Goal: Task Accomplishment & Management: Manage account settings

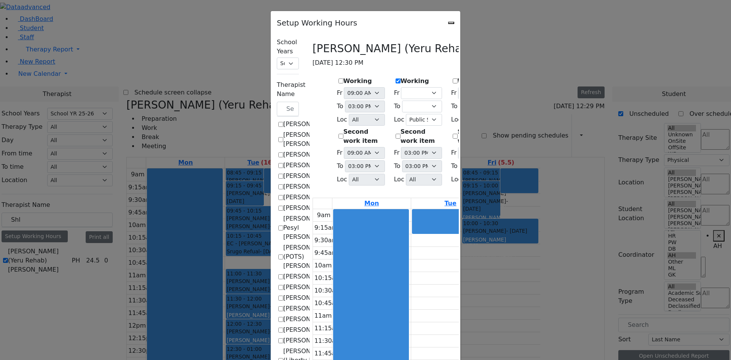
select select "212"
select select "2"
select select "4"
select select "212"
select select "15:00:00"
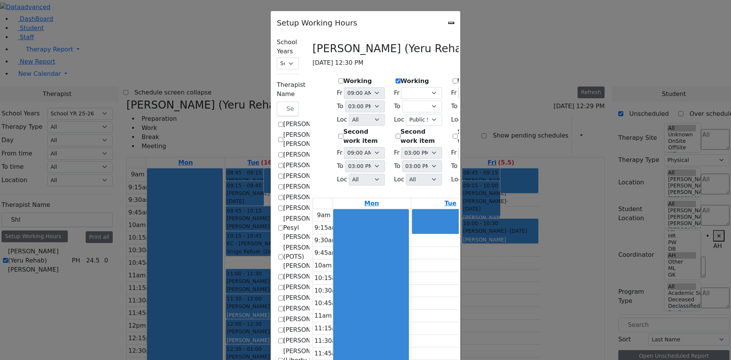
select select "15:00:00"
select select
select select "1"
select select "15:00:00"
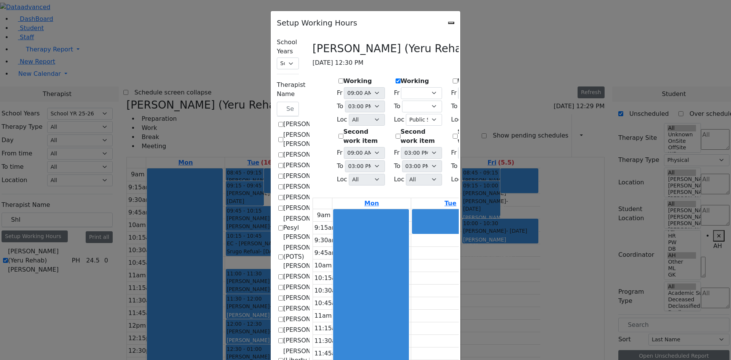
select select "15:00:00"
select select
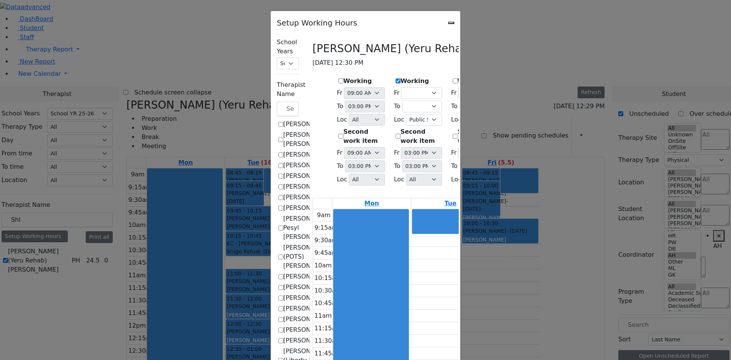
select select "1"
select select "15:00:00"
select select
select select "15:00:00"
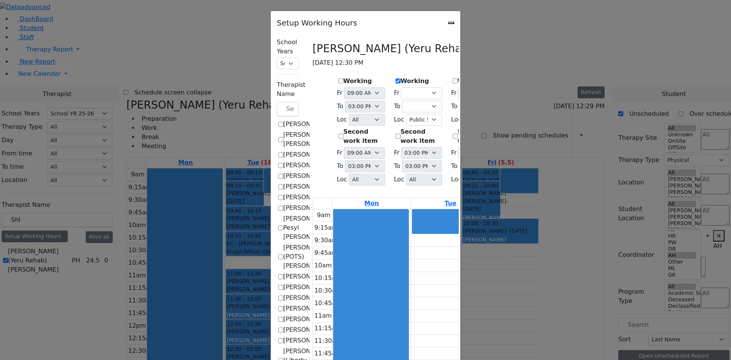
select select "1"
select select "15:00:00"
click at [451, 23] on icon "Close" at bounding box center [451, 23] width 0 height 0
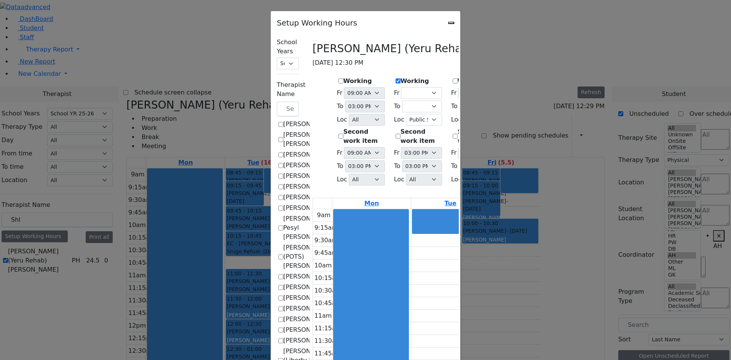
checkbox input "false"
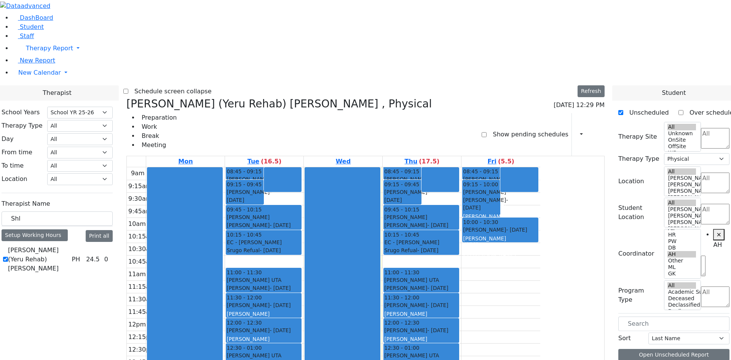
scroll to position [0, 0]
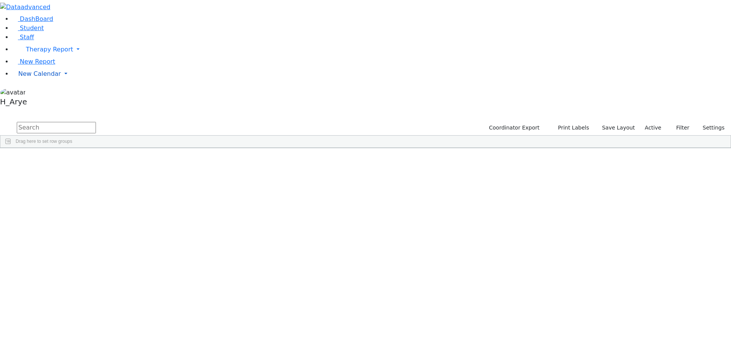
click at [45, 53] on span "New Calendar" at bounding box center [49, 49] width 47 height 7
click at [43, 93] on span "Calendar" at bounding box center [29, 88] width 27 height 7
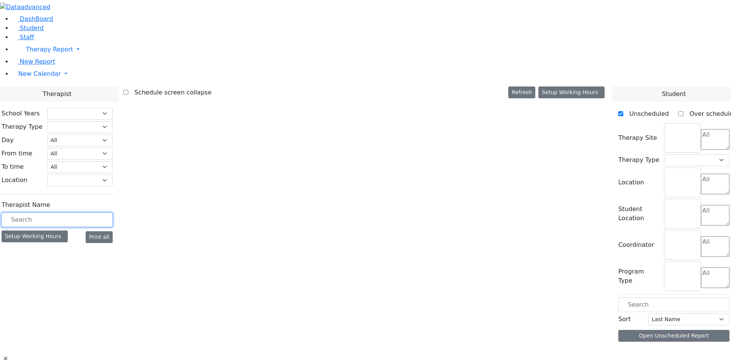
select select "212"
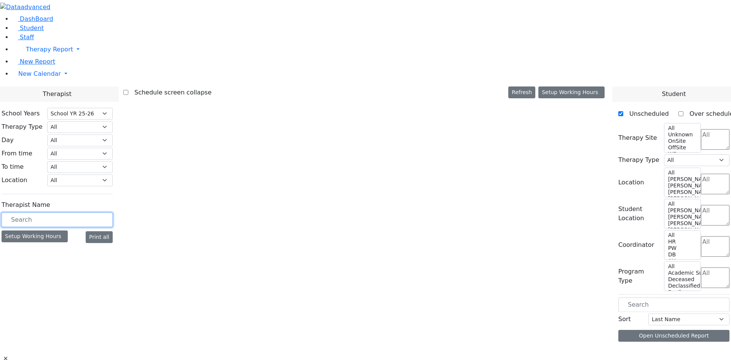
click at [113, 212] on input "text" at bounding box center [57, 219] width 111 height 14
select select "2"
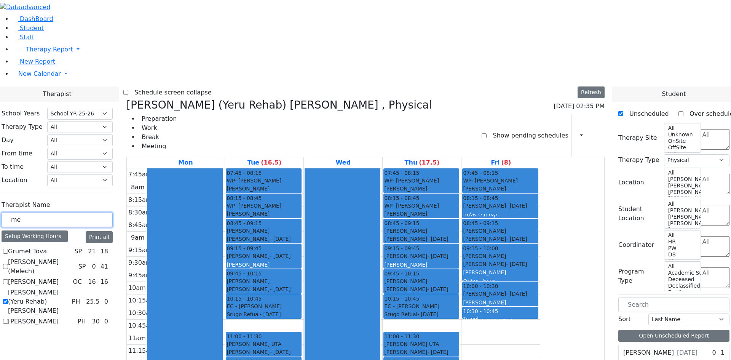
type input "me"
click at [69, 288] on label "[PERSON_NAME] (Yeru Rehab) [PERSON_NAME]" at bounding box center [38, 301] width 61 height 27
click at [8, 299] on input "[PERSON_NAME] (Yeru Rehab) [PERSON_NAME]" at bounding box center [5, 301] width 5 height 5
checkbox input "false"
select select
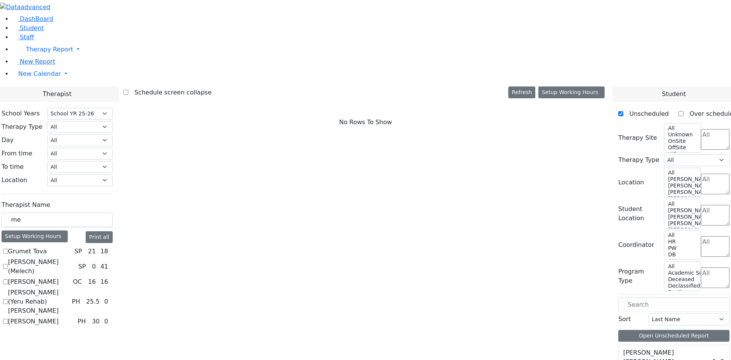
click at [59, 277] on label "[PERSON_NAME]" at bounding box center [33, 281] width 51 height 9
click at [8, 279] on input "[PERSON_NAME]" at bounding box center [5, 281] width 5 height 5
checkbox input "true"
select select "1"
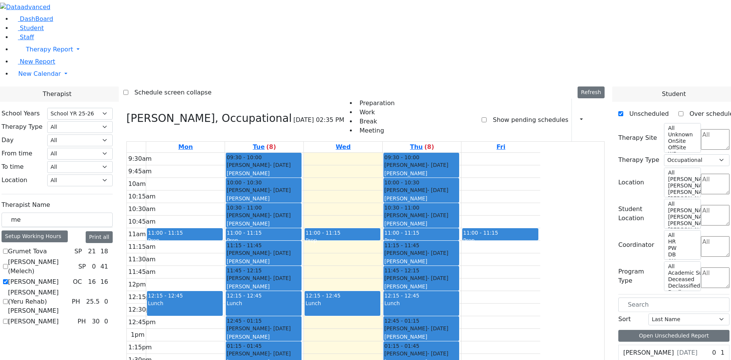
click at [530, 114] on label "Show pending schedules" at bounding box center [527, 120] width 81 height 12
click at [487, 117] on input "Show pending schedules" at bounding box center [484, 119] width 5 height 5
checkbox input "true"
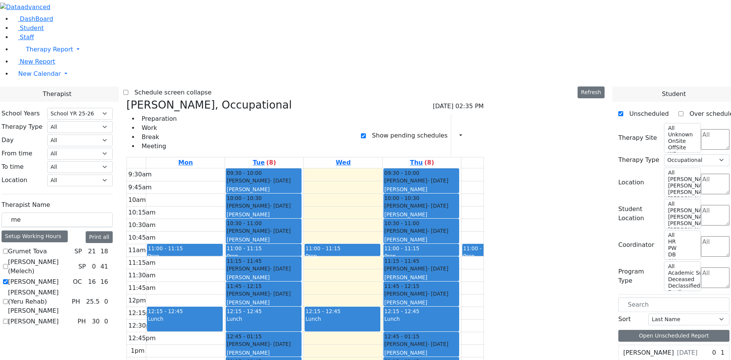
click at [59, 277] on label "[PERSON_NAME]" at bounding box center [33, 281] width 51 height 9
click at [8, 279] on input "[PERSON_NAME]" at bounding box center [5, 281] width 5 height 5
checkbox input "false"
select select
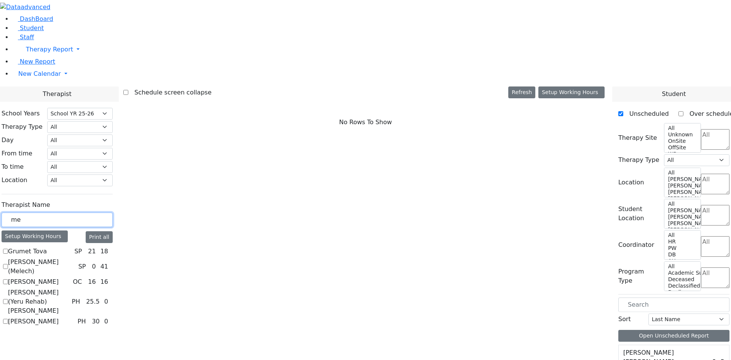
drag, startPoint x: 118, startPoint y: 135, endPoint x: 44, endPoint y: 131, distance: 74.3
type input "t re"
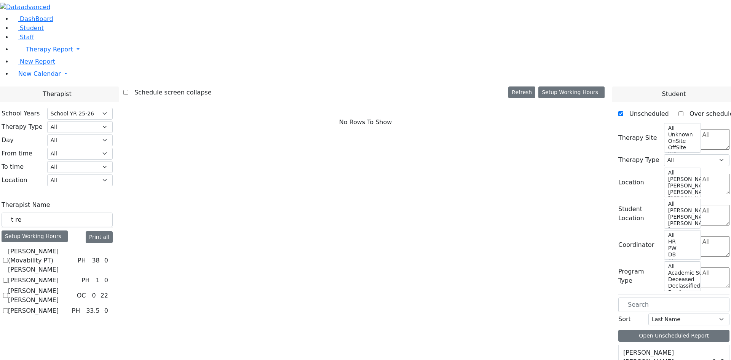
click at [74, 286] on label "[PERSON_NAME] [PERSON_NAME]" at bounding box center [41, 295] width 66 height 18
click at [8, 293] on input "[PERSON_NAME] [PERSON_NAME]" at bounding box center [5, 295] width 5 height 5
checkbox input "true"
select select "1"
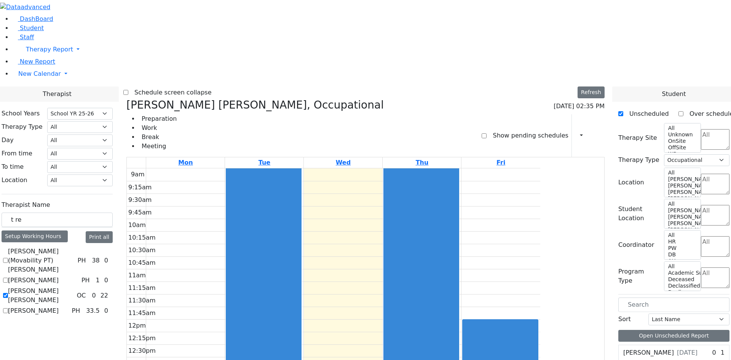
click at [508, 129] on label "Show pending schedules" at bounding box center [527, 135] width 81 height 12
click at [487, 133] on input "Show pending schedules" at bounding box center [484, 135] width 5 height 5
checkbox input "true"
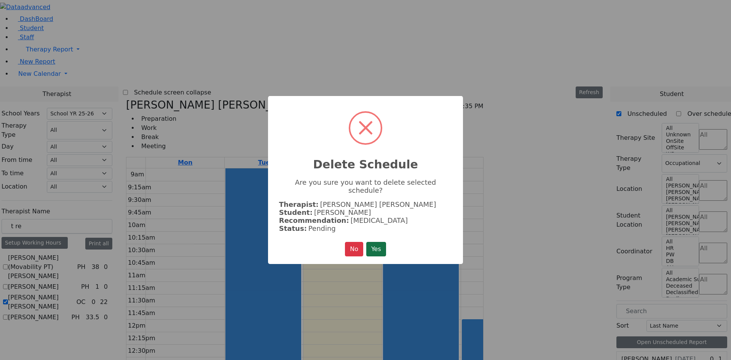
drag, startPoint x: 380, startPoint y: 240, endPoint x: 377, endPoint y: 240, distance: 3.8
click at [380, 242] on button "Yes" at bounding box center [376, 249] width 20 height 14
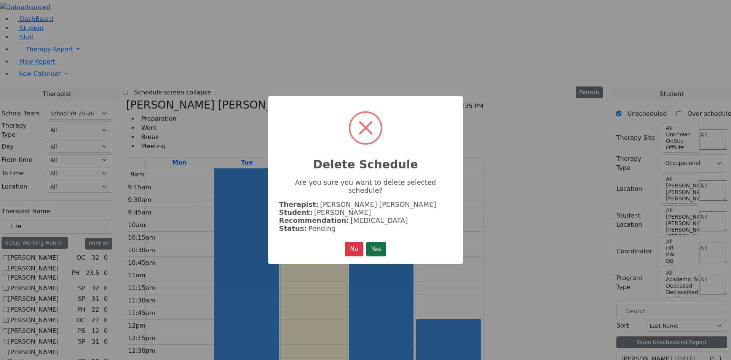
click at [381, 242] on button "Yes" at bounding box center [376, 249] width 20 height 14
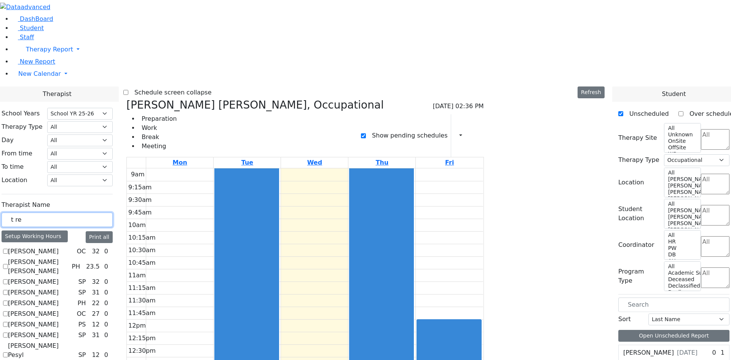
drag, startPoint x: 120, startPoint y: 135, endPoint x: -80, endPoint y: 132, distance: 200.3
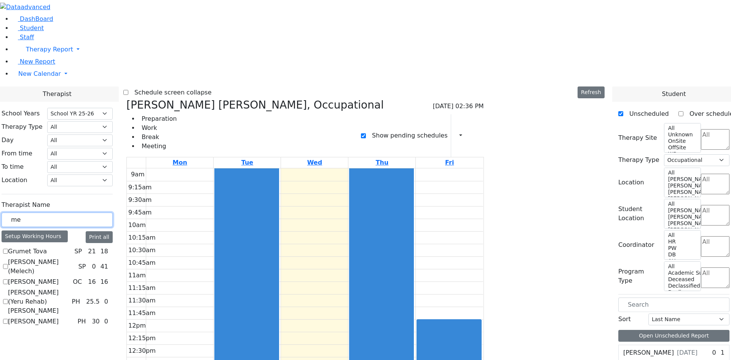
type input "me"
click at [59, 277] on label "[PERSON_NAME]" at bounding box center [33, 281] width 51 height 9
click at [8, 279] on input "[PERSON_NAME]" at bounding box center [5, 281] width 5 height 5
checkbox input "true"
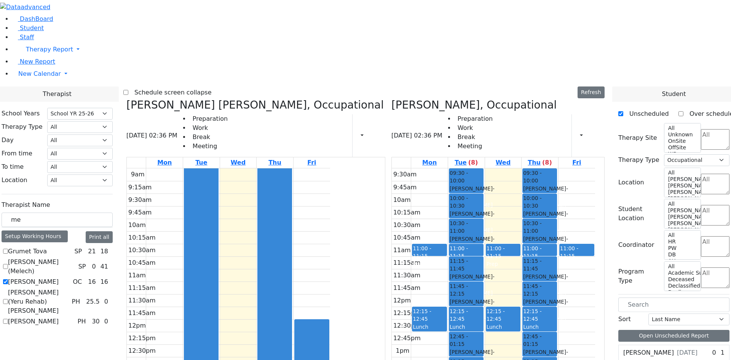
click at [200, 99] on div "Reichmann M. Tovah, Occupational 08/20/2025 02:36 PM Preparation Work Break Mee…" at bounding box center [255, 286] width 265 height 375
click at [126, 99] on icon at bounding box center [126, 105] width 0 height 13
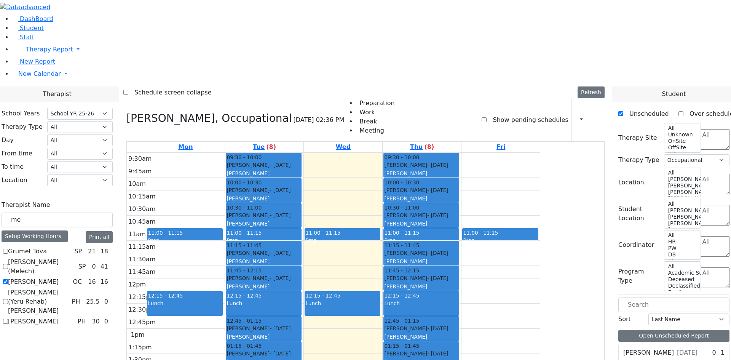
click at [515, 114] on label "Show pending schedules" at bounding box center [527, 120] width 81 height 12
click at [487, 117] on input "Show pending schedules" at bounding box center [484, 119] width 5 height 5
checkbox input "true"
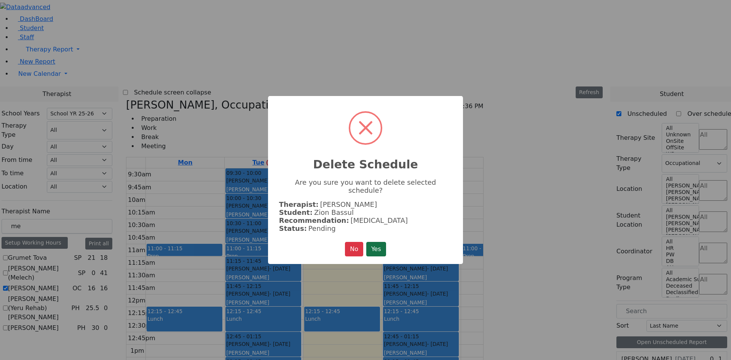
click at [383, 249] on button "Yes" at bounding box center [376, 249] width 20 height 14
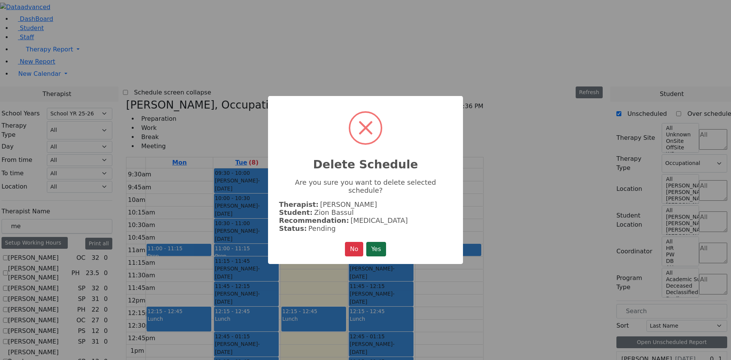
click at [371, 244] on button "Yes" at bounding box center [376, 249] width 20 height 14
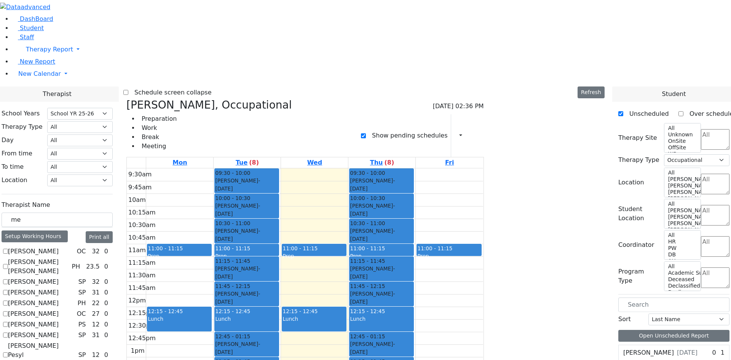
click at [435, 129] on label "Show pending schedules" at bounding box center [406, 135] width 81 height 12
click at [366, 133] on input "Show pending schedules" at bounding box center [363, 135] width 5 height 5
checkbox input "false"
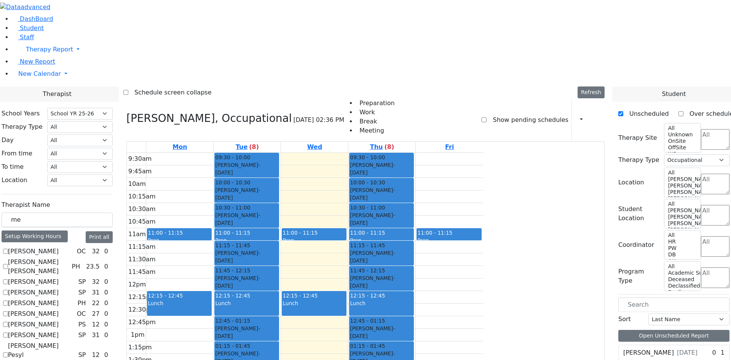
click at [701, 236] on textarea "Search" at bounding box center [715, 246] width 29 height 21
click at [683, 139] on li "AH" at bounding box center [688, 133] width 17 height 9
select select "4"
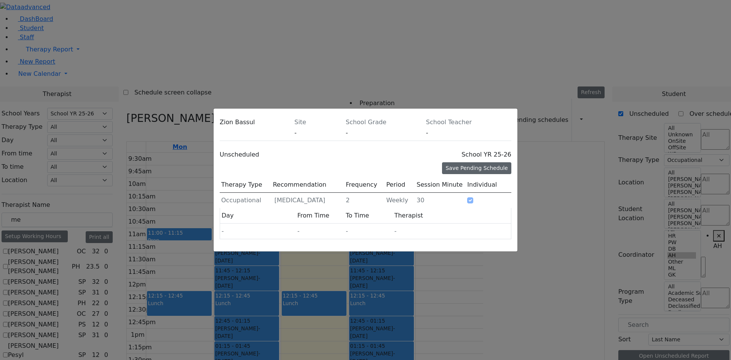
click at [467, 162] on div "Save Pending Schedule" at bounding box center [476, 168] width 69 height 12
type input "2"
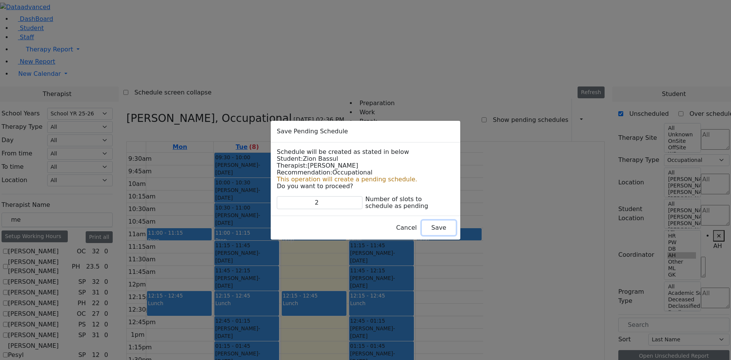
click at [422, 229] on button "Save" at bounding box center [439, 227] width 34 height 14
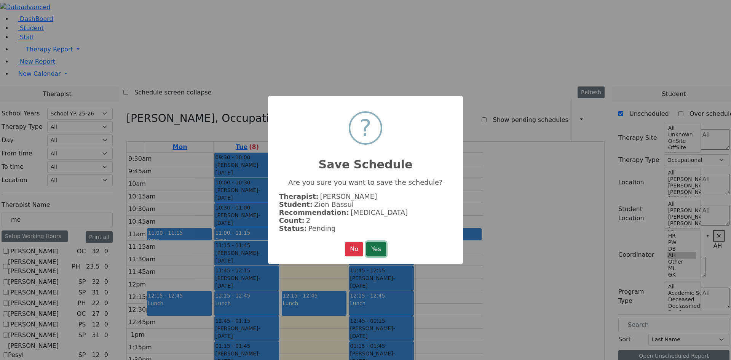
click at [379, 249] on button "Yes" at bounding box center [376, 249] width 20 height 14
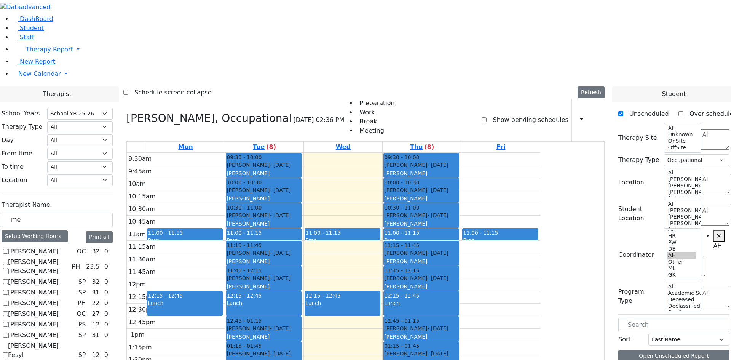
click at [495, 114] on label "Show pending schedules" at bounding box center [527, 120] width 81 height 12
click at [487, 117] on input "Show pending schedules" at bounding box center [484, 119] width 5 height 5
checkbox input "true"
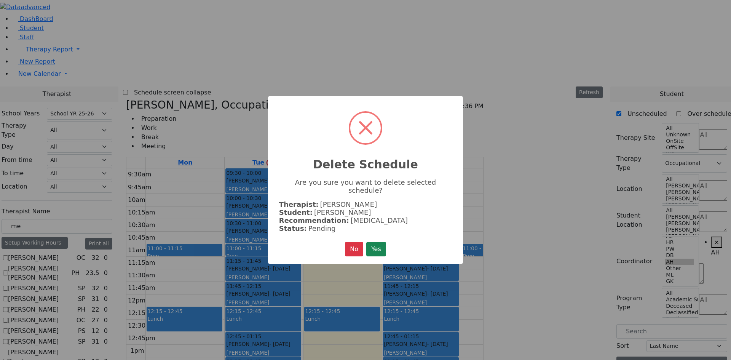
click at [385, 244] on button "Yes" at bounding box center [376, 249] width 20 height 14
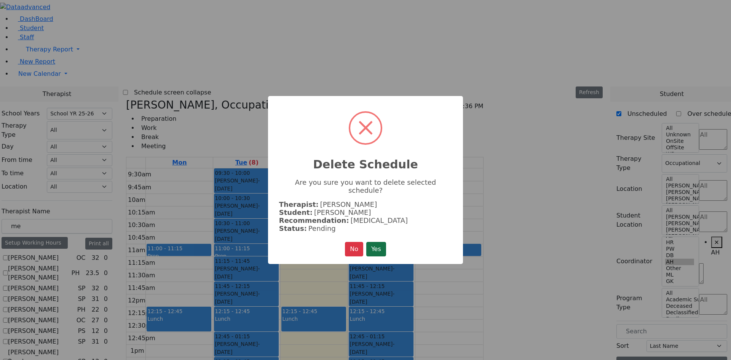
click at [377, 244] on button "Yes" at bounding box center [376, 249] width 20 height 14
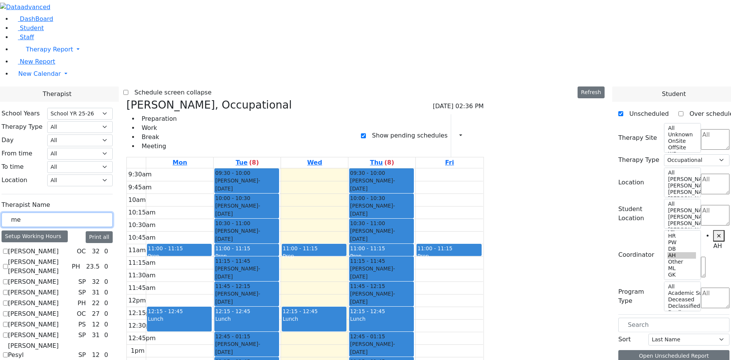
click at [113, 212] on input "me" at bounding box center [57, 219] width 111 height 14
checkbox input "false"
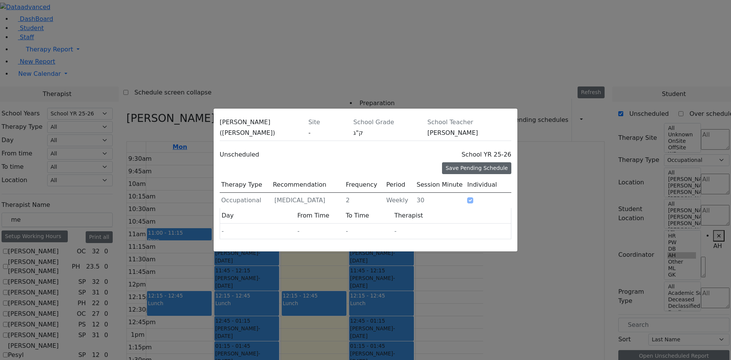
click at [465, 162] on div "Save Pending Schedule" at bounding box center [476, 168] width 69 height 12
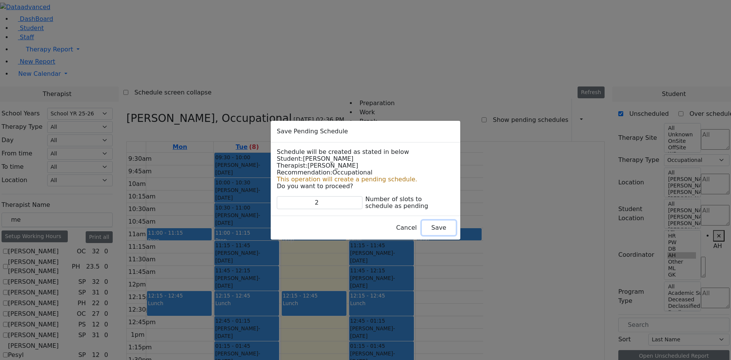
click at [424, 227] on button "Save" at bounding box center [439, 227] width 34 height 14
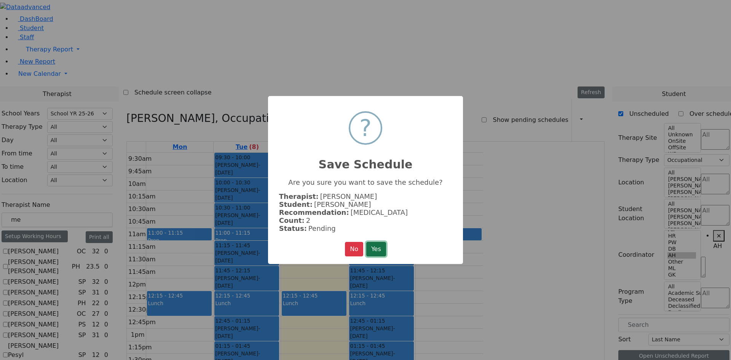
click at [378, 249] on button "Yes" at bounding box center [376, 249] width 20 height 14
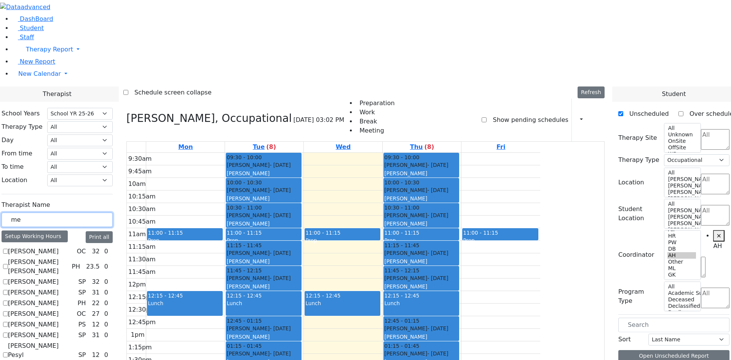
drag, startPoint x: 143, startPoint y: 134, endPoint x: 81, endPoint y: 139, distance: 62.2
click at [91, 212] on div "me" at bounding box center [57, 219] width 111 height 15
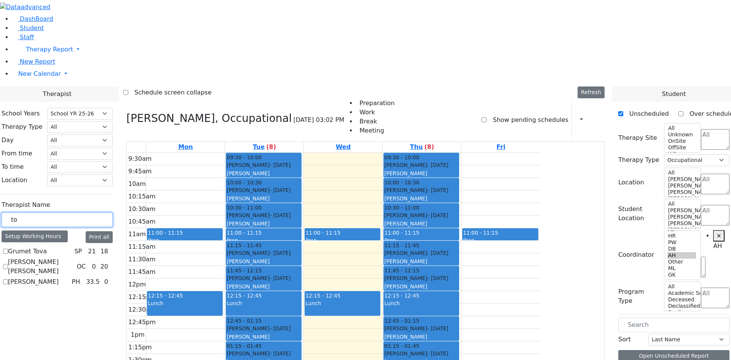
type input "to"
click at [74, 257] on label "[PERSON_NAME] [PERSON_NAME]" at bounding box center [41, 266] width 66 height 18
click at [8, 264] on input "[PERSON_NAME] [PERSON_NAME]" at bounding box center [5, 266] width 5 height 5
checkbox input "true"
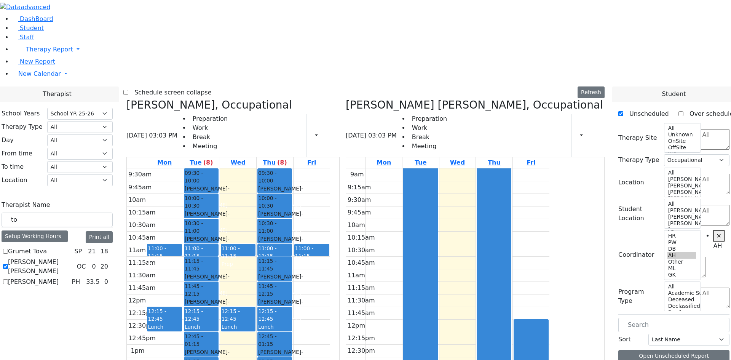
click at [126, 99] on icon at bounding box center [126, 105] width 0 height 13
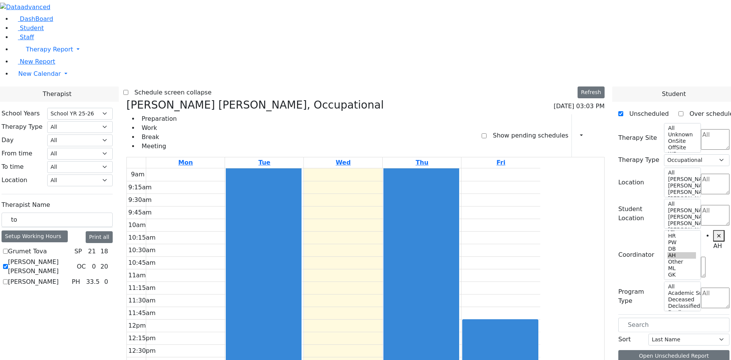
click at [512, 129] on label "Show pending schedules" at bounding box center [527, 135] width 81 height 12
click at [487, 133] on input "Show pending schedules" at bounding box center [484, 135] width 5 height 5
checkbox input "true"
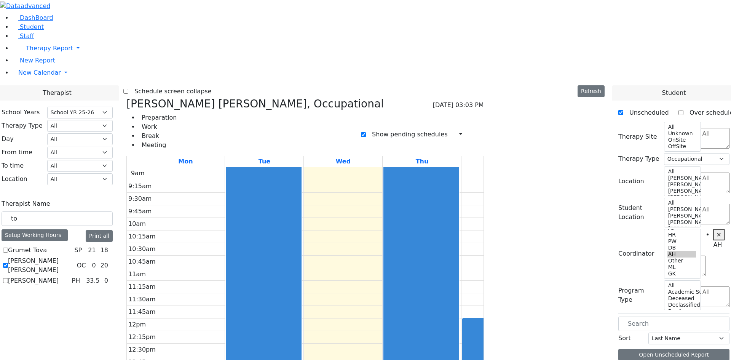
scroll to position [0, 0]
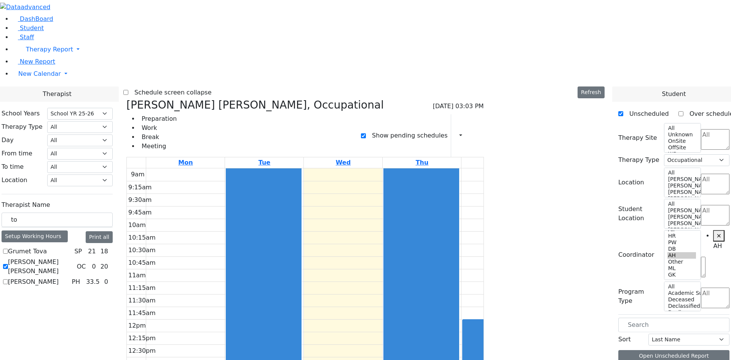
click at [74, 257] on label "[PERSON_NAME] [PERSON_NAME]" at bounding box center [41, 266] width 66 height 18
click at [8, 264] on input "[PERSON_NAME] [PERSON_NAME]" at bounding box center [5, 266] width 5 height 5
checkbox input "false"
select select
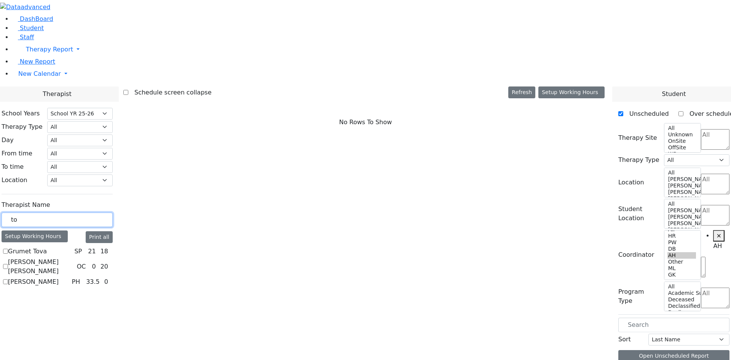
drag, startPoint x: 122, startPoint y: 135, endPoint x: 56, endPoint y: 130, distance: 66.4
type input "meh"
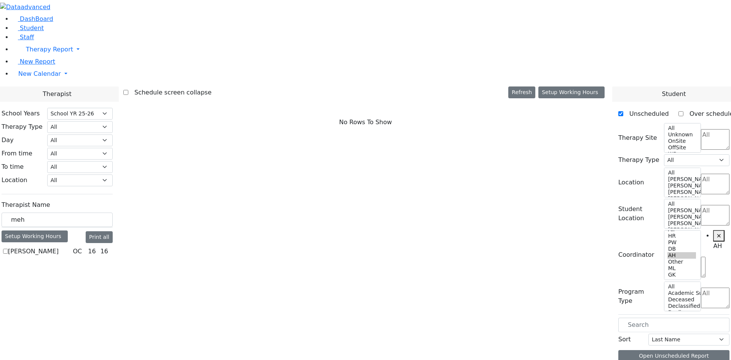
click at [59, 247] on label "[PERSON_NAME]" at bounding box center [33, 251] width 51 height 9
click at [8, 249] on input "[PERSON_NAME]" at bounding box center [5, 251] width 5 height 5
checkbox input "true"
select select "1"
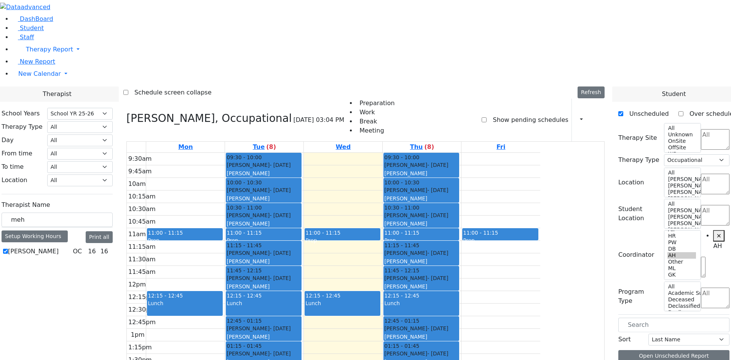
click at [539, 114] on label "Show pending schedules" at bounding box center [527, 120] width 81 height 12
click at [487, 117] on input "Show pending schedules" at bounding box center [484, 119] width 5 height 5
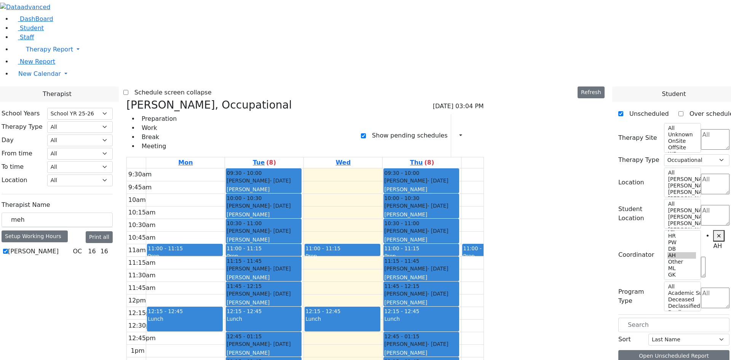
checkbox input "false"
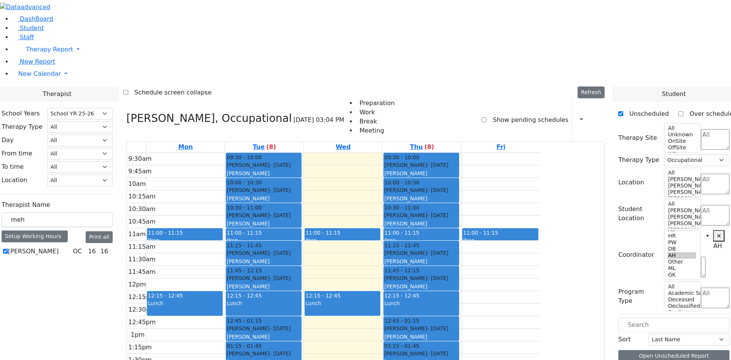
click at [126, 112] on icon at bounding box center [126, 118] width 0 height 13
select select
checkbox input "false"
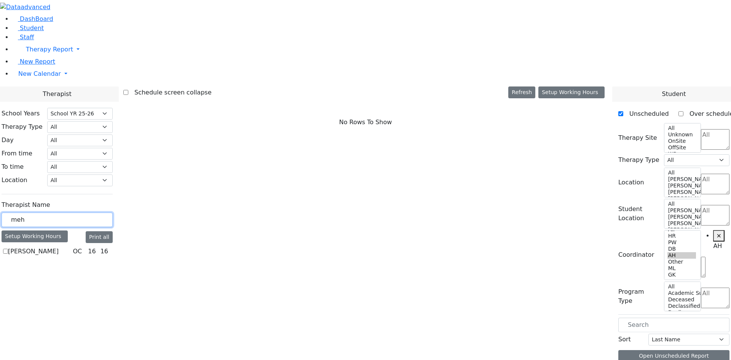
drag, startPoint x: 136, startPoint y: 131, endPoint x: 24, endPoint y: 137, distance: 112.9
type input "mog"
click at [59, 247] on label "[PERSON_NAME]" at bounding box center [33, 251] width 51 height 9
click at [8, 249] on input "[PERSON_NAME]" at bounding box center [5, 251] width 5 height 5
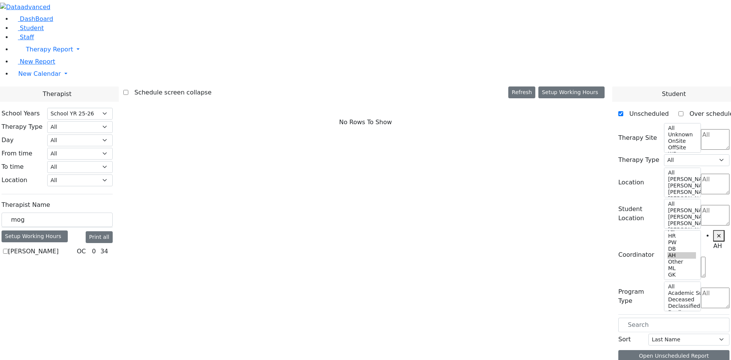
checkbox input "true"
select select "1"
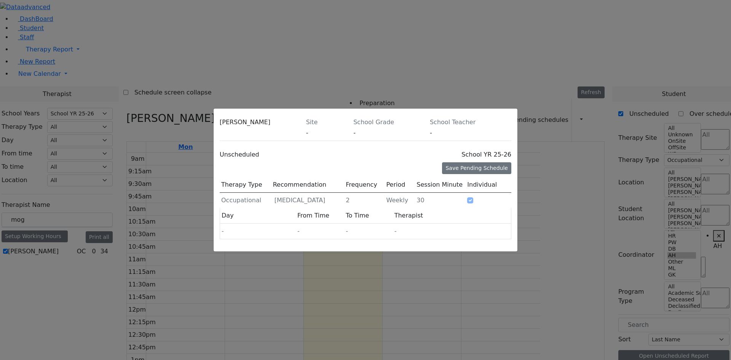
click at [511, 124] on icon at bounding box center [511, 124] width 0 height 0
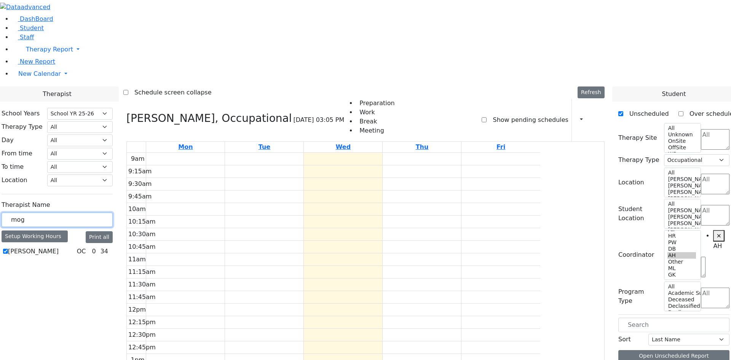
drag, startPoint x: 152, startPoint y: 129, endPoint x: 73, endPoint y: 129, distance: 78.8
click at [74, 129] on div "DashBoard Student Staff Therapy Report Student Old Calendar Report H_Arye" at bounding box center [365, 247] width 731 height 494
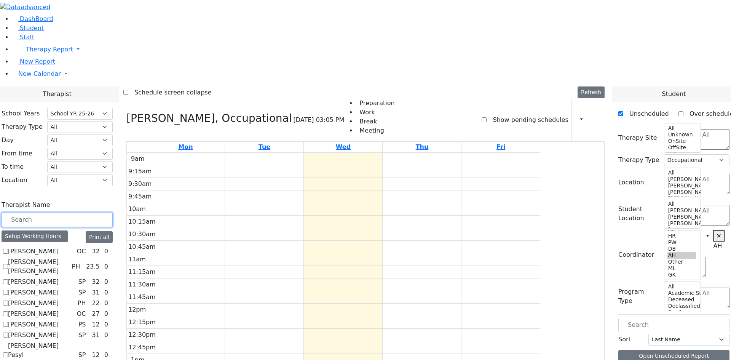
scroll to position [419, 0]
checkbox input "false"
select select
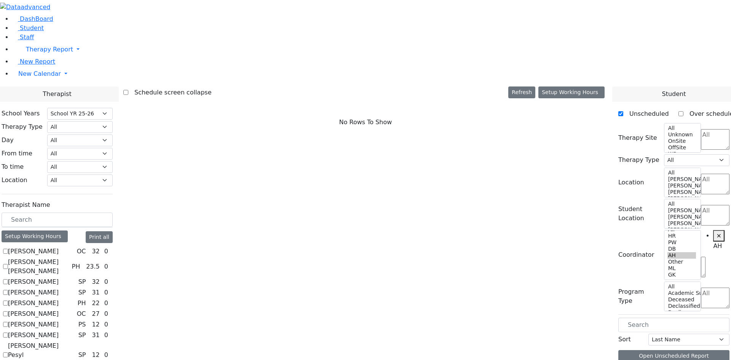
checkbox input "true"
select select "2"
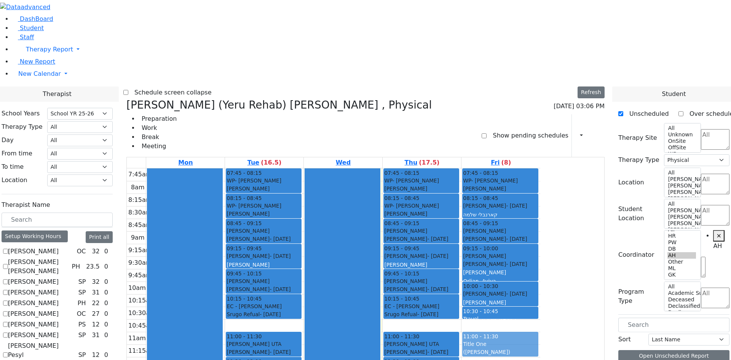
drag, startPoint x: 574, startPoint y: 261, endPoint x: 574, endPoint y: 229, distance: 32.0
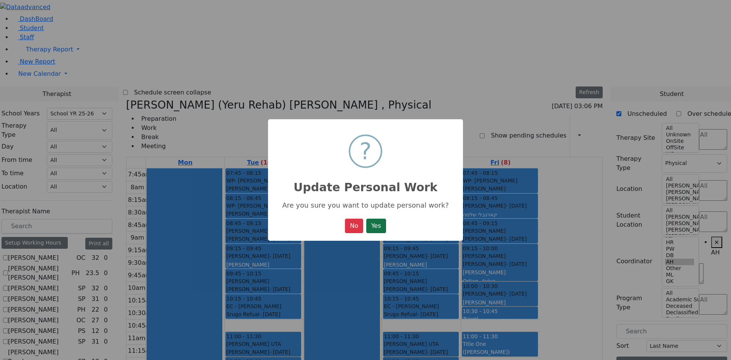
click at [385, 225] on button "Yes" at bounding box center [376, 226] width 20 height 14
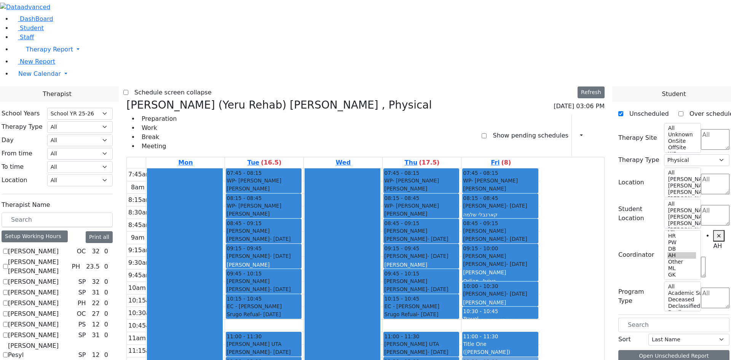
drag, startPoint x: 575, startPoint y: 285, endPoint x: 572, endPoint y: 247, distance: 37.4
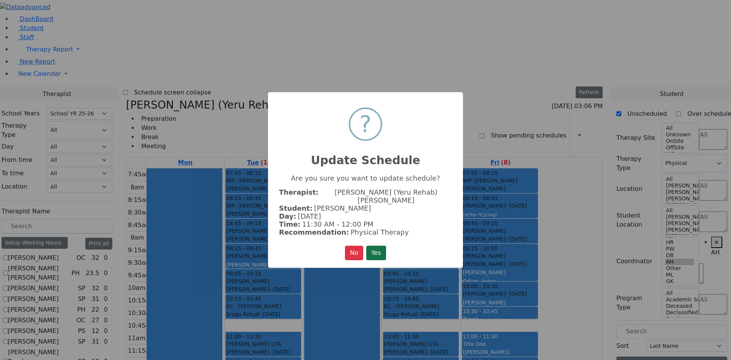
click at [371, 254] on button "Yes" at bounding box center [376, 253] width 20 height 14
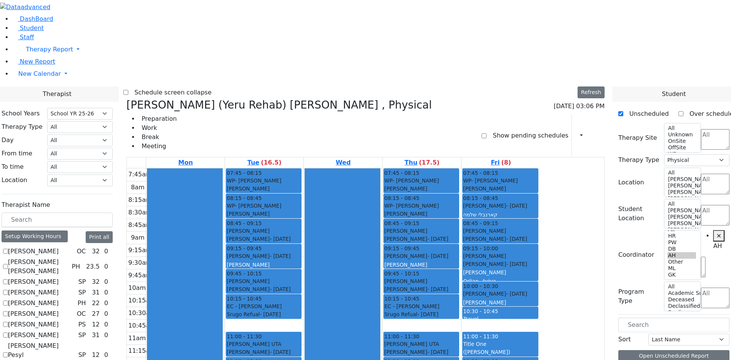
scroll to position [1, 0]
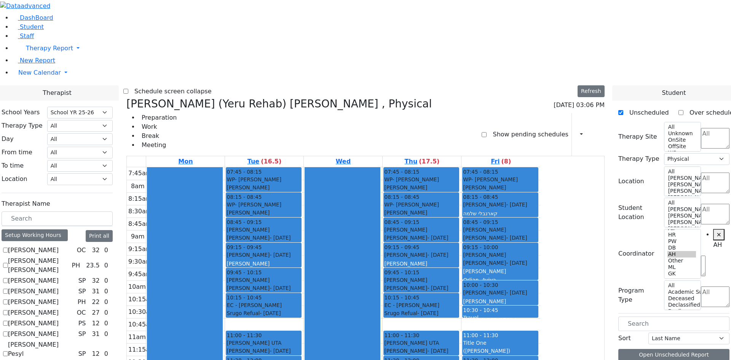
drag, startPoint x: 339, startPoint y: 274, endPoint x: 334, endPoint y: 343, distance: 69.1
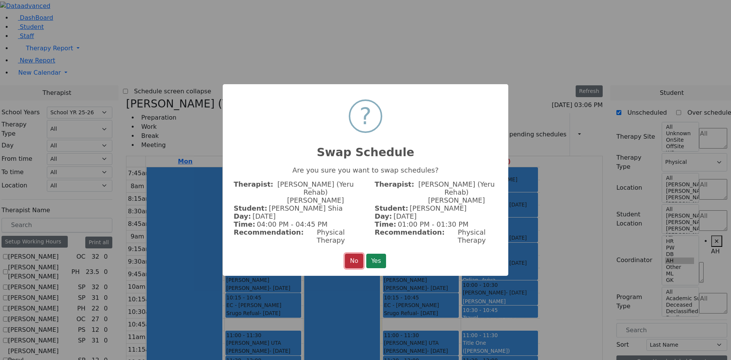
click at [358, 254] on button "No" at bounding box center [354, 261] width 18 height 14
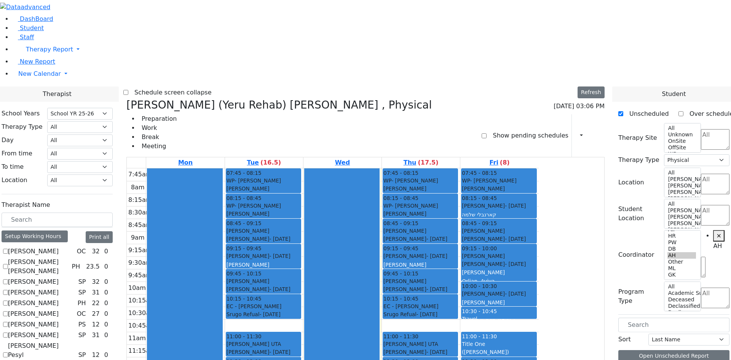
scroll to position [202, 0]
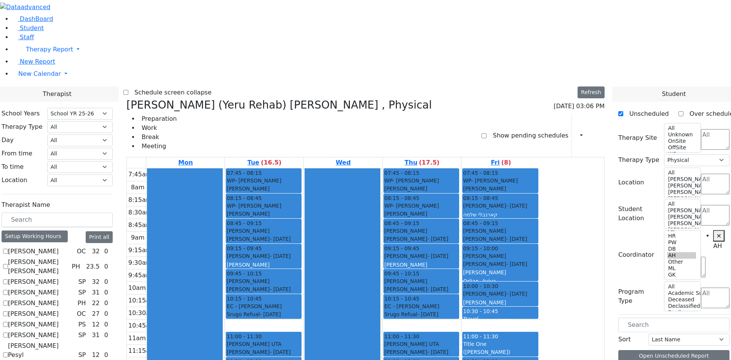
scroll to position [2, 0]
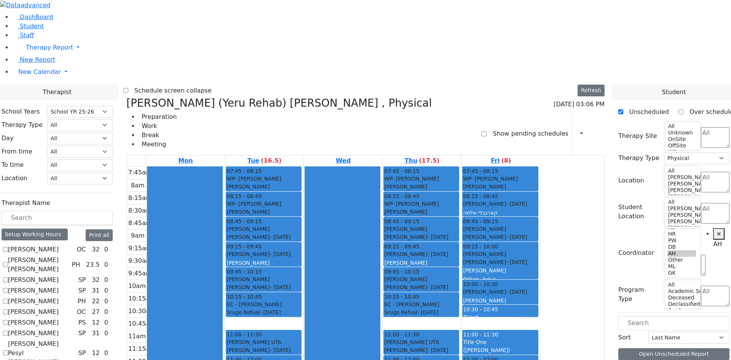
drag, startPoint x: 330, startPoint y: 283, endPoint x: 606, endPoint y: 319, distance: 278.0
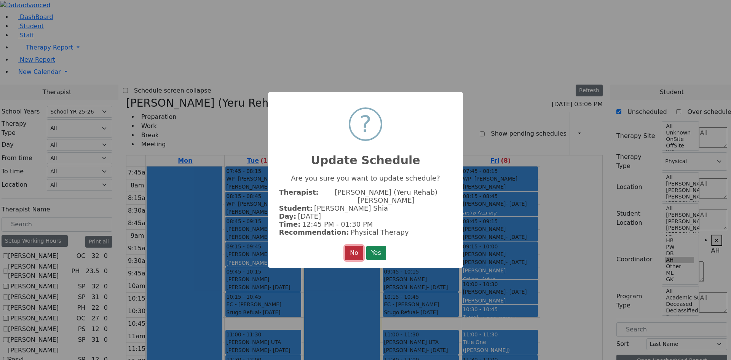
click at [356, 249] on button "No" at bounding box center [354, 253] width 18 height 14
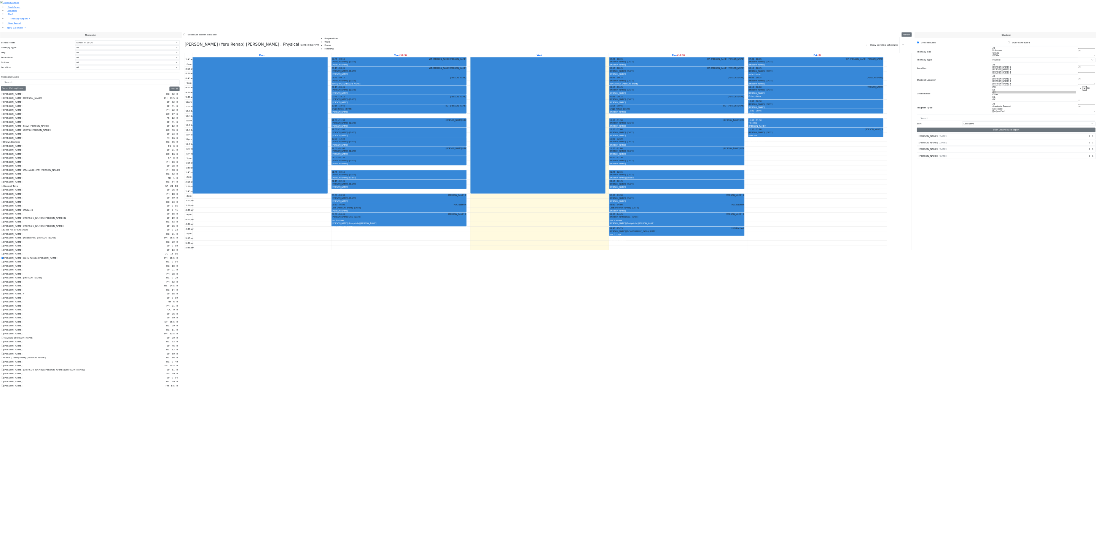
scroll to position [27, 0]
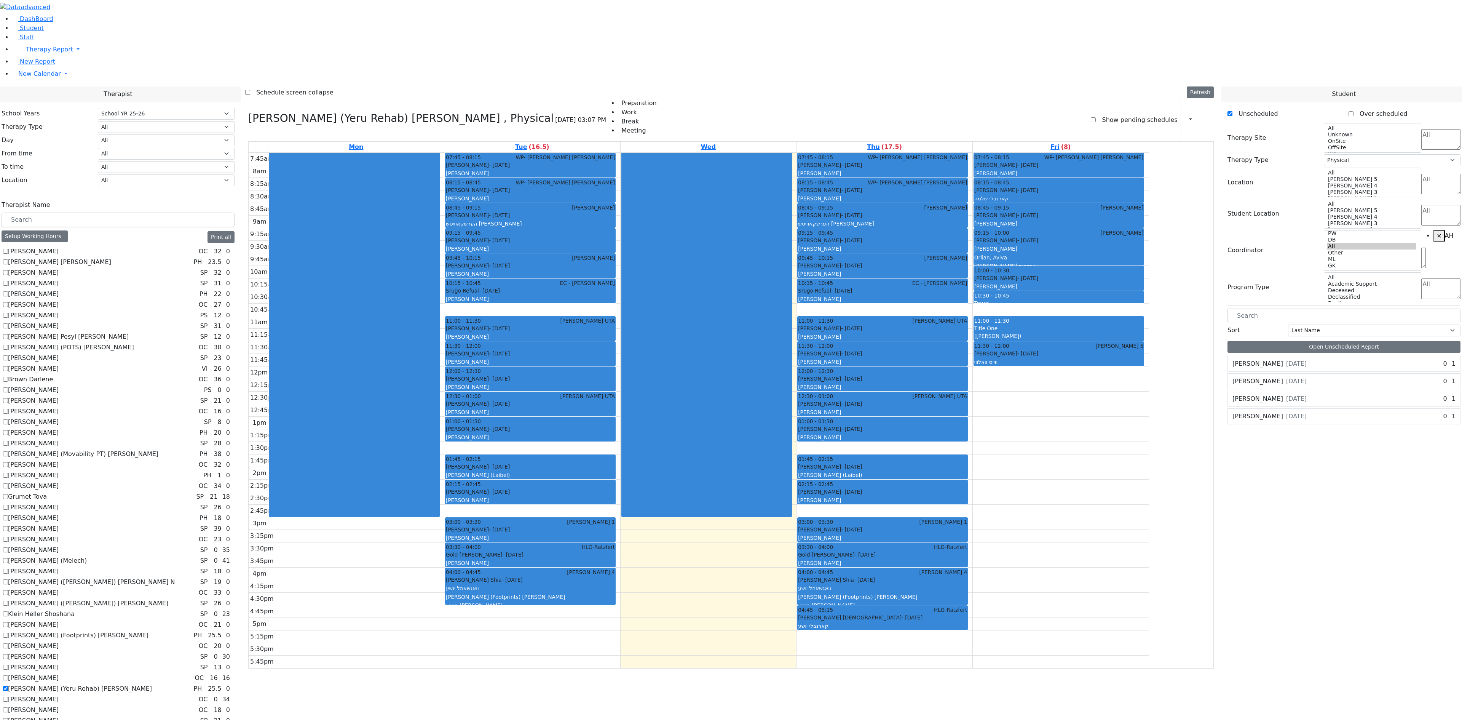
click at [611, 359] on div "Wagschal Shia - 05/20/2012 וואגשאהל יושע Mayer (Footprints) Shloimy בנציון חיים…" at bounding box center [530, 597] width 169 height 42
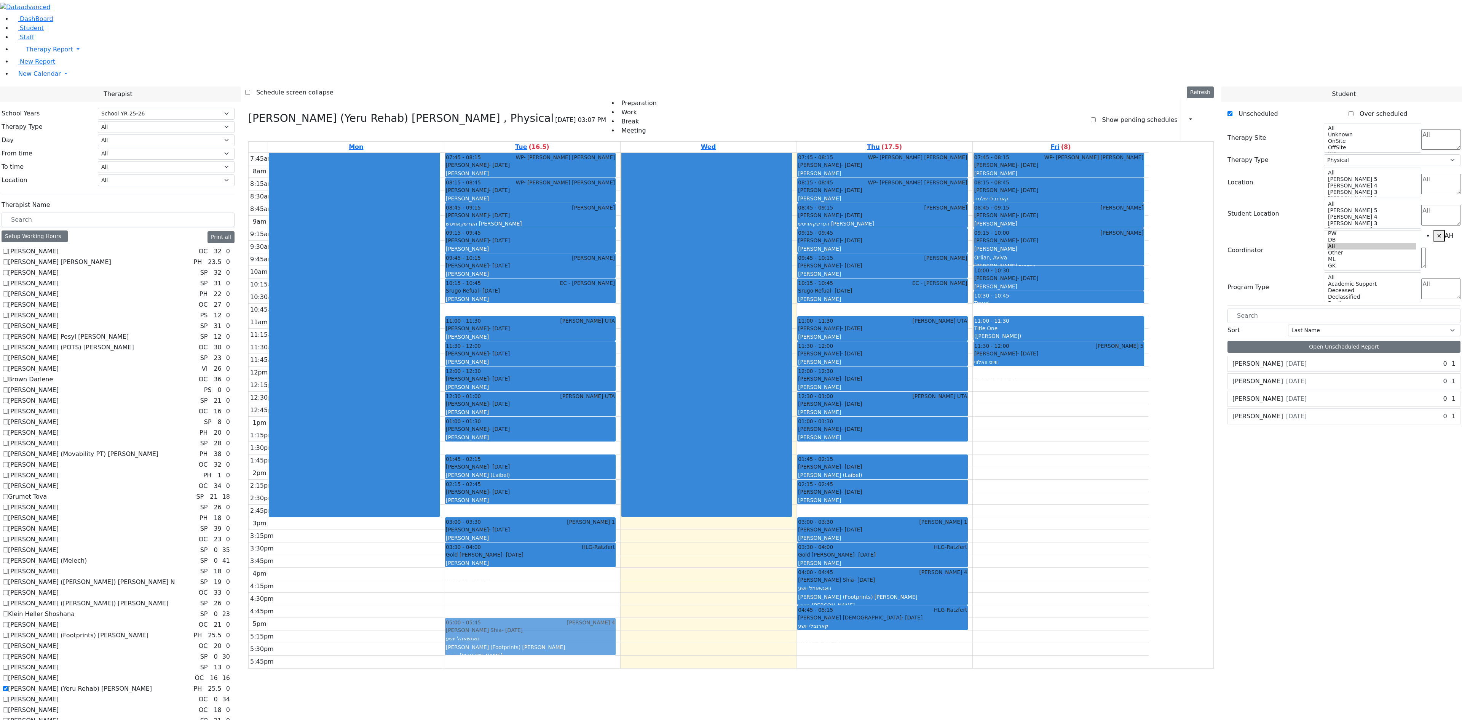
drag, startPoint x: 601, startPoint y: 483, endPoint x: 606, endPoint y: 531, distance: 48.3
click at [605, 359] on div "07:45 - 08:15 WP- Wieder Polatsek Guttman David - 01/18/2013 גוטמאן אליעזר דוד …" at bounding box center [532, 410] width 176 height 515
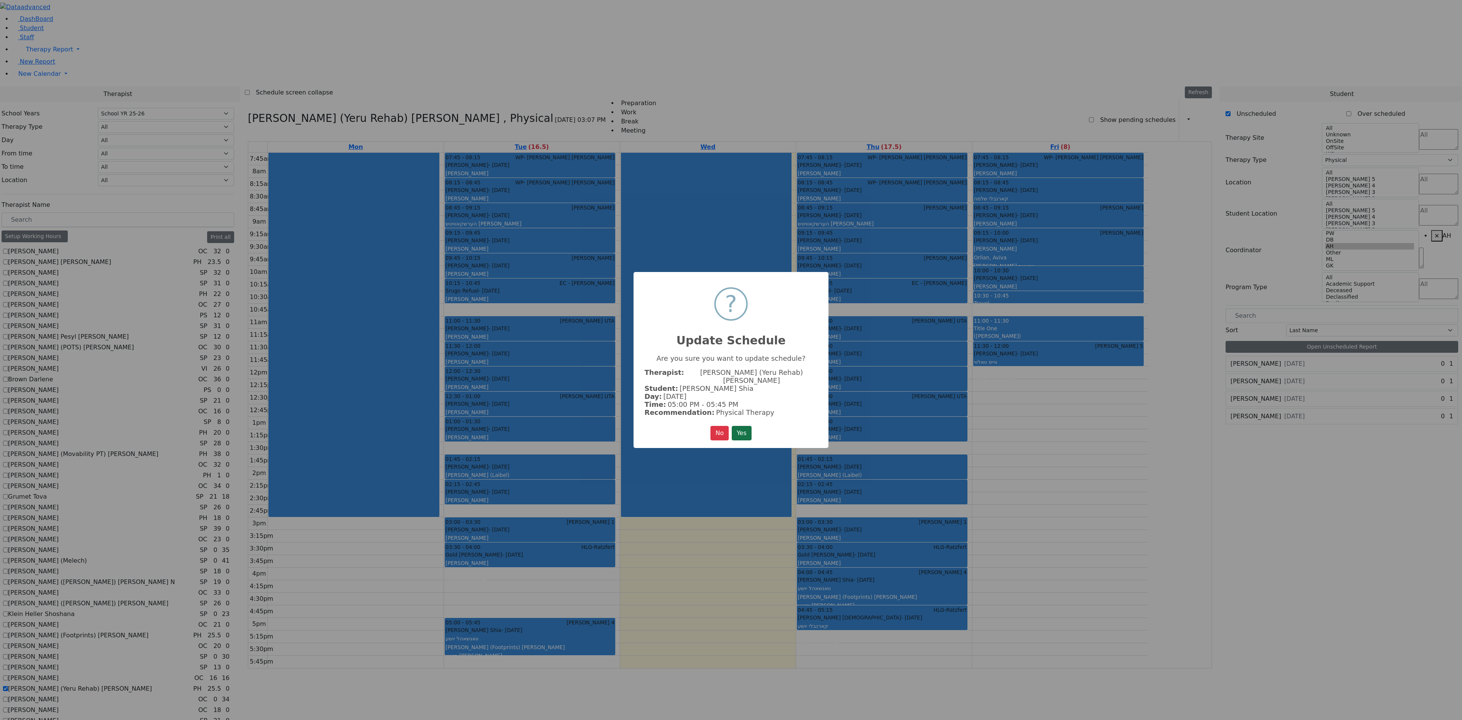
click at [731, 359] on button "Yes" at bounding box center [742, 433] width 20 height 14
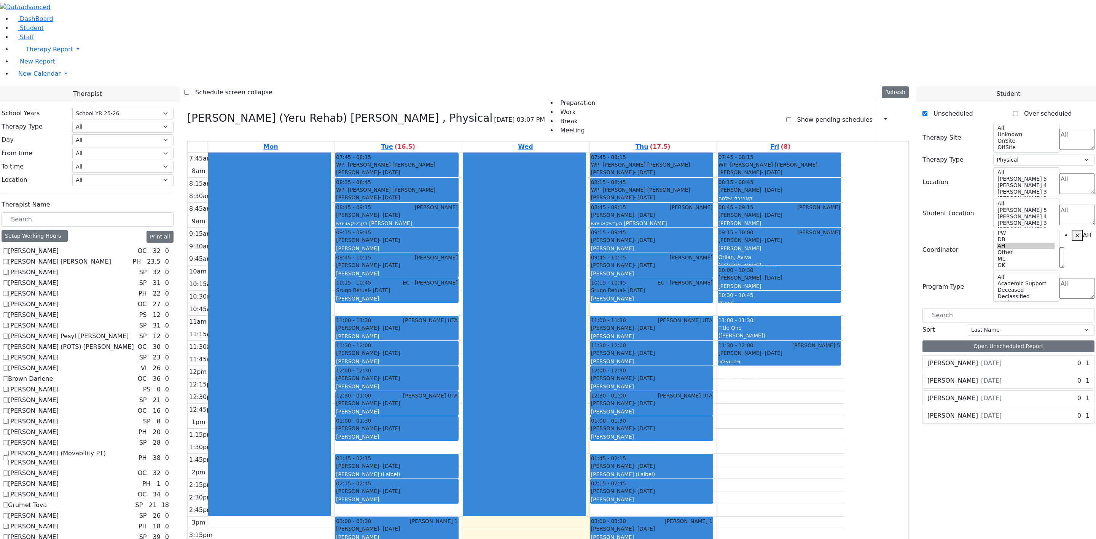
click at [468, 359] on div "7:45am 8am 8:15am 8:30am 8:45am 9am 9:15am 9:30am 9:45am 10am 10:15am 10:30am 1…" at bounding box center [516, 410] width 657 height 515
drag, startPoint x: 466, startPoint y: 520, endPoint x: 468, endPoint y: 488, distance: 32.0
click at [462, 359] on div "07:45 - 08:15 WP- Wieder Polatsek Guttman David - 01/18/2013 גוטמאן אליעזר דוד …" at bounding box center [398, 410] width 127 height 515
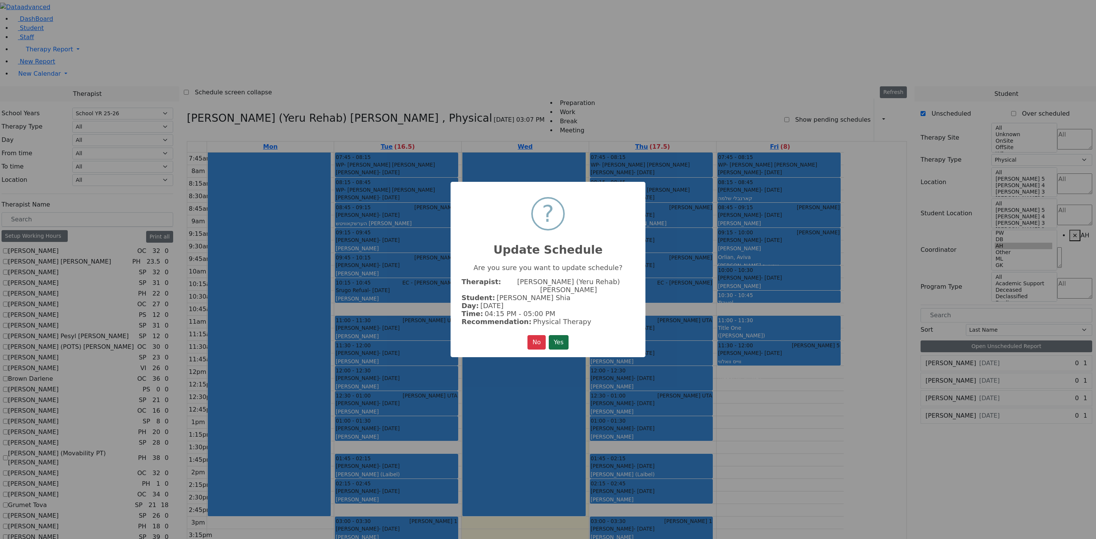
click at [557, 335] on button "Yes" at bounding box center [559, 342] width 20 height 14
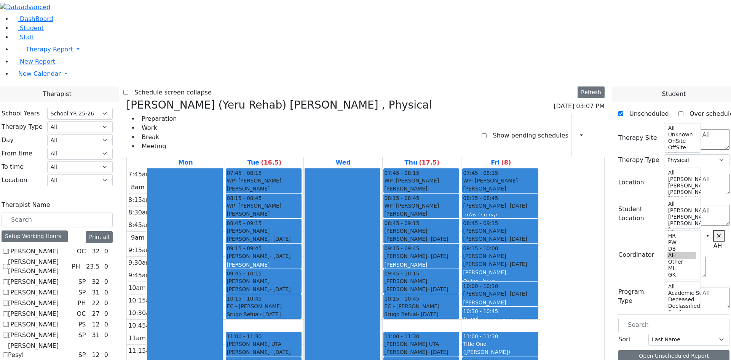
scroll to position [0, 0]
drag, startPoint x: 326, startPoint y: 297, endPoint x: 327, endPoint y: 321, distance: 23.6
click at [302, 168] on div "07:45 - 08:15 WP- Wieder Polatsek Guttman David - 01/18/2013 גוטמאן אליעזר דוד …" at bounding box center [264, 168] width 76 height 0
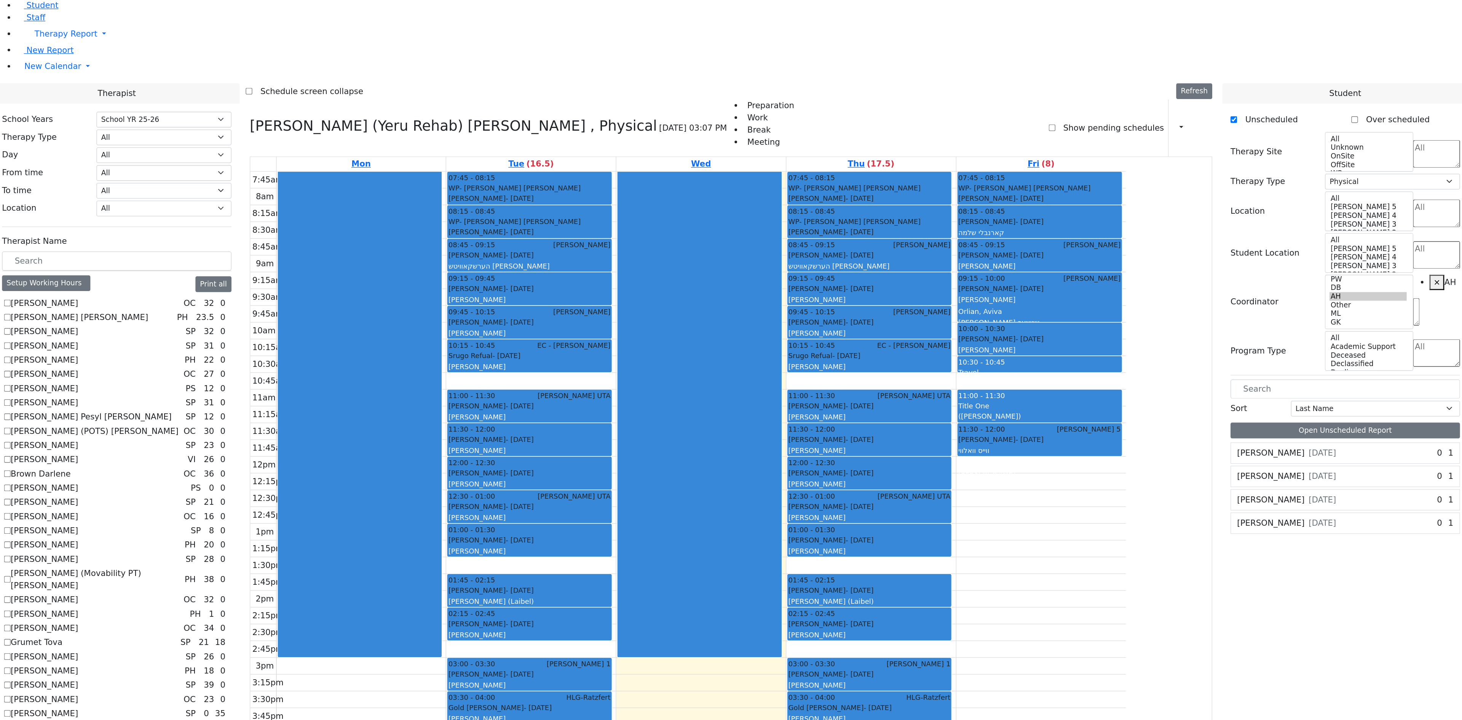
scroll to position [27, 0]
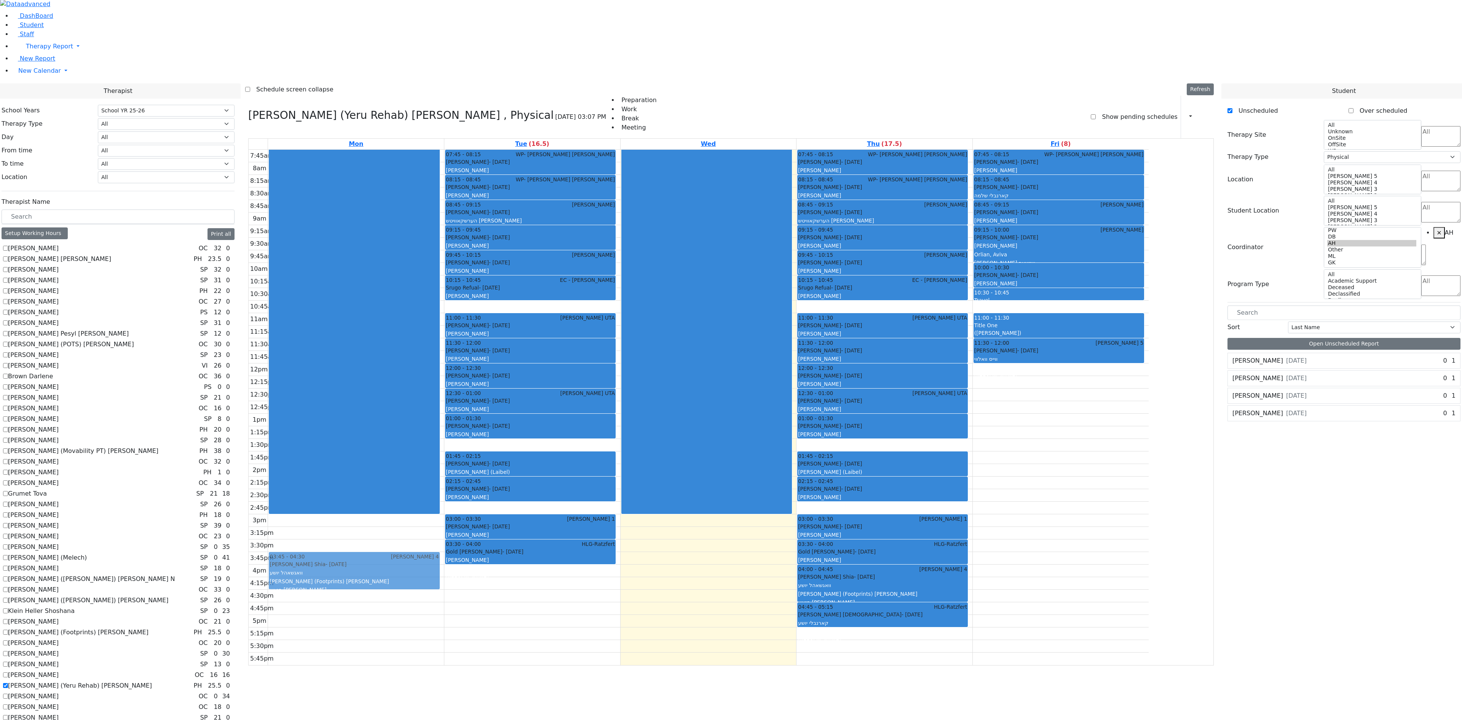
drag, startPoint x: 598, startPoint y: 486, endPoint x: 449, endPoint y: 466, distance: 150.5
click at [449, 359] on tr "03:45 - 04:30 Binyan Klein 4 Wagschal Shia - 05/20/2012 וואגשאהל יושע Mayer (Fo…" at bounding box center [699, 407] width 900 height 515
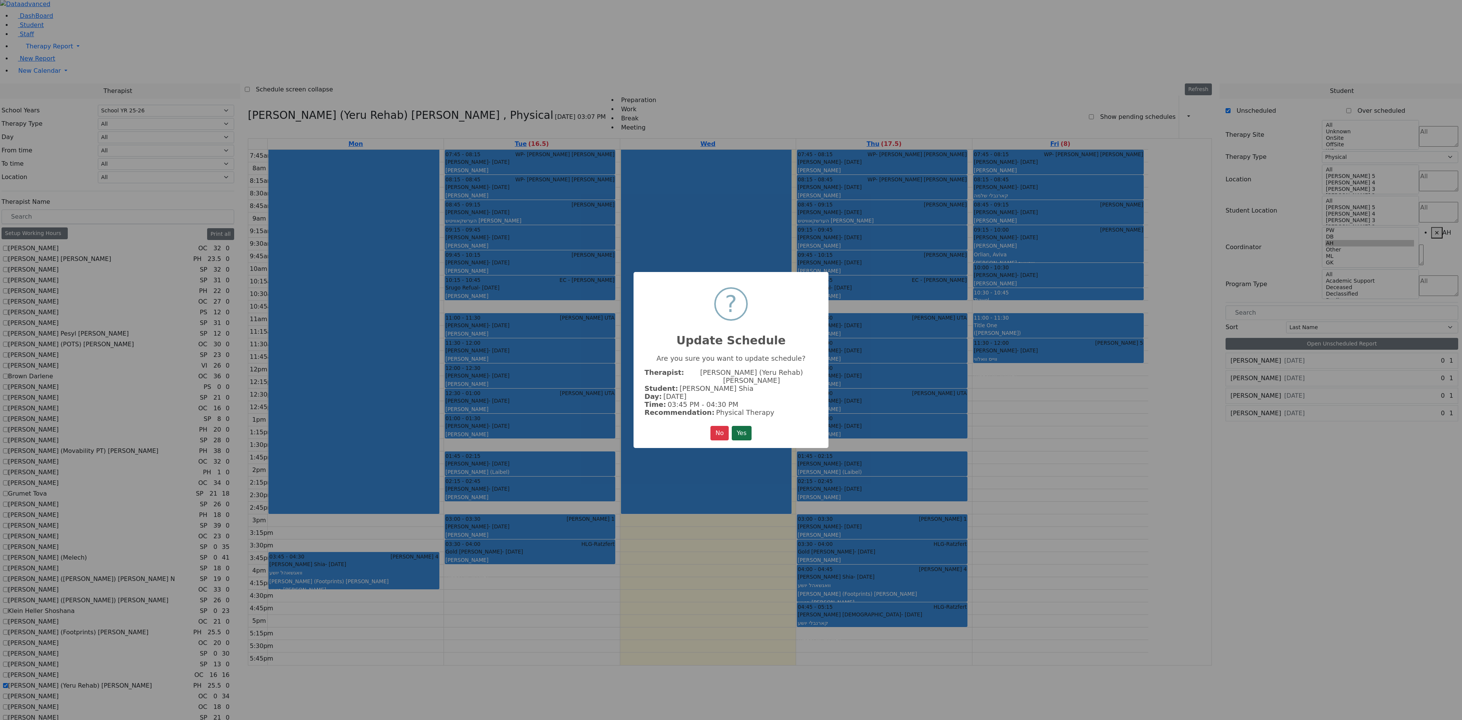
click at [731, 359] on button "Yes" at bounding box center [742, 433] width 20 height 14
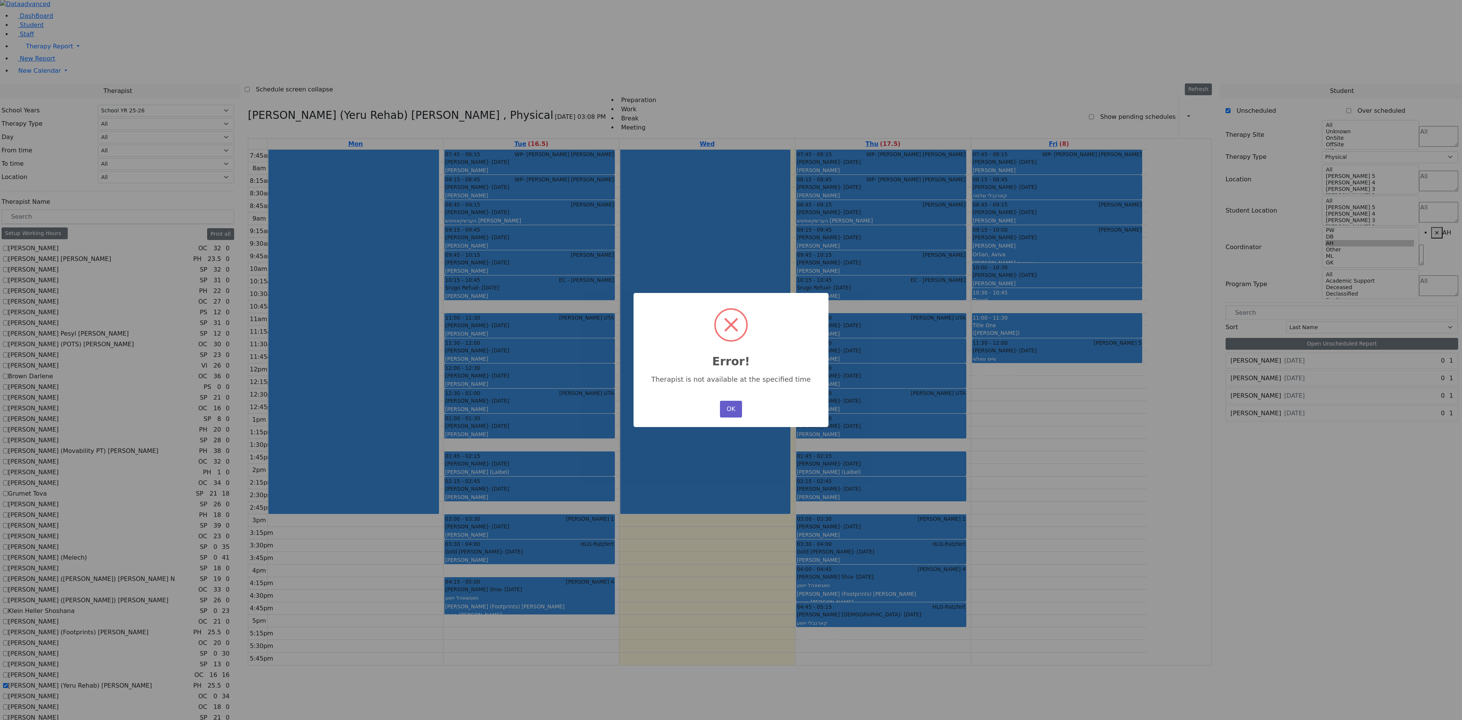
click at [725, 359] on button "OK" at bounding box center [731, 409] width 22 height 17
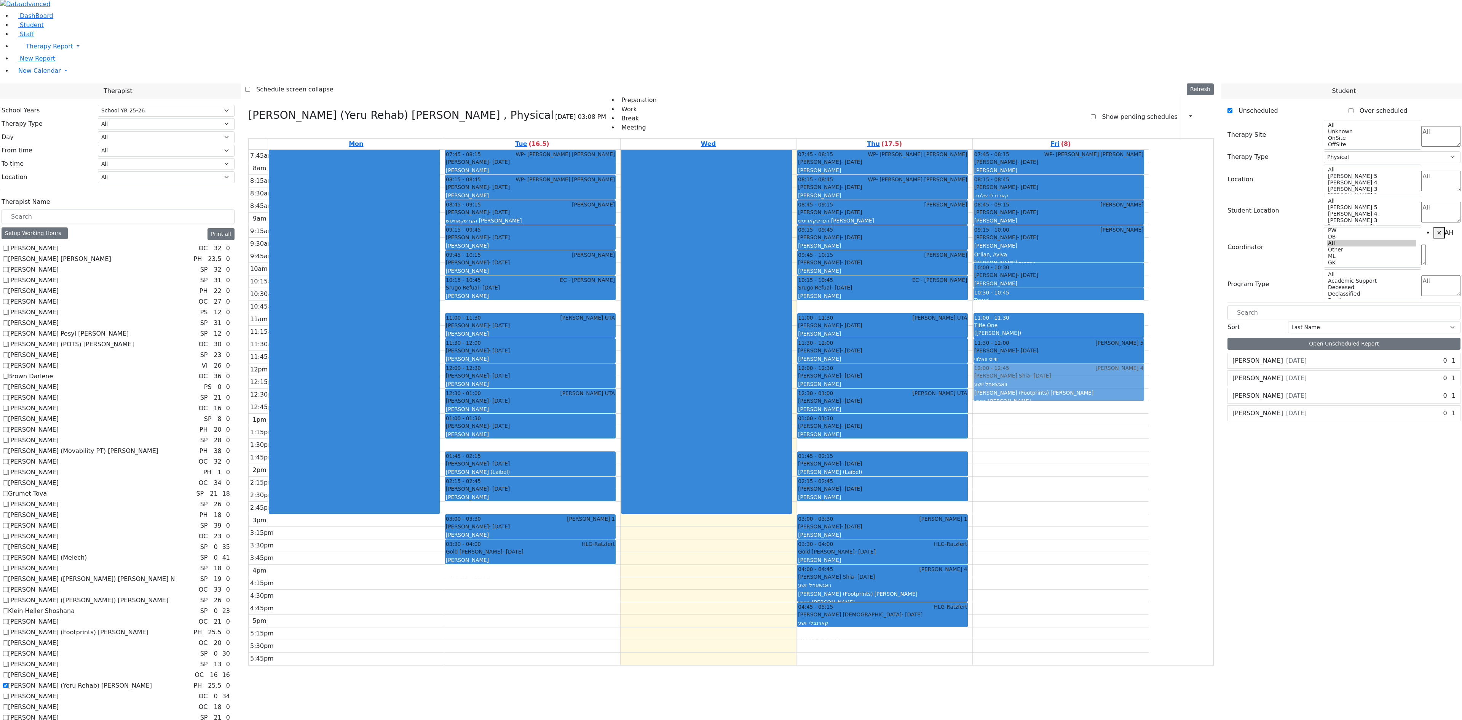
drag, startPoint x: 619, startPoint y: 485, endPoint x: 1101, endPoint y: 276, distance: 525.5
click at [731, 266] on tr "07:45 - 08:15 WP- Wieder Polatsek Guttman David - 01/18/2013 גוטמאן אליעזר דוד …" at bounding box center [699, 407] width 900 height 515
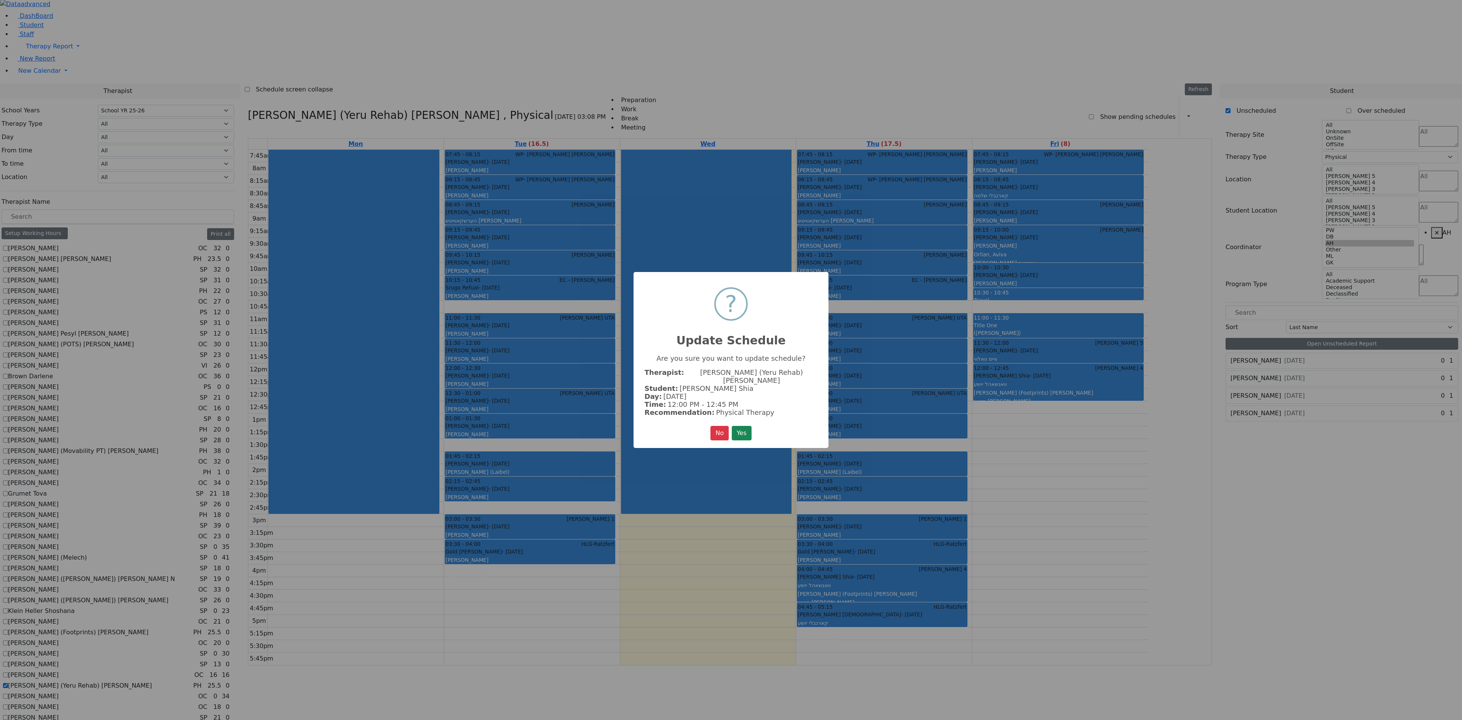
click at [730, 359] on div "No No Yes" at bounding box center [730, 433] width 41 height 14
click at [731, 359] on button "Yes" at bounding box center [742, 433] width 20 height 14
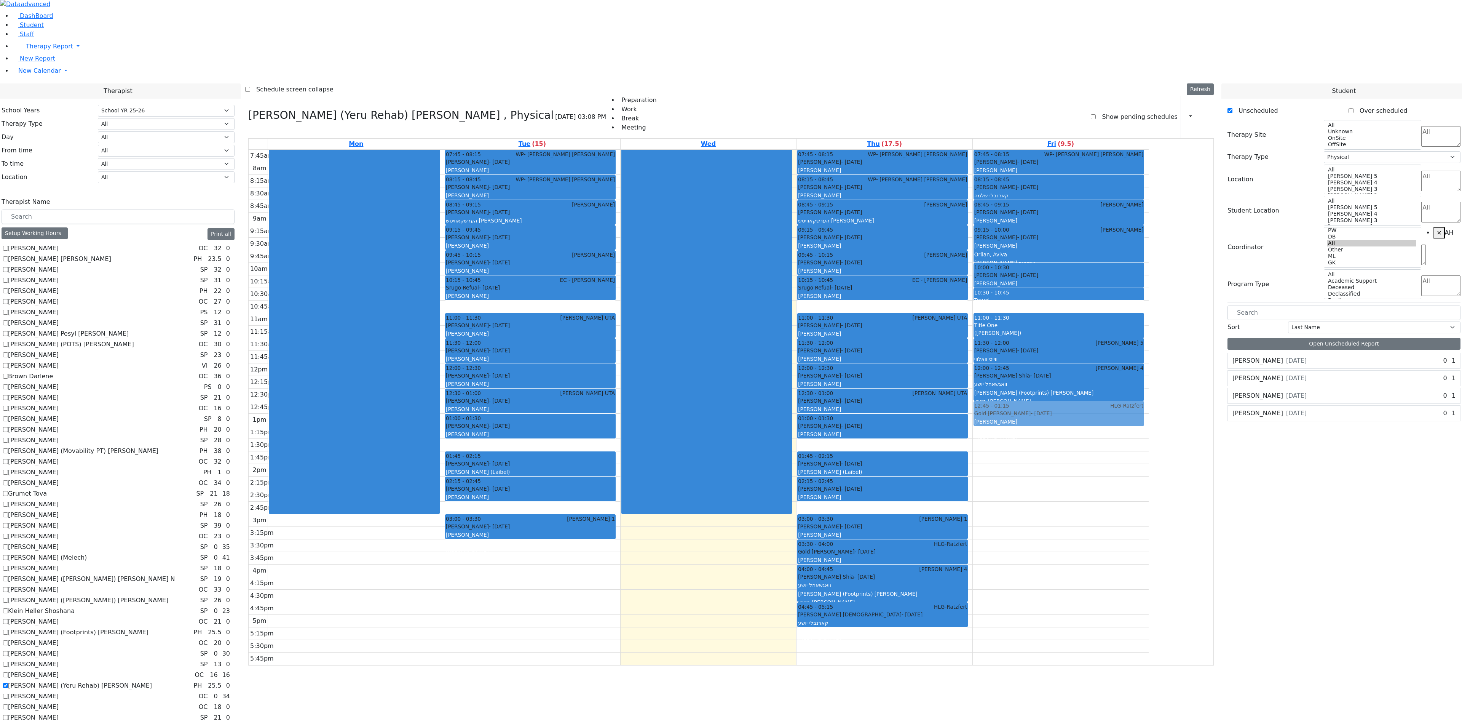
drag, startPoint x: 621, startPoint y: 443, endPoint x: 1142, endPoint y: 324, distance: 534.2
click at [731, 306] on tr "07:45 - 08:15 WP- Wieder Polatsek Guttman David - 01/18/2013 גוטמאן אליעזר דוד …" at bounding box center [699, 407] width 900 height 515
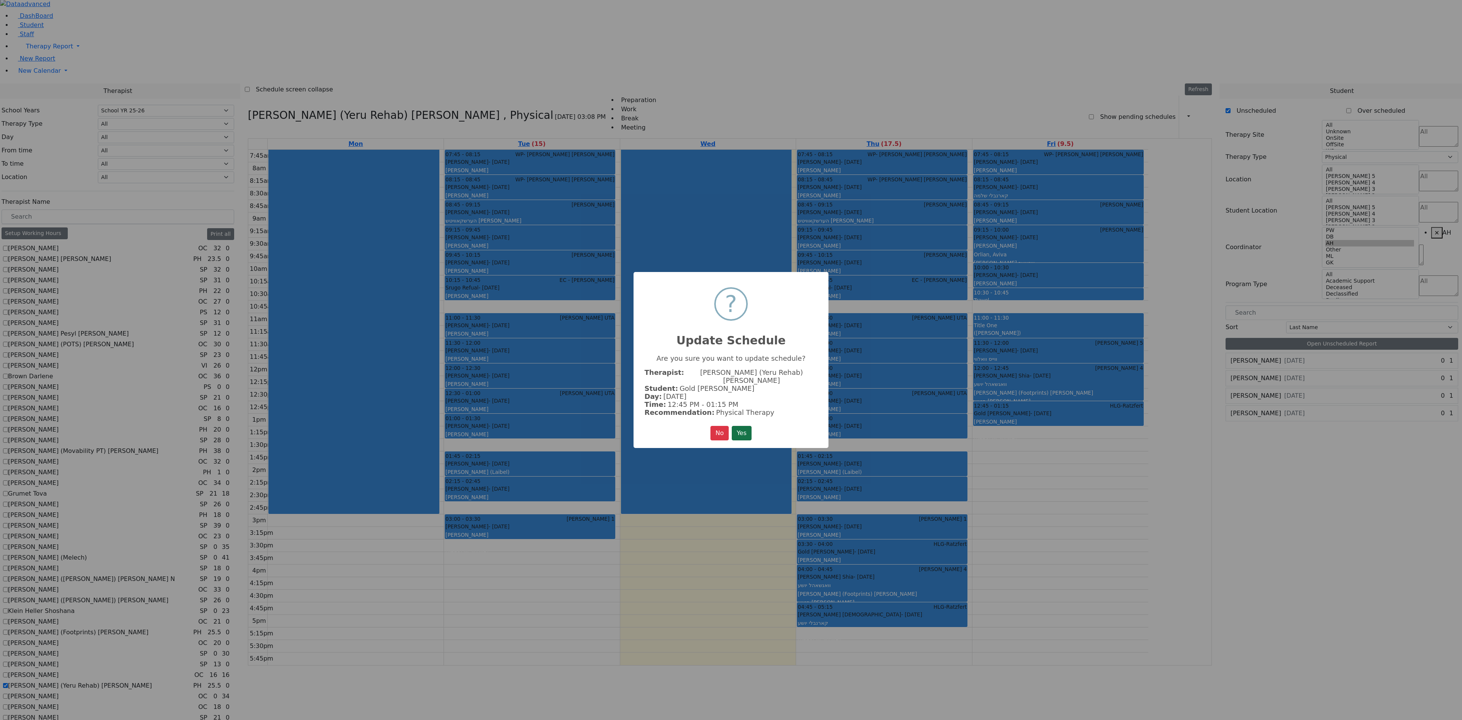
click at [731, 359] on button "Yes" at bounding box center [742, 433] width 20 height 14
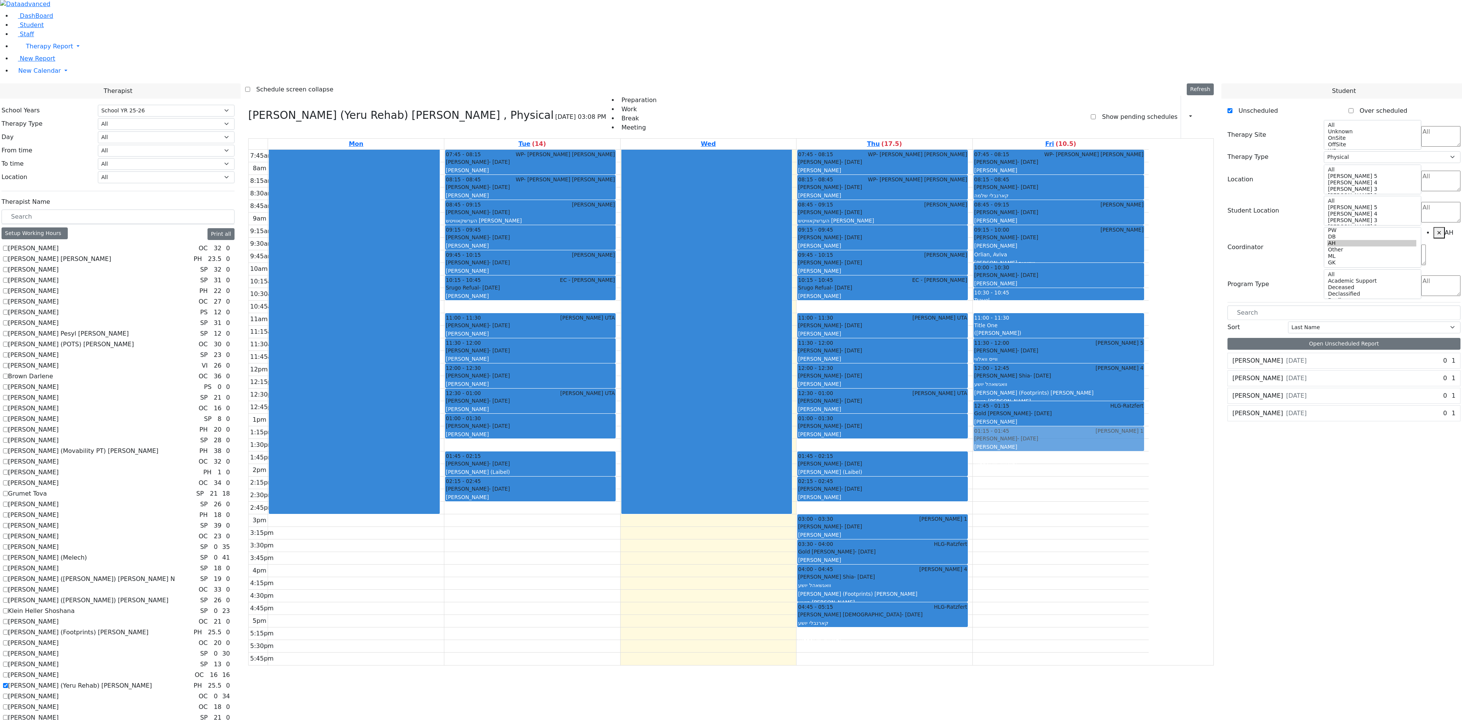
drag, startPoint x: 647, startPoint y: 416, endPoint x: 1129, endPoint y: 333, distance: 488.9
click at [731, 333] on tr "07:45 - 08:15 WP- Wieder Polatsek Guttman David - 01/18/2013 גוטמאן אליעזר דוד …" at bounding box center [699, 407] width 900 height 515
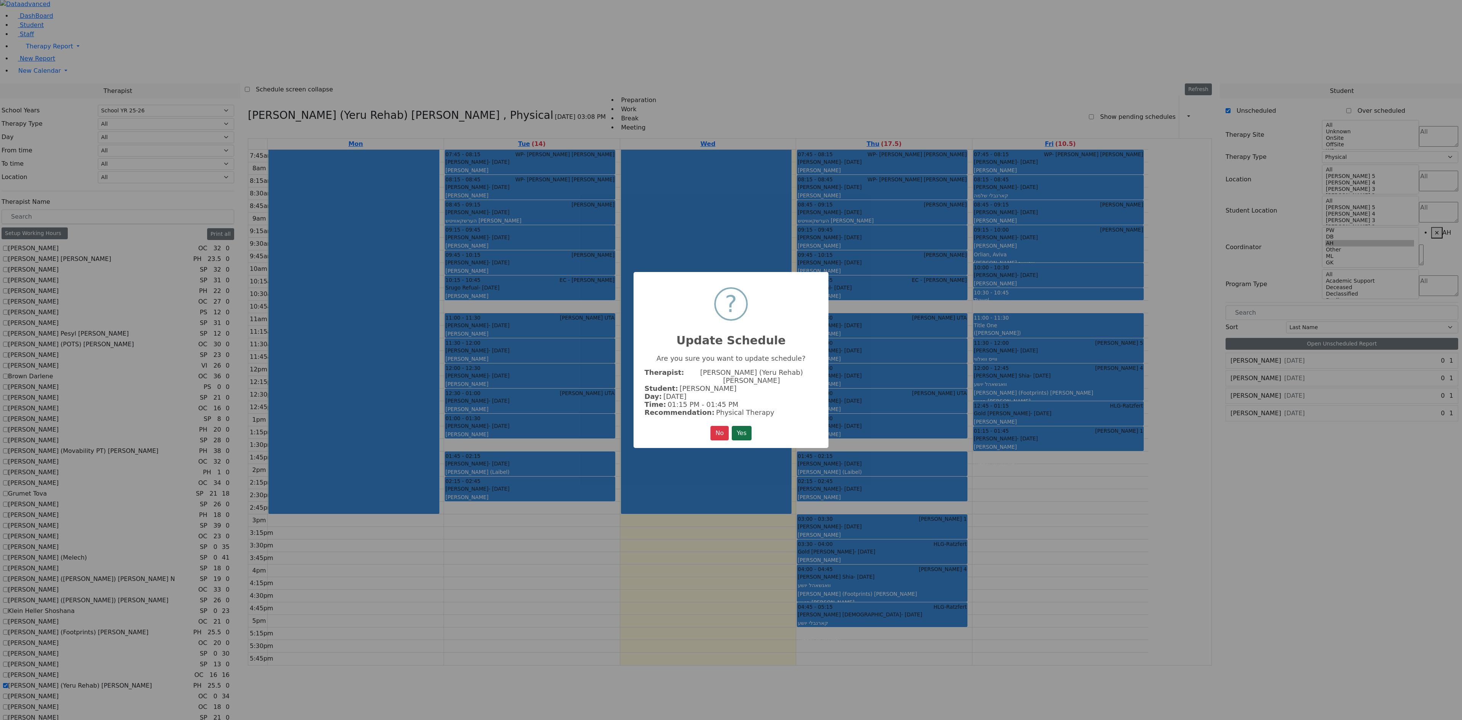
click at [731, 359] on button "Yes" at bounding box center [742, 433] width 20 height 14
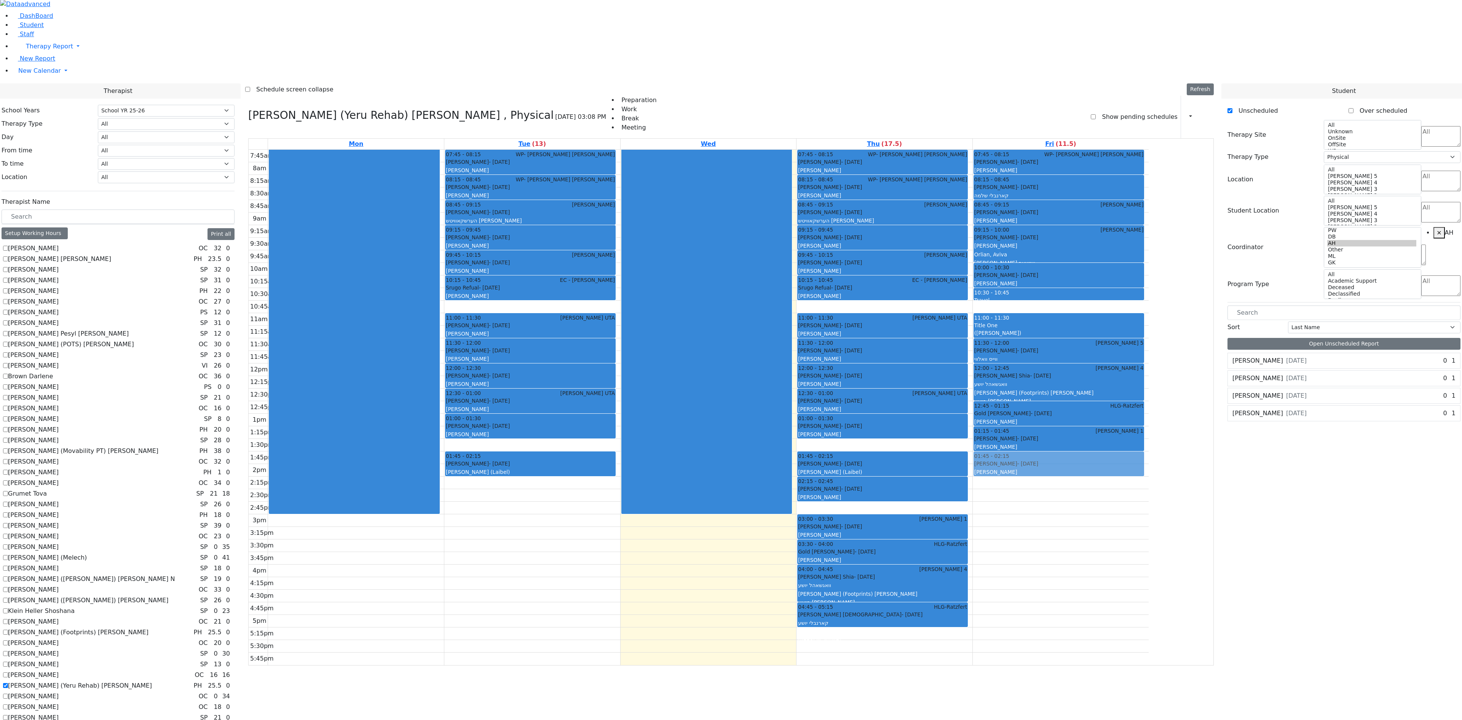
drag, startPoint x: 656, startPoint y: 383, endPoint x: 1146, endPoint y: 356, distance: 490.4
click at [731, 356] on tr "07:45 - 08:15 WP- Wieder Polatsek Guttman David - 01/18/2013 גוטמאן אליעזר דוד …" at bounding box center [699, 407] width 900 height 515
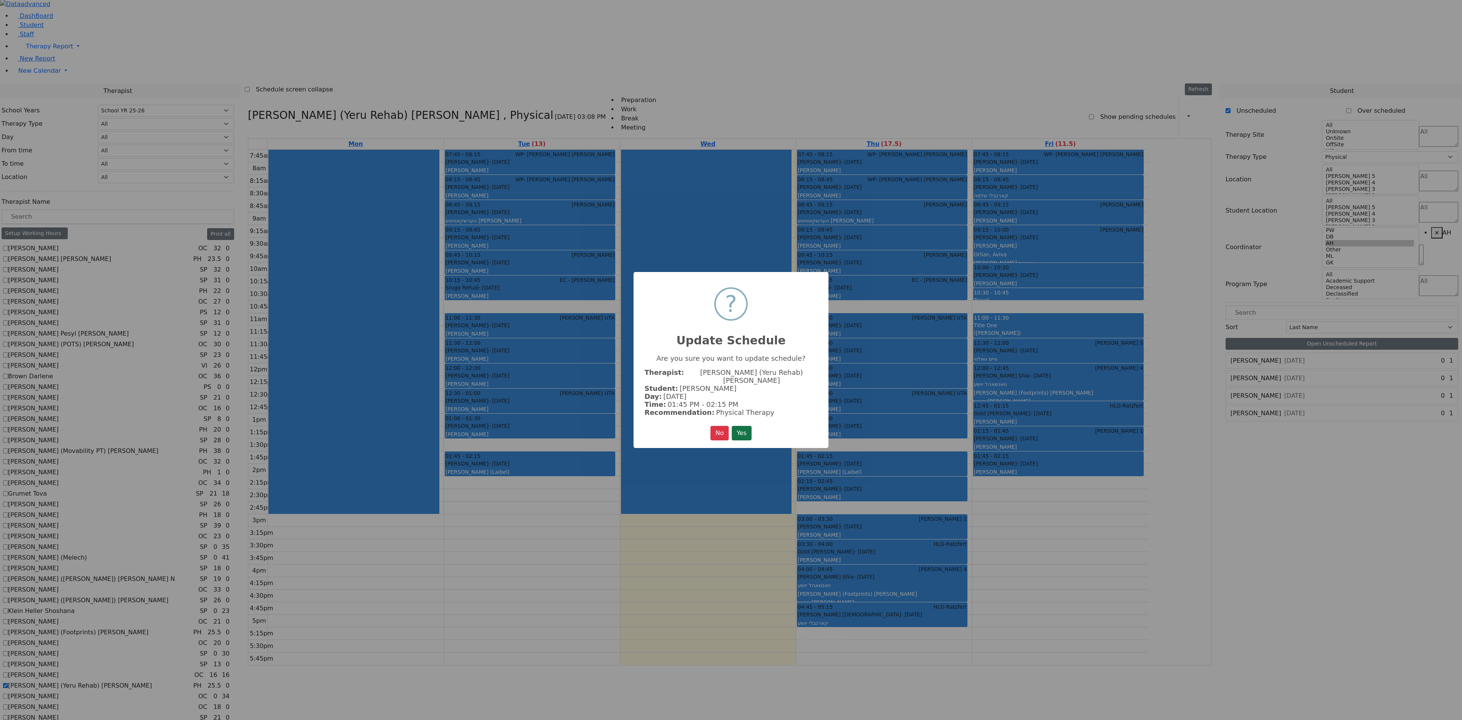
click at [731, 359] on button "Yes" at bounding box center [742, 433] width 20 height 14
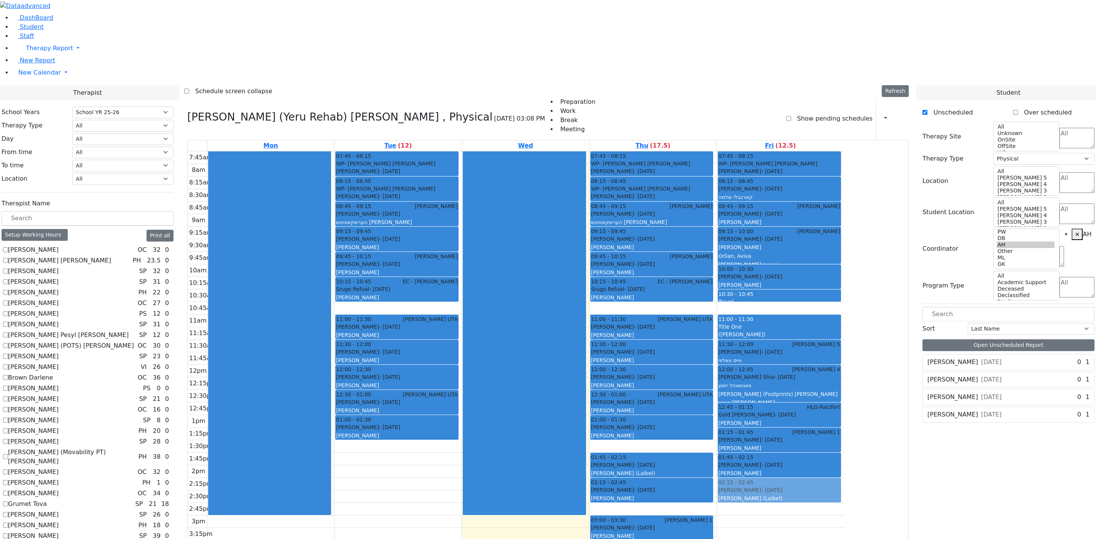
drag, startPoint x: 472, startPoint y: 362, endPoint x: 868, endPoint y: 391, distance: 397.0
click at [731, 359] on tr "07:45 - 08:15 WP- Wieder Polatsek Guttman David - 01/18/2013 גוטמאן אליעזר דוד …" at bounding box center [516, 409] width 657 height 515
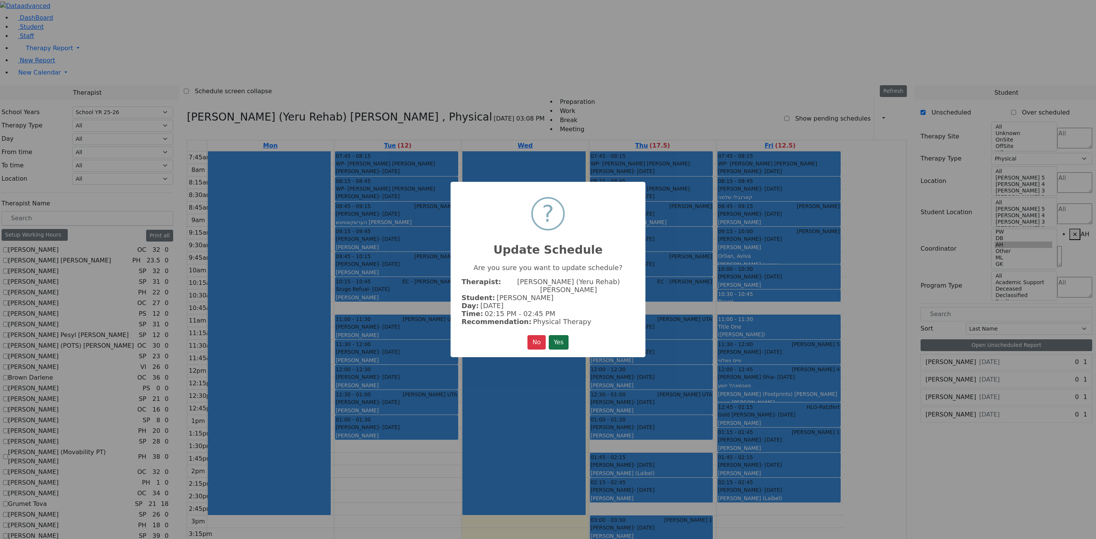
click at [555, 336] on button "Yes" at bounding box center [559, 342] width 20 height 14
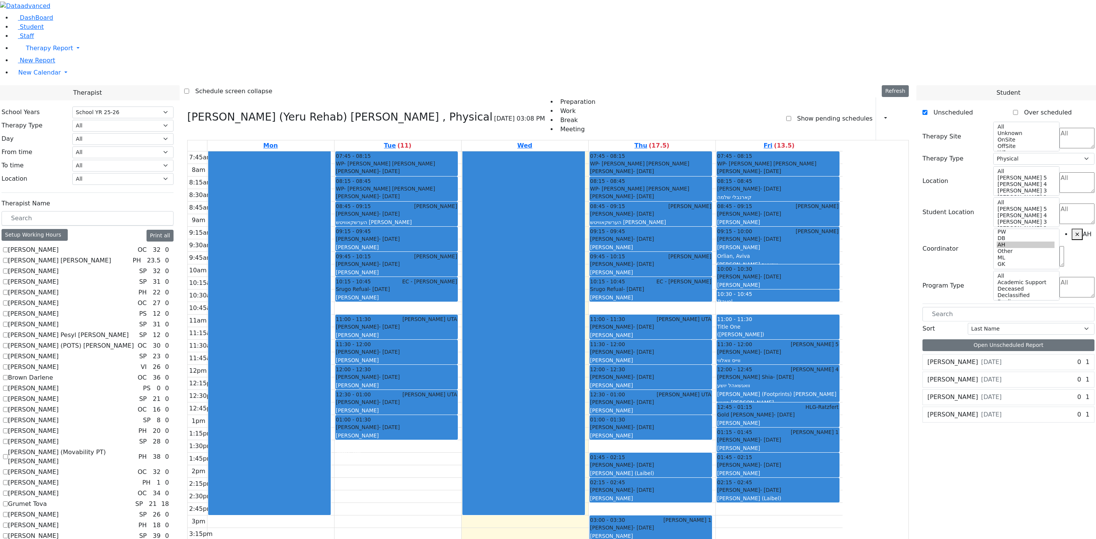
scroll to position [0, 0]
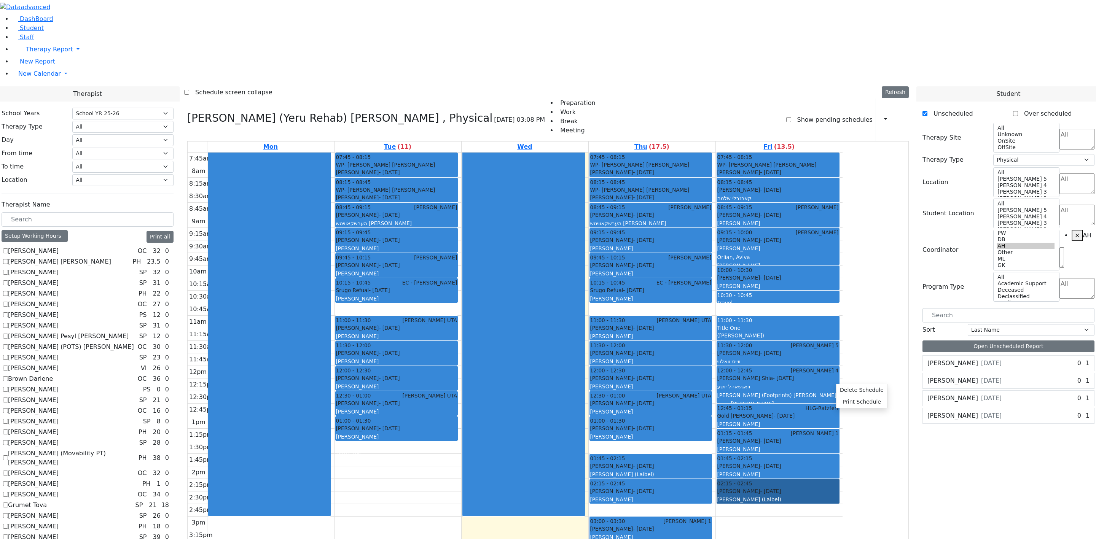
click at [731, 359] on div "7:45am 8am 8:15am 8:30am 8:45am 9am 9:15am 9:30am 9:45am 10am 10:15am 10:30am 1…" at bounding box center [515, 410] width 655 height 515
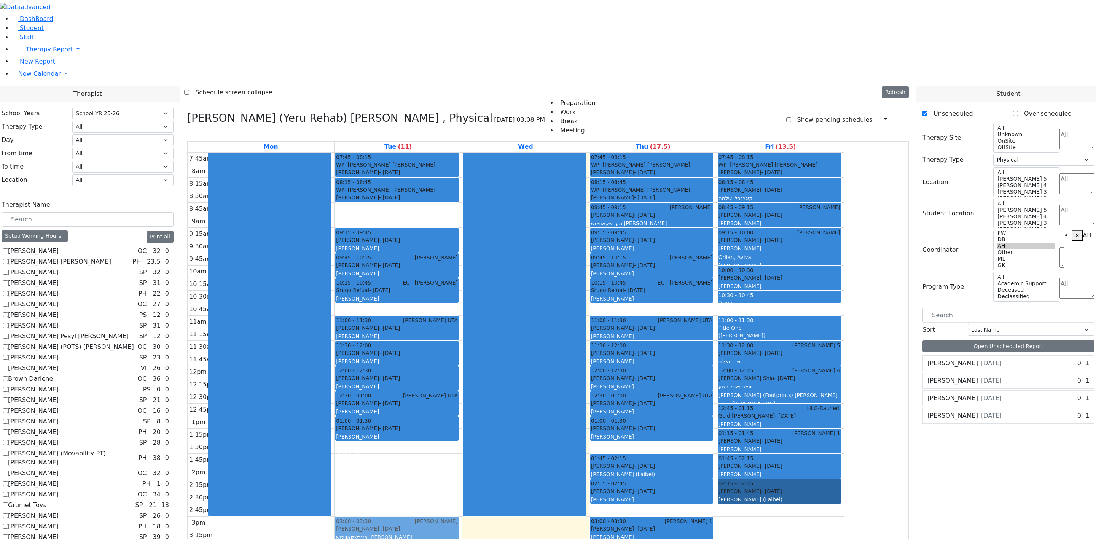
drag, startPoint x: 451, startPoint y: 107, endPoint x: 441, endPoint y: 418, distance: 311.6
click at [441, 359] on div "07:45 - 08:15 WP- Wieder Polatsek Guttman David - 01/18/2013 גוטמאן אליעזר דוד …" at bounding box center [398, 410] width 127 height 515
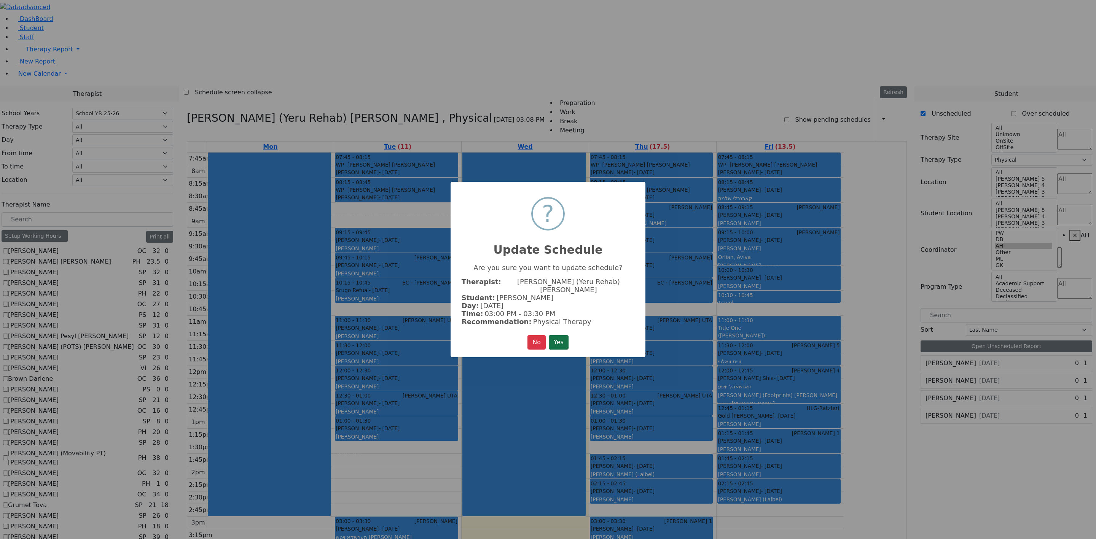
click at [557, 337] on button "Yes" at bounding box center [559, 342] width 20 height 14
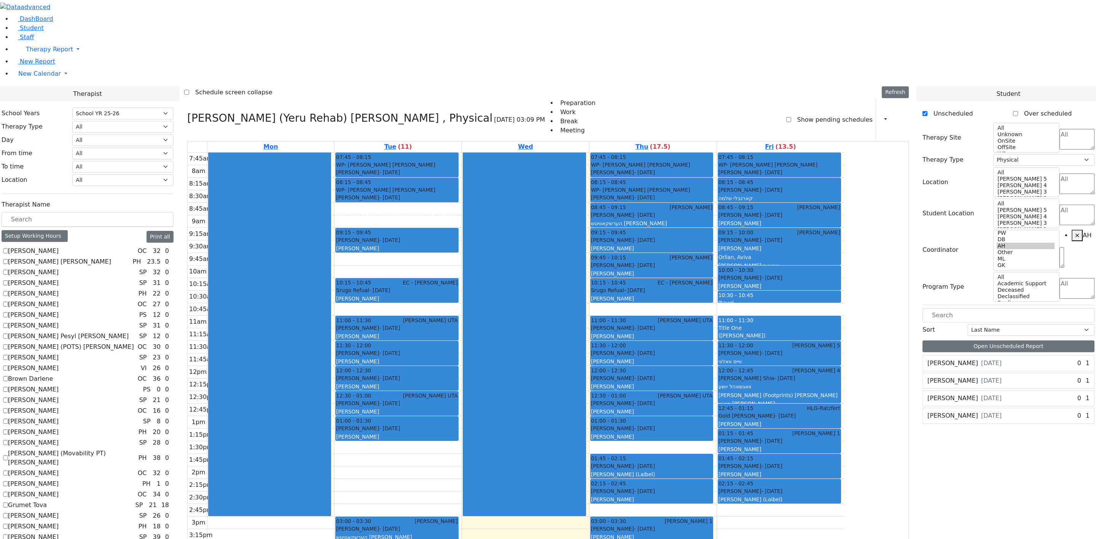
drag, startPoint x: 445, startPoint y: 155, endPoint x: 465, endPoint y: 443, distance: 288.5
click at [462, 359] on div "07:45 - 08:15 WP- Wieder Polatsek Guttman David - 01/18/2013 גוטמאן אליעזר דוד …" at bounding box center [398, 410] width 127 height 515
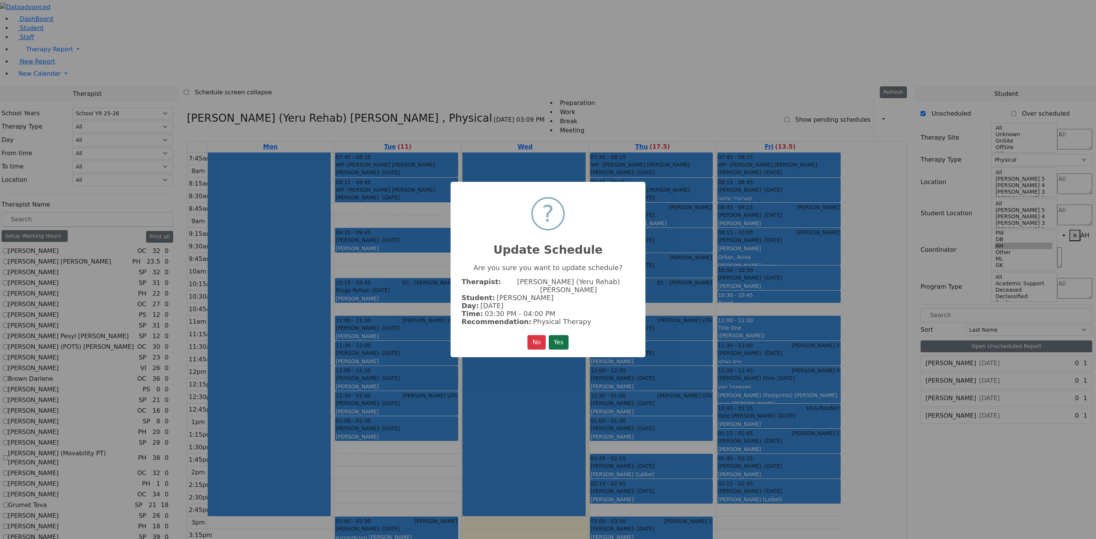
click at [568, 339] on button "Yes" at bounding box center [559, 342] width 20 height 14
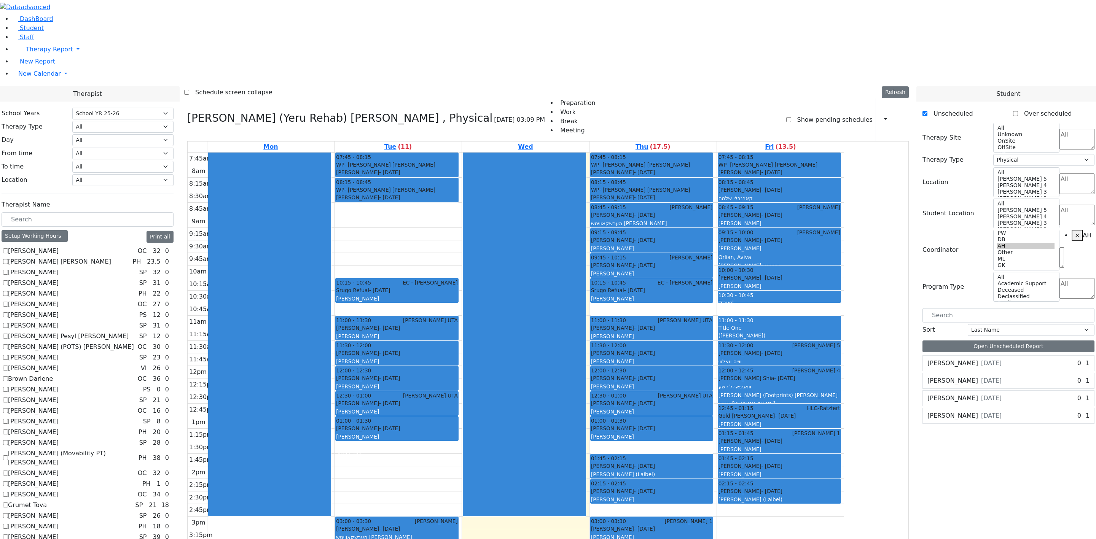
drag, startPoint x: 450, startPoint y: 129, endPoint x: 472, endPoint y: 467, distance: 338.4
click at [462, 359] on div "07:45 - 08:15 WP- Wieder Polatsek Guttman David - 01/18/2013 גוטמאן אליעזר דוד …" at bounding box center [398, 410] width 127 height 515
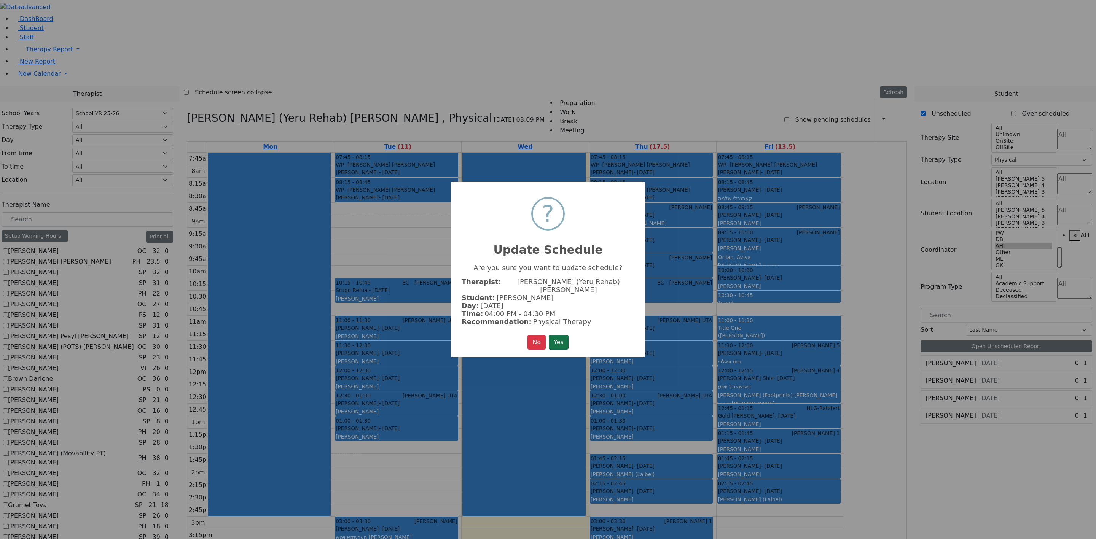
click at [560, 335] on button "Yes" at bounding box center [559, 342] width 20 height 14
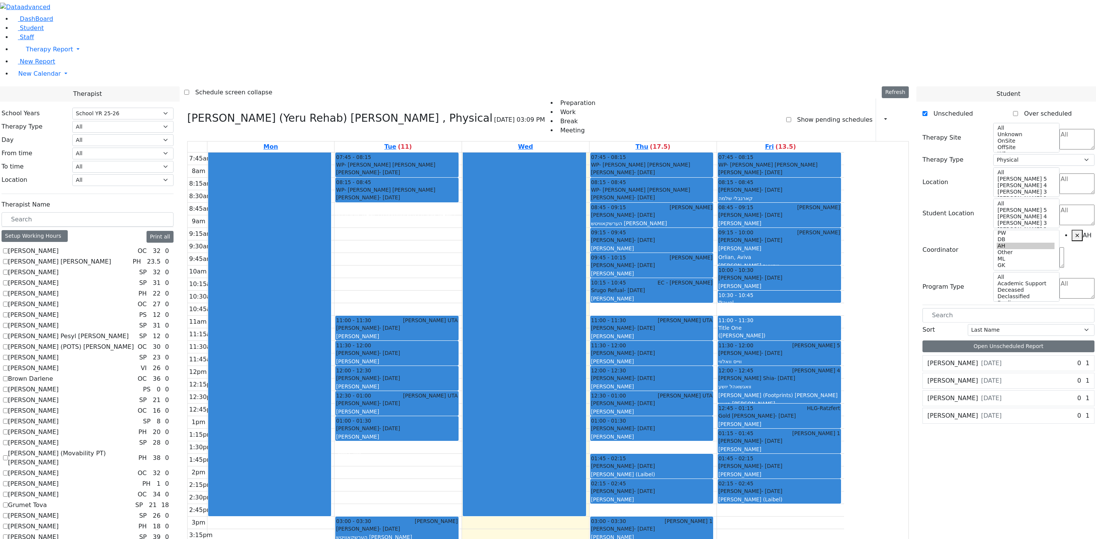
drag, startPoint x: 464, startPoint y: 176, endPoint x: 469, endPoint y: 491, distance: 315.3
click at [462, 359] on div "07:45 - 08:15 WP- Wieder Polatsek Guttman David - 01/18/2013 גוטמאן אליעזר דוד …" at bounding box center [398, 410] width 127 height 515
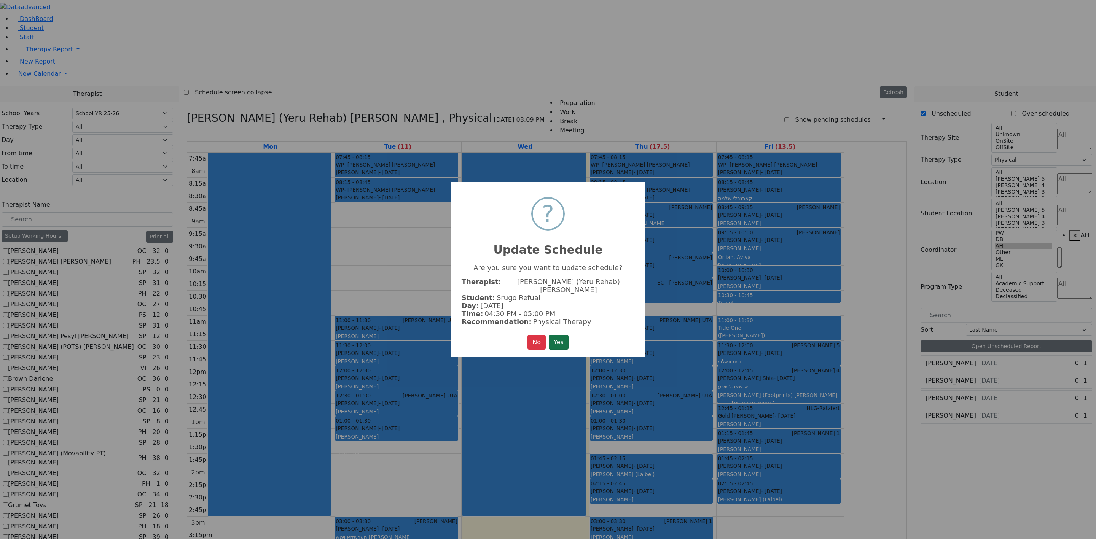
click at [559, 336] on button "Yes" at bounding box center [559, 342] width 20 height 14
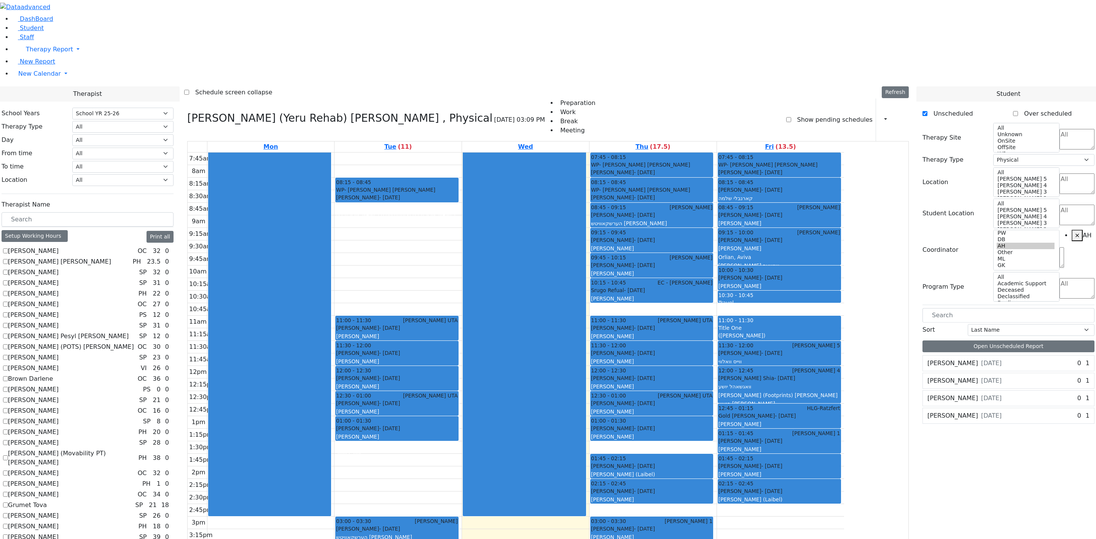
drag, startPoint x: 459, startPoint y: 52, endPoint x: 479, endPoint y: 522, distance: 470.6
click at [462, 359] on div "07:45 - 08:15 WP- Wieder Polatsek Guttman David - 01/18/2013 גוטמאן אליעזר דוד …" at bounding box center [398, 410] width 127 height 515
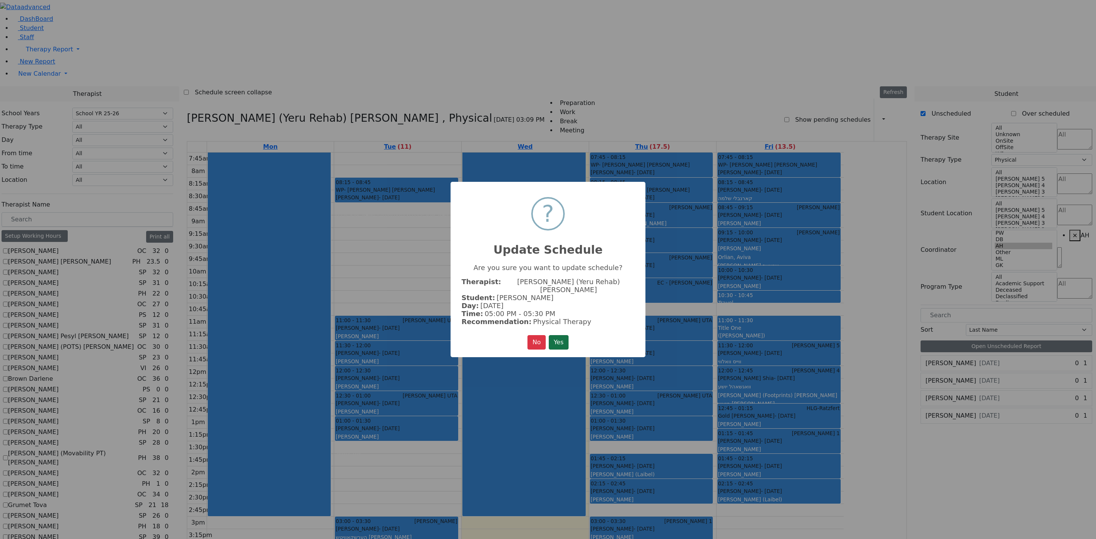
click at [554, 335] on button "Yes" at bounding box center [559, 342] width 20 height 14
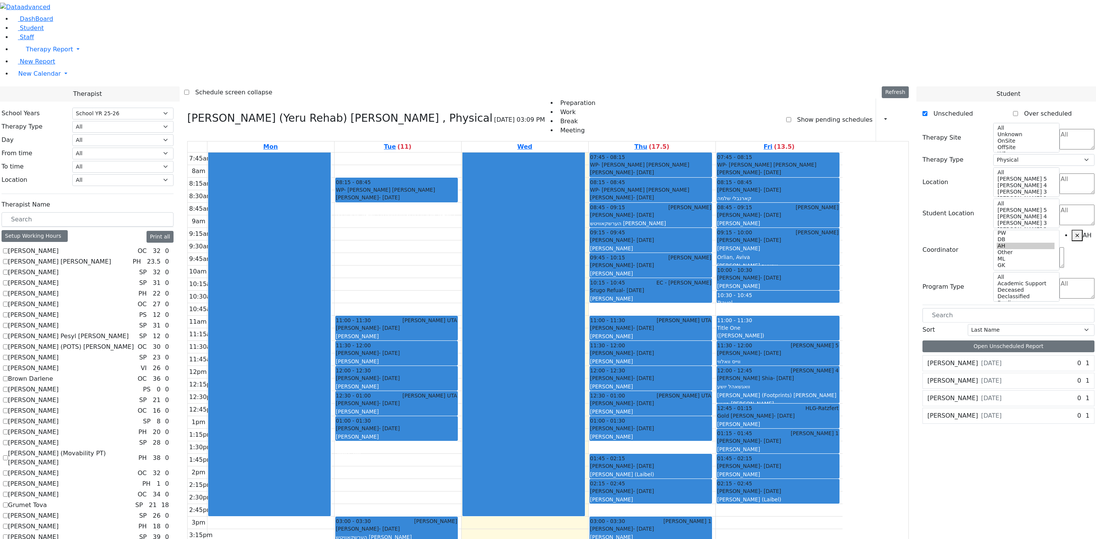
click at [456, 179] on div "08:15 - 08:45 WP- Wieder Polatsek" at bounding box center [396, 187] width 121 height 16
click at [487, 89] on button "Delete Selected Schedule" at bounding box center [499, 91] width 75 height 12
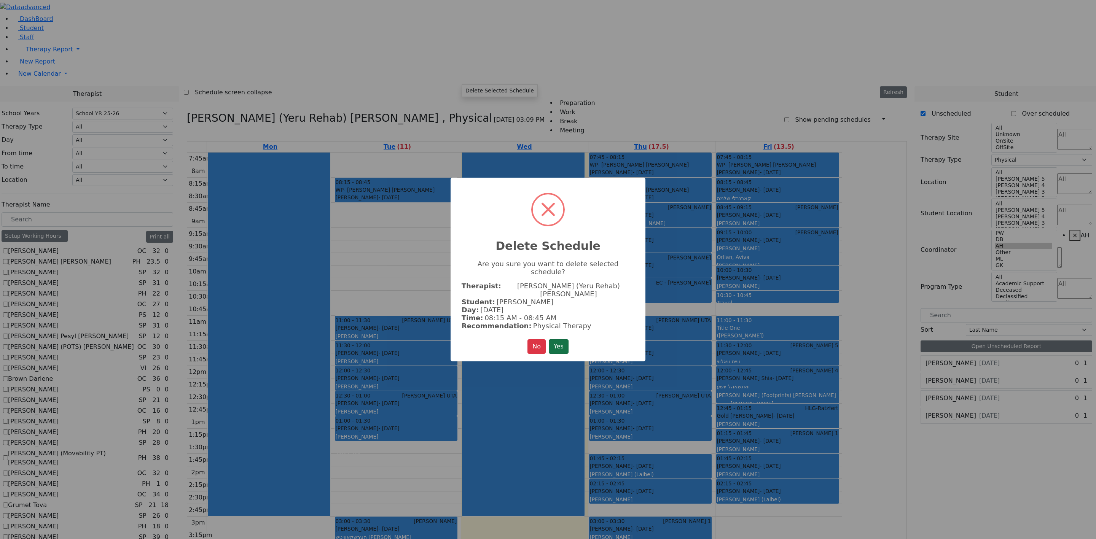
click at [561, 340] on button "Yes" at bounding box center [559, 347] width 20 height 14
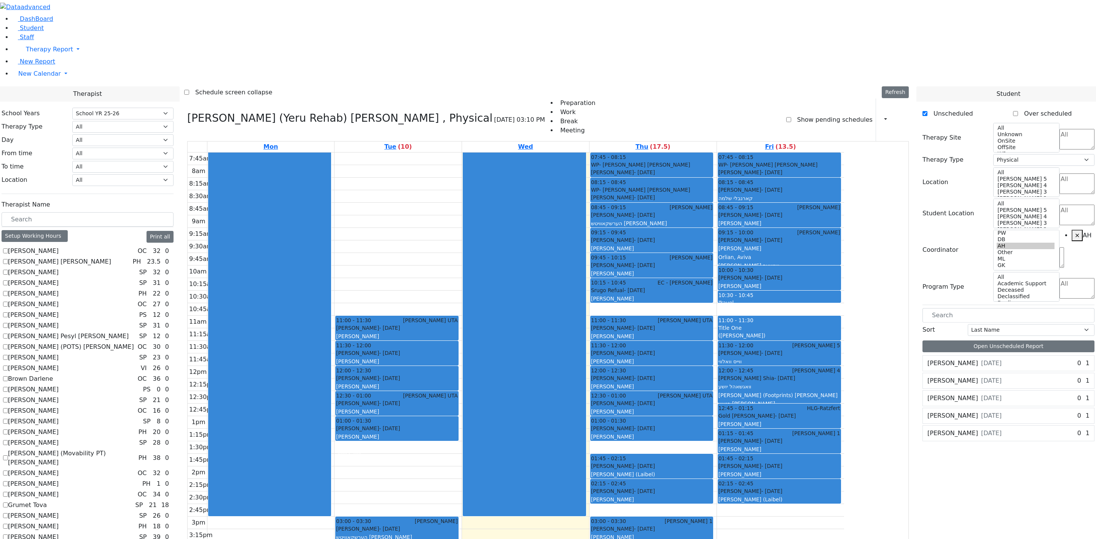
click at [655, 195] on span "- 05/24/2012" at bounding box center [644, 198] width 21 height 6
drag, startPoint x: 731, startPoint y: 83, endPoint x: 698, endPoint y: 78, distance: 33.9
click at [698, 194] on div "Freund Mordchai - 05/24/2012" at bounding box center [651, 198] width 121 height 8
click at [711, 87] on button "Delete Schedule" at bounding box center [728, 90] width 51 height 12
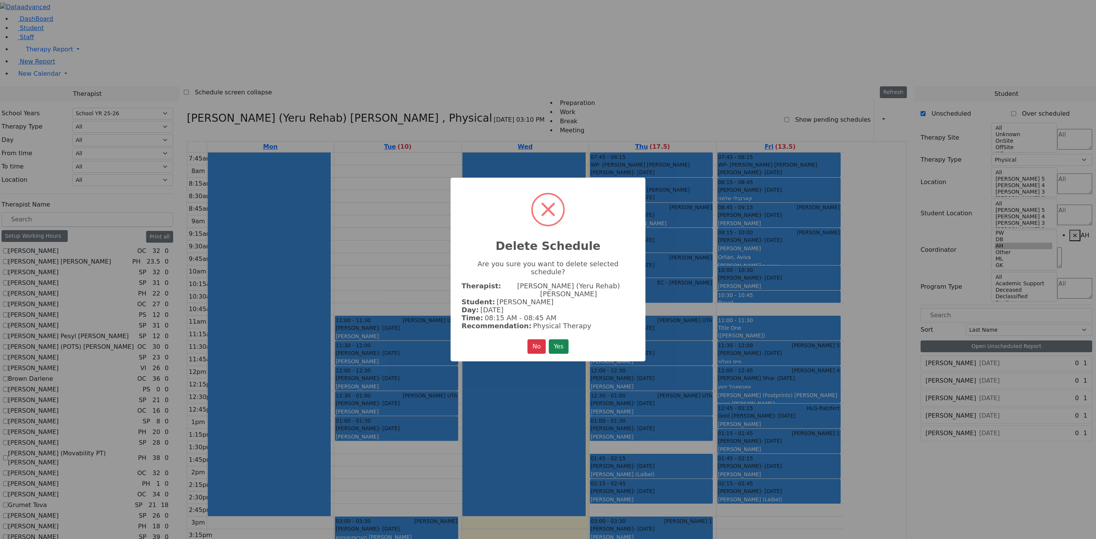
click at [567, 340] on button "Yes" at bounding box center [559, 347] width 20 height 14
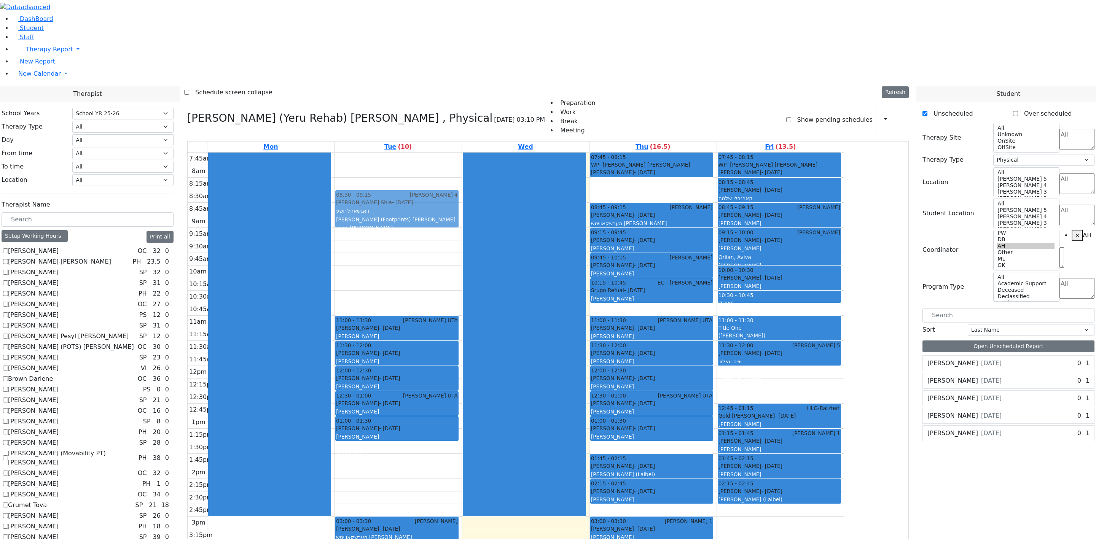
drag, startPoint x: 860, startPoint y: 279, endPoint x: 496, endPoint y: 97, distance: 406.9
click at [497, 153] on tr "11:00 - 11:30 Getzel Berger UTA Rosenberg Aron - 03/28/2020 אהרן יוסף ראזענבערג…" at bounding box center [516, 410] width 657 height 515
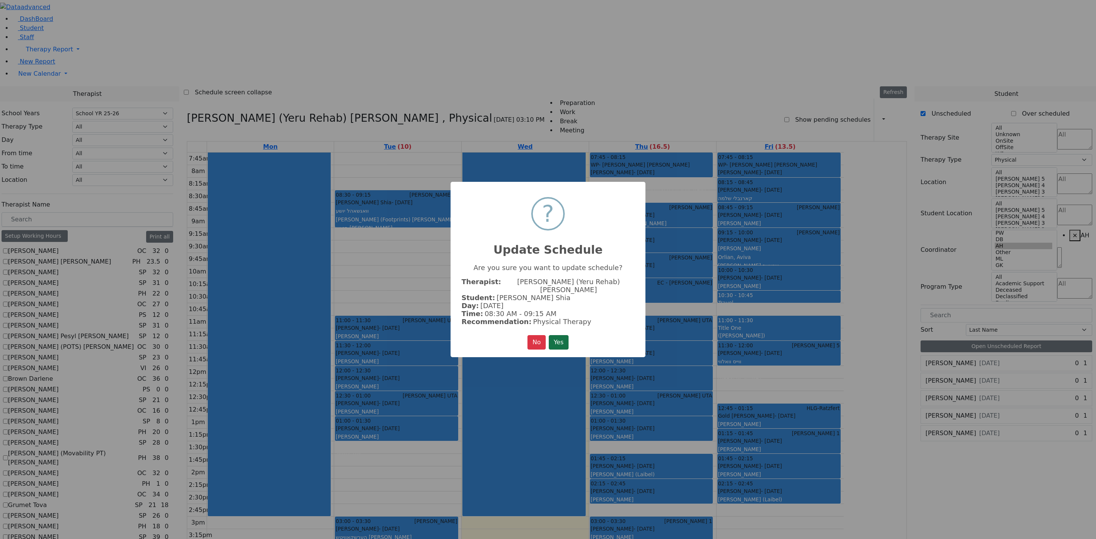
click at [560, 338] on button "Yes" at bounding box center [559, 342] width 20 height 14
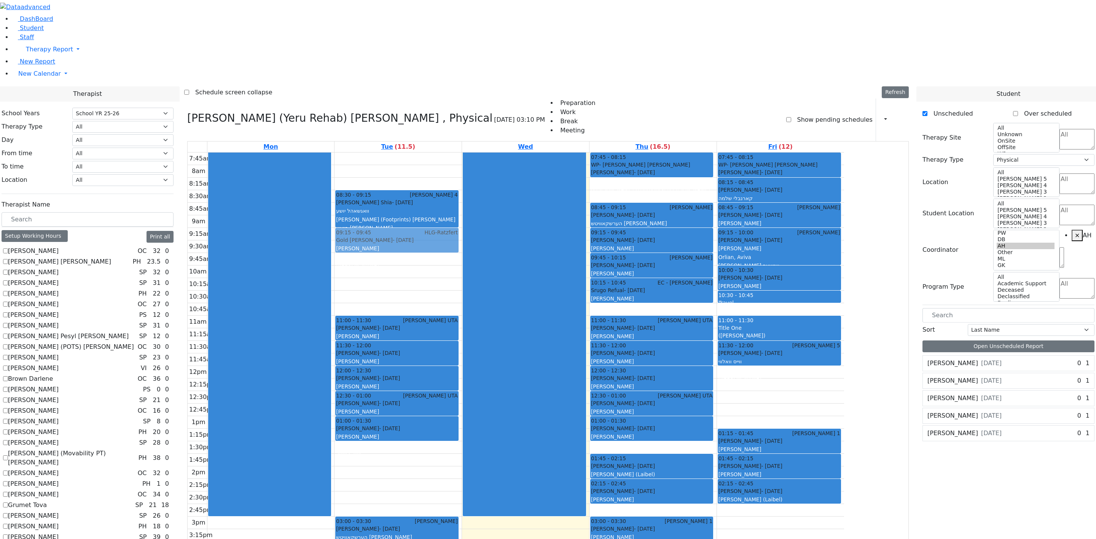
drag, startPoint x: 838, startPoint y: 307, endPoint x: 488, endPoint y: 130, distance: 391.8
click at [488, 153] on tr "08:30 - 09:15 Binyan Klein 4 Wagschal Shia - 05/20/2012 וואגשאהל יושע Mayer (Fo…" at bounding box center [516, 410] width 657 height 515
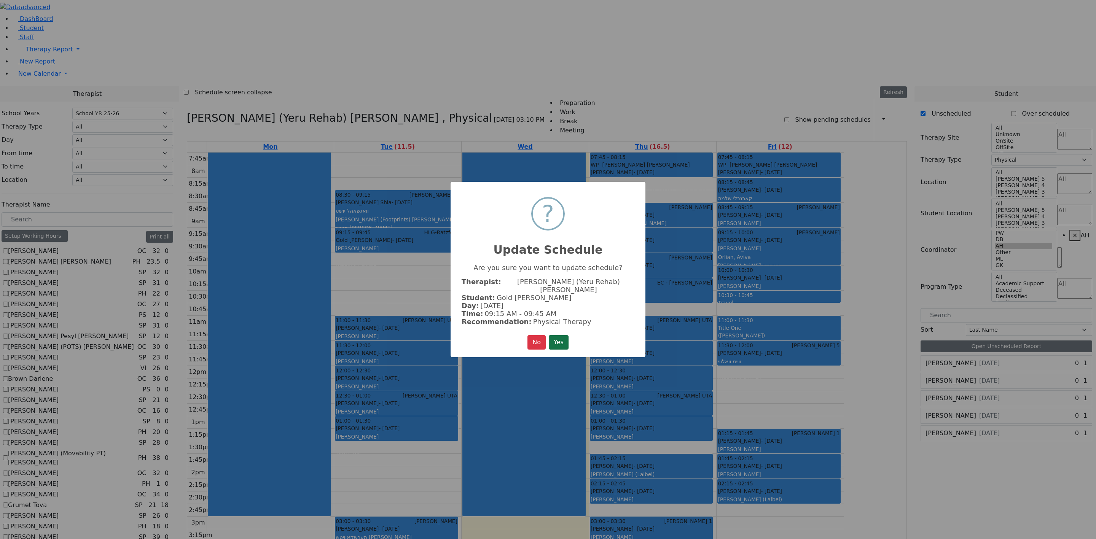
click at [561, 335] on button "Yes" at bounding box center [559, 342] width 20 height 14
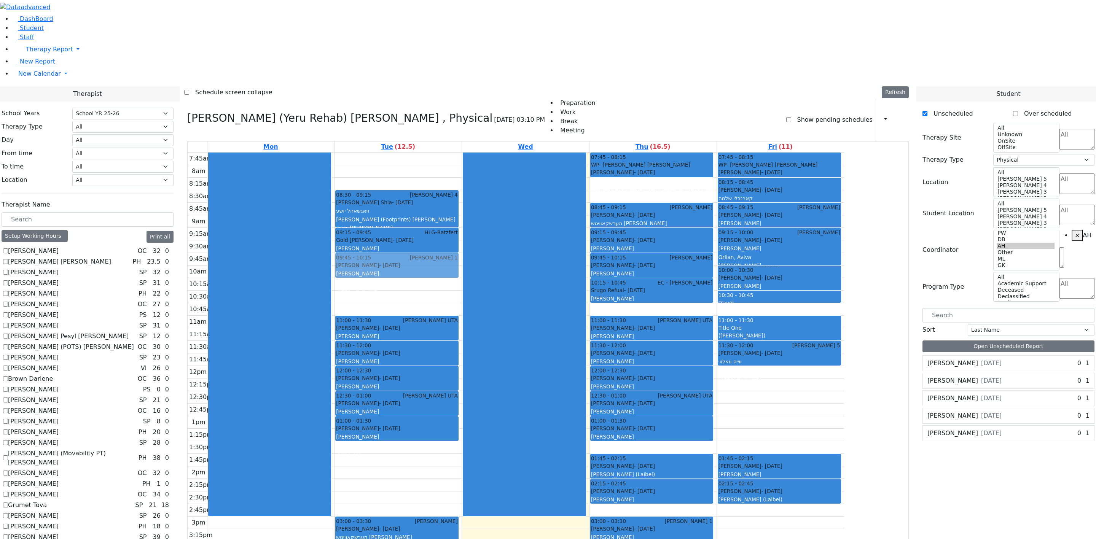
drag, startPoint x: 844, startPoint y: 332, endPoint x: 501, endPoint y: 160, distance: 383.9
click at [498, 154] on tr "08:30 - 09:15 Binyan Klein 4 Wagschal Shia - 05/20/2012 וואגשאהל יושע Mayer (Fo…" at bounding box center [516, 410] width 657 height 515
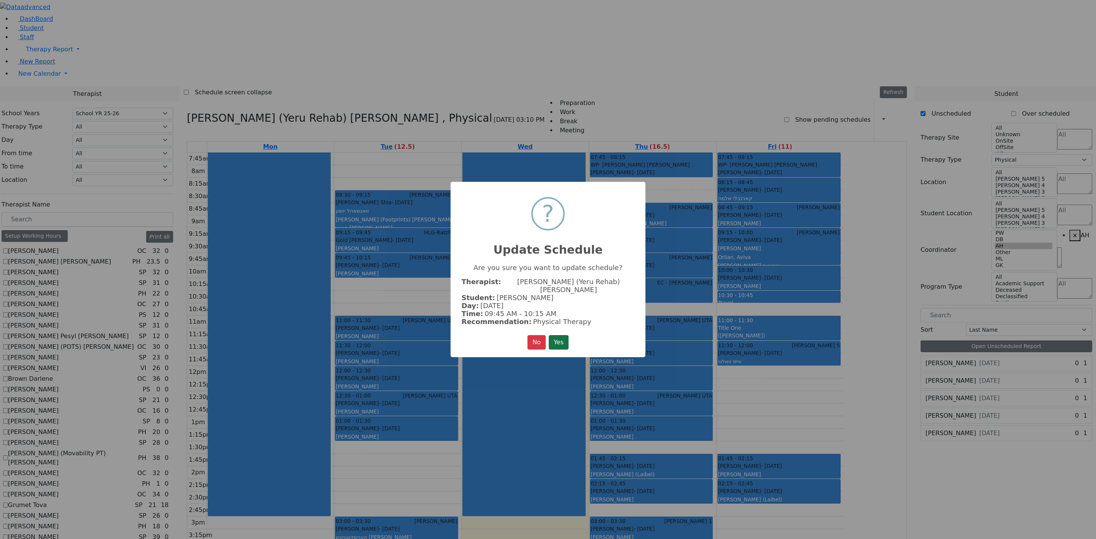
click at [561, 335] on button "Yes" at bounding box center [559, 342] width 20 height 14
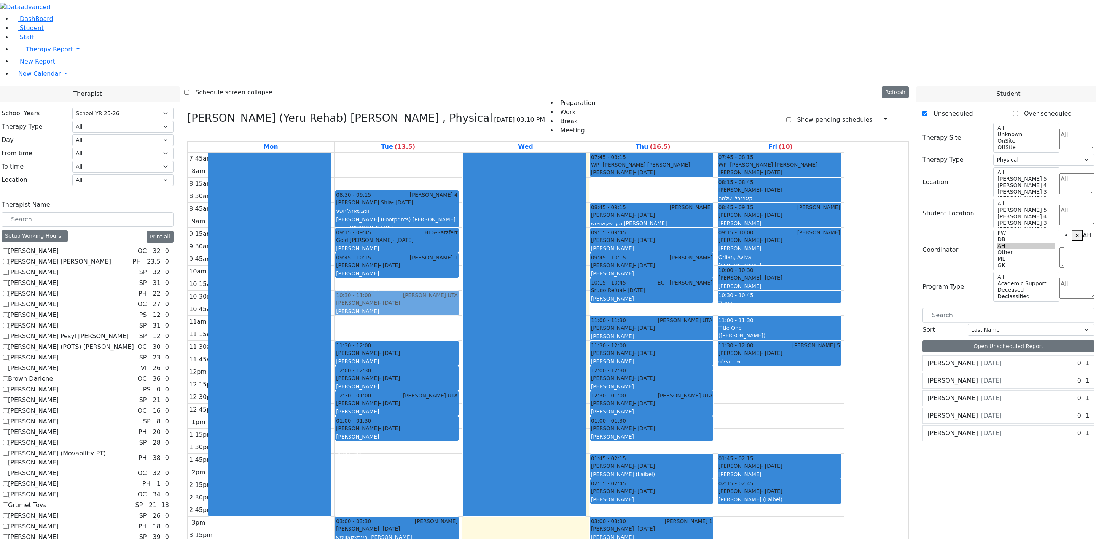
drag, startPoint x: 464, startPoint y: 214, endPoint x: 460, endPoint y: 183, distance: 30.8
click at [460, 183] on div "7:45am 8am 8:15am 8:30am 8:45am 9am 9:15am 9:30am 9:45am 10am 10:15am 10:30am 1…" at bounding box center [516, 410] width 657 height 515
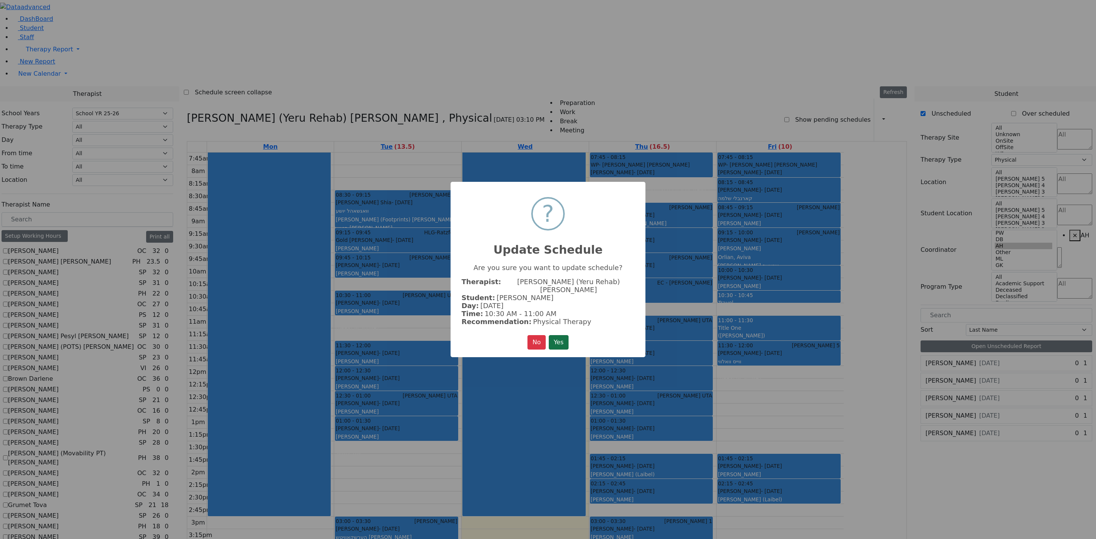
click at [558, 335] on button "Yes" at bounding box center [559, 342] width 20 height 14
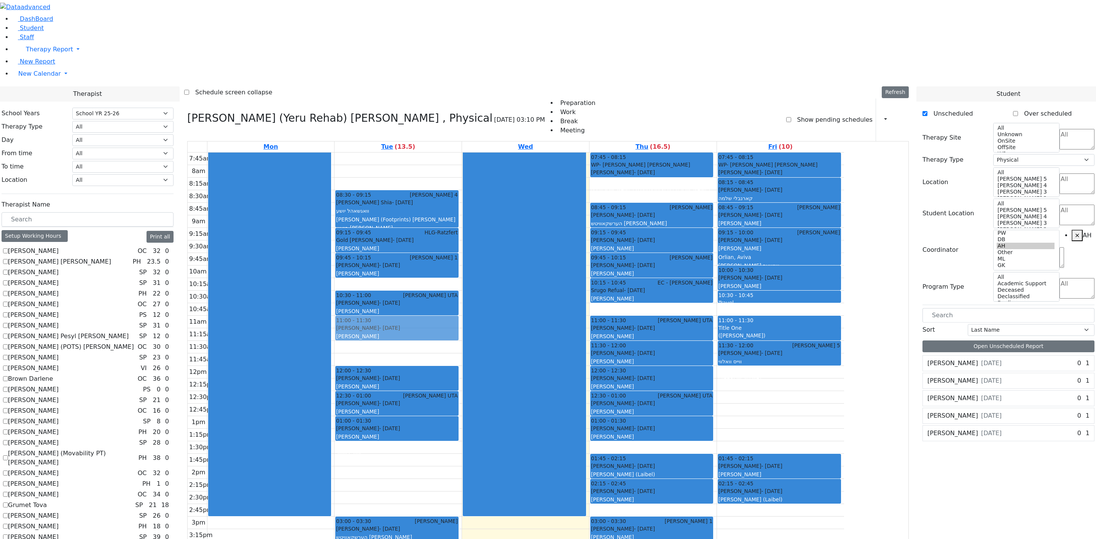
drag, startPoint x: 455, startPoint y: 246, endPoint x: 452, endPoint y: 218, distance: 27.5
click at [452, 218] on div "08:30 - 09:15 Binyan Klein 4 Wagschal Shia - 05/20/2012 וואגשאהל יושע Mayer (Fo…" at bounding box center [398, 410] width 127 height 515
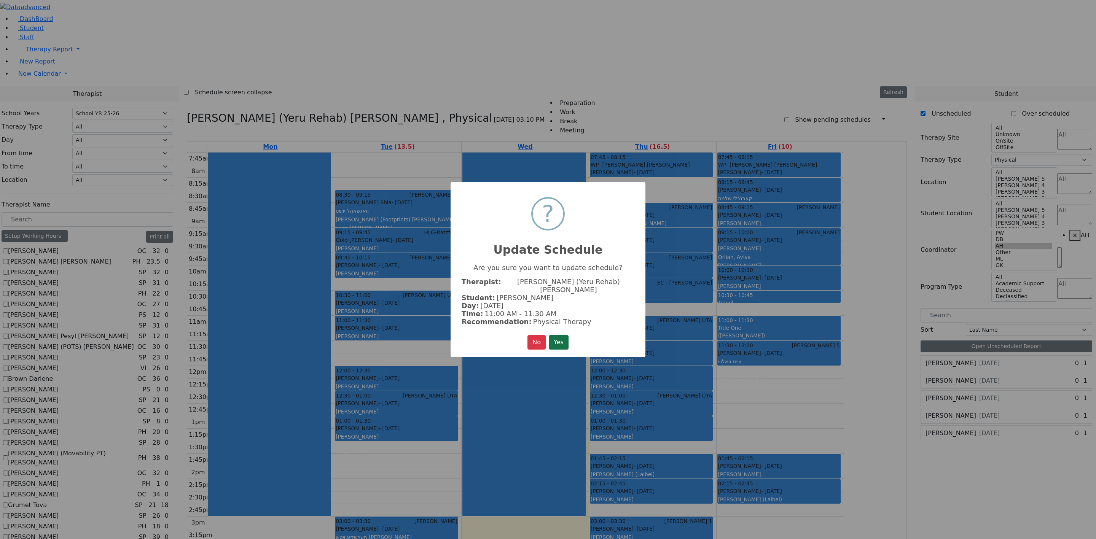
click at [558, 335] on button "Yes" at bounding box center [559, 342] width 20 height 14
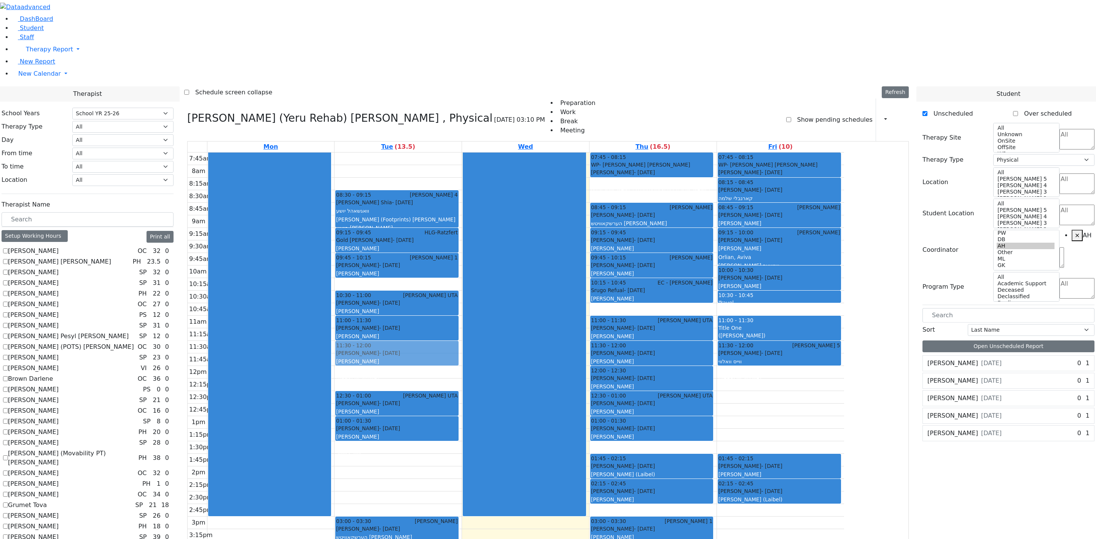
drag, startPoint x: 469, startPoint y: 271, endPoint x: 465, endPoint y: 251, distance: 19.8
click at [462, 246] on div "08:30 - 09:15 Binyan Klein 4 Wagschal Shia - 05/20/2012 וואגשאהל יושע Mayer (Fo…" at bounding box center [398, 410] width 127 height 515
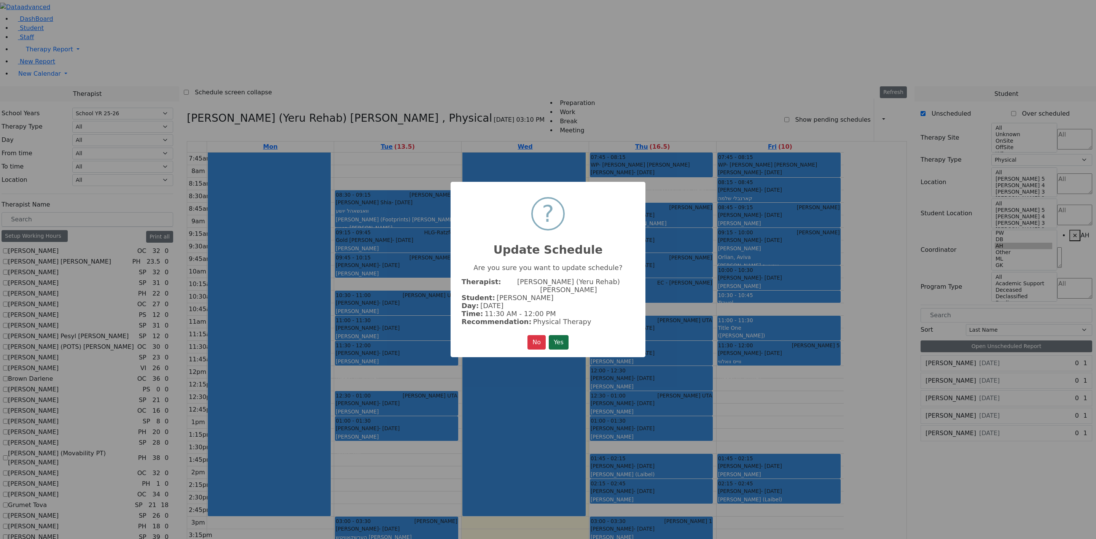
click at [555, 338] on button "Yes" at bounding box center [559, 342] width 20 height 14
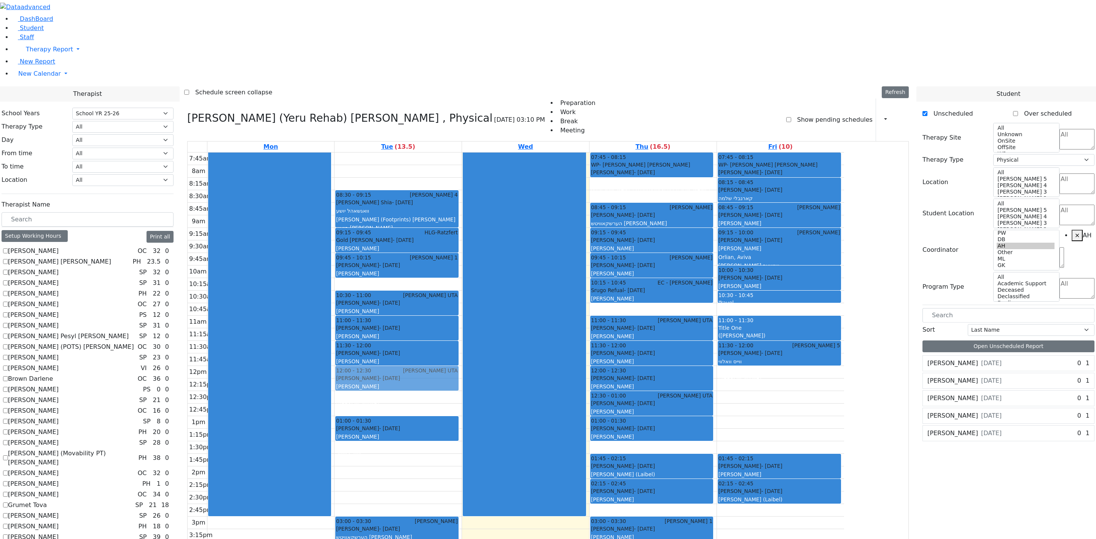
drag, startPoint x: 468, startPoint y: 300, endPoint x: 468, endPoint y: 276, distance: 24.0
click at [462, 276] on div "08:30 - 09:15 Binyan Klein 4 Wagschal Shia - 05/20/2012 וואגשאהל יושע Mayer (Fo…" at bounding box center [398, 410] width 127 height 515
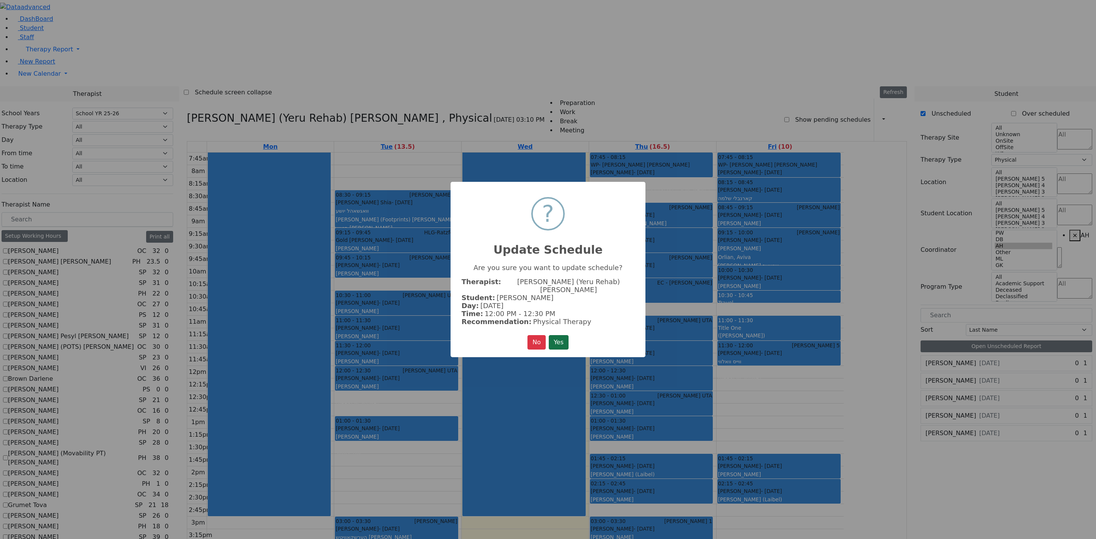
click at [553, 335] on button "Yes" at bounding box center [559, 342] width 20 height 14
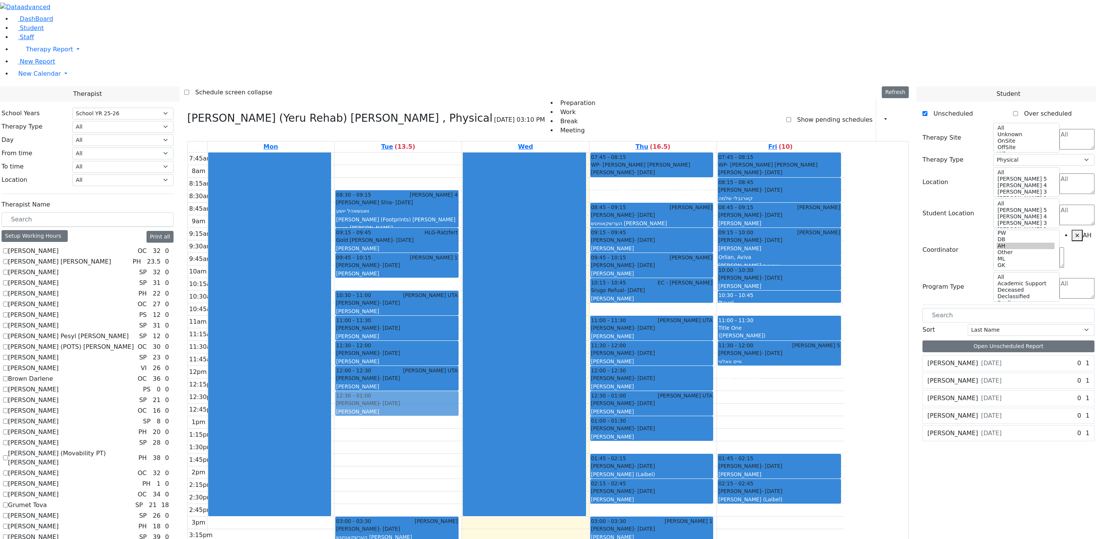
drag, startPoint x: 466, startPoint y: 328, endPoint x: 466, endPoint y: 301, distance: 27.0
click at [462, 301] on div "08:30 - 09:15 Binyan Klein 4 Wagschal Shia - 05/20/2012 וואגשאהל יושע Mayer (Fo…" at bounding box center [398, 410] width 127 height 515
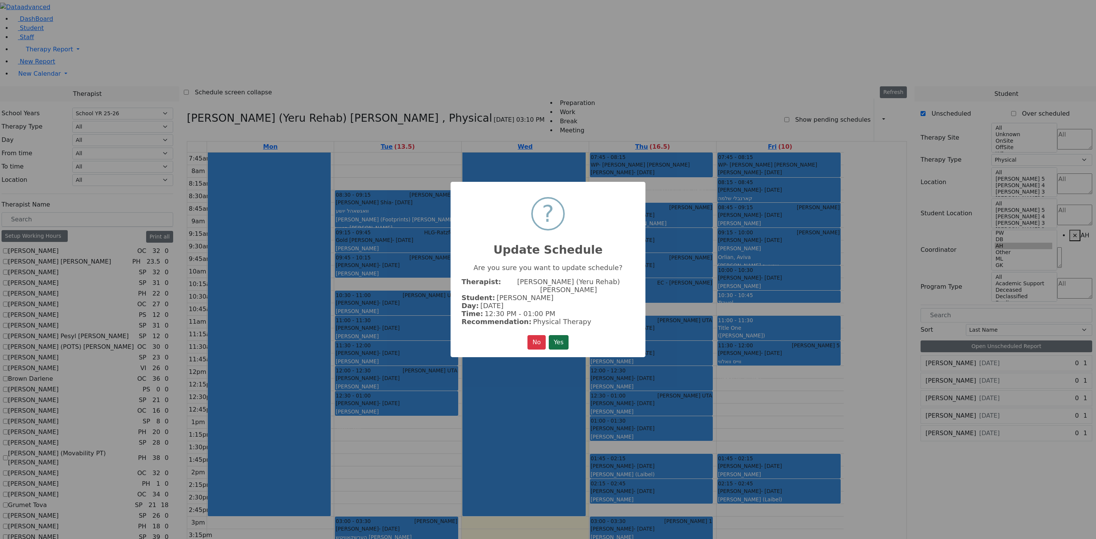
click at [560, 339] on button "Yes" at bounding box center [559, 342] width 20 height 14
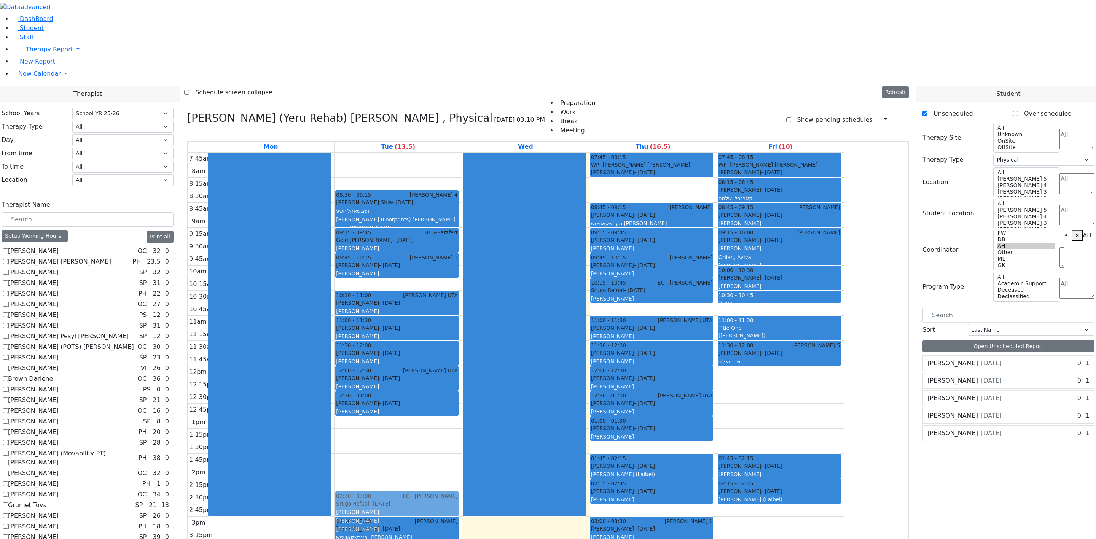
drag, startPoint x: 461, startPoint y: 496, endPoint x: 457, endPoint y: 393, distance: 103.2
click at [457, 359] on div "08:30 - 09:15 Binyan Klein 4 Wagschal Shia - 05/20/2012 וואגשאהל יושע Mayer (Fo…" at bounding box center [398, 410] width 127 height 515
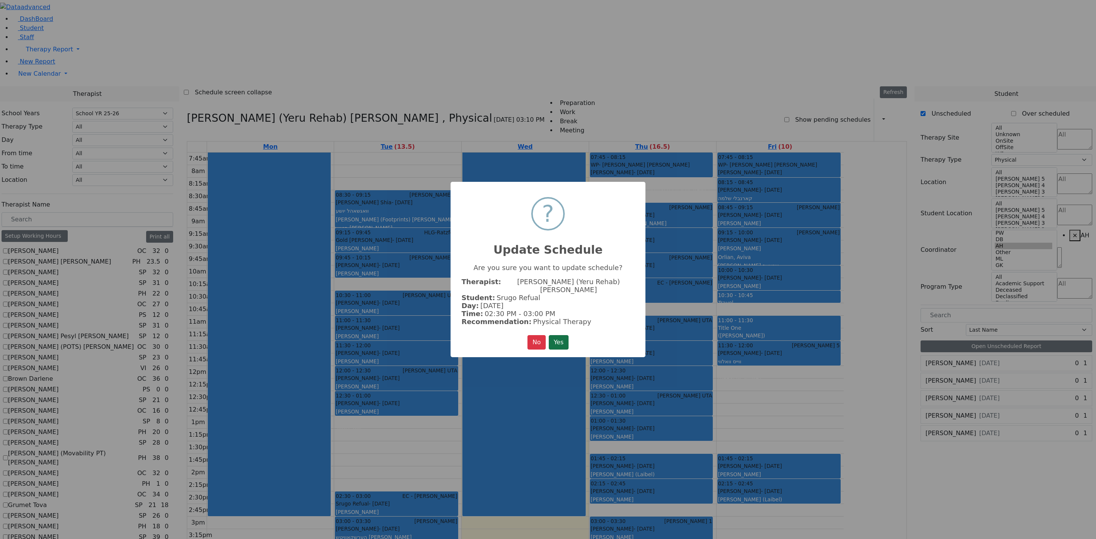
click at [562, 335] on button "Yes" at bounding box center [559, 342] width 20 height 14
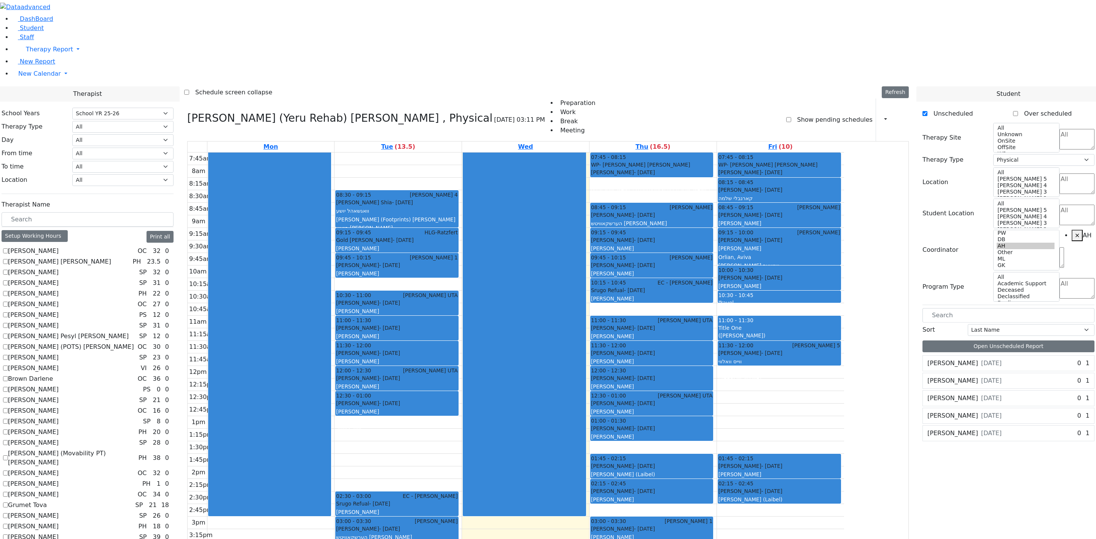
drag, startPoint x: 487, startPoint y: 519, endPoint x: 485, endPoint y: 496, distance: 23.3
click at [462, 359] on div "08:30 - 09:15 Binyan Klein 4 Wagschal Shia - 05/20/2012 וואגשאהל יושע Mayer (Fo…" at bounding box center [398, 410] width 127 height 515
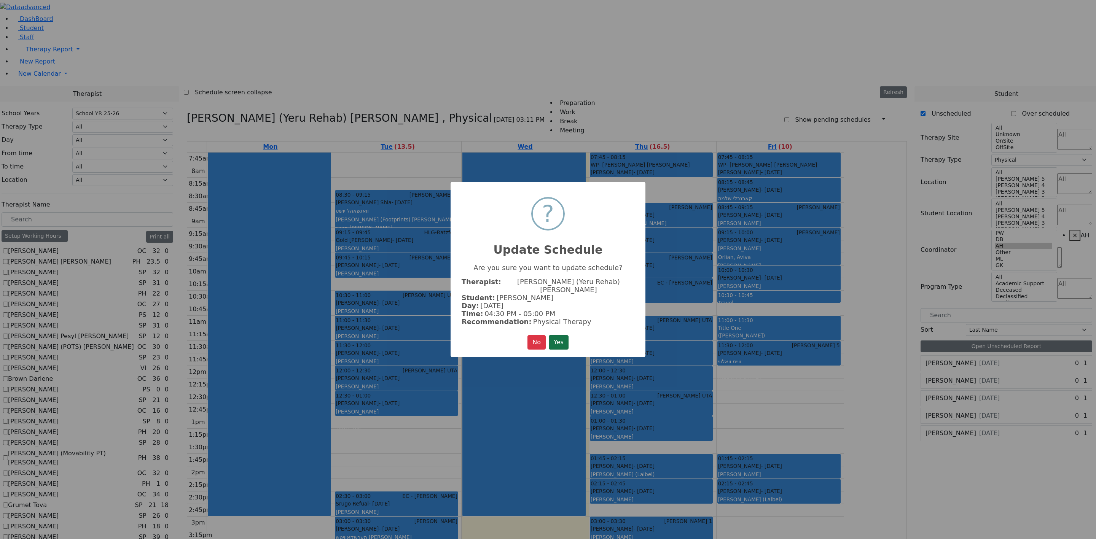
click at [565, 336] on button "Yes" at bounding box center [559, 342] width 20 height 14
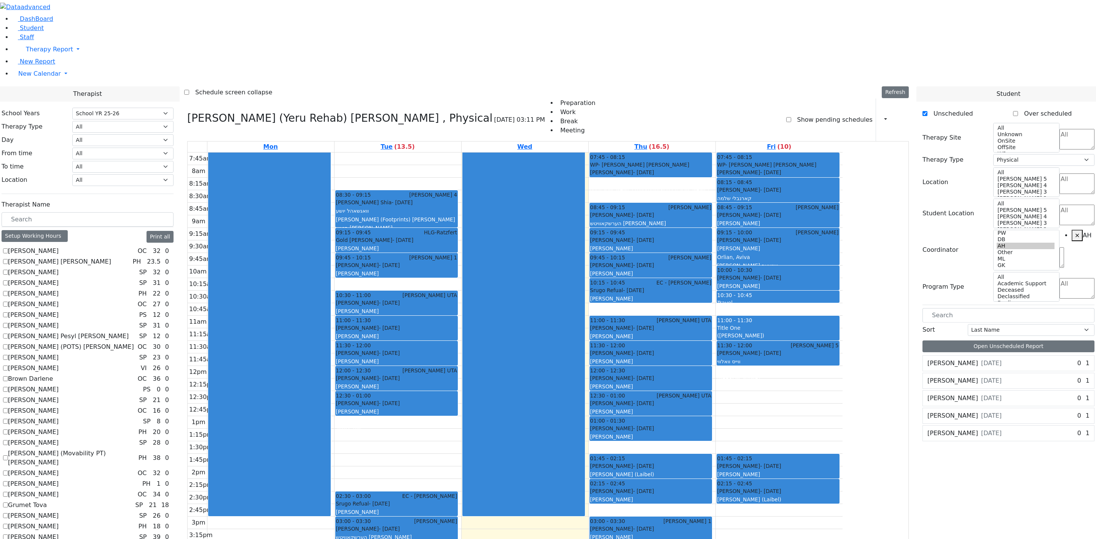
click at [468, 332] on div "7:45am 8am 8:15am 8:30am 8:45am 9am 9:15am 9:30am 9:45am 10am 10:15am 10:30am 1…" at bounding box center [515, 410] width 655 height 515
click at [470, 345] on div "7:45am 8am 8:15am 8:30am 8:45am 9am 9:15am 9:30am 9:45am 10am 10:15am 10:30am 1…" at bounding box center [516, 410] width 657 height 515
click at [470, 358] on div "7:45am 8am 8:15am 8:30am 8:45am 9am 9:15am 9:30am 9:45am 10am 10:15am 10:30am 1…" at bounding box center [516, 410] width 657 height 515
click at [471, 359] on div "7:45am 8am 8:15am 8:30am 8:45am 9am 9:15am 9:30am 9:45am 10am 10:15am 10:30am 1…" at bounding box center [516, 410] width 657 height 515
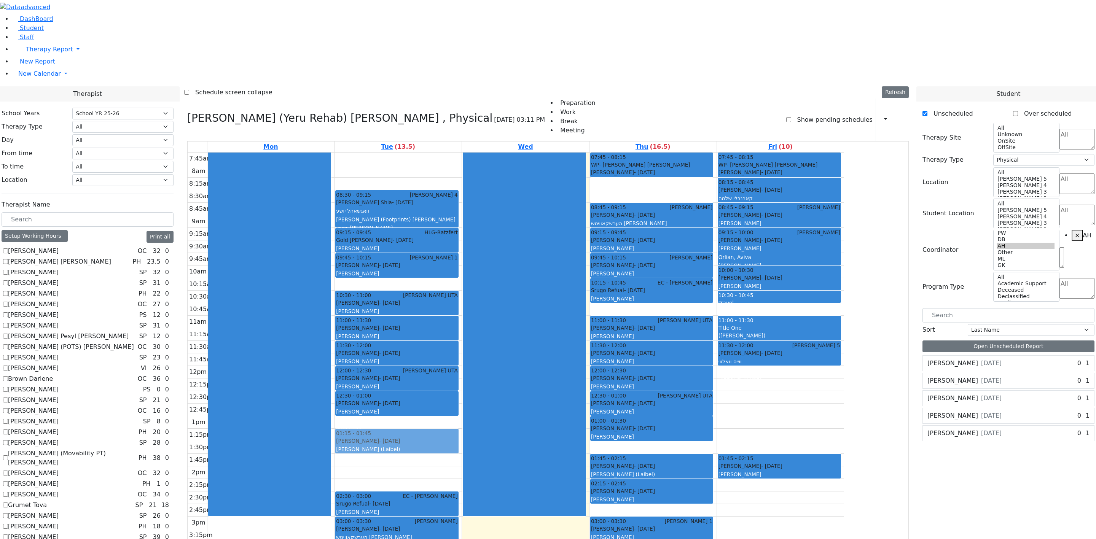
drag, startPoint x: 833, startPoint y: 381, endPoint x: 455, endPoint y: 333, distance: 380.6
click at [455, 333] on tr "08:30 - 09:15 Binyan Klein 4 Wagschal Shia - 05/20/2012 וואגשאהל יושע Mayer (Fo…" at bounding box center [516, 410] width 657 height 515
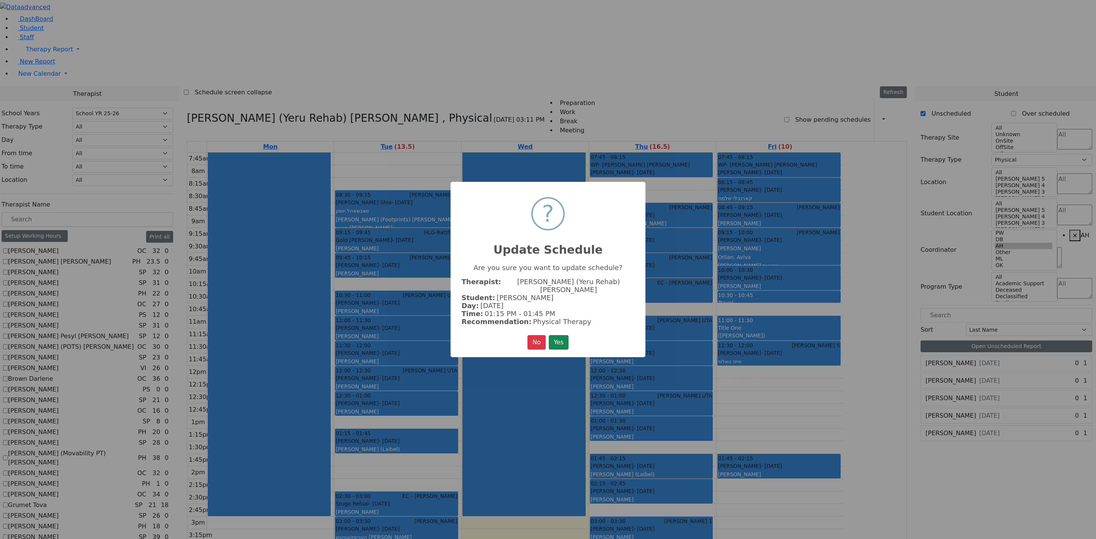
click at [561, 335] on button "Yes" at bounding box center [559, 342] width 20 height 14
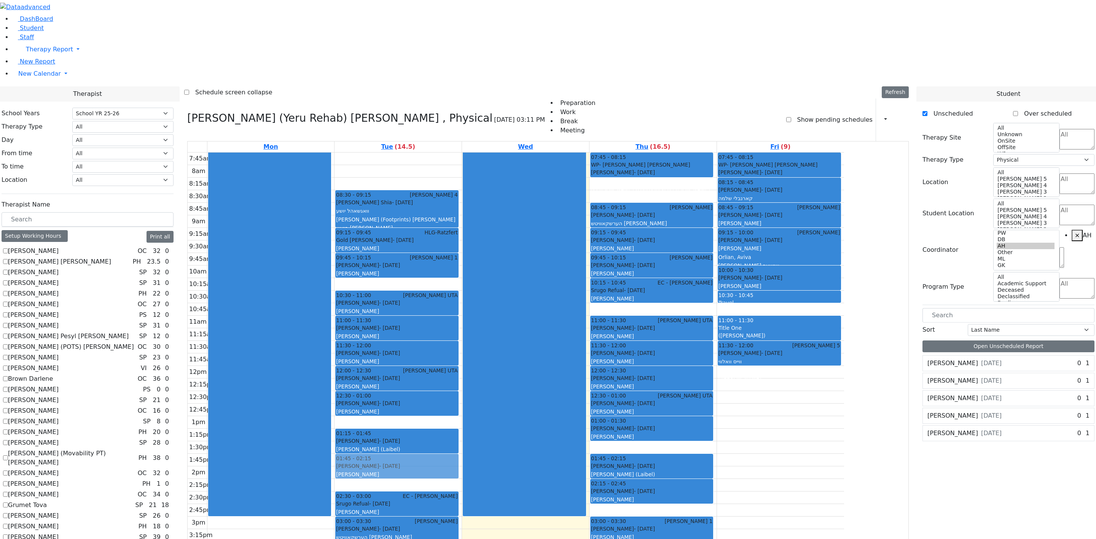
drag, startPoint x: 819, startPoint y: 361, endPoint x: 467, endPoint y: 365, distance: 351.8
click at [465, 359] on tr "08:30 - 09:15 Binyan Klein 4 Wagschal Shia - 05/20/2012 וואגשאהל יושע Mayer (Fo…" at bounding box center [516, 410] width 657 height 515
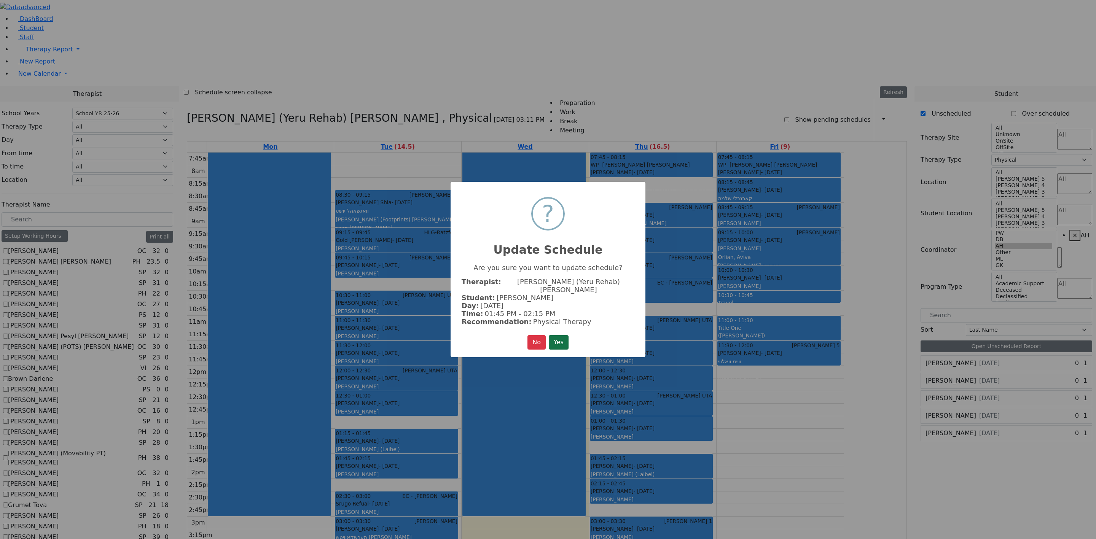
click at [559, 336] on button "Yes" at bounding box center [559, 342] width 20 height 14
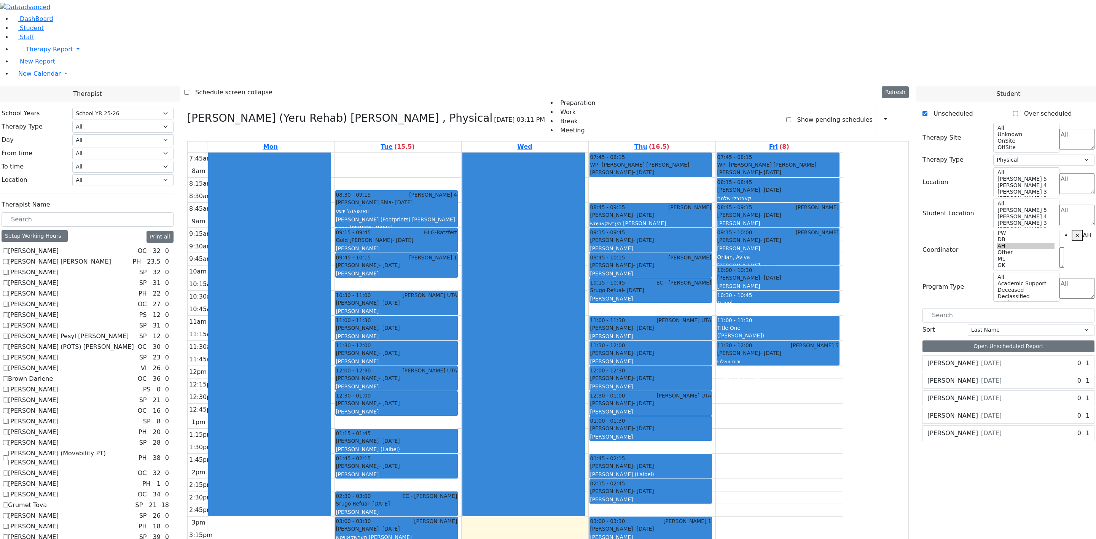
click at [731, 359] on div "Moskovits Lazer 8/29/2016 0 1" at bounding box center [1008, 398] width 171 height 15
click at [731, 359] on icon at bounding box center [926, 399] width 0 height 0
click at [449, 359] on div "08:30 - 09:15 Binyan Klein 4 Wagschal Shia - 05/20/2012 וואגשאהל יושע Mayer (Fo…" at bounding box center [398, 410] width 127 height 515
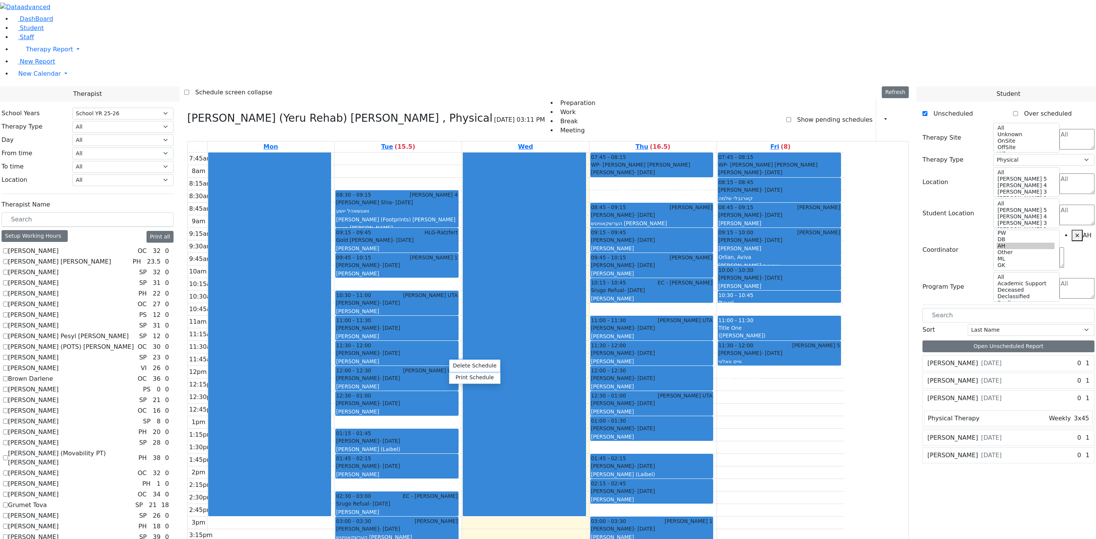
click at [474, 359] on button "Delete Schedule" at bounding box center [475, 366] width 51 height 12
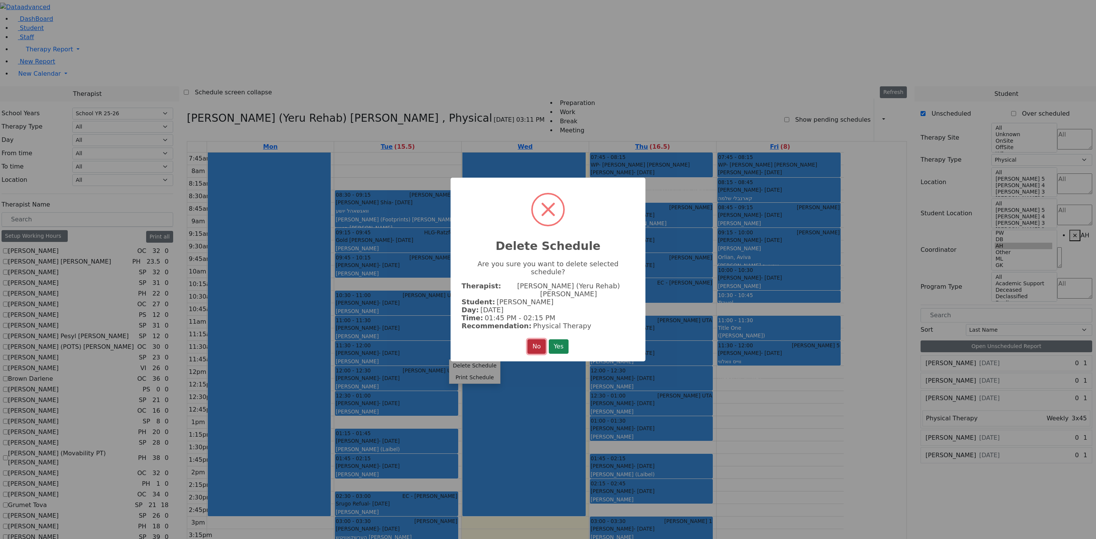
click at [531, 340] on button "No" at bounding box center [537, 347] width 18 height 14
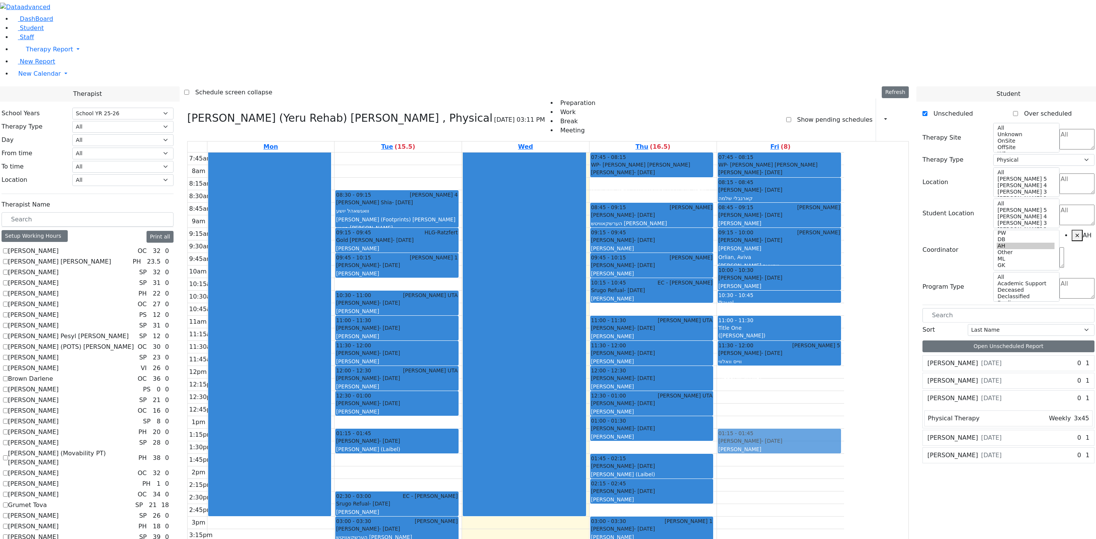
drag, startPoint x: 479, startPoint y: 359, endPoint x: 856, endPoint y: 330, distance: 377.9
click at [731, 330] on tr "08:30 - 09:15 Binyan Klein 4 Wagschal Shia - 05/20/2012 וואגשאהל יושע Mayer (Fo…" at bounding box center [516, 410] width 657 height 515
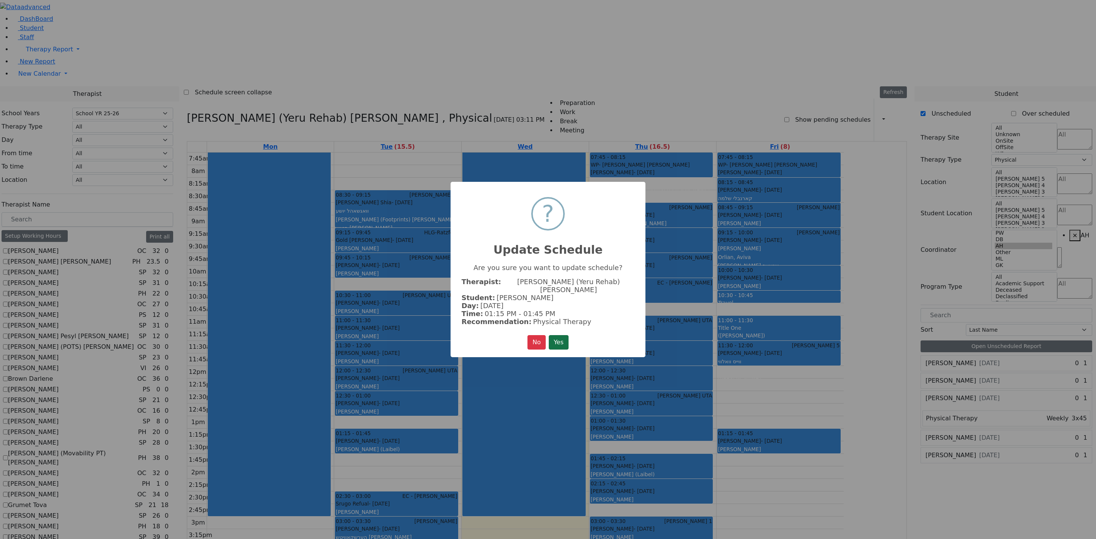
click at [554, 337] on button "Yes" at bounding box center [559, 342] width 20 height 14
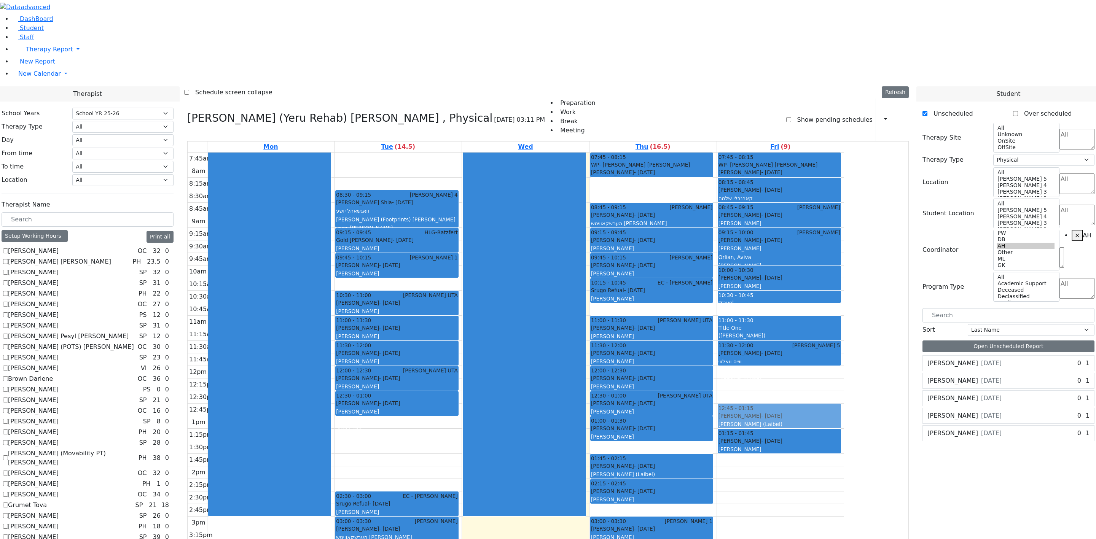
drag, startPoint x: 481, startPoint y: 334, endPoint x: 823, endPoint y: 308, distance: 342.8
click at [731, 308] on tr "08:30 - 09:15 Binyan Klein 4 Wagschal Shia - 05/20/2012 וואגשאהל יושע Mayer (Fo…" at bounding box center [516, 410] width 657 height 515
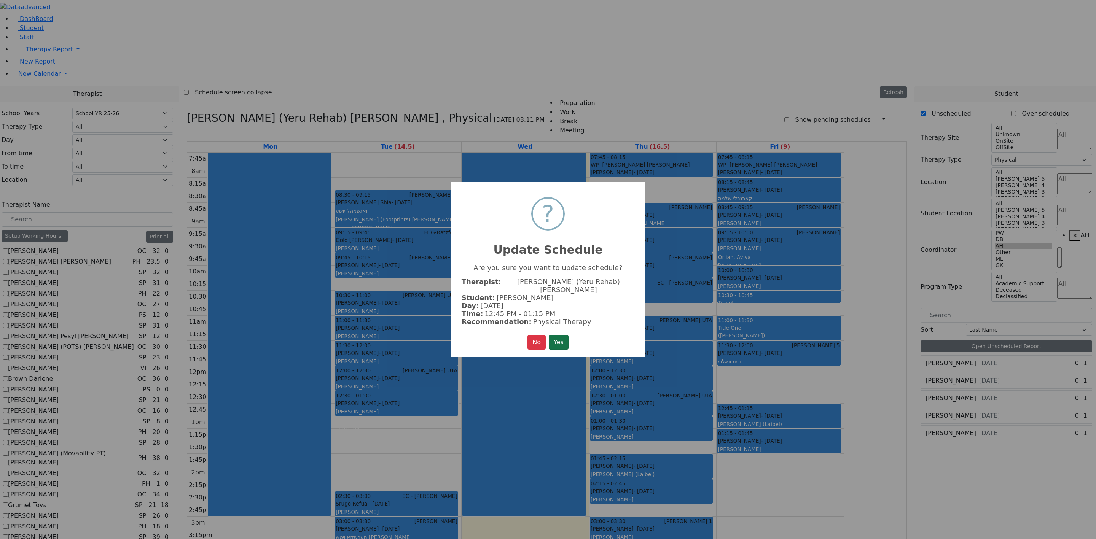
click at [562, 335] on button "Yes" at bounding box center [559, 342] width 20 height 14
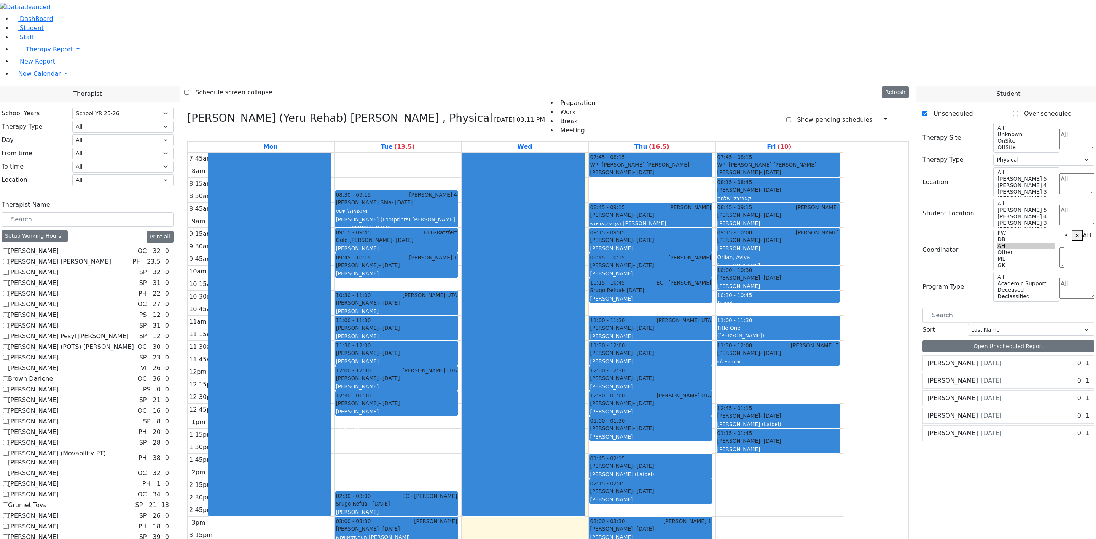
click at [731, 359] on span "[DATE]" at bounding box center [991, 398] width 21 height 9
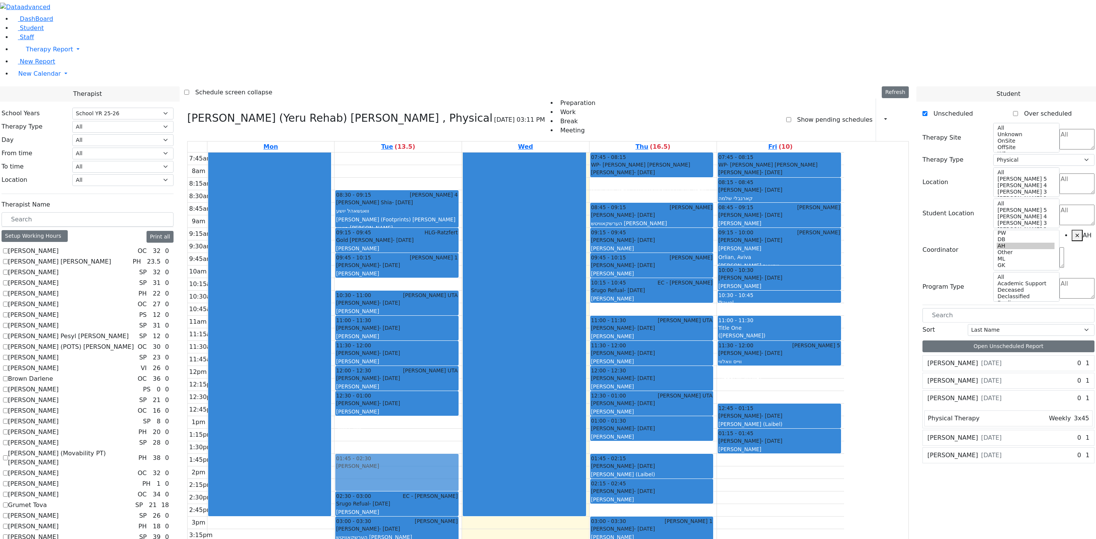
drag, startPoint x: 1043, startPoint y: 220, endPoint x: 482, endPoint y: 350, distance: 575.7
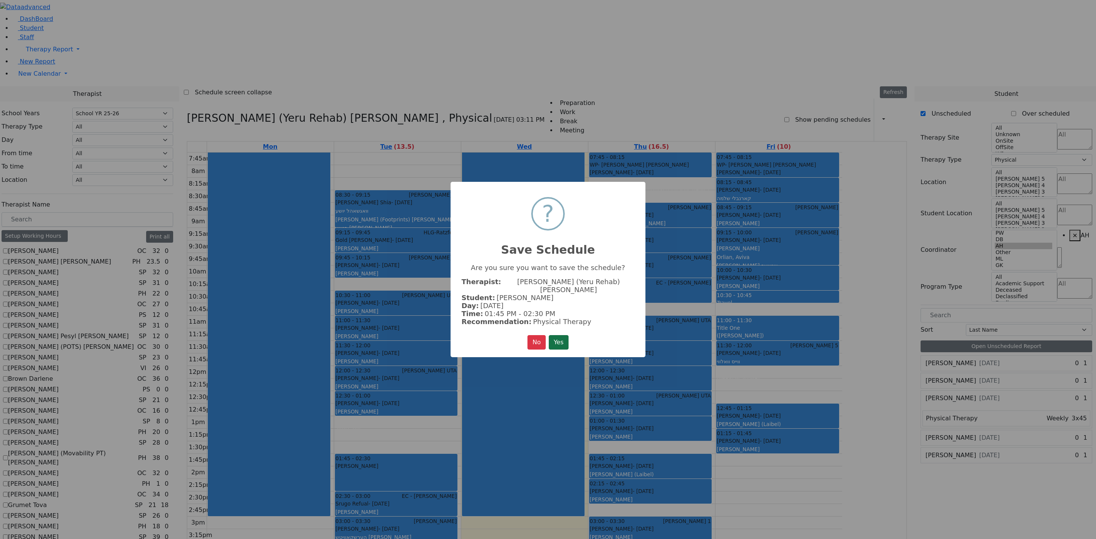
click at [562, 335] on button "Yes" at bounding box center [559, 342] width 20 height 14
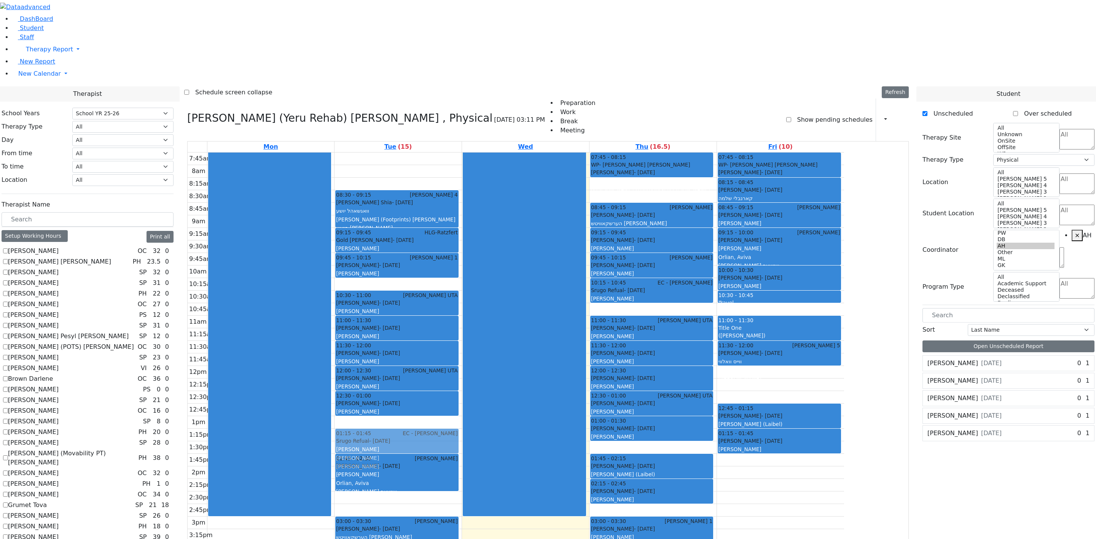
drag, startPoint x: 472, startPoint y: 389, endPoint x: 481, endPoint y: 333, distance: 56.7
click at [462, 330] on div "08:30 - 09:15 Binyan Klein 4 Wagschal Shia - 05/20/2012 וואגשאהל יושע Mayer (Fo…" at bounding box center [398, 410] width 127 height 515
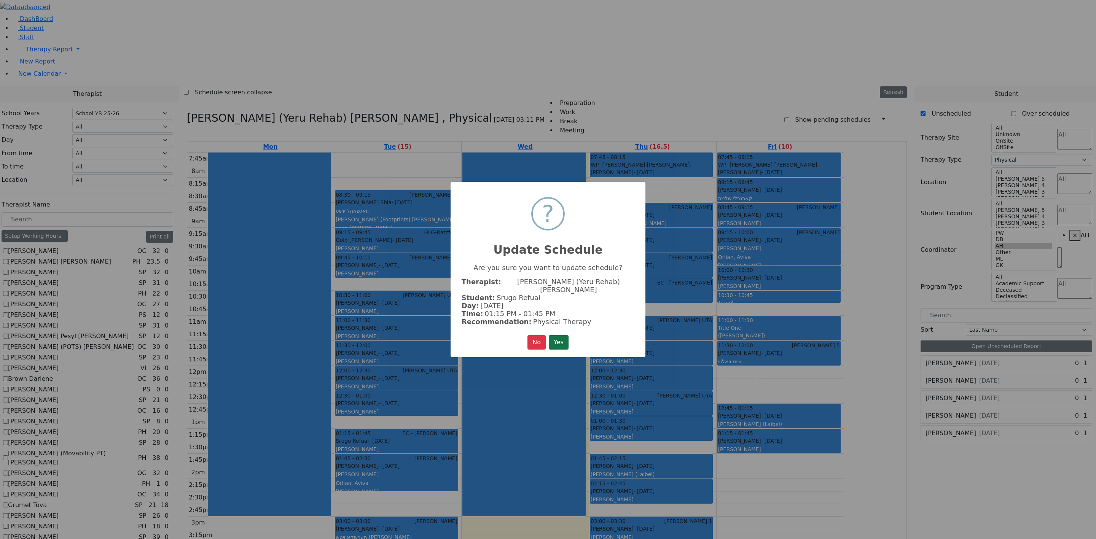
click at [561, 335] on button "Yes" at bounding box center [559, 342] width 20 height 14
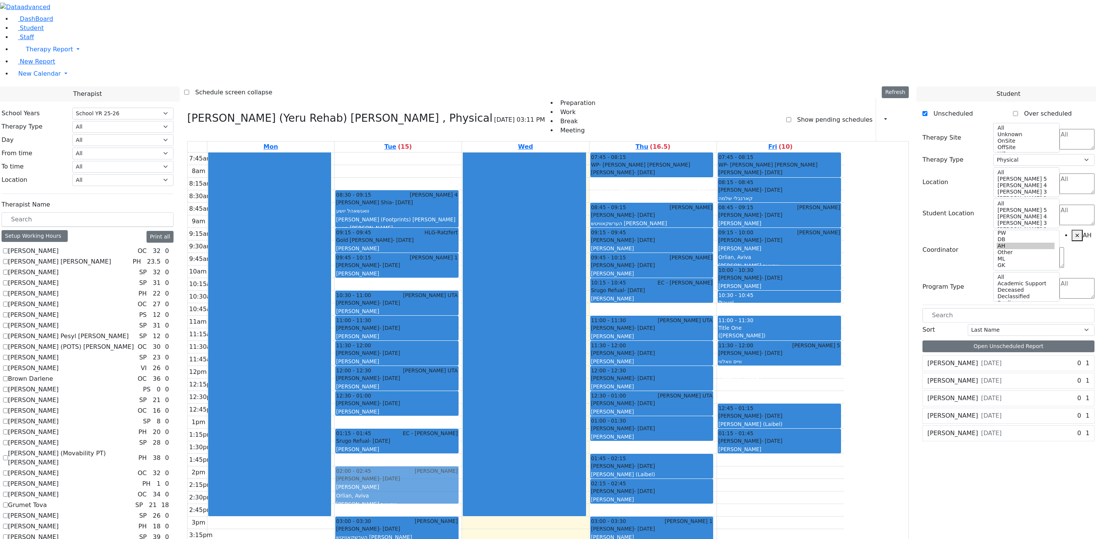
drag, startPoint x: 477, startPoint y: 368, endPoint x: 477, endPoint y: 376, distance: 8.0
click at [462, 359] on div "08:30 - 09:15 Binyan Klein 4 Wagschal Shia - 05/20/2012 וואגשאהל יושע Mayer (Fo…" at bounding box center [398, 410] width 127 height 515
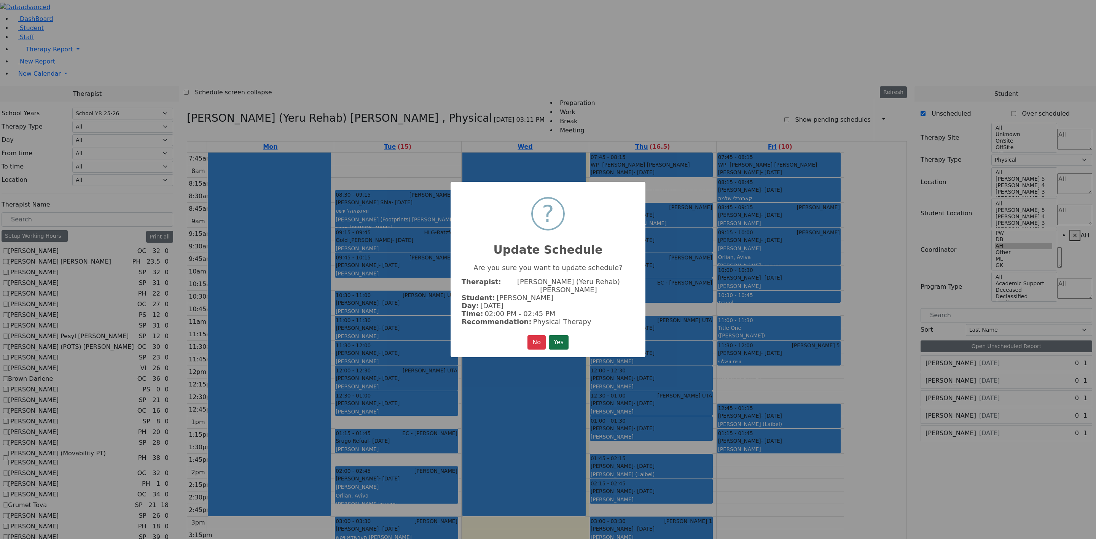
drag, startPoint x: 567, startPoint y: 335, endPoint x: 558, endPoint y: 343, distance: 11.3
click at [566, 335] on button "Yes" at bounding box center [559, 342] width 20 height 14
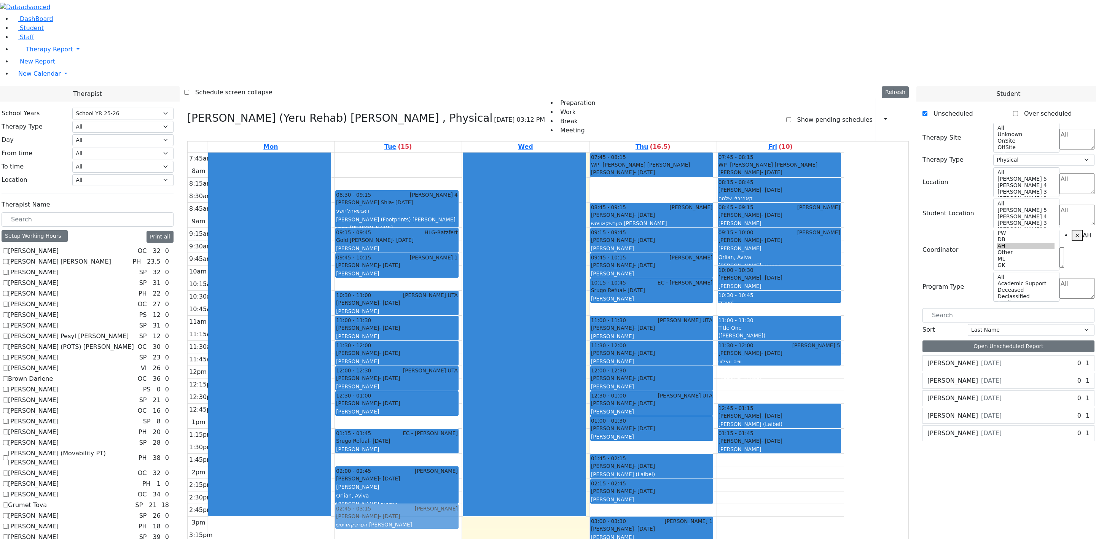
drag, startPoint x: 479, startPoint y: 418, endPoint x: 479, endPoint y: 404, distance: 14.1
click at [462, 359] on div "08:30 - 09:15 Binyan Klein 4 Wagschal Shia - 05/20/2012 וואגשאהל יושע Mayer (Fo…" at bounding box center [398, 410] width 127 height 515
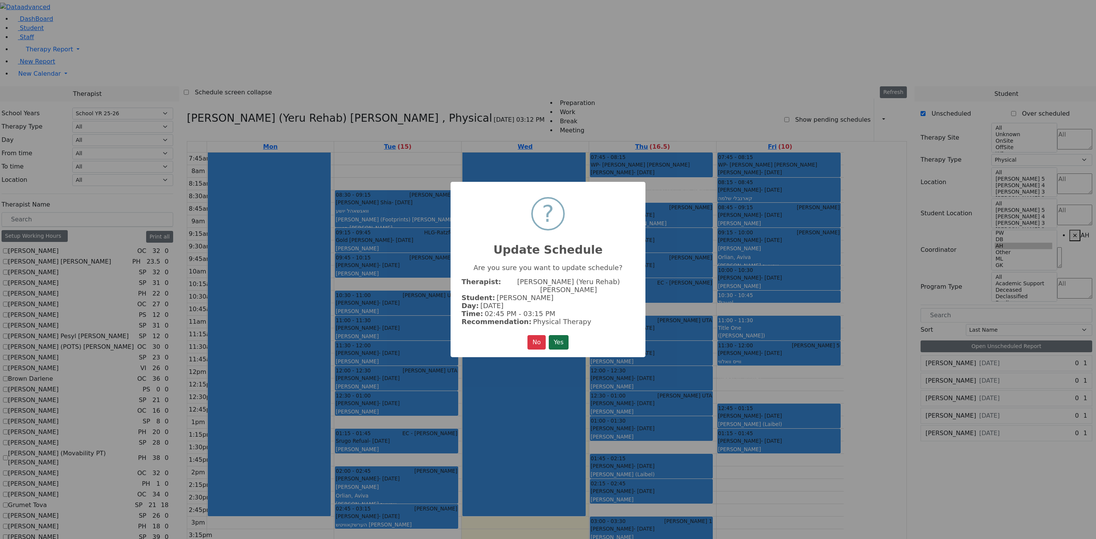
click at [561, 336] on button "Yes" at bounding box center [559, 342] width 20 height 14
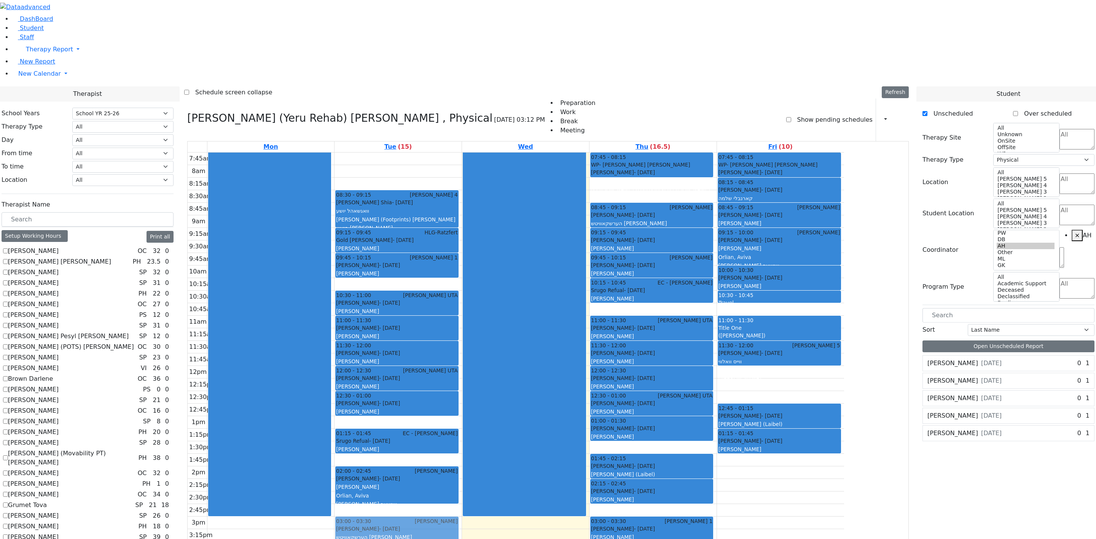
drag, startPoint x: 452, startPoint y: 411, endPoint x: 454, endPoint y: 420, distance: 8.5
click at [455, 359] on div "08:30 - 09:15 Binyan Klein 4 Wagschal Shia - 05/20/2012 וואגשאהל יושע Mayer (Fo…" at bounding box center [398, 410] width 127 height 515
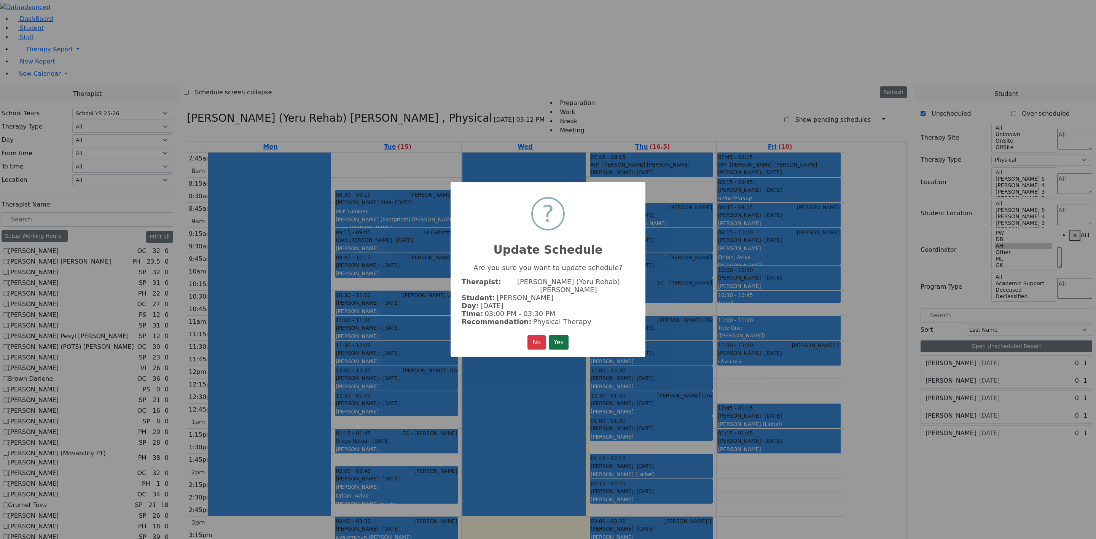
click at [562, 336] on button "Yes" at bounding box center [559, 342] width 20 height 14
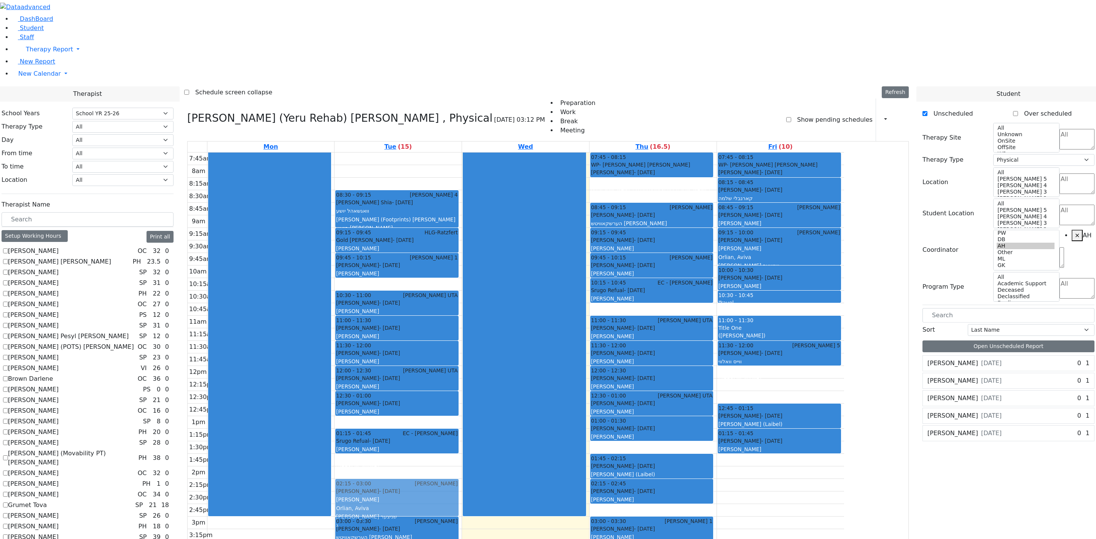
click at [462, 359] on div "08:30 - 09:15 Binyan Klein 4 Wagschal Shia - 05/20/2012 וואגשאהל יושע Mayer (Fo…" at bounding box center [398, 410] width 127 height 515
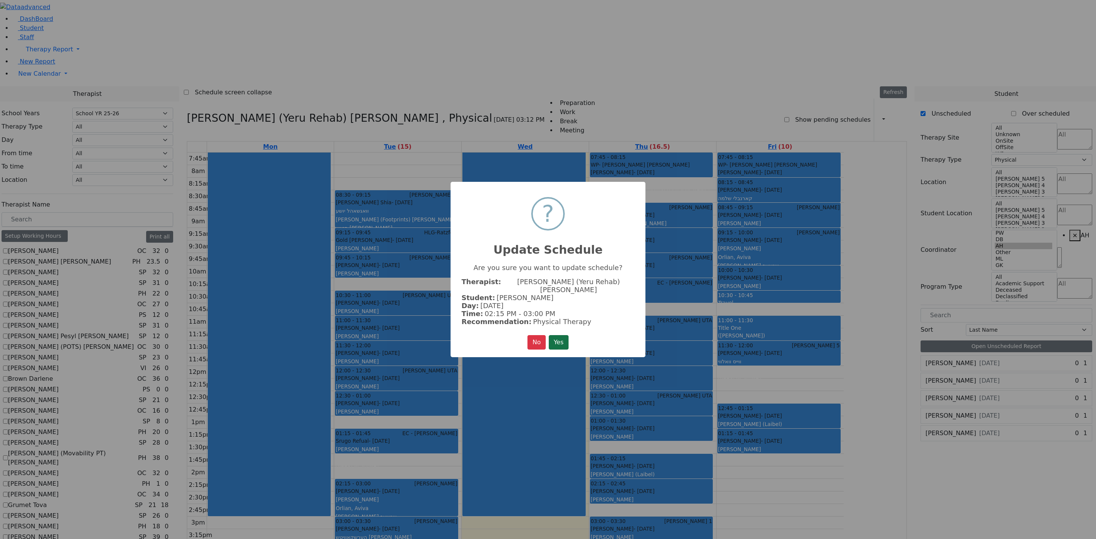
click at [557, 336] on button "Yes" at bounding box center [559, 342] width 20 height 14
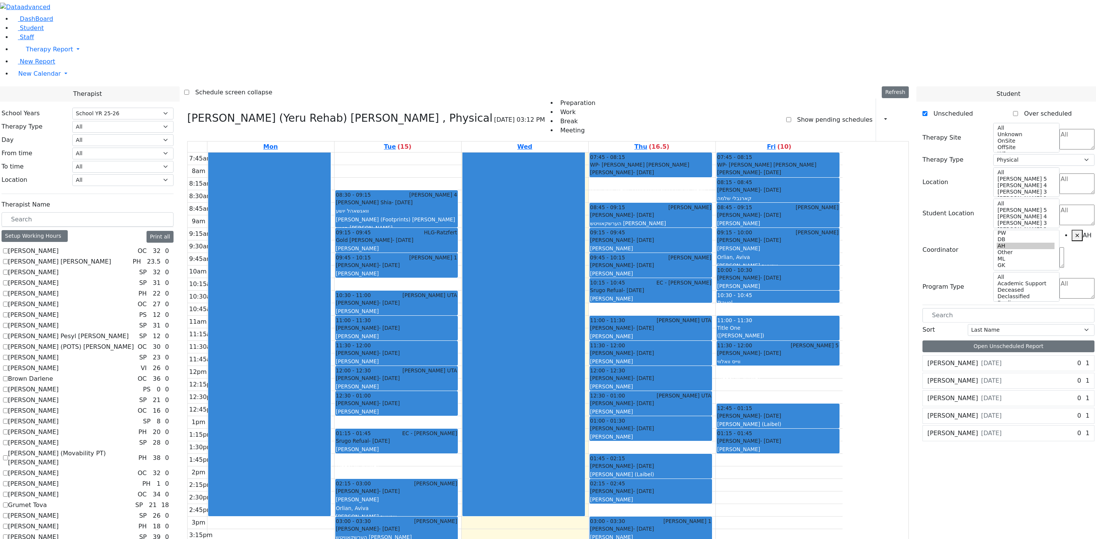
click at [458, 359] on div "Srugo Refual - 04/04/2013 סרוגא רפאל Gestetner, Jacob עקיבא געשטעטנער ה" at bounding box center [396, 458] width 121 height 42
click at [473, 359] on div "7:45am 8am 8:15am 8:30am 8:45am 9am 9:15am 9:30am 9:45am 10am 10:15am 10:30am 1…" at bounding box center [515, 410] width 655 height 515
click at [367, 359] on div "7:45am 8am 8:15am 8:30am 8:45am 9am 9:15am 9:30am 9:45am 10am 10:15am 10:30am 1…" at bounding box center [516, 410] width 657 height 515
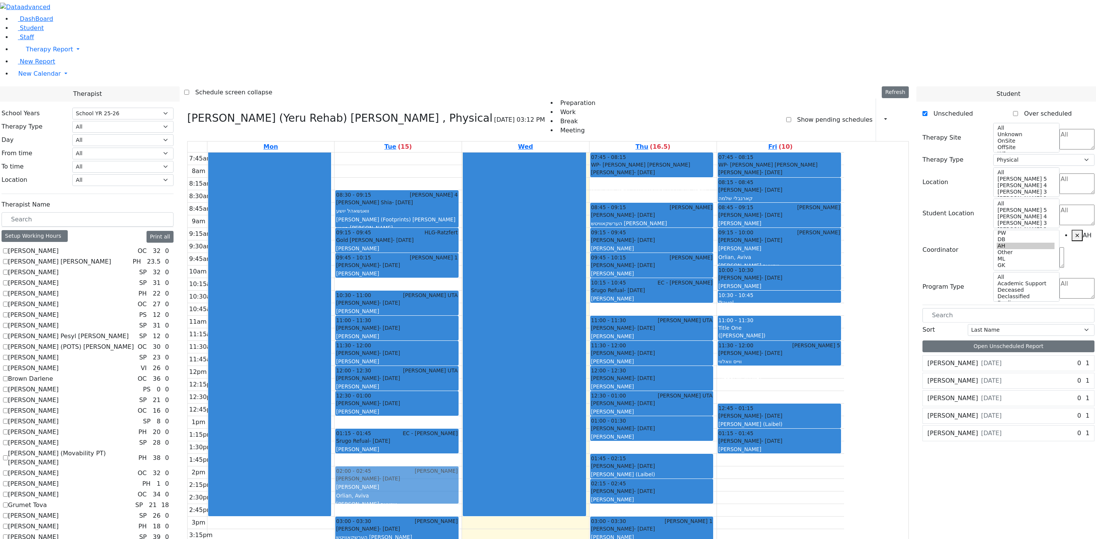
drag, startPoint x: 451, startPoint y: 385, endPoint x: 449, endPoint y: 370, distance: 15.3
click at [449, 359] on div "08:30 - 09:15 Binyan Klein 4 Wagschal Shia - 05/20/2012 וואגשאהל יושע Mayer (Fo…" at bounding box center [398, 410] width 127 height 515
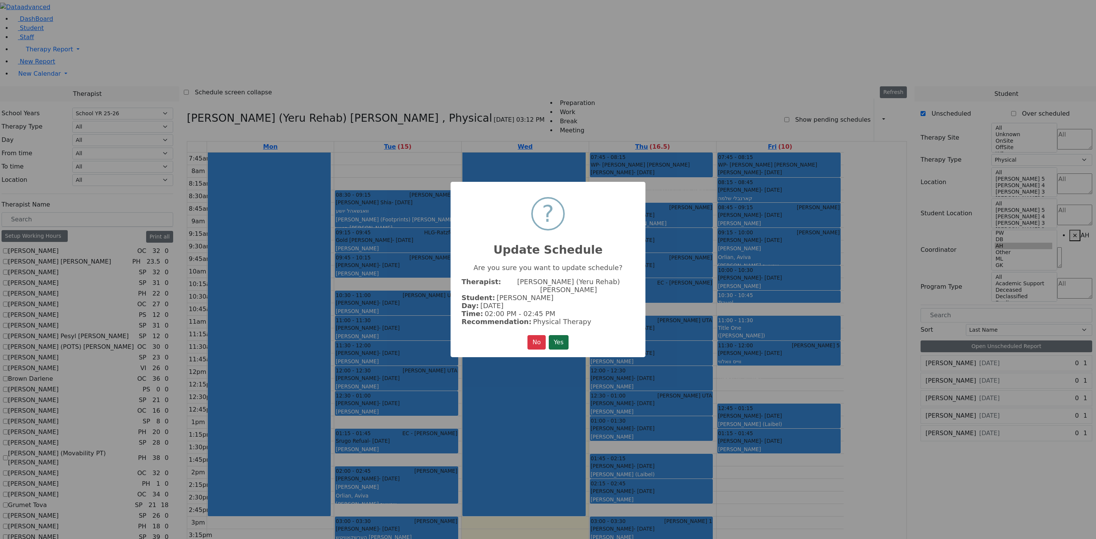
click at [555, 341] on button "Yes" at bounding box center [559, 342] width 20 height 14
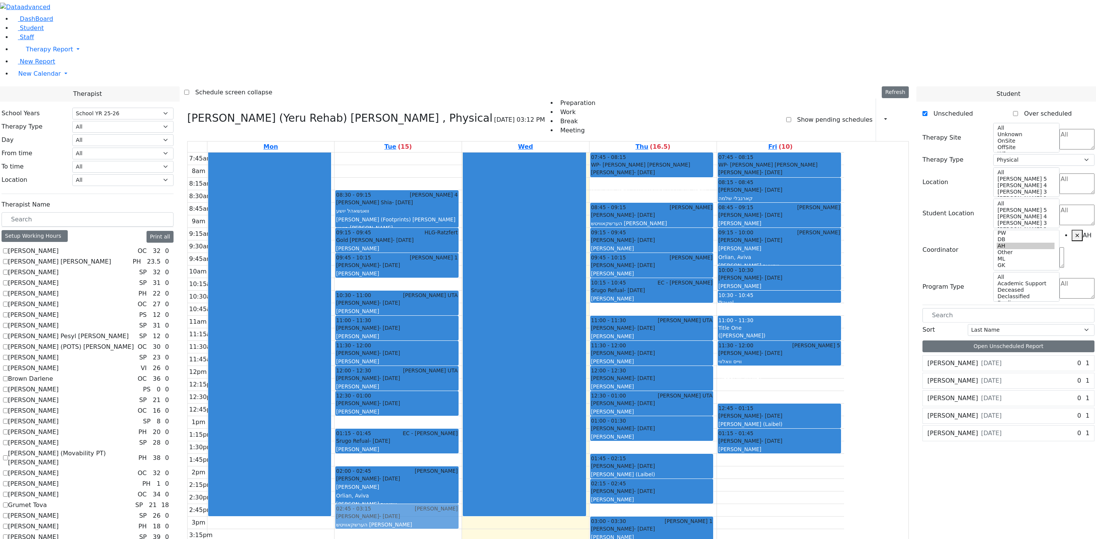
drag, startPoint x: 484, startPoint y: 422, endPoint x: 486, endPoint y: 405, distance: 16.4
click at [462, 359] on div "08:30 - 09:15 Binyan Klein 4 Wagschal Shia - 05/20/2012 וואגשאהל יושע Mayer (Fo…" at bounding box center [398, 410] width 127 height 515
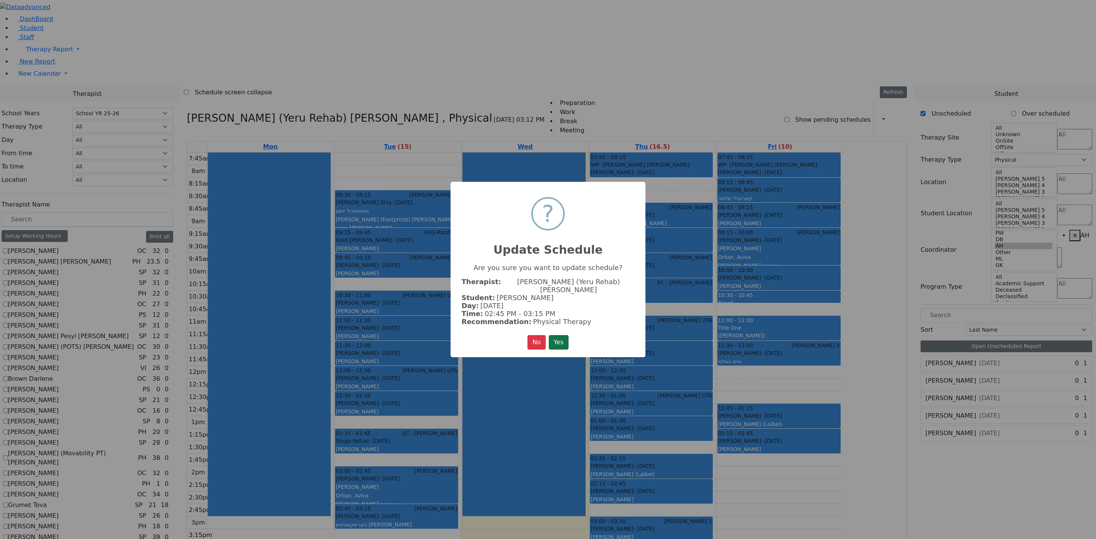
click at [562, 335] on button "Yes" at bounding box center [559, 342] width 20 height 14
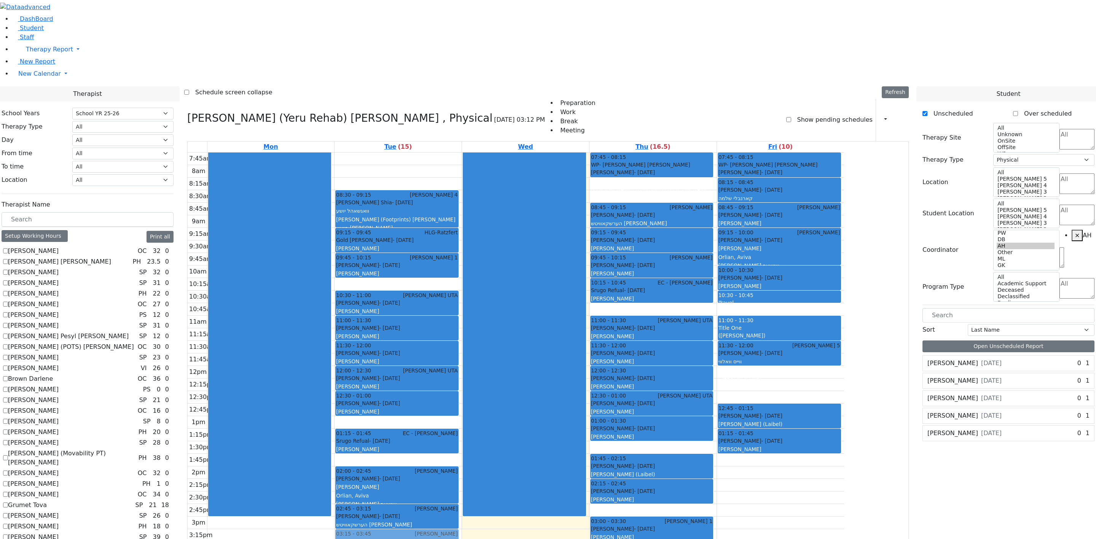
click at [462, 359] on div "08:30 - 09:15 Binyan Klein 4 Wagschal Shia - 05/20/2012 וואגשאהל יושע Mayer (Fo…" at bounding box center [398, 410] width 127 height 515
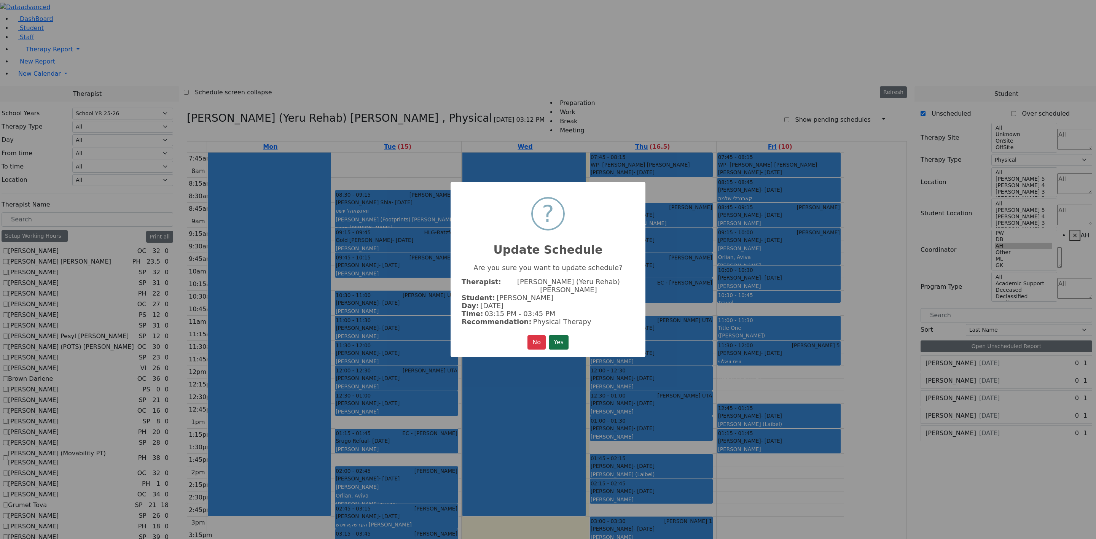
click at [561, 335] on button "Yes" at bounding box center [559, 342] width 20 height 14
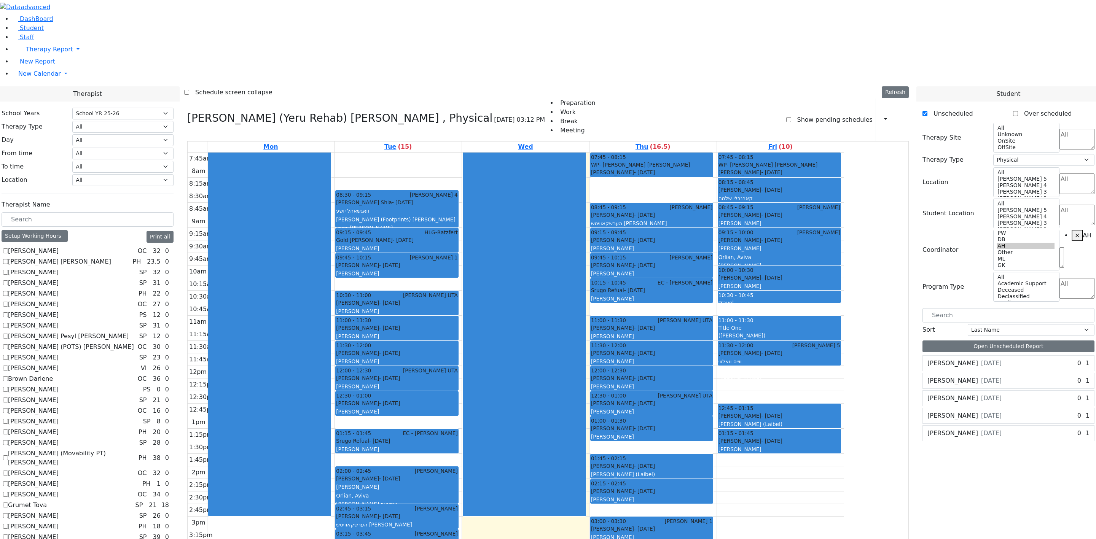
drag, startPoint x: 483, startPoint y: 466, endPoint x: 483, endPoint y: 458, distance: 8.0
click at [462, 359] on div "08:30 - 09:15 Binyan Klein 4 Wagschal Shia - 05/20/2012 וואגשאהל יושע Mayer (Fo…" at bounding box center [398, 410] width 127 height 515
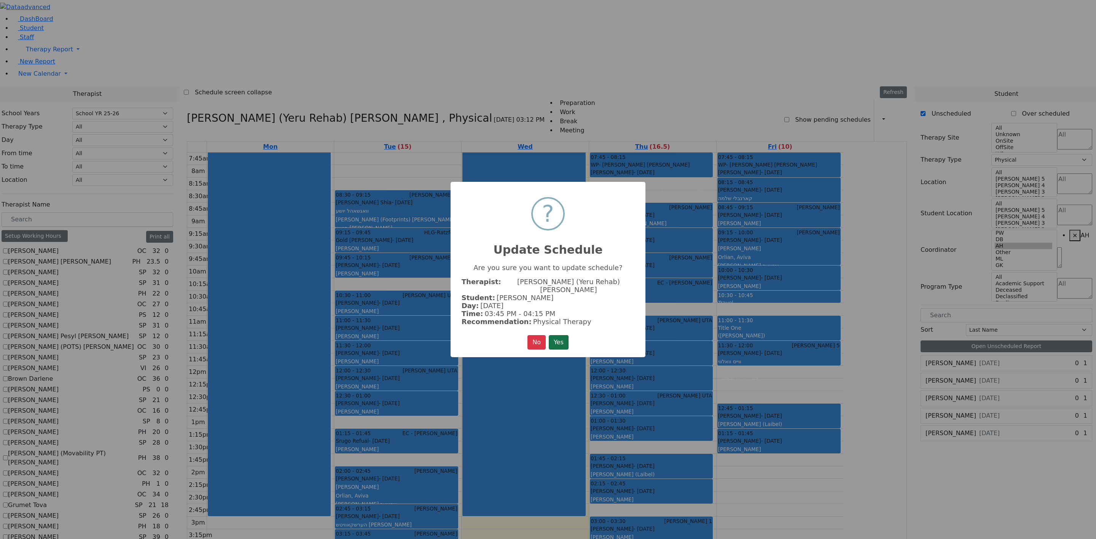
click at [563, 335] on button "Yes" at bounding box center [559, 342] width 20 height 14
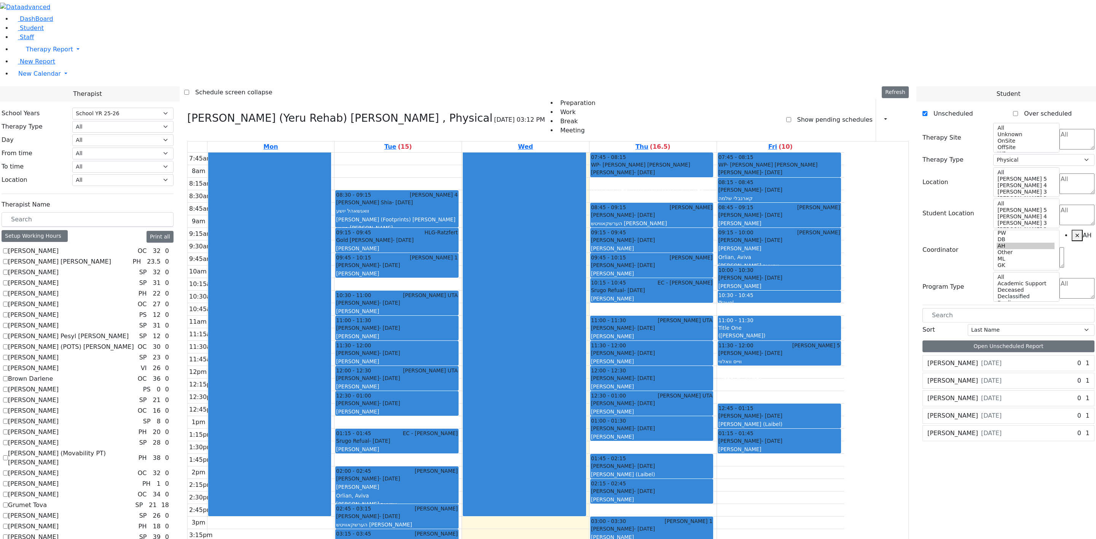
drag, startPoint x: 472, startPoint y: 492, endPoint x: 472, endPoint y: 478, distance: 14.5
click at [462, 359] on div "08:30 - 09:15 Binyan Klein 4 Wagschal Shia - 05/20/2012 וואגשאהל יושע Mayer (Fo…" at bounding box center [398, 410] width 127 height 515
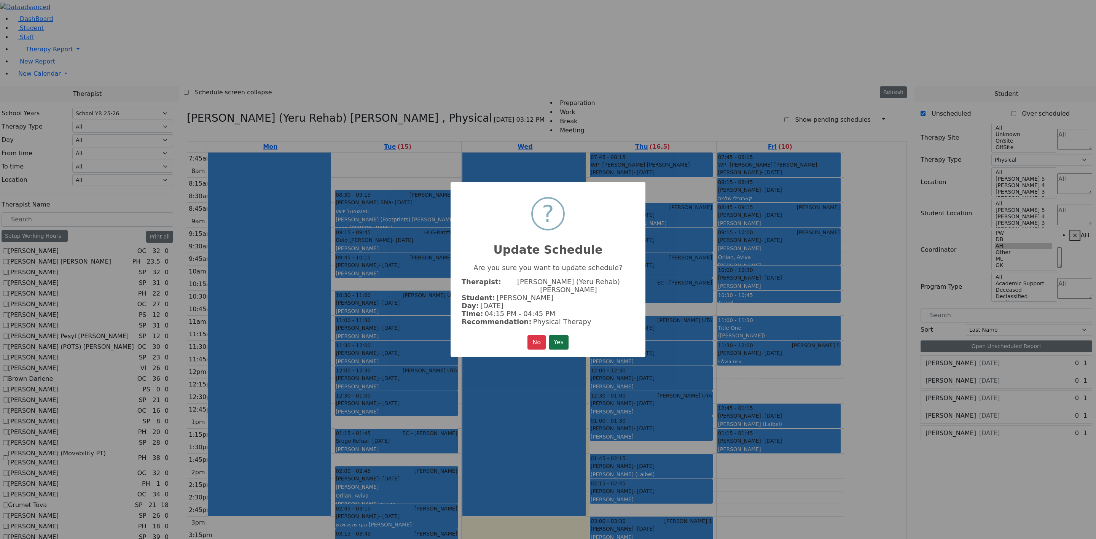
click at [557, 335] on button "Yes" at bounding box center [559, 342] width 20 height 14
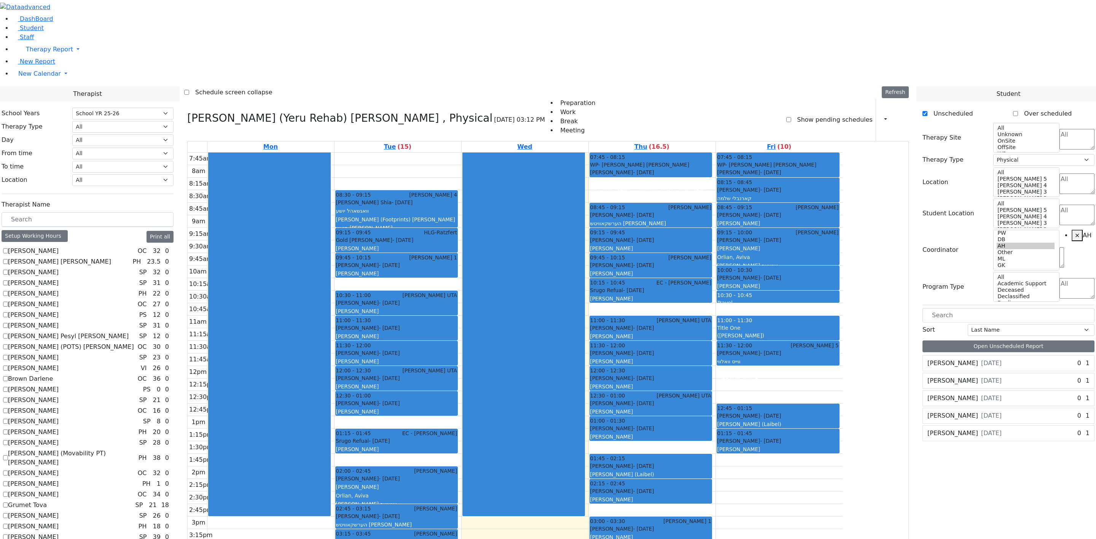
click at [731, 359] on div "Moskovits Lazer 8/29/2016" at bounding box center [964, 398] width 82 height 15
click at [731, 359] on span "[DATE]" at bounding box center [991, 398] width 21 height 9
click at [731, 359] on span "[DATE]" at bounding box center [991, 381] width 21 height 9
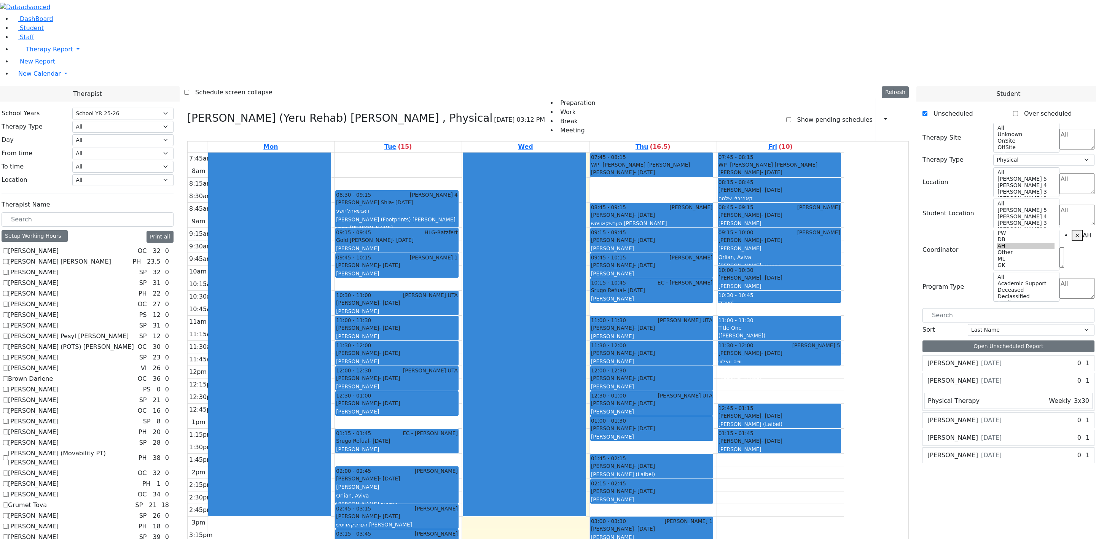
drag, startPoint x: 482, startPoint y: 463, endPoint x: 485, endPoint y: 498, distance: 35.5
click at [462, 359] on div "08:30 - 09:15 Binyan Klein 4 Wagschal Shia - 05/20/2012 וואגשאהל יושע Mayer (Fo…" at bounding box center [398, 410] width 127 height 515
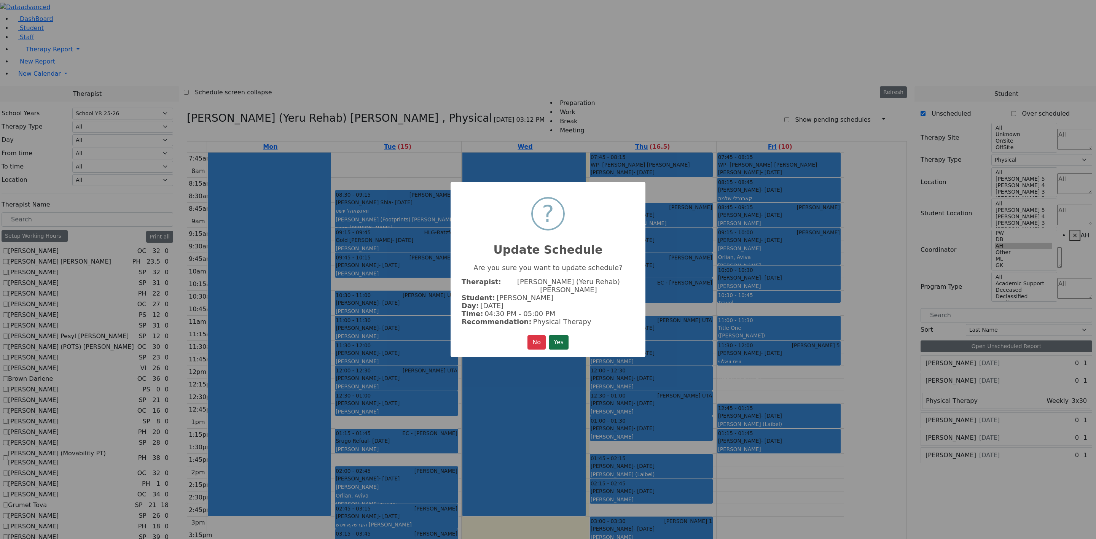
click at [565, 336] on button "Yes" at bounding box center [559, 342] width 20 height 14
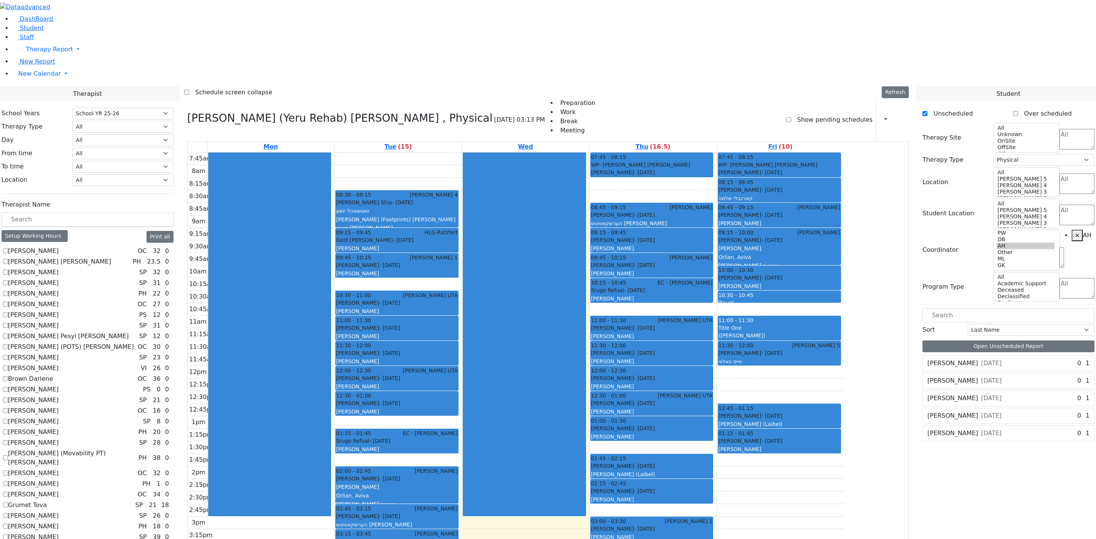
drag, startPoint x: 479, startPoint y: 464, endPoint x: 479, endPoint y: 472, distance: 7.6
click at [462, 359] on div "08:30 - 09:15 Binyan Klein 4 Wagschal Shia - 05/20/2012 וואגשאהל יושע Mayer (Fo…" at bounding box center [398, 410] width 127 height 515
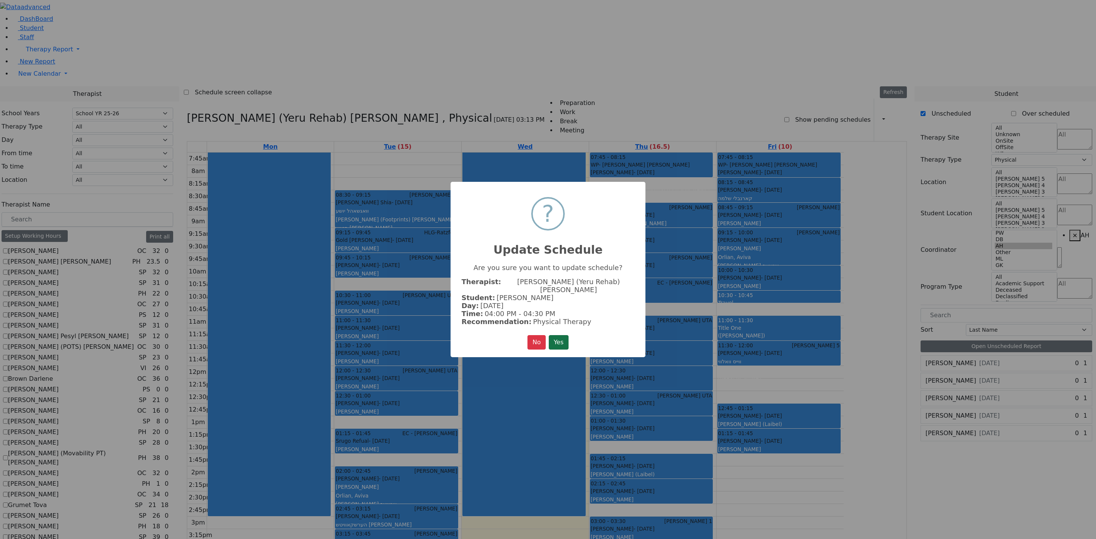
click at [562, 335] on button "Yes" at bounding box center [559, 342] width 20 height 14
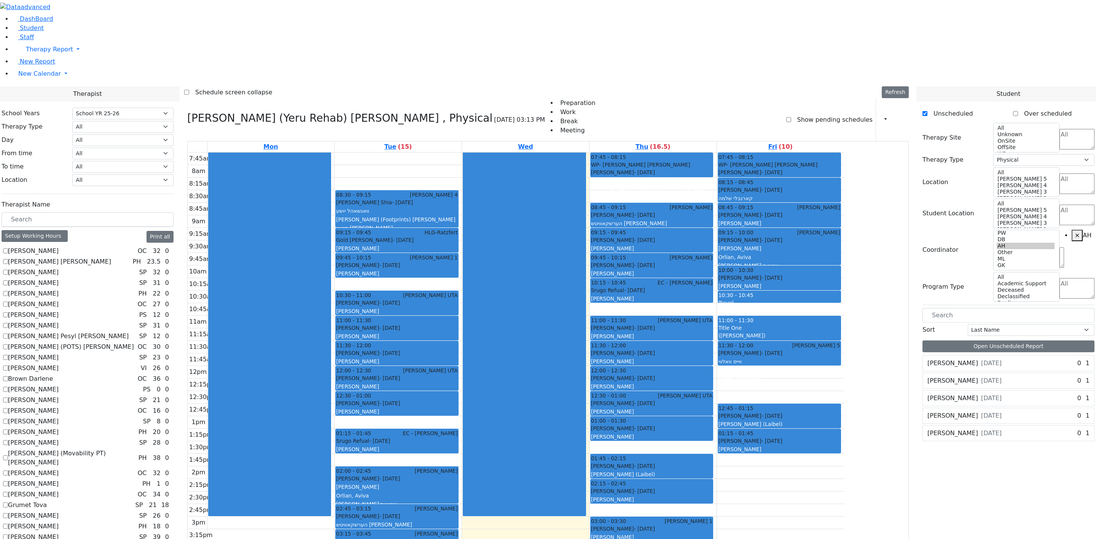
drag, startPoint x: 466, startPoint y: 474, endPoint x: 465, endPoint y: 509, distance: 35.0
click at [462, 359] on div "08:30 - 09:15 Binyan Klein 4 Wagschal Shia - 05/20/2012 וואגשאהל יושע Mayer (Fo…" at bounding box center [398, 410] width 127 height 515
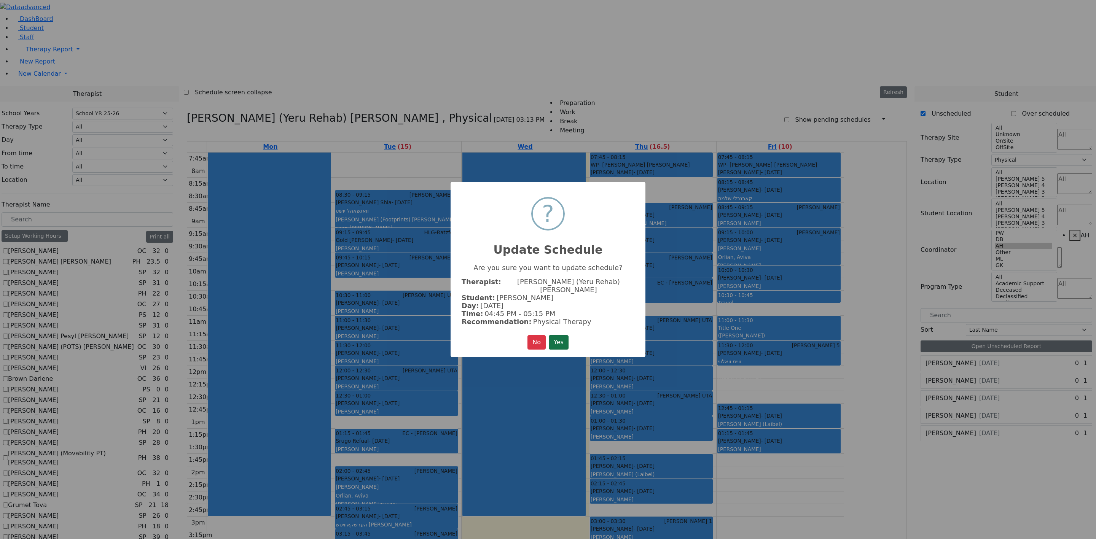
click at [563, 335] on button "Yes" at bounding box center [559, 342] width 20 height 14
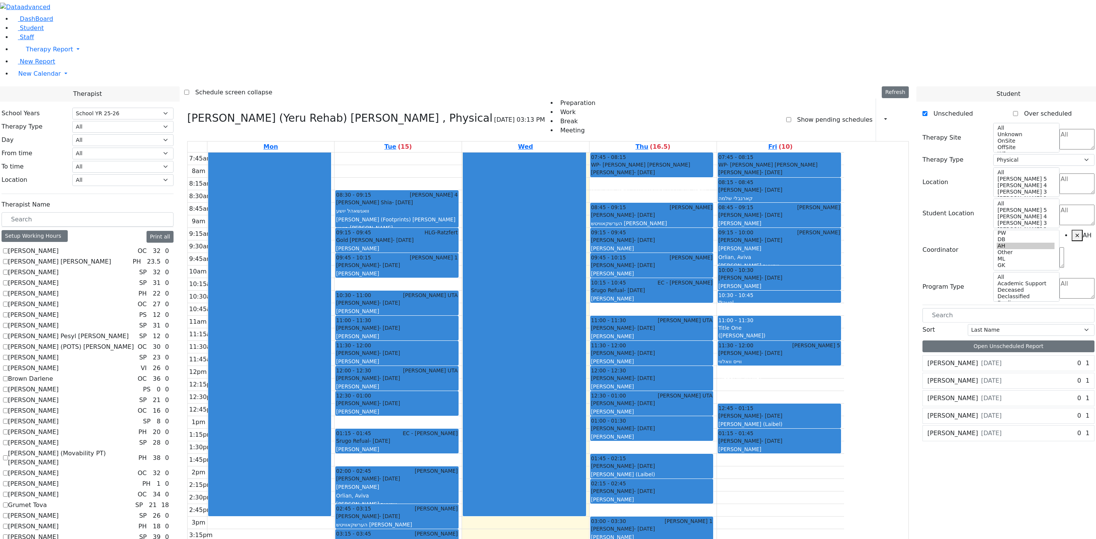
drag, startPoint x: 465, startPoint y: 475, endPoint x: 465, endPoint y: 484, distance: 8.8
click at [462, 359] on div "08:30 - 09:15 Binyan Klein 4 Wagschal Shia - 05/20/2012 וואגשאהל יושע Mayer (Fo…" at bounding box center [398, 410] width 127 height 515
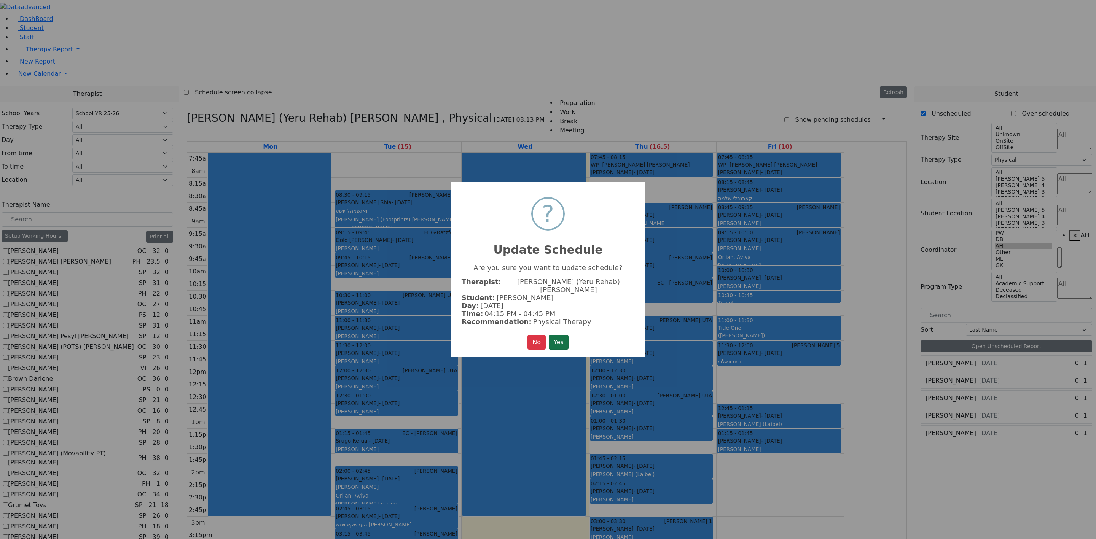
click at [562, 337] on button "Yes" at bounding box center [559, 342] width 20 height 14
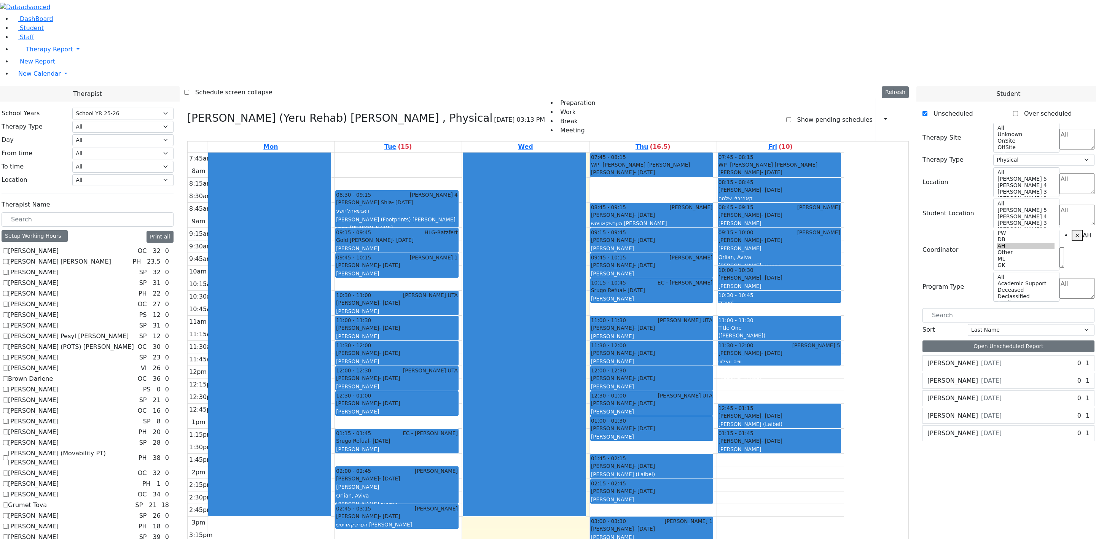
drag, startPoint x: 487, startPoint y: 431, endPoint x: 488, endPoint y: 450, distance: 19.8
click at [462, 359] on div "08:30 - 09:15 Binyan Klein 4 Wagschal Shia - 05/20/2012 וואגשאהל יושע Mayer (Fo…" at bounding box center [398, 410] width 127 height 515
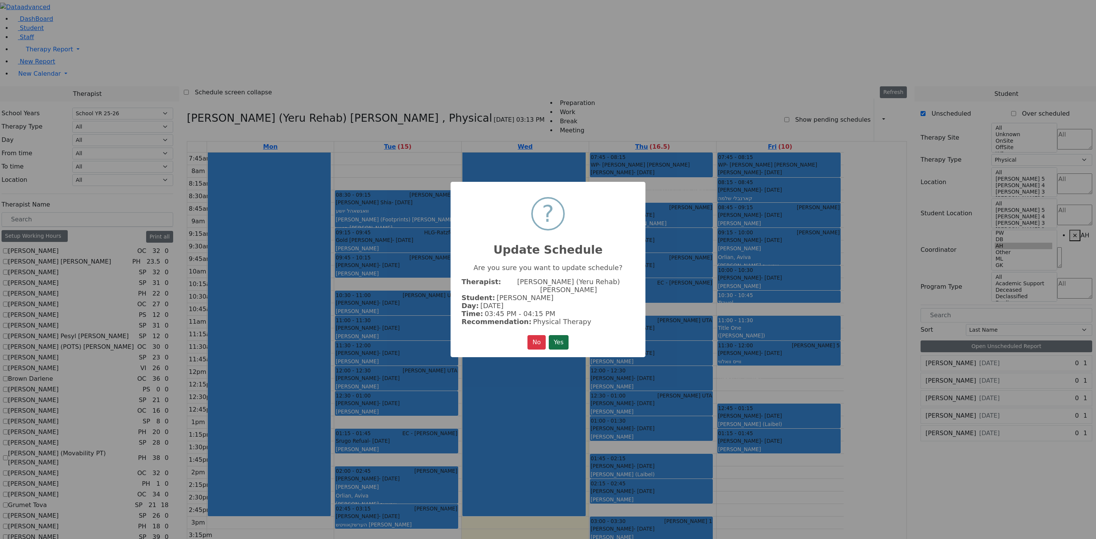
click at [558, 341] on button "Yes" at bounding box center [559, 342] width 20 height 14
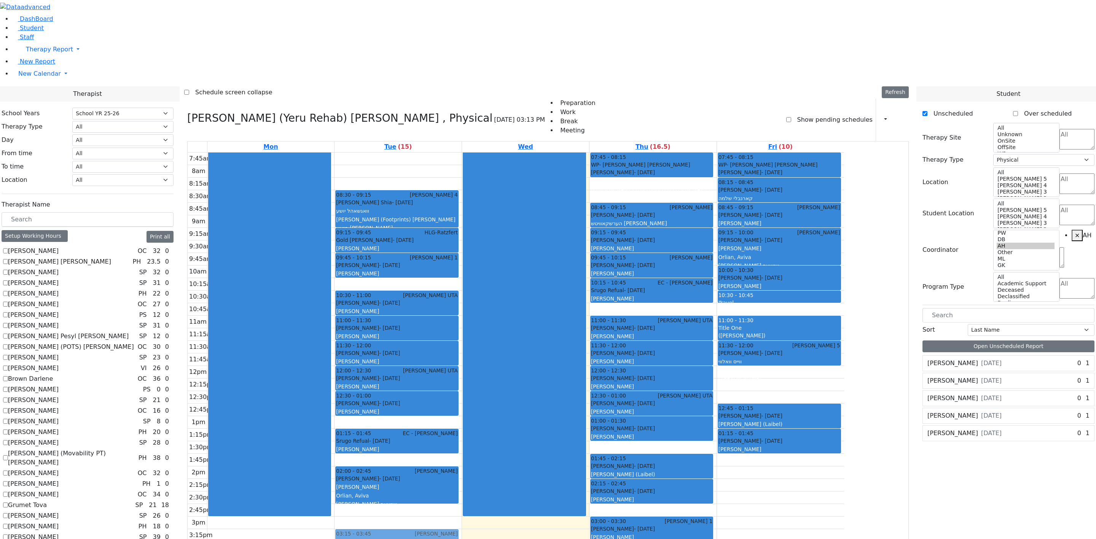
drag, startPoint x: 492, startPoint y: 412, endPoint x: 492, endPoint y: 435, distance: 23.6
click at [462, 359] on div "08:30 - 09:15 Binyan Klein 4 Wagschal Shia - 05/20/2012 וואגשאהל יושע Mayer (Fo…" at bounding box center [398, 410] width 127 height 515
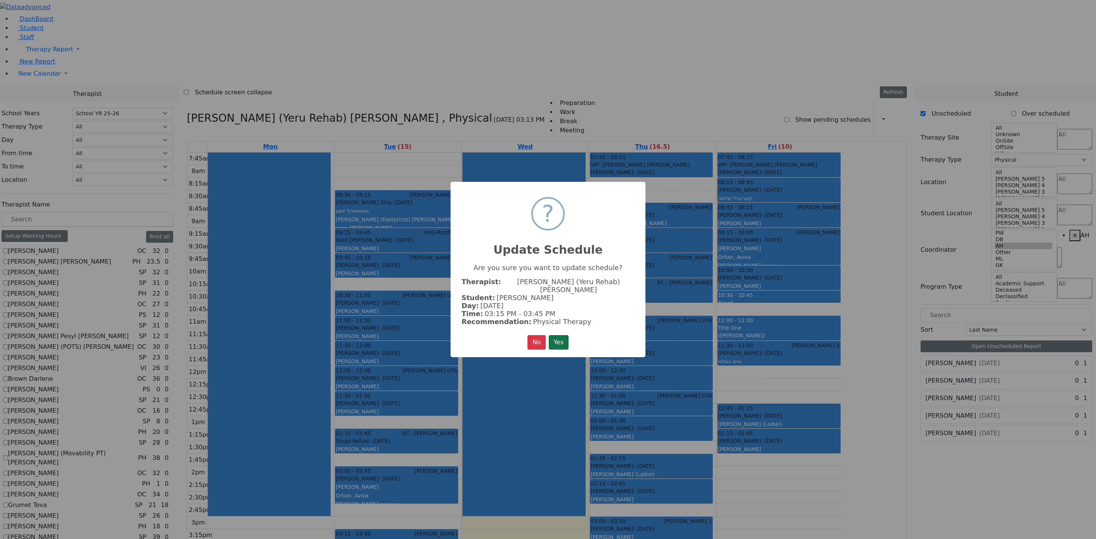
click at [557, 340] on button "Yes" at bounding box center [559, 342] width 20 height 14
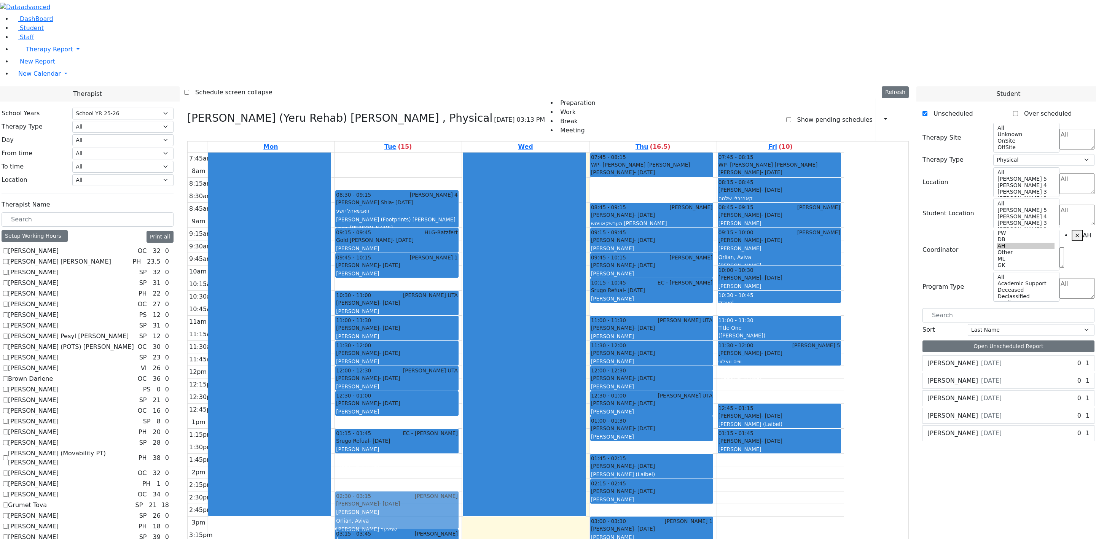
drag, startPoint x: 491, startPoint y: 384, endPoint x: 492, endPoint y: 407, distance: 23.3
click at [462, 359] on div "08:30 - 09:15 Binyan Klein 4 Wagschal Shia - 05/20/2012 וואגשאהל יושע Mayer (Fo…" at bounding box center [398, 410] width 127 height 515
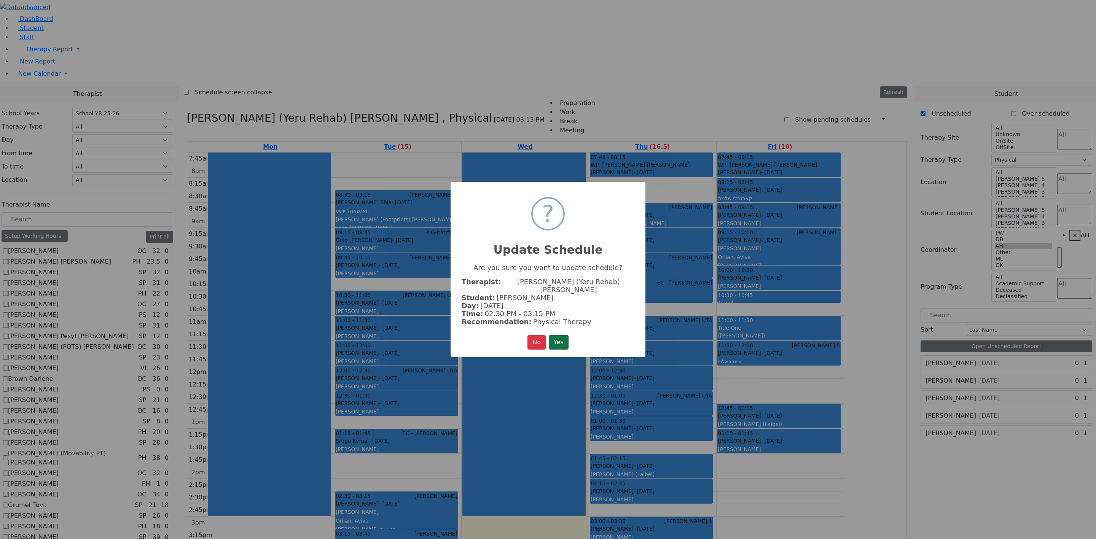
click at [558, 341] on button "Yes" at bounding box center [559, 342] width 20 height 14
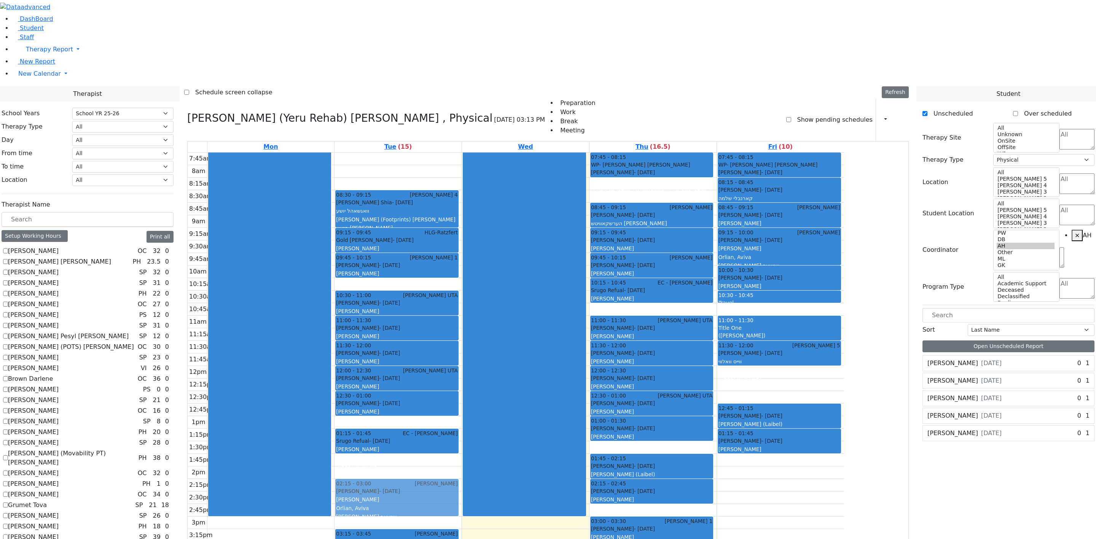
drag, startPoint x: 505, startPoint y: 392, endPoint x: 505, endPoint y: 377, distance: 15.2
click at [462, 359] on div "08:30 - 09:15 Binyan Klein 4 Wagschal Shia - 05/20/2012 וואגשאהל יושע Mayer (Fo…" at bounding box center [398, 410] width 127 height 515
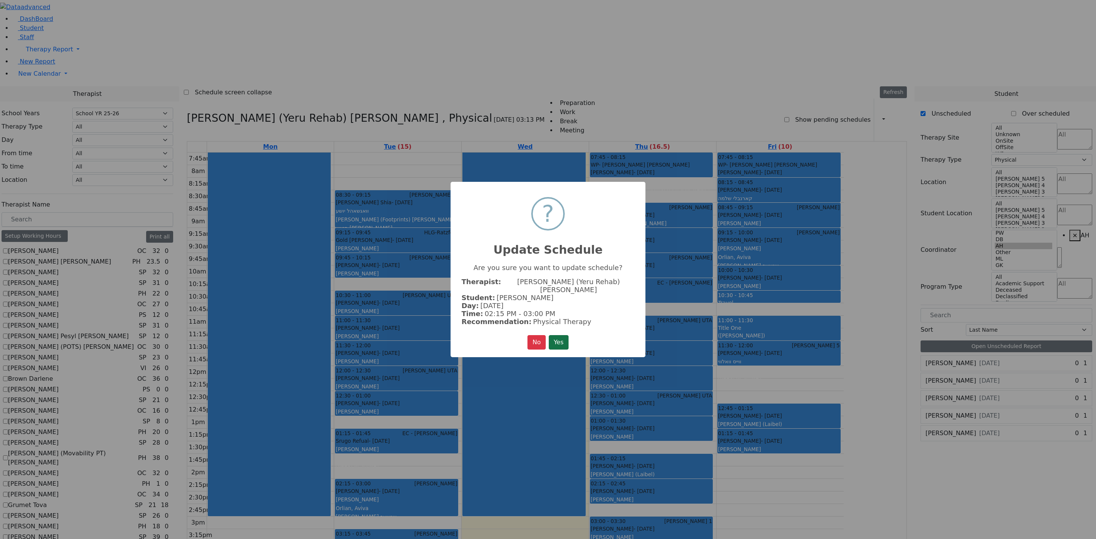
click at [554, 335] on button "Yes" at bounding box center [559, 342] width 20 height 14
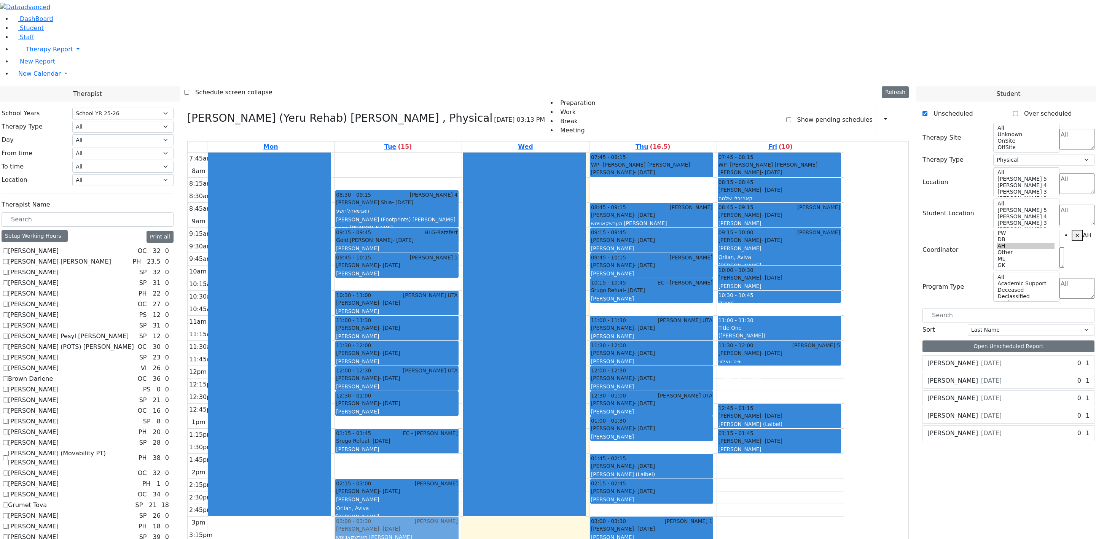
drag, startPoint x: 496, startPoint y: 432, endPoint x: 498, endPoint y: 420, distance: 12.3
click at [462, 359] on div "08:30 - 09:15 Binyan Klein 4 Wagschal Shia - 05/20/2012 וואגשאהל יושע Mayer (Fo…" at bounding box center [398, 410] width 127 height 515
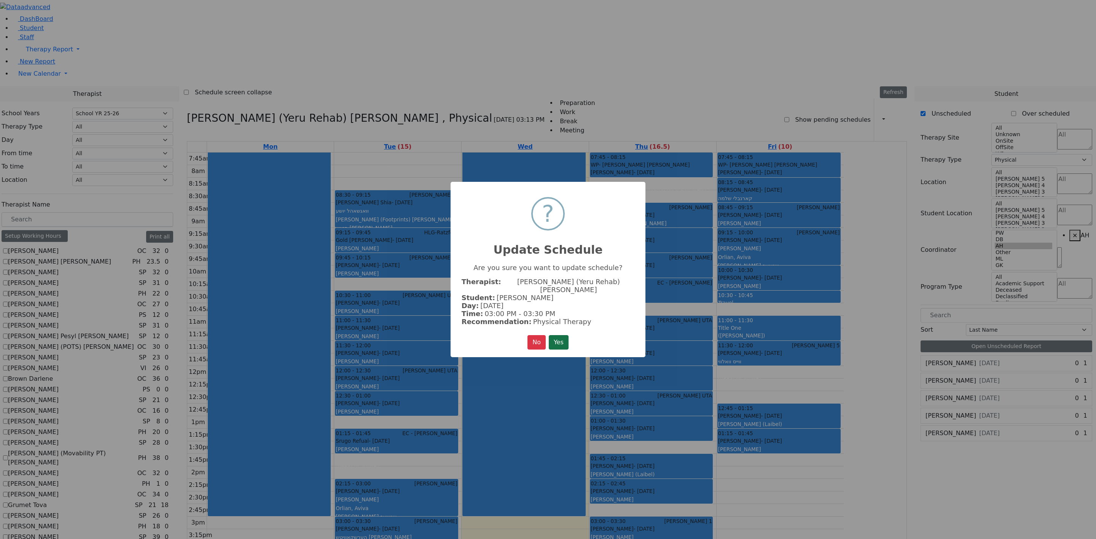
click at [558, 337] on button "Yes" at bounding box center [559, 342] width 20 height 14
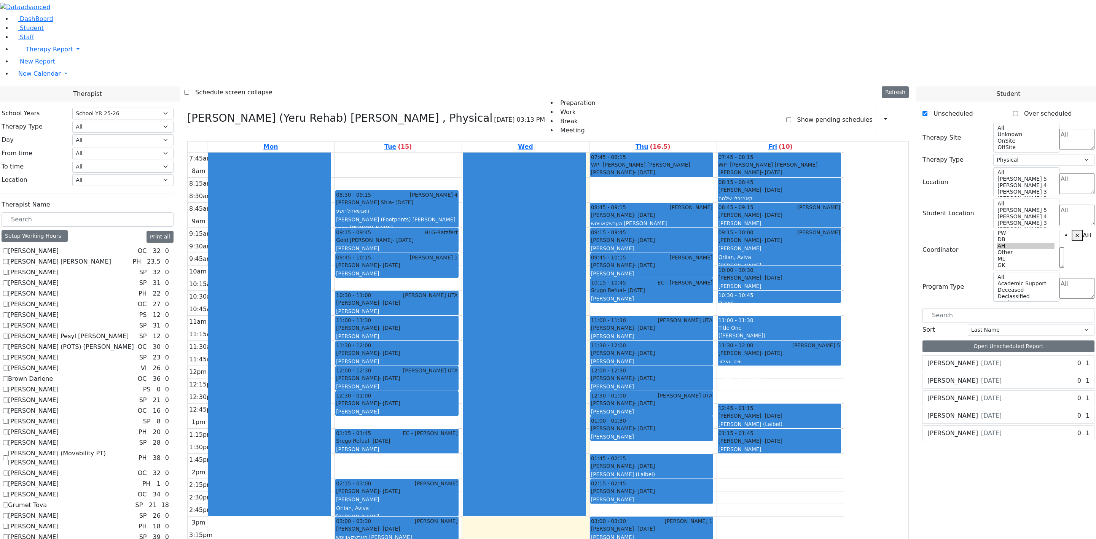
drag, startPoint x: 474, startPoint y: 454, endPoint x: 475, endPoint y: 442, distance: 11.8
click at [462, 359] on div "08:30 - 09:15 Binyan Klein 4 Wagschal Shia - 05/20/2012 וואגשאהל יושע Mayer (Fo…" at bounding box center [398, 410] width 127 height 515
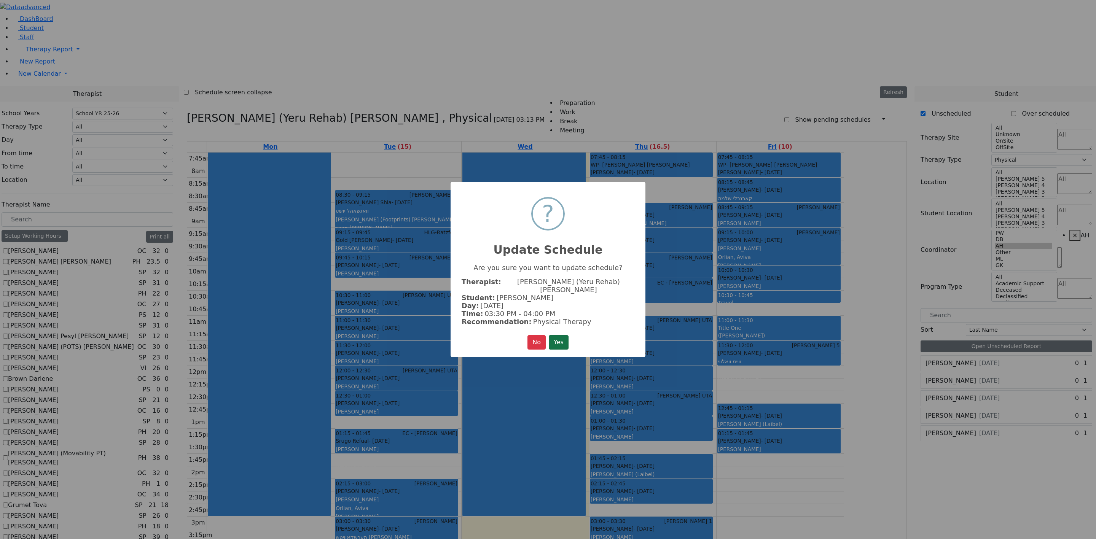
click at [556, 336] on button "Yes" at bounding box center [559, 342] width 20 height 14
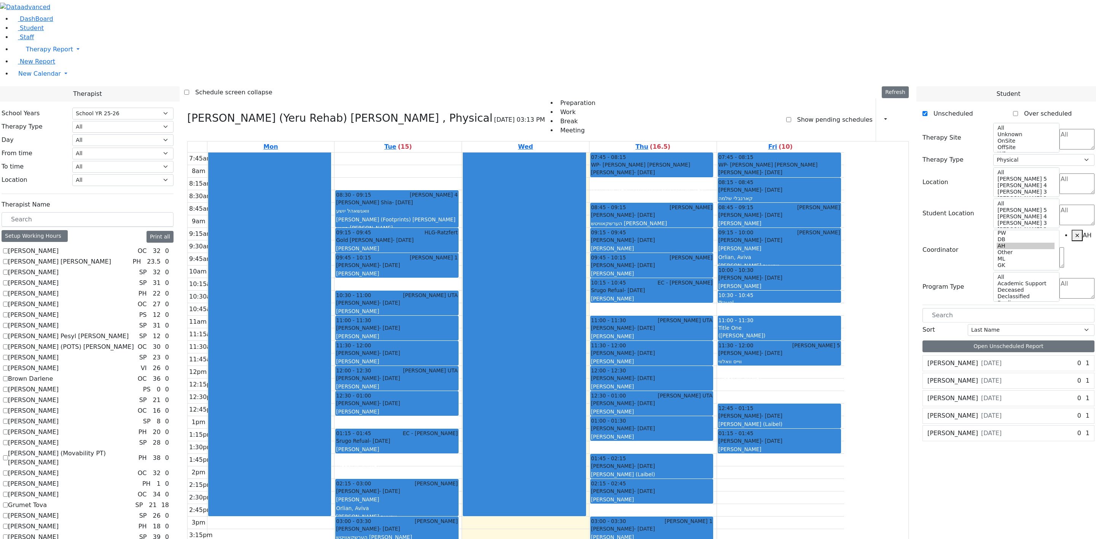
drag, startPoint x: 478, startPoint y: 474, endPoint x: 482, endPoint y: 469, distance: 6.8
click at [462, 359] on div "08:30 - 09:15 Binyan Klein 4 Wagschal Shia - 05/20/2012 וואגשאהל יושע Mayer (Fo…" at bounding box center [398, 410] width 127 height 515
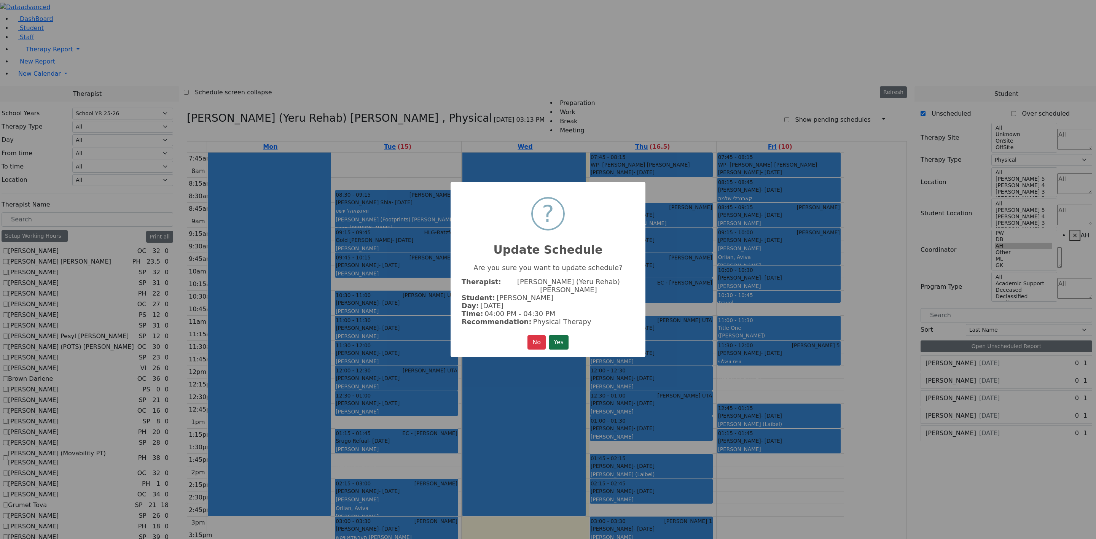
click at [560, 342] on button "Yes" at bounding box center [559, 342] width 20 height 14
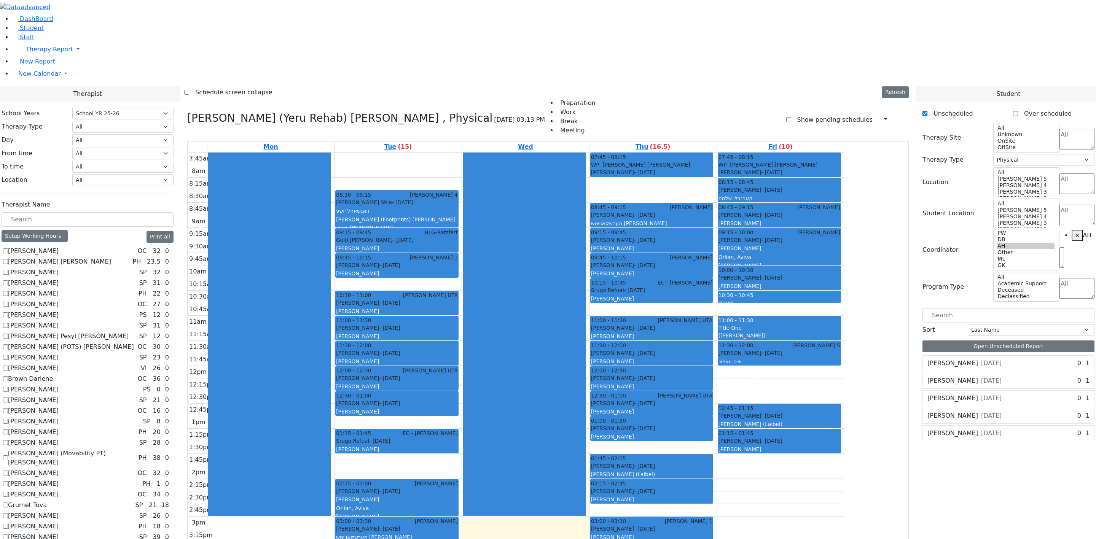
drag, startPoint x: 477, startPoint y: 507, endPoint x: 477, endPoint y: 494, distance: 13.7
click at [462, 359] on div "08:30 - 09:15 Binyan Klein 4 Wagschal Shia - 05/20/2012 וואגשאהל יושע Mayer (Fo…" at bounding box center [398, 410] width 127 height 515
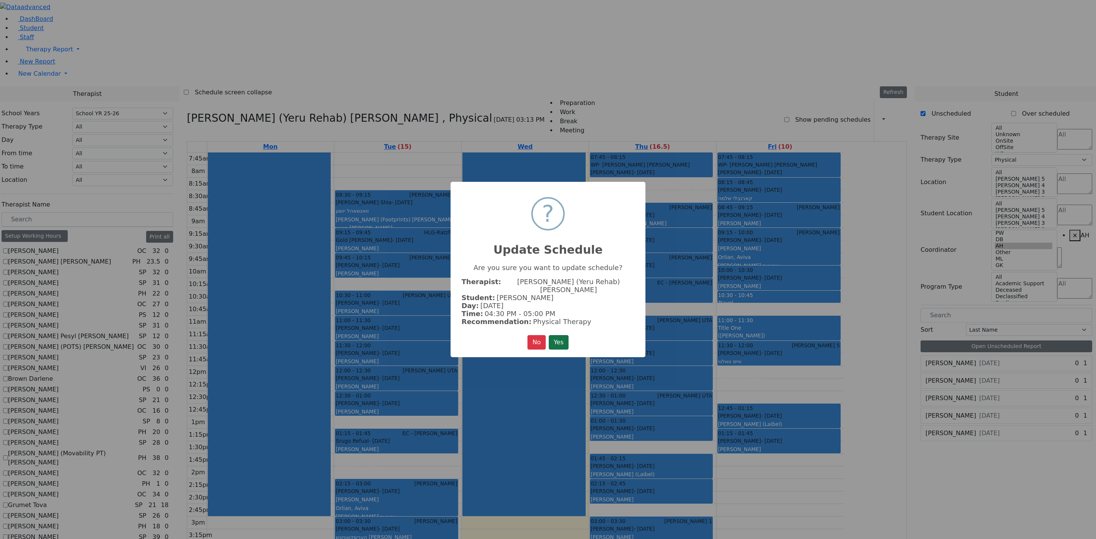
click at [565, 339] on button "Yes" at bounding box center [559, 342] width 20 height 14
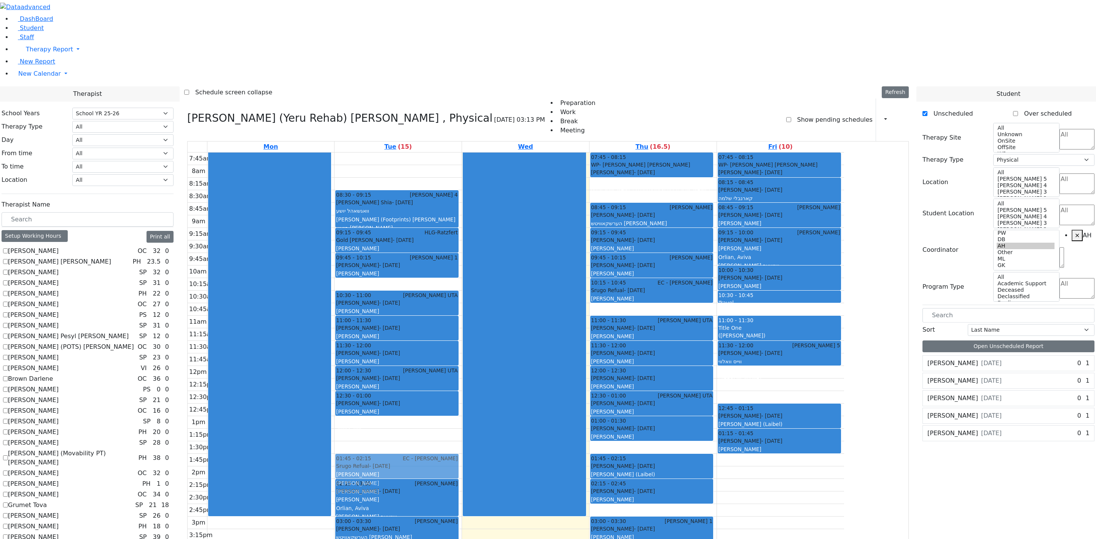
drag, startPoint x: 469, startPoint y: 340, endPoint x: 466, endPoint y: 360, distance: 19.6
click at [462, 359] on div "08:30 - 09:15 Binyan Klein 4 Wagschal Shia - 05/20/2012 וואגשאהל יושע Mayer (Fo…" at bounding box center [398, 410] width 127 height 515
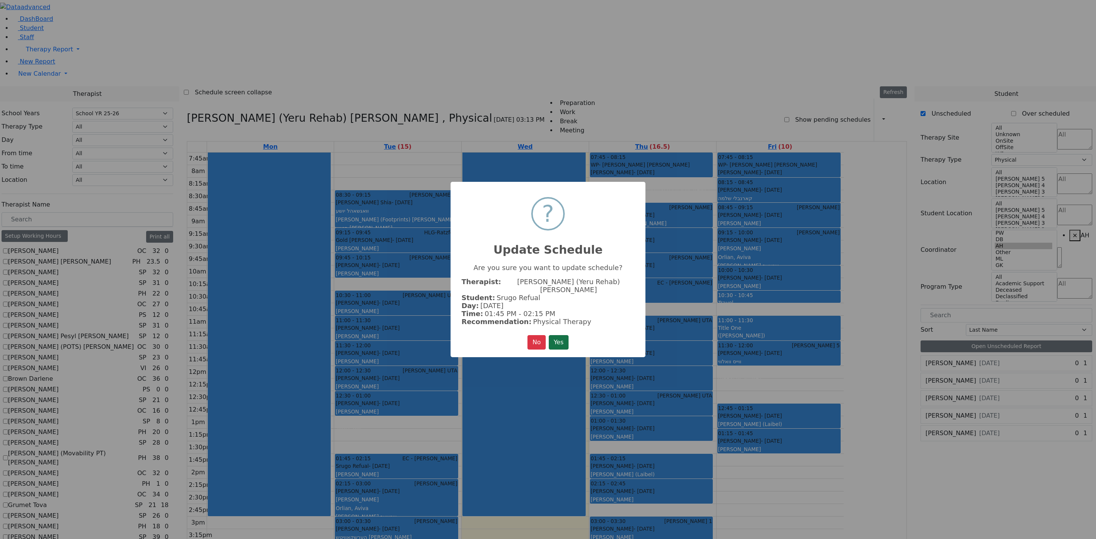
click at [562, 337] on button "Yes" at bounding box center [559, 342] width 20 height 14
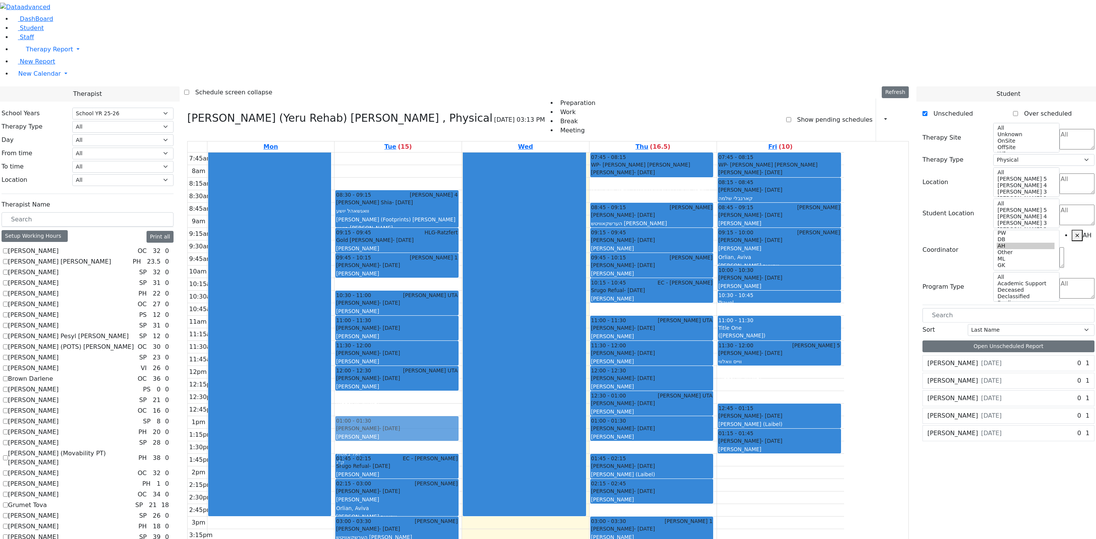
drag, startPoint x: 490, startPoint y: 301, endPoint x: 490, endPoint y: 320, distance: 19.0
click at [462, 323] on div "08:30 - 09:15 Binyan Klein 4 Wagschal Shia - 05/20/2012 וואגשאהל יושע Mayer (Fo…" at bounding box center [398, 410] width 127 height 515
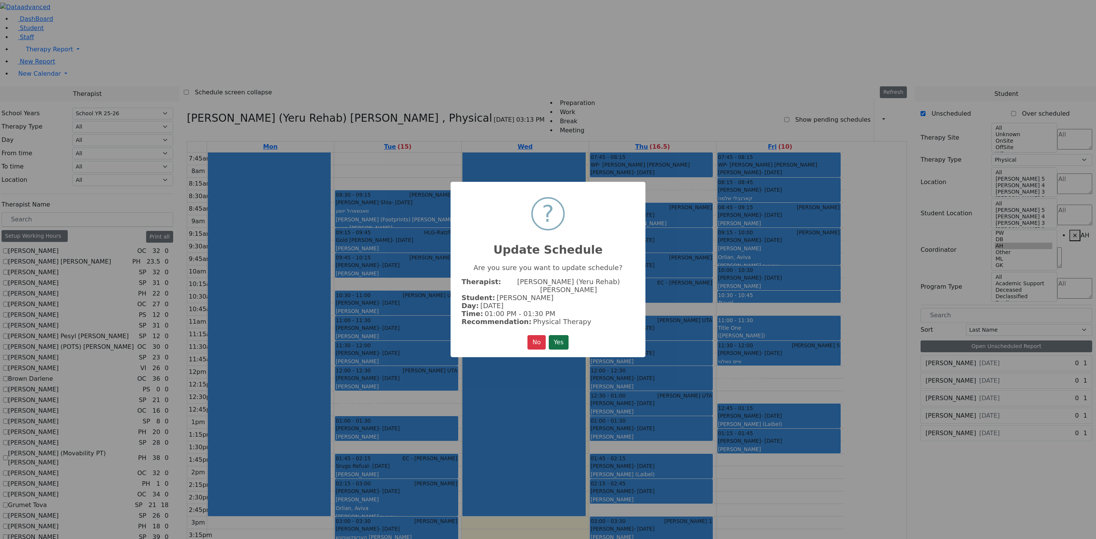
click at [561, 338] on button "Yes" at bounding box center [559, 342] width 20 height 14
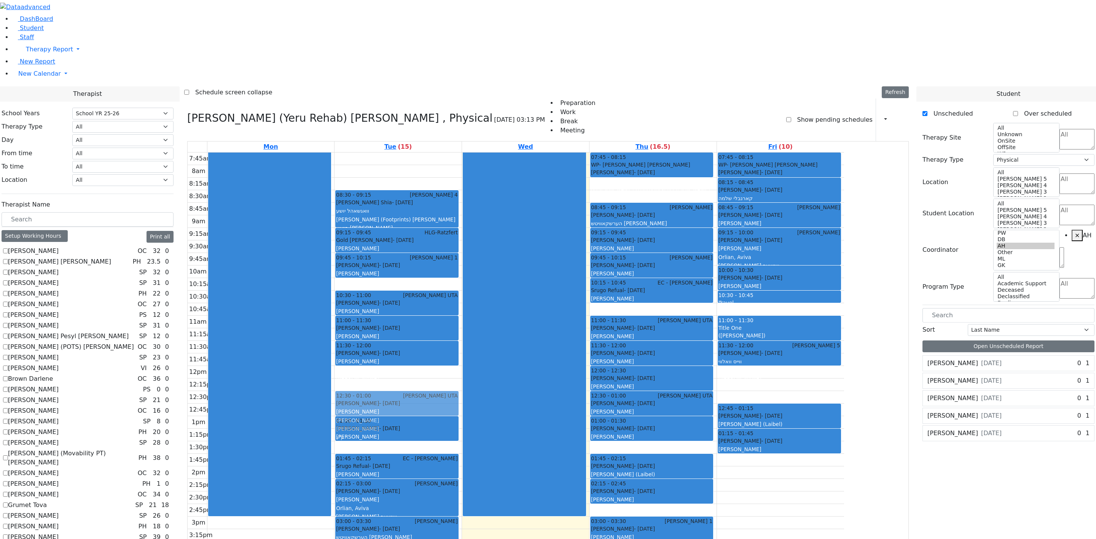
drag, startPoint x: 494, startPoint y: 277, endPoint x: 494, endPoint y: 296, distance: 19.4
click at [462, 299] on div "08:30 - 09:15 Binyan Klein 4 Wagschal Shia - 05/20/2012 וואגשאהל יושע Mayer (Fo…" at bounding box center [398, 410] width 127 height 515
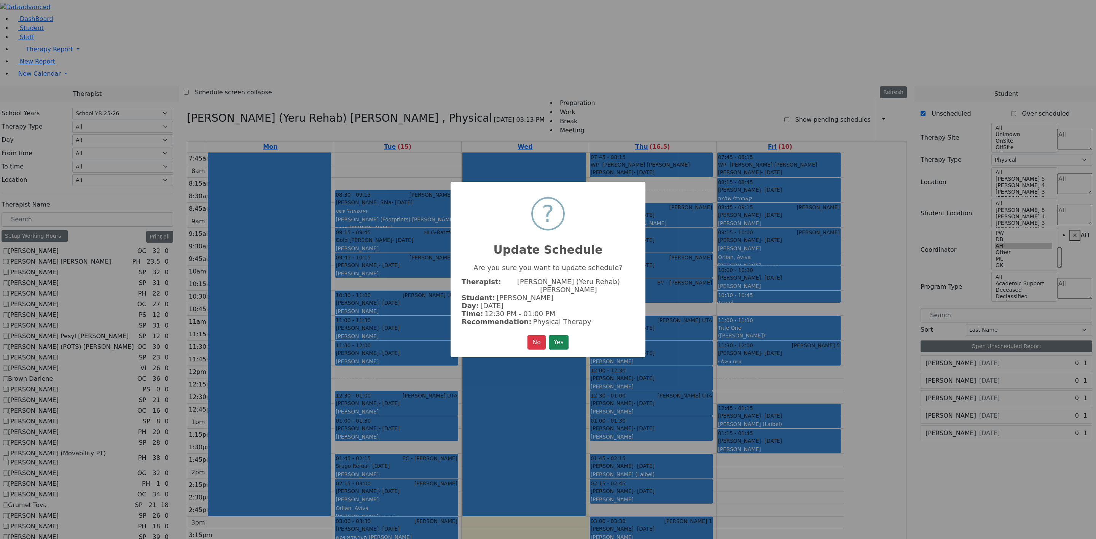
drag, startPoint x: 557, startPoint y: 340, endPoint x: 499, endPoint y: 300, distance: 70.8
click at [557, 340] on button "Yes" at bounding box center [559, 342] width 20 height 14
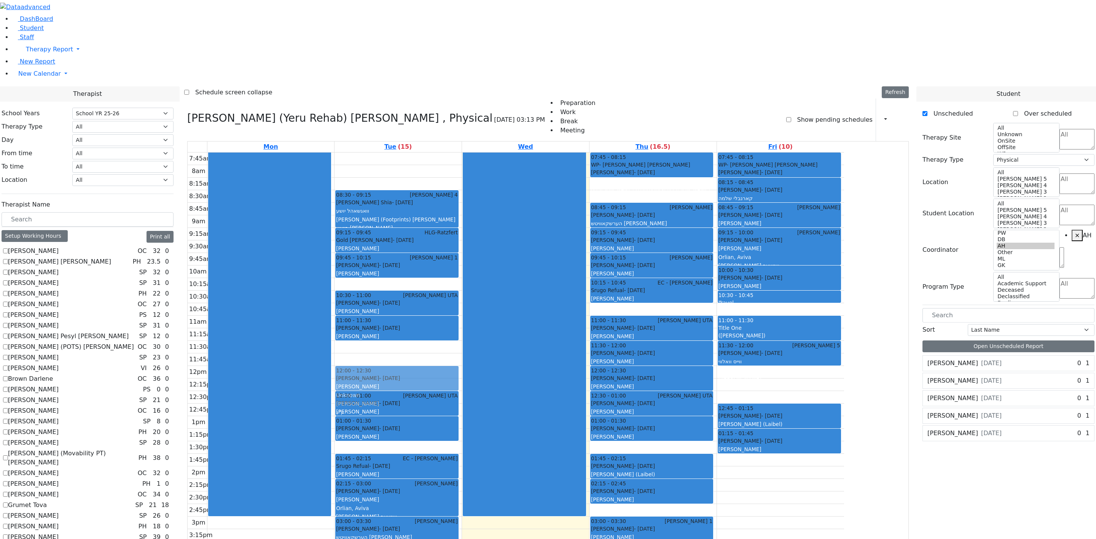
drag, startPoint x: 447, startPoint y: 239, endPoint x: 450, endPoint y: 260, distance: 20.8
click at [450, 260] on div "7:45am 8am 8:15am 8:30am 8:45am 9am 9:15am 9:30am 9:45am 10am 10:15am 10:30am 1…" at bounding box center [516, 410] width 657 height 515
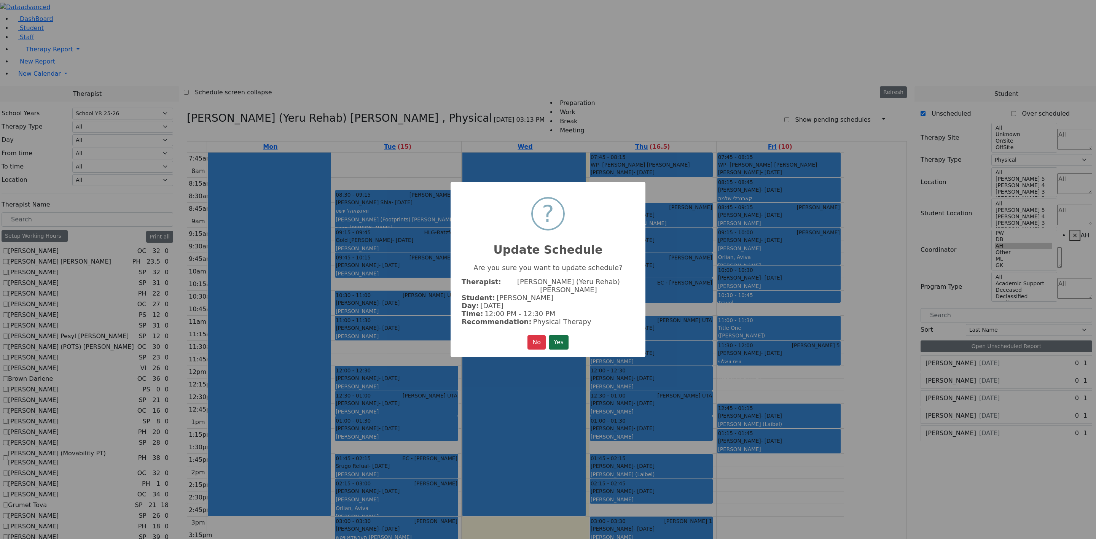
click at [560, 335] on button "Yes" at bounding box center [559, 342] width 20 height 14
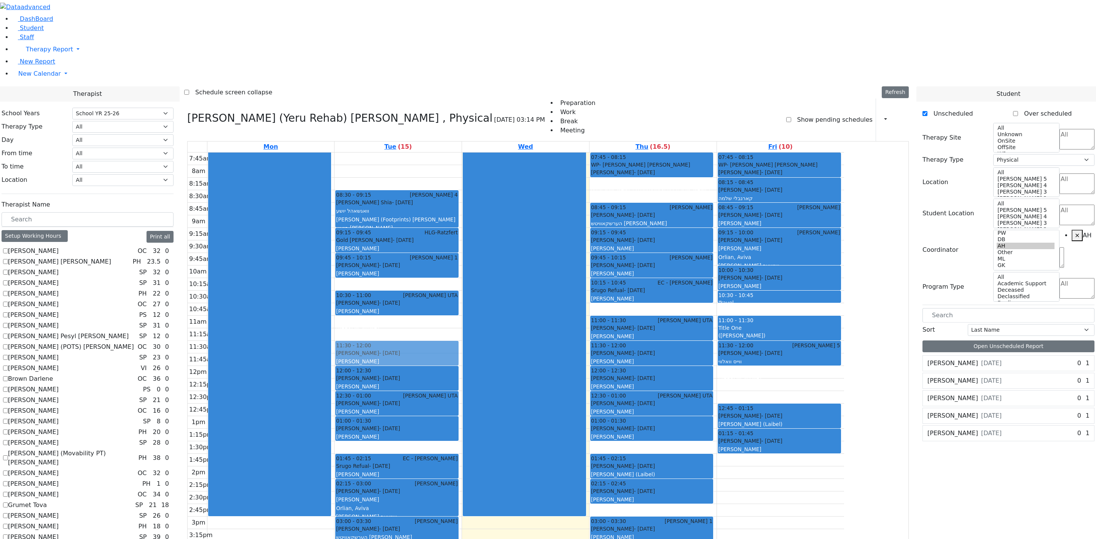
drag, startPoint x: 473, startPoint y: 225, endPoint x: 474, endPoint y: 244, distance: 19.1
click at [462, 248] on div "08:30 - 09:15 Binyan Klein 4 Wagschal Shia - 05/20/2012 וואגשאהל יושע Mayer (Fo…" at bounding box center [398, 410] width 127 height 515
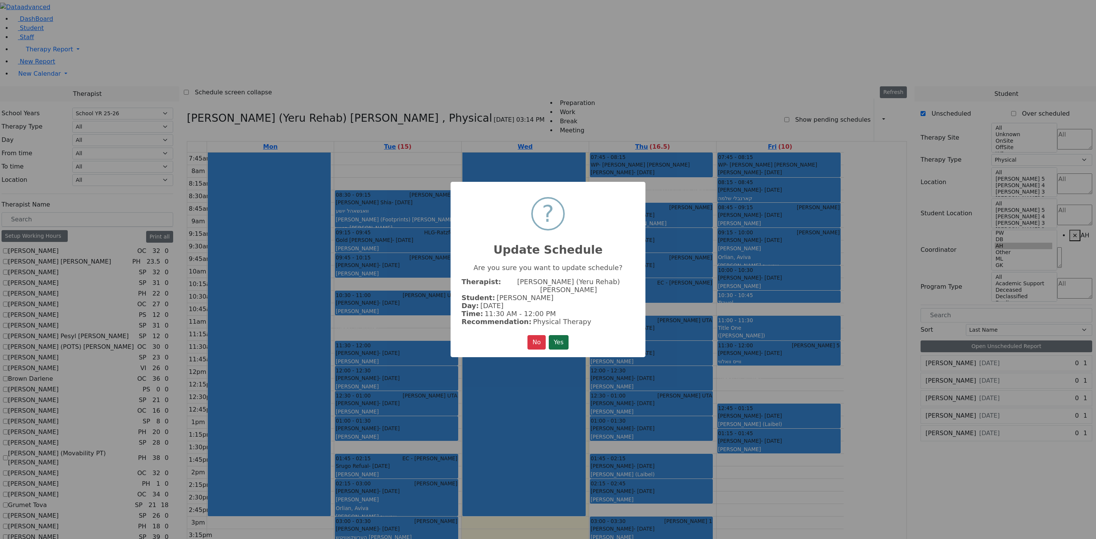
drag, startPoint x: 558, startPoint y: 336, endPoint x: 483, endPoint y: 258, distance: 108.2
click at [557, 336] on button "Yes" at bounding box center [559, 342] width 20 height 14
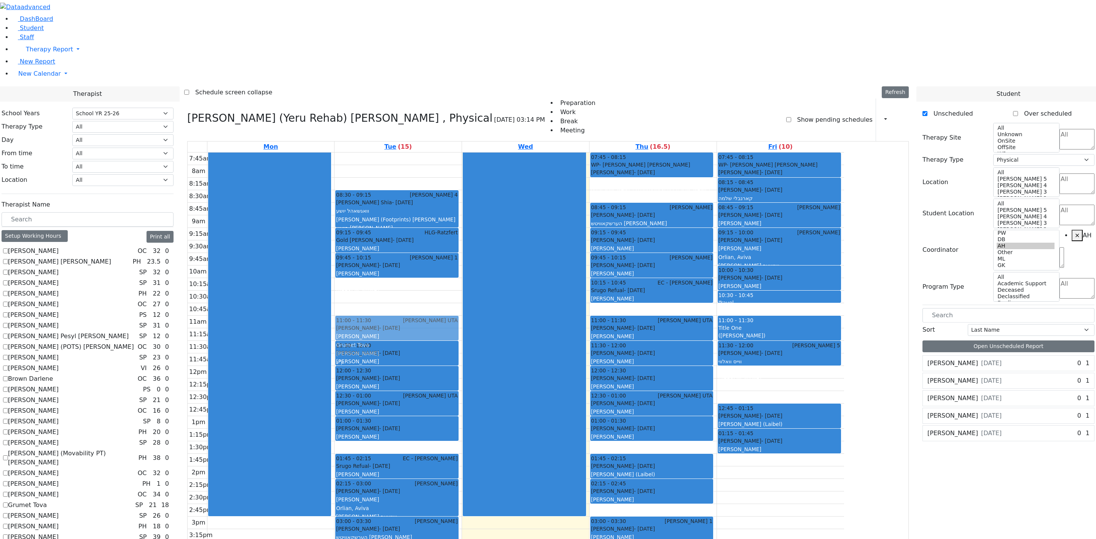
drag, startPoint x: 468, startPoint y: 200, endPoint x: 469, endPoint y: 219, distance: 19.1
click at [462, 220] on div "08:30 - 09:15 Binyan Klein 4 Wagschal Shia - 05/20/2012 וואגשאהל יושע Mayer (Fo…" at bounding box center [398, 410] width 127 height 515
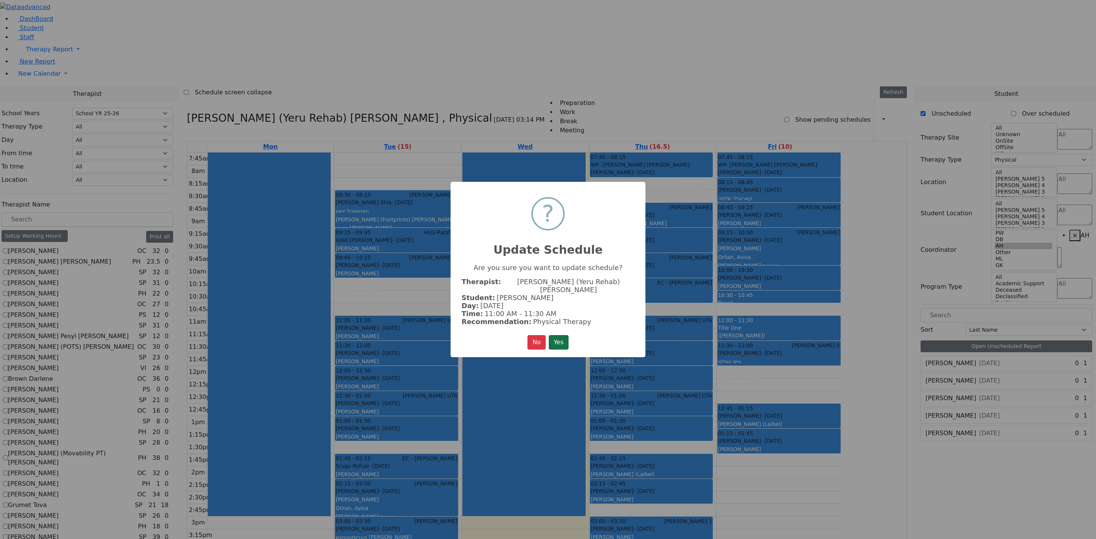
click at [560, 338] on button "Yes" at bounding box center [559, 342] width 20 height 14
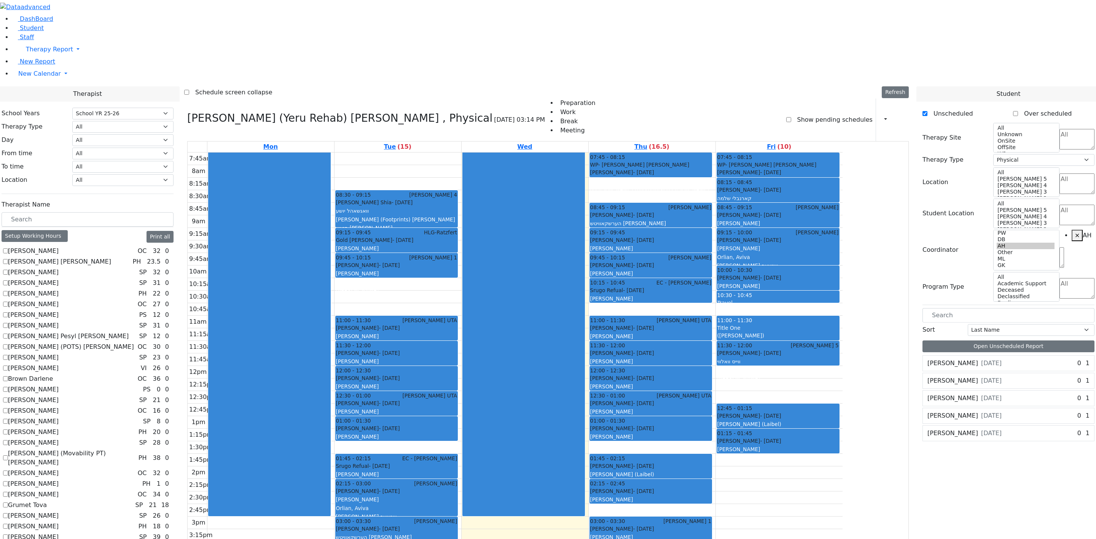
click at [731, 356] on div "[PERSON_NAME] [DATE] 0 1 Physical Therapy 2x30" at bounding box center [1009, 400] width 172 height 88
click at [731, 359] on div "Klein Levi 8/25/2008" at bounding box center [964, 380] width 82 height 15
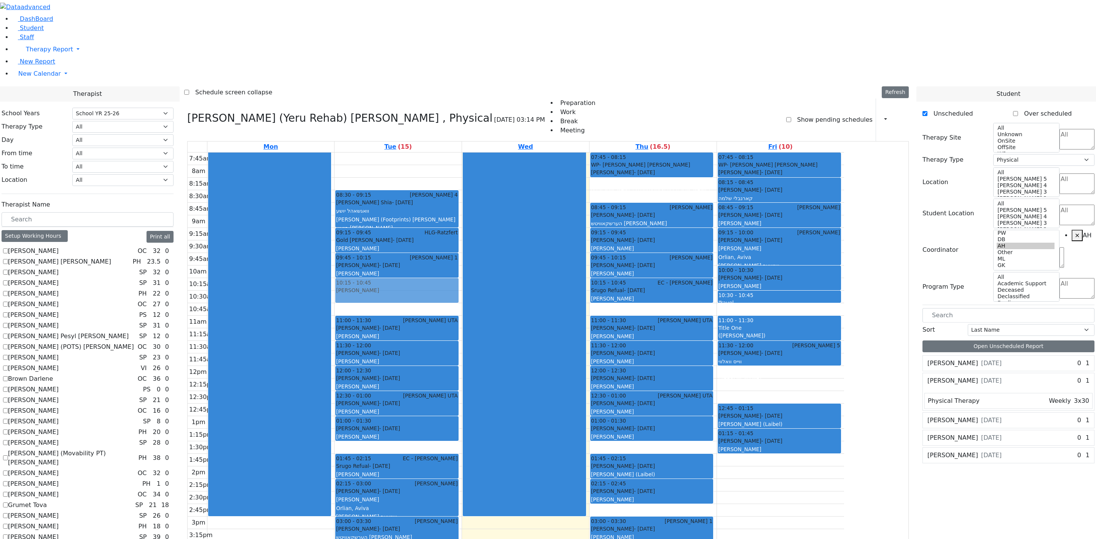
drag, startPoint x: 973, startPoint y: 206, endPoint x: 461, endPoint y: 184, distance: 512.5
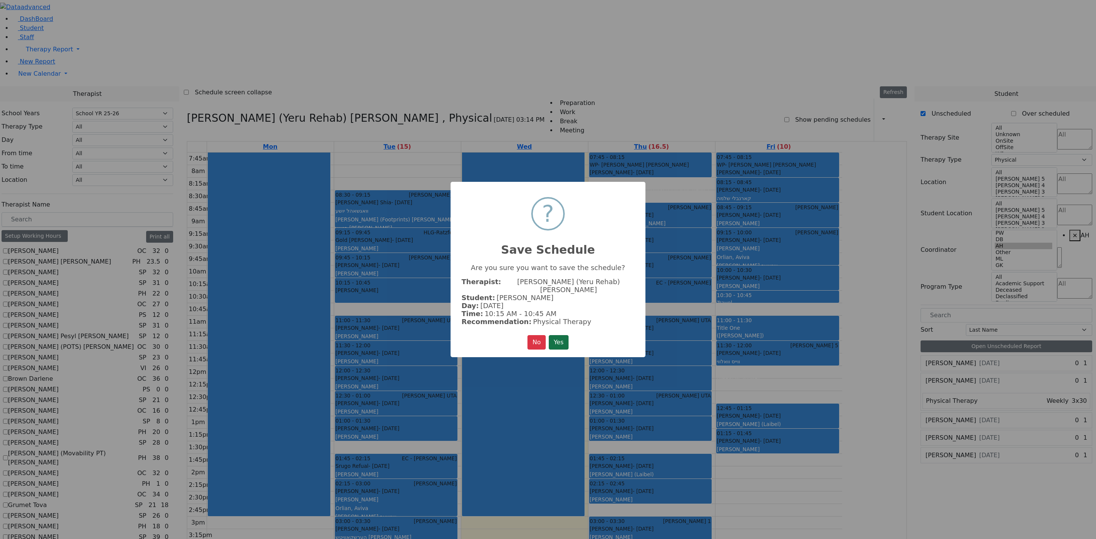
click at [557, 337] on button "Yes" at bounding box center [559, 342] width 20 height 14
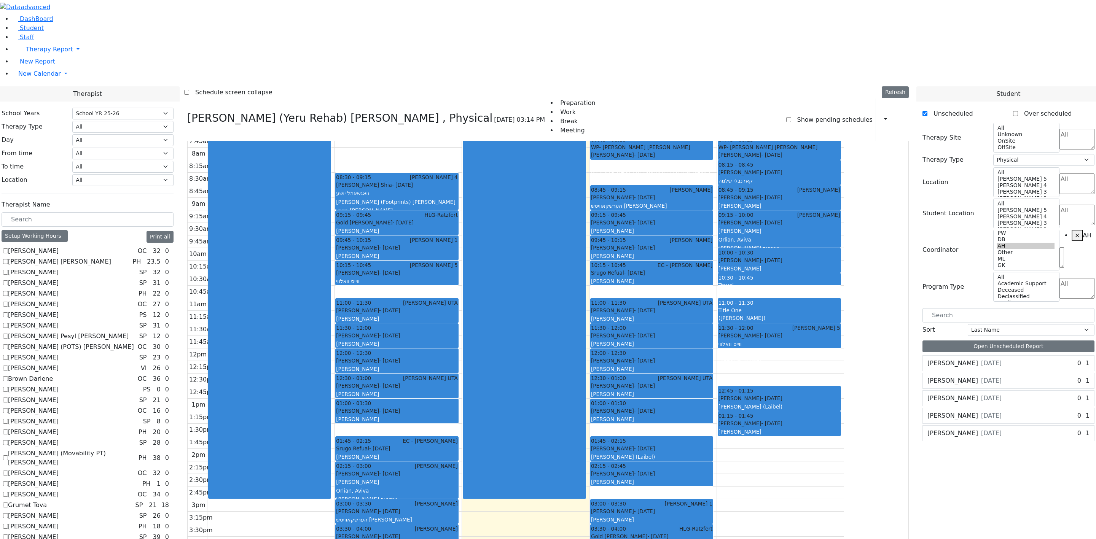
scroll to position [23, 0]
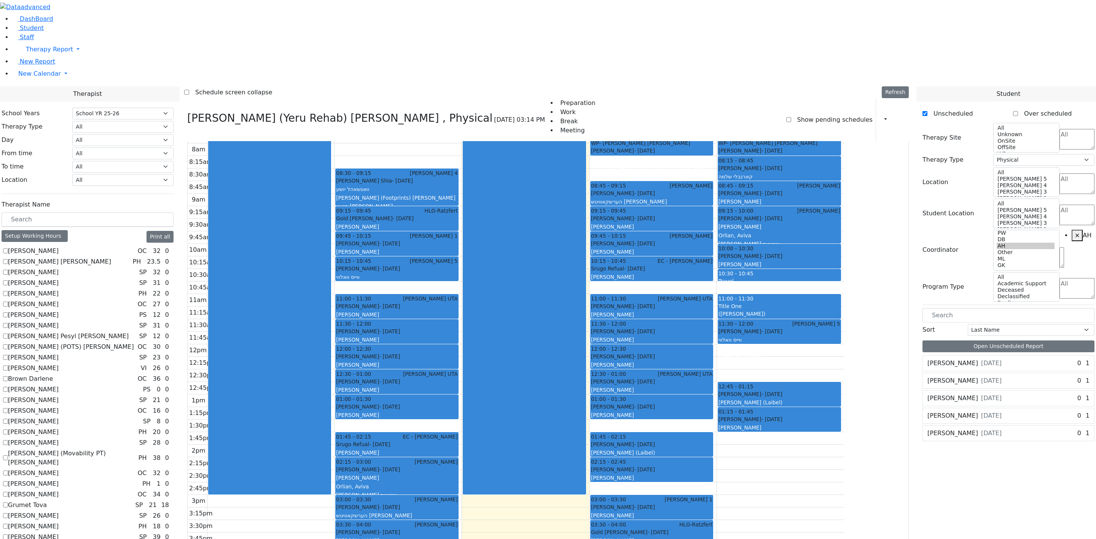
click at [731, 359] on span "[DATE]" at bounding box center [991, 398] width 21 height 9
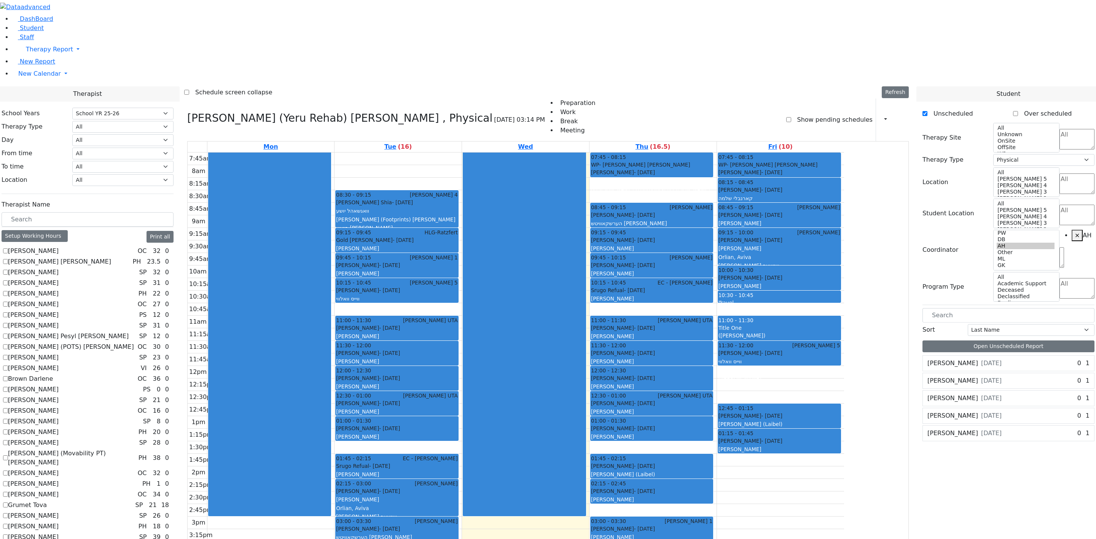
drag, startPoint x: 742, startPoint y: 486, endPoint x: 826, endPoint y: 472, distance: 85.6
click at [731, 359] on tr "08:30 - 09:15 Binyan Klein 4 Wagschal Shia - 05/20/2012 וואגשאהל יושע Mayer (Fo…" at bounding box center [516, 410] width 657 height 515
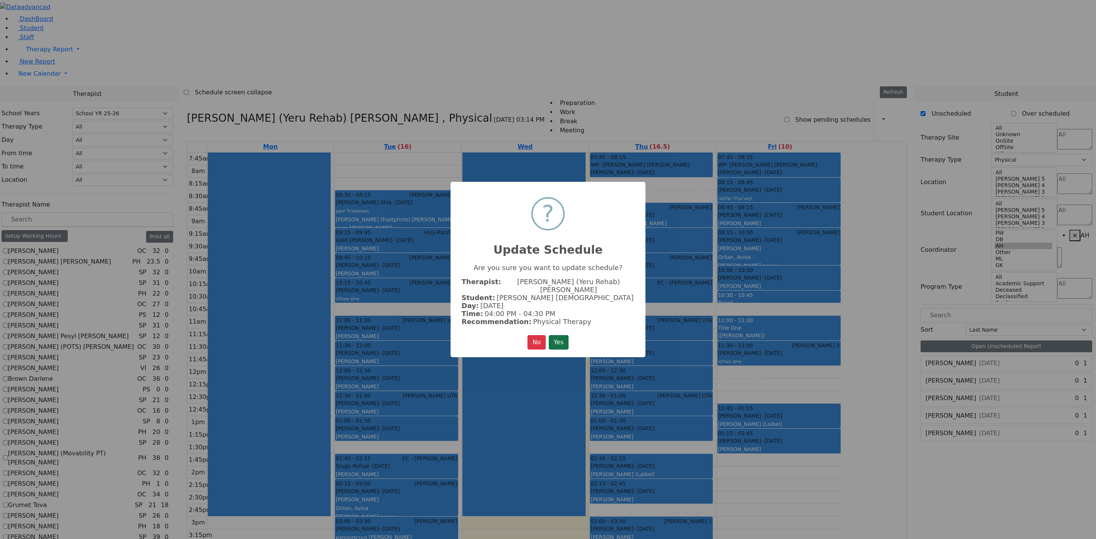
click at [557, 335] on button "Yes" at bounding box center [559, 342] width 20 height 14
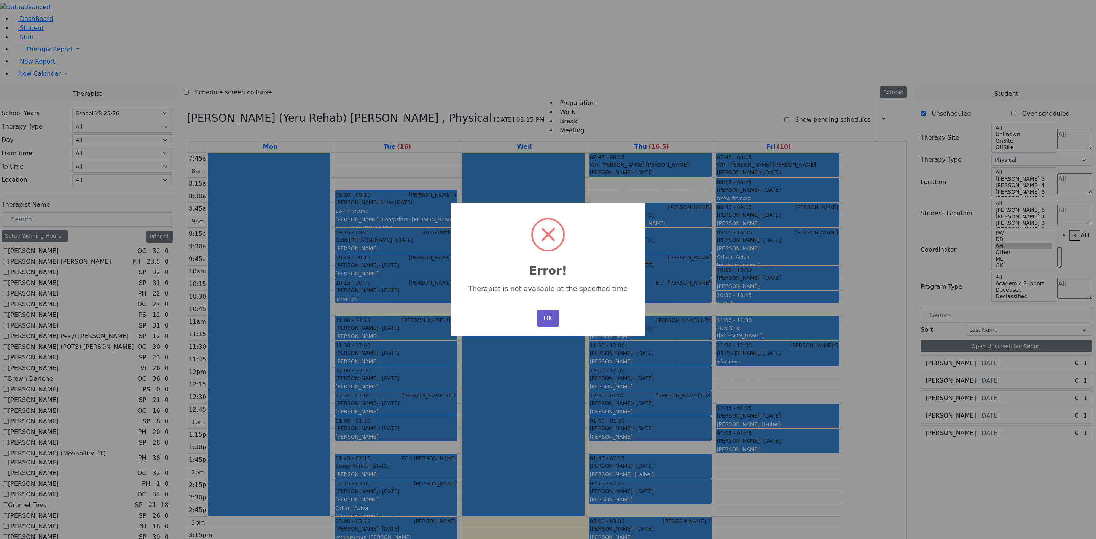
click at [544, 310] on button "OK" at bounding box center [548, 318] width 22 height 17
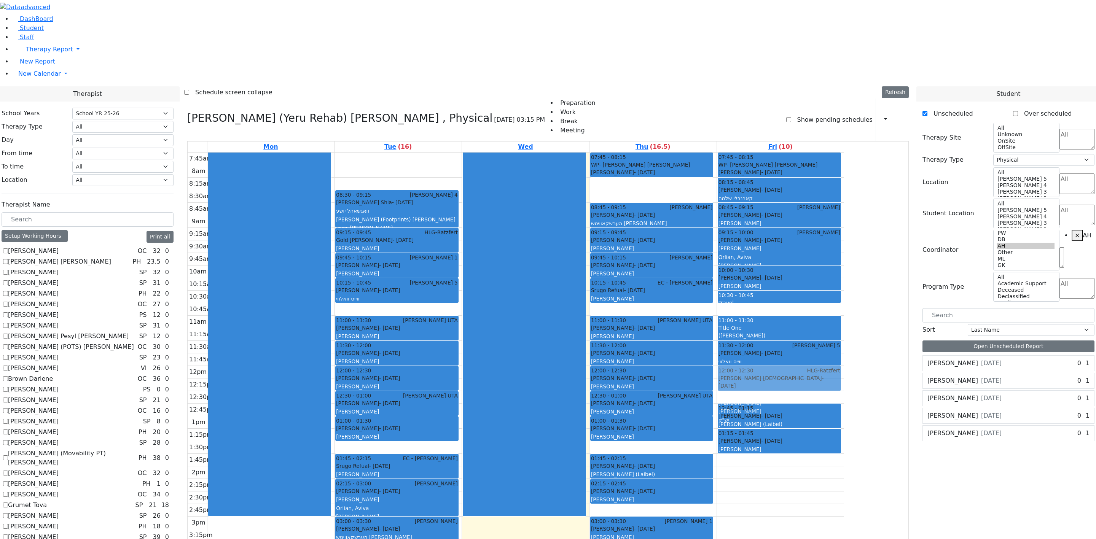
drag, startPoint x: 738, startPoint y: 507, endPoint x: 841, endPoint y: 274, distance: 254.5
click at [731, 266] on tr "08:30 - 09:15 Binyan Klein 4 Wagschal Shia - 05/20/2012 וואגשאהל יושע Mayer (Fo…" at bounding box center [516, 410] width 657 height 515
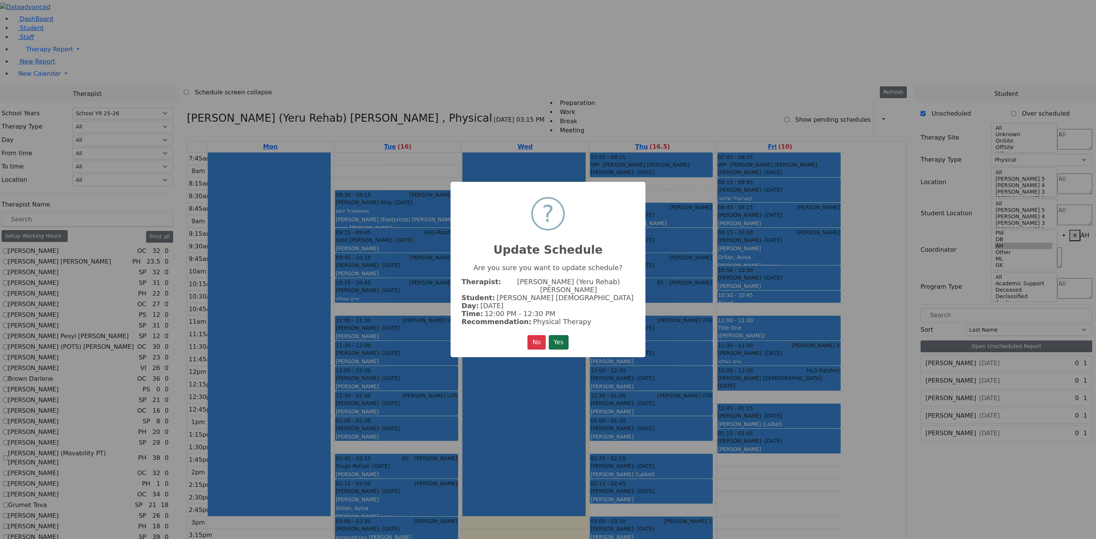
click at [557, 336] on button "Yes" at bounding box center [559, 342] width 20 height 14
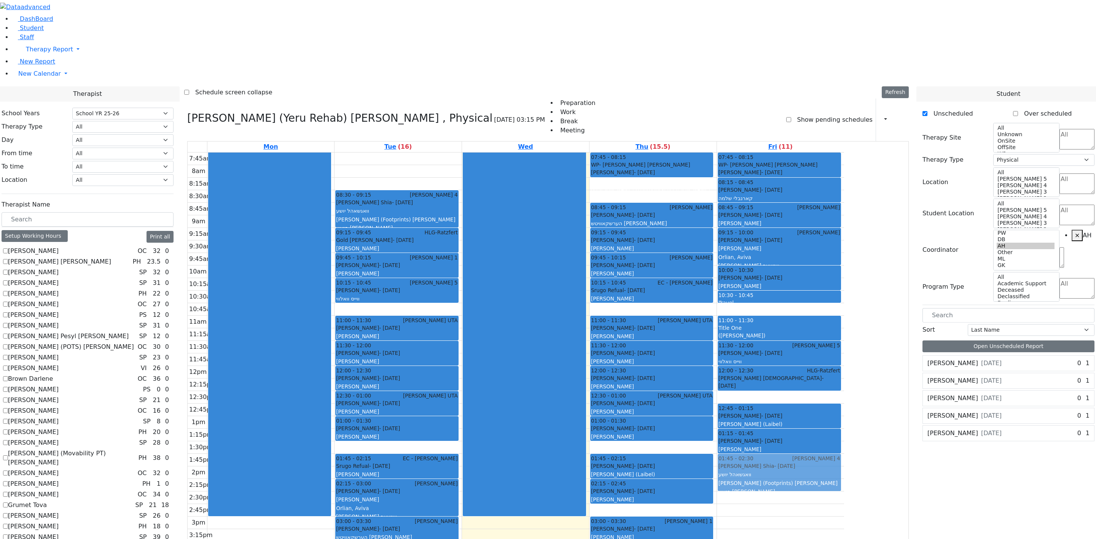
drag, startPoint x: 711, startPoint y: 481, endPoint x: 834, endPoint y: 394, distance: 150.5
click at [731, 359] on tr "08:30 - 09:15 Binyan Klein 4 Wagschal Shia - 05/20/2012 וואגשאהל יושע Mayer (Fo…" at bounding box center [516, 410] width 657 height 515
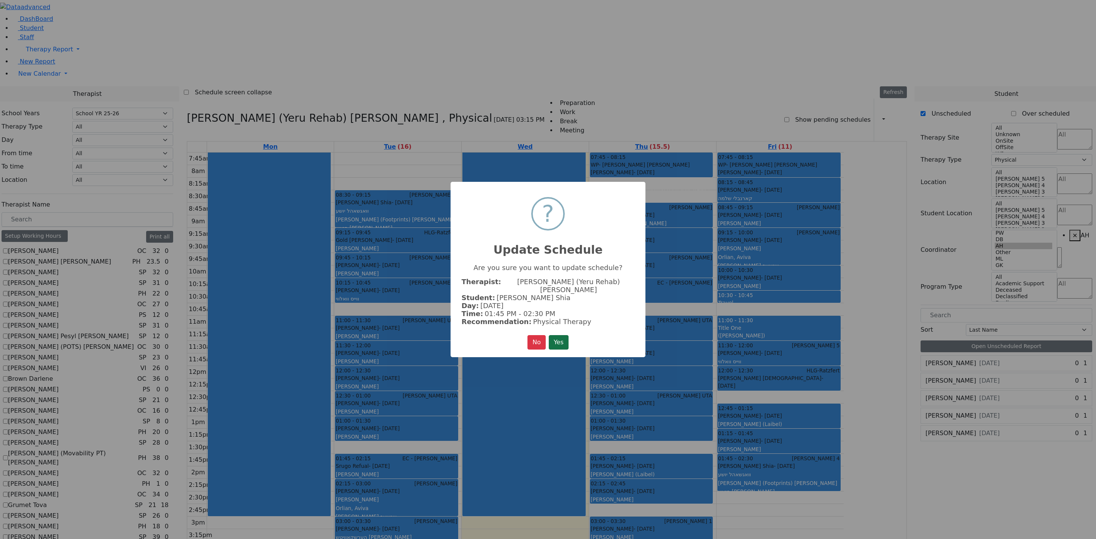
click at [562, 335] on button "Yes" at bounding box center [559, 342] width 20 height 14
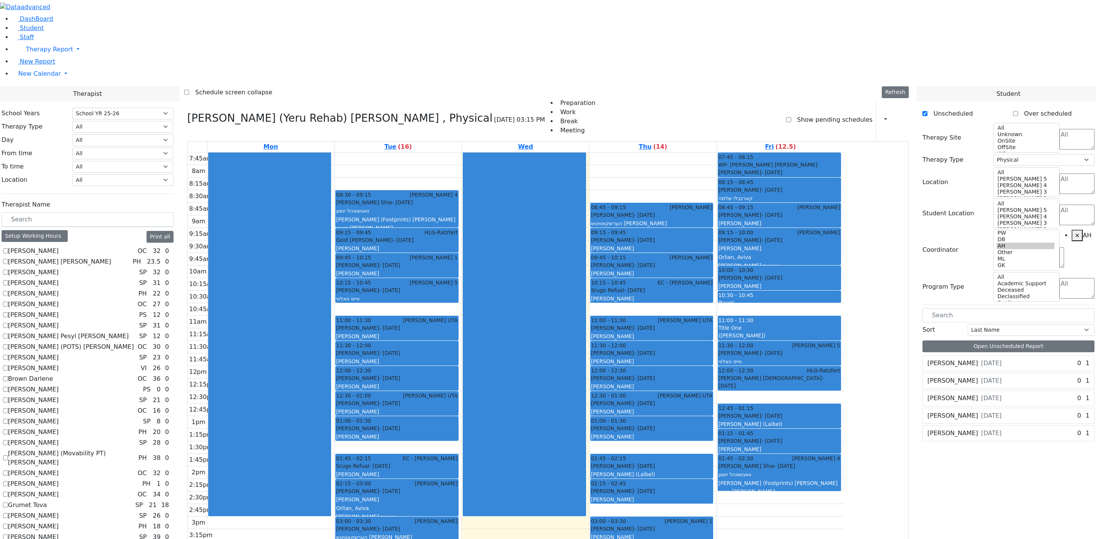
drag, startPoint x: 702, startPoint y: 59, endPoint x: 729, endPoint y: 498, distance: 440.5
click at [717, 359] on div "07:45 - 08:15 WP- Wieder Polatsek Guttman David - 01/18/2013 גוטמאן אליעזר דוד …" at bounding box center [653, 410] width 127 height 515
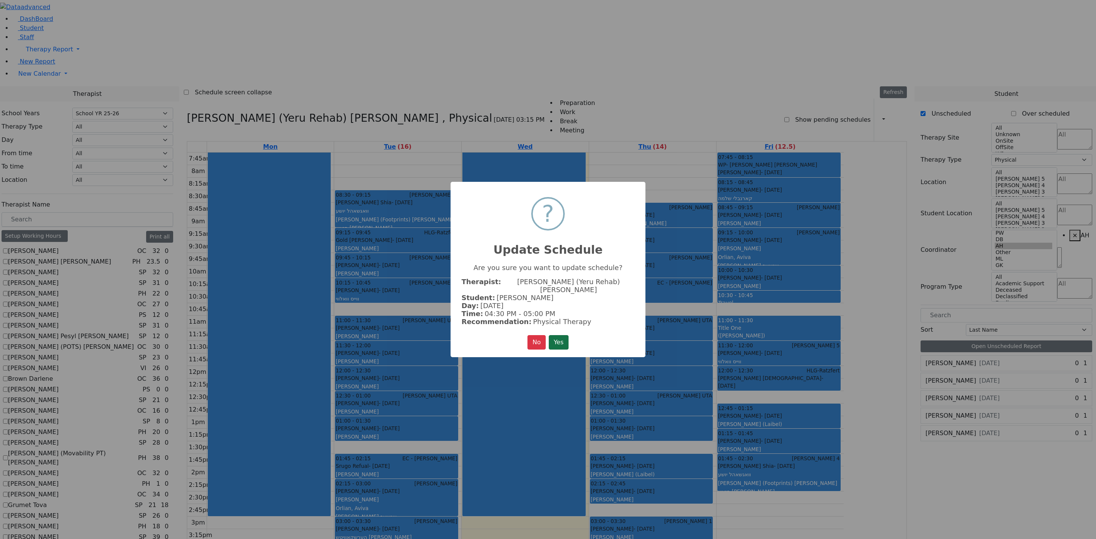
click at [551, 336] on button "Yes" at bounding box center [559, 342] width 20 height 14
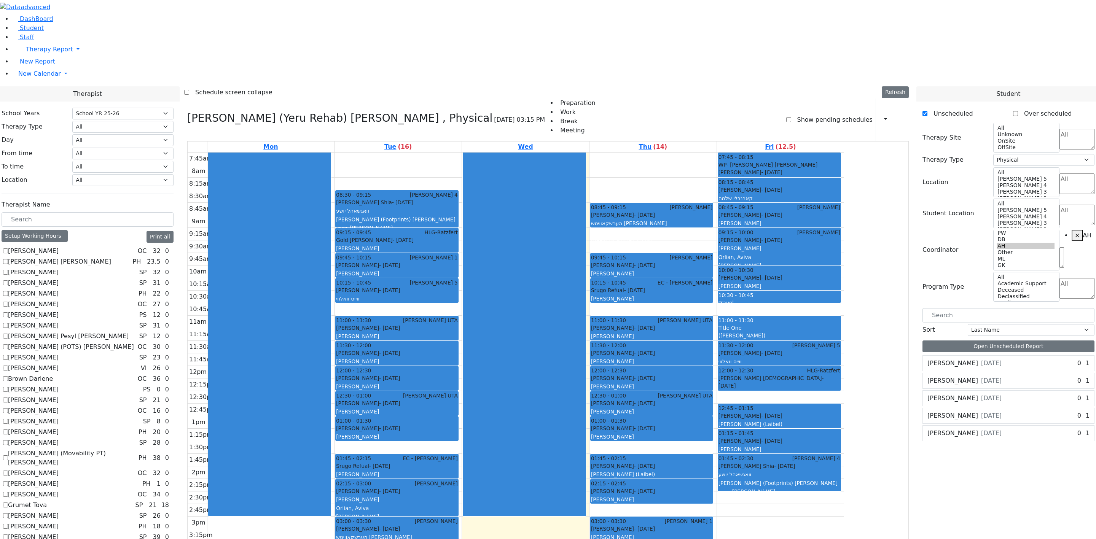
drag, startPoint x: 693, startPoint y: 127, endPoint x: 721, endPoint y: 464, distance: 338.0
click at [717, 359] on div "08:45 - 09:15 Goldstein Hershkowitz Shimon - 09/06/2017 הערשקאוויטש שמעון Renzo…" at bounding box center [653, 410] width 127 height 515
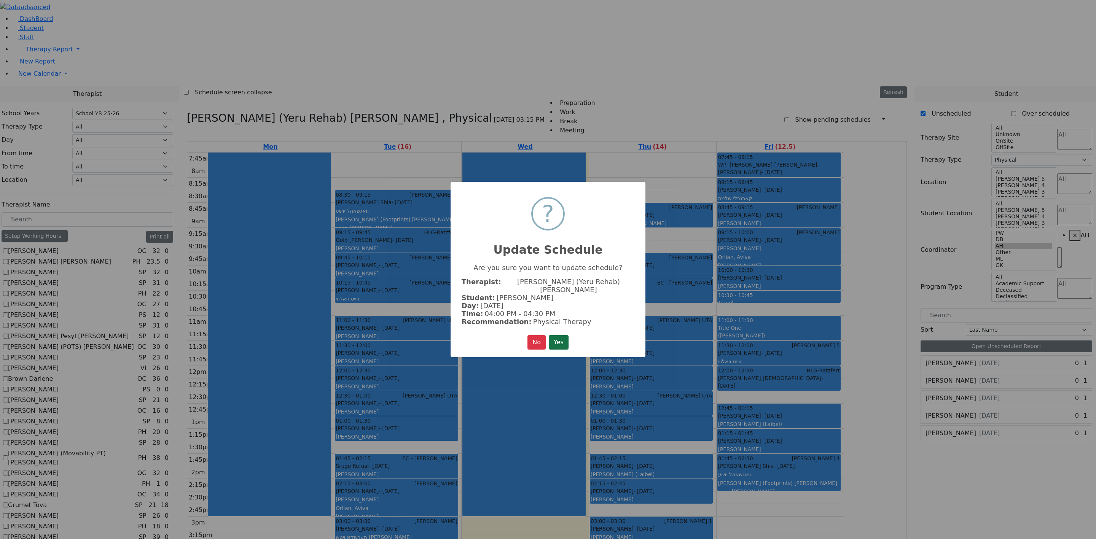
click at [566, 335] on button "Yes" at bounding box center [559, 342] width 20 height 14
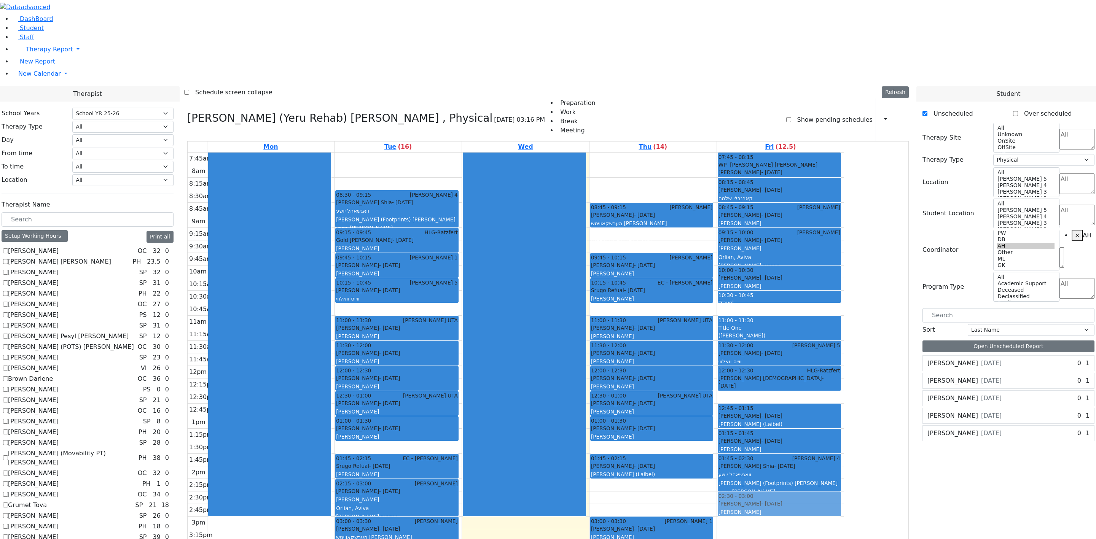
drag, startPoint x: 716, startPoint y: 380, endPoint x: 810, endPoint y: 395, distance: 94.6
click at [731, 359] on tr "08:30 - 09:15 Binyan Klein 4 Wagschal Shia - 05/20/2012 וואגשאהל יושע Mayer (Fo…" at bounding box center [516, 410] width 657 height 515
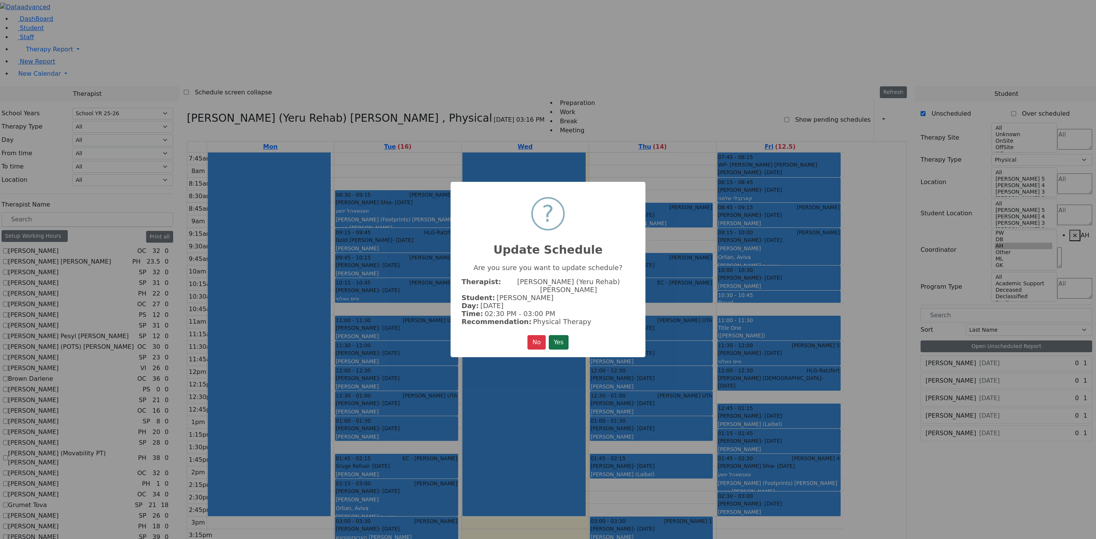
click at [569, 335] on button "Yes" at bounding box center [559, 342] width 20 height 14
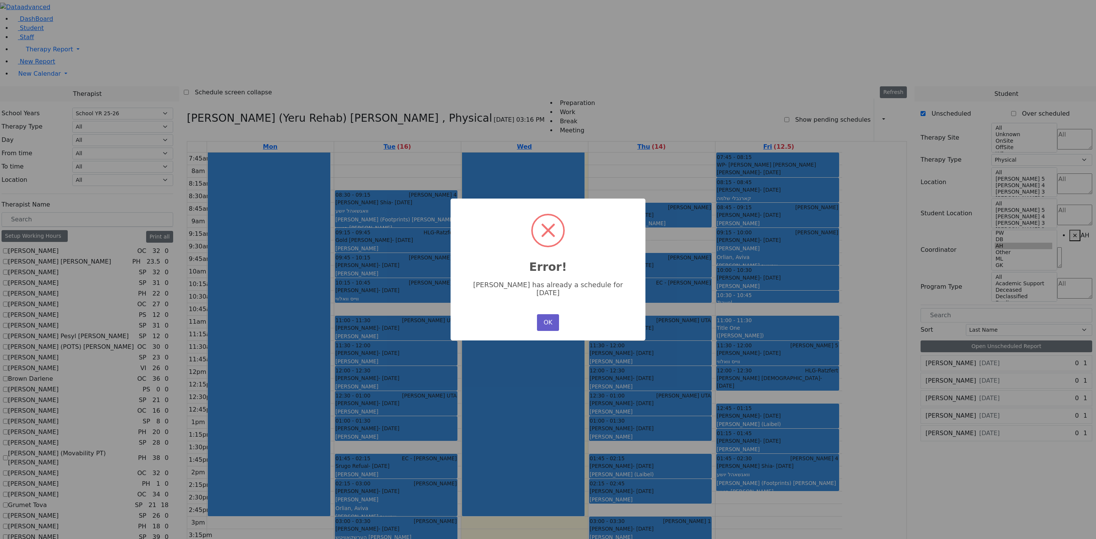
click at [548, 314] on button "OK" at bounding box center [548, 322] width 22 height 17
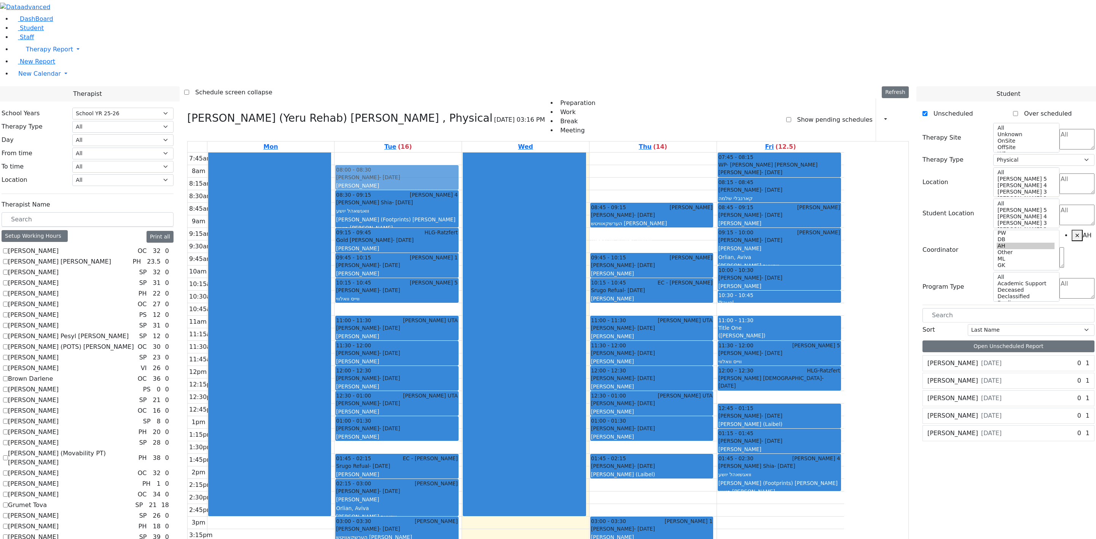
drag, startPoint x: 747, startPoint y: 377, endPoint x: 474, endPoint y: 69, distance: 411.8
click at [473, 153] on tr "08:30 - 09:15 Binyan Klein 4 Wagschal Shia - 05/20/2012 וואגשאהל יושע Mayer (Fo…" at bounding box center [516, 410] width 657 height 515
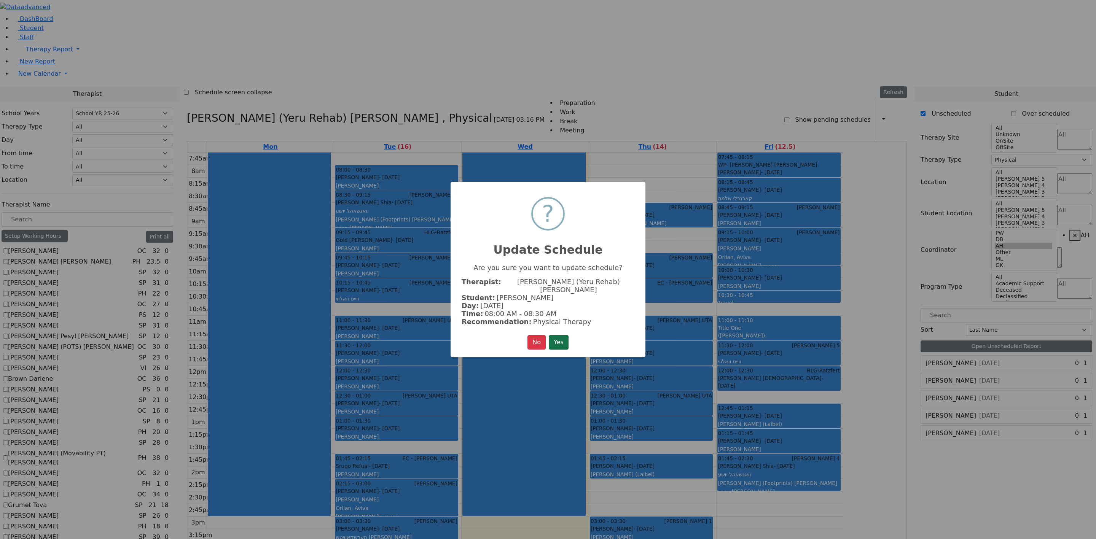
click at [556, 337] on button "Yes" at bounding box center [559, 342] width 20 height 14
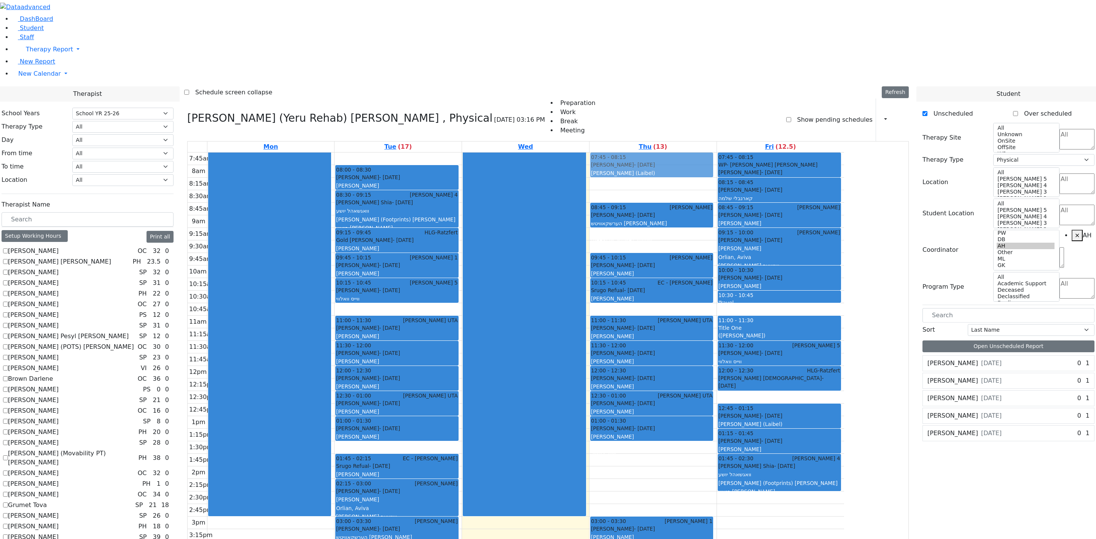
drag, startPoint x: 698, startPoint y: 358, endPoint x: 678, endPoint y: 63, distance: 295.3
click at [678, 153] on div "08:45 - 09:15 Goldstein Hershkowitz Shimon - 09/06/2017 הערשקאוויטש שמעון Renzo…" at bounding box center [653, 410] width 127 height 515
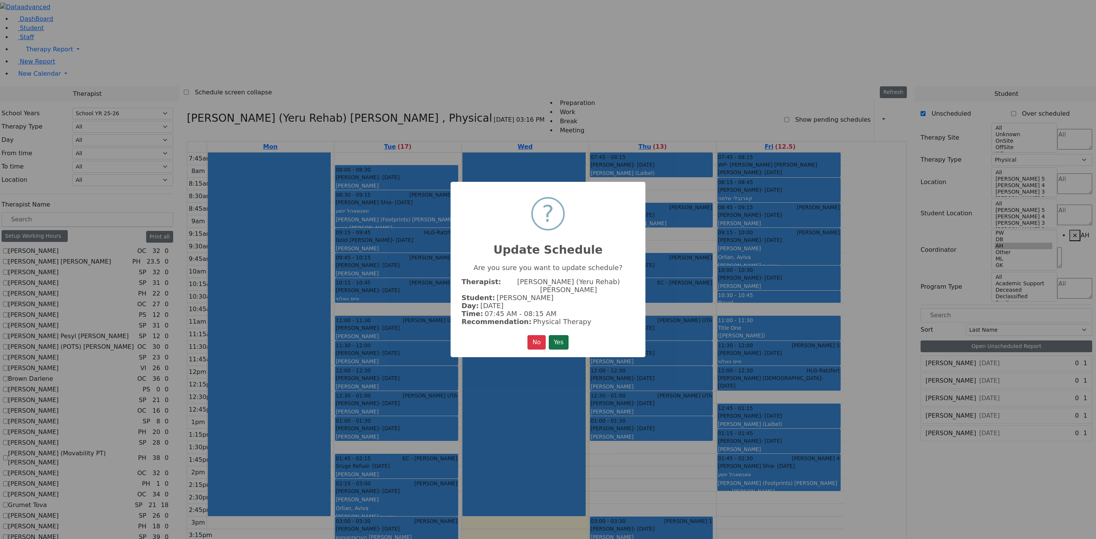
click at [560, 335] on button "Yes" at bounding box center [559, 342] width 20 height 14
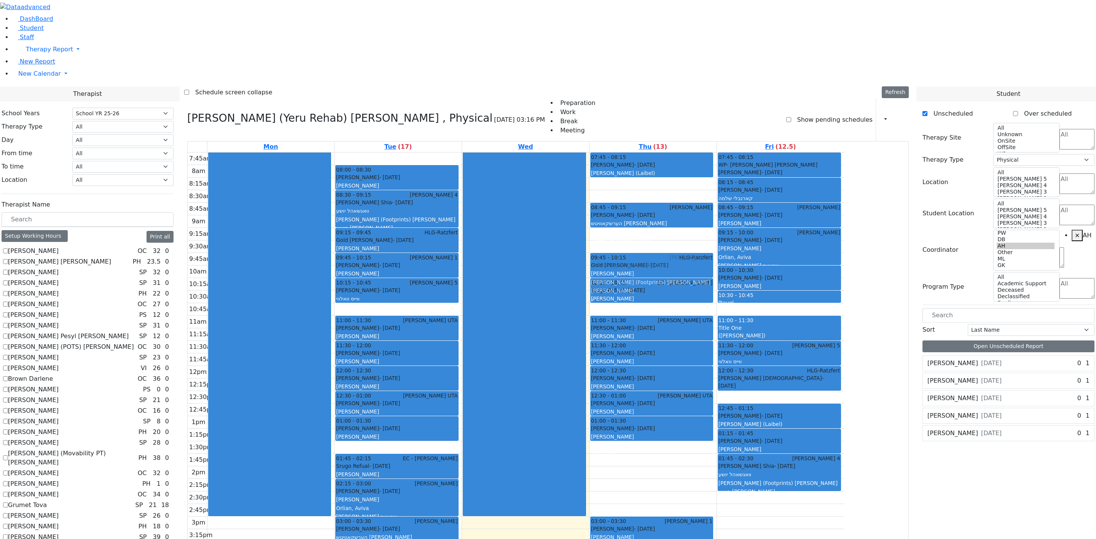
drag, startPoint x: 716, startPoint y: 448, endPoint x: 693, endPoint y: 157, distance: 291.8
click at [693, 157] on div "07:45 - 08:15 Sternberger Salomon - 06/24/2006 Orenstein Yisroel (Laibel) 08:45…" at bounding box center [653, 410] width 127 height 515
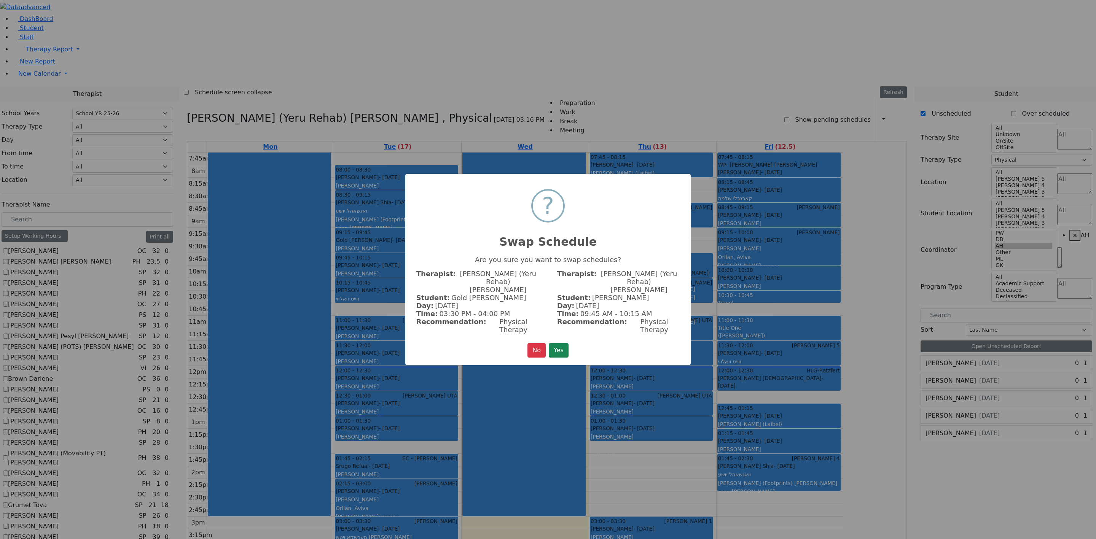
click at [547, 343] on div "No No Yes" at bounding box center [548, 350] width 41 height 14
click at [560, 343] on button "Yes" at bounding box center [559, 350] width 20 height 14
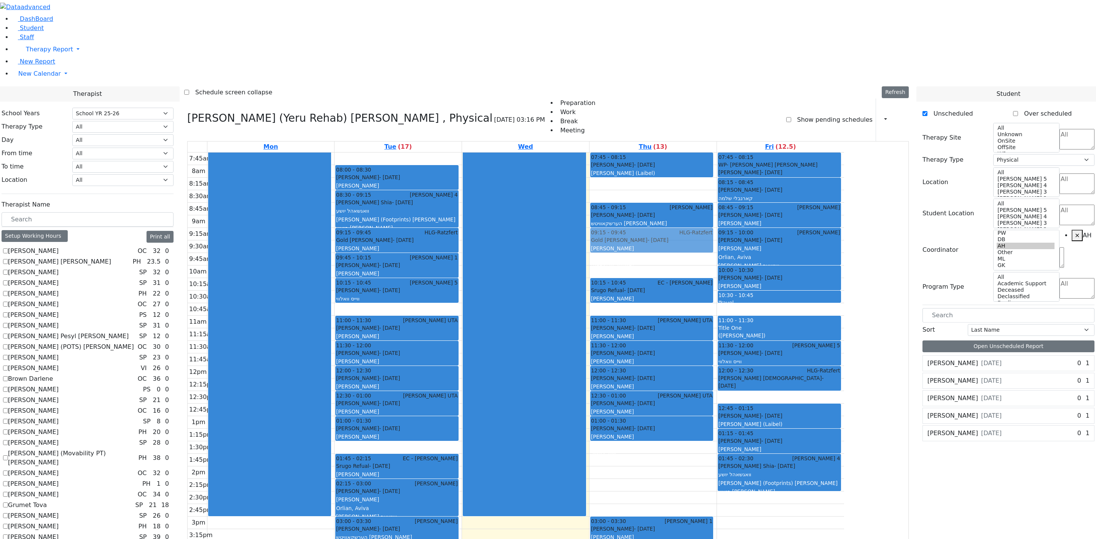
drag, startPoint x: 718, startPoint y: 151, endPoint x: 716, endPoint y: 132, distance: 19.1
click at [716, 153] on div "07:45 - 08:15 Sternberger Salomon - 06/24/2006 Orenstein Yisroel (Laibel) 08:45…" at bounding box center [653, 410] width 127 height 515
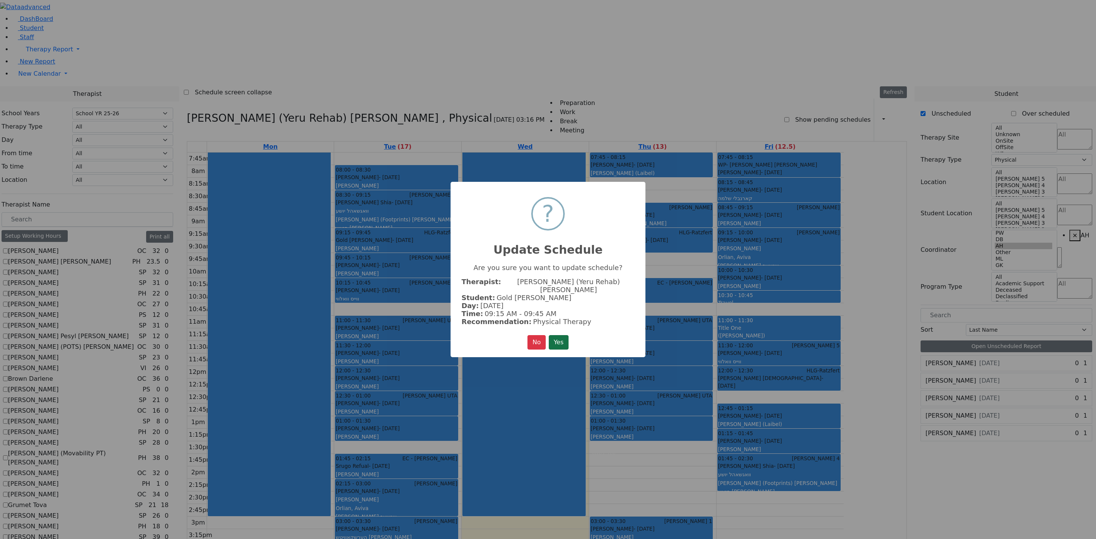
click at [563, 336] on button "Yes" at bounding box center [559, 342] width 20 height 14
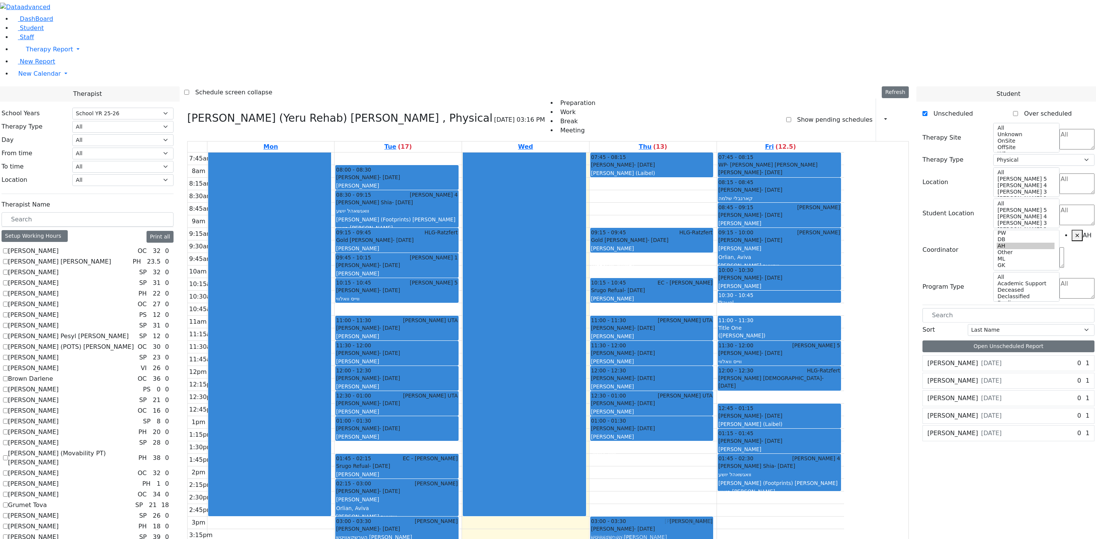
drag, startPoint x: 722, startPoint y: 102, endPoint x: 715, endPoint y: 410, distance: 308.8
click at [715, 359] on div "7:45am 8am 8:15am 8:30am 8:45am 9am 9:15am 9:30am 9:45am 10am 10:15am 10:30am 1…" at bounding box center [516, 410] width 657 height 515
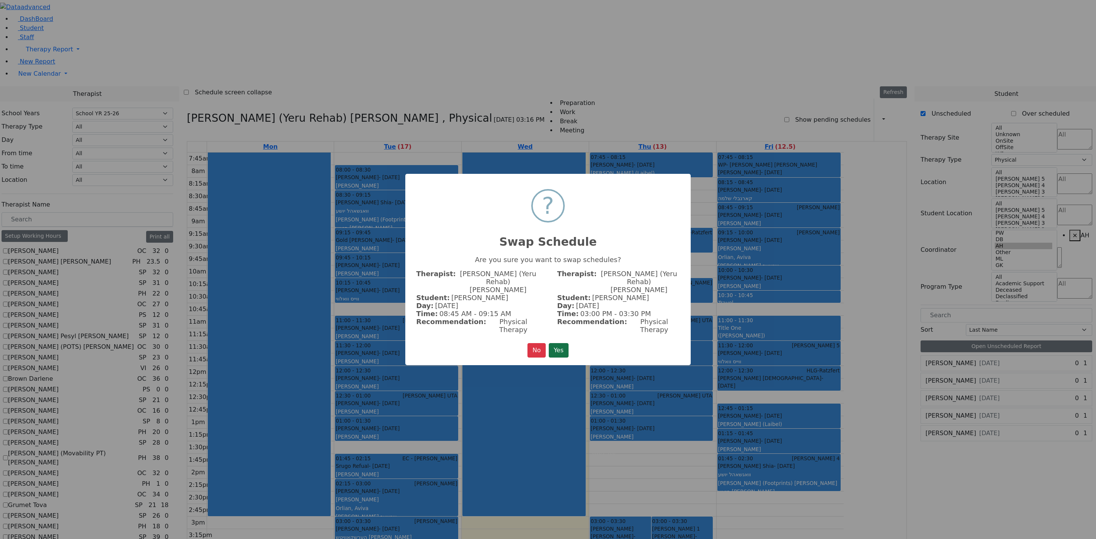
click at [568, 343] on button "Yes" at bounding box center [559, 350] width 20 height 14
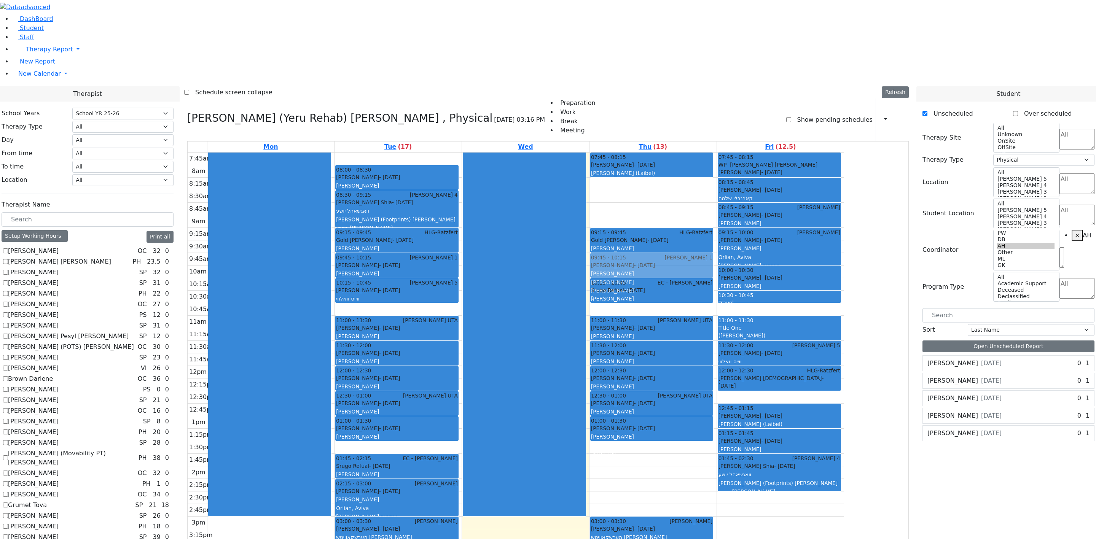
drag, startPoint x: 720, startPoint y: 105, endPoint x: 721, endPoint y: 159, distance: 53.7
click at [717, 159] on div "07:45 - 08:15 Sternberger Salomon - 06/24/2006 Orenstein Yisroel (Laibel) 08:45…" at bounding box center [653, 410] width 127 height 515
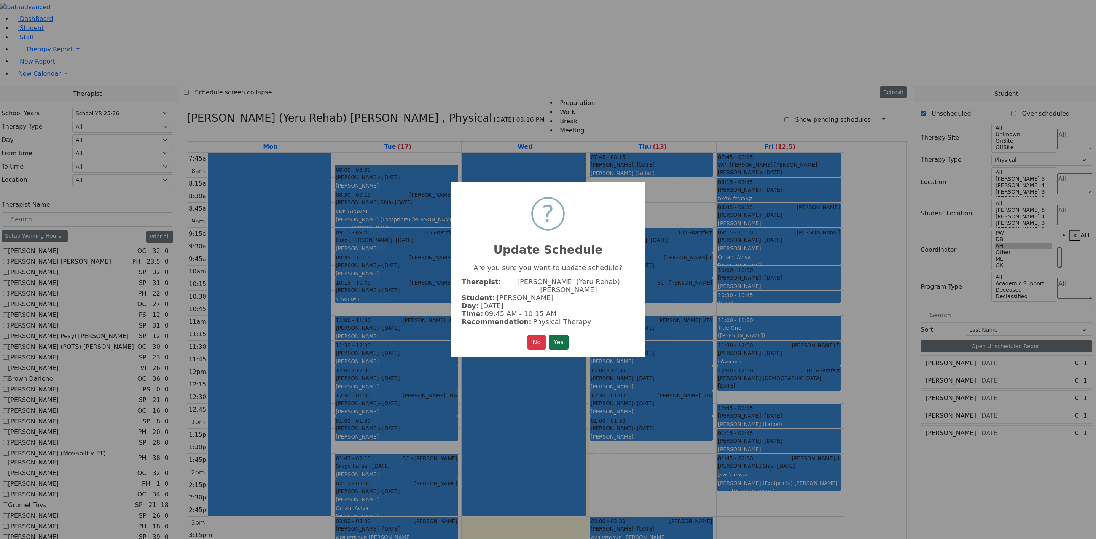
click at [557, 341] on button "Yes" at bounding box center [559, 342] width 20 height 14
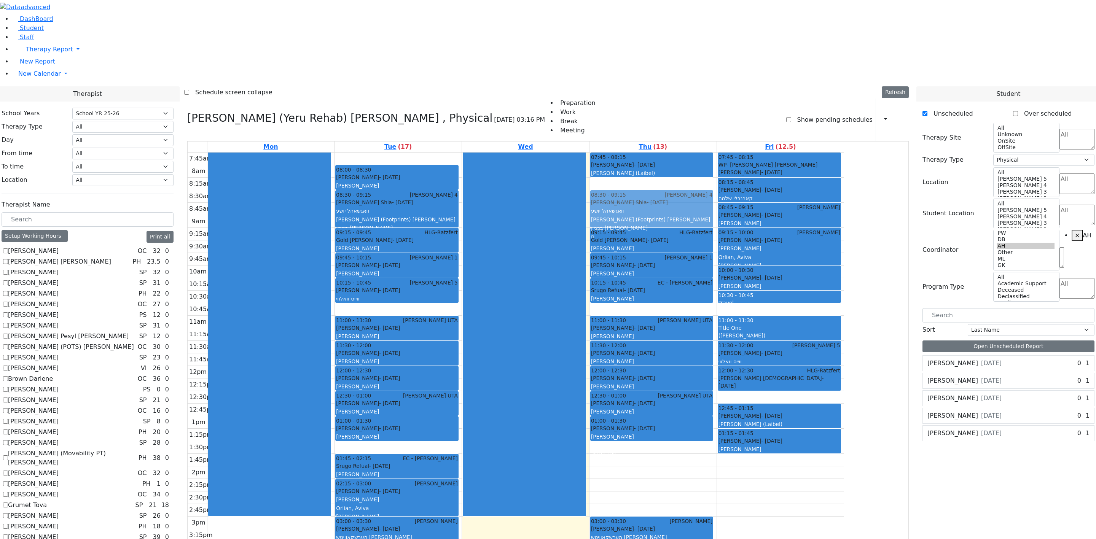
drag, startPoint x: 823, startPoint y: 367, endPoint x: 715, endPoint y: 108, distance: 280.6
click at [711, 153] on tr "08:00 - 08:30 [PERSON_NAME] - [DATE] [PERSON_NAME] 08:30 - 09:15 [PERSON_NAME] …" at bounding box center [516, 410] width 657 height 515
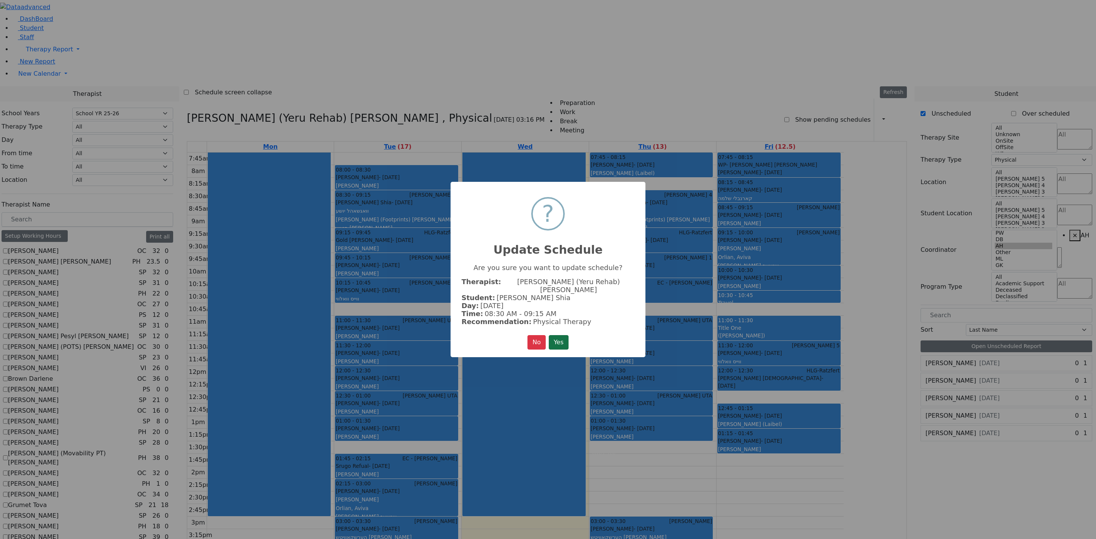
click at [566, 335] on button "Yes" at bounding box center [559, 342] width 20 height 14
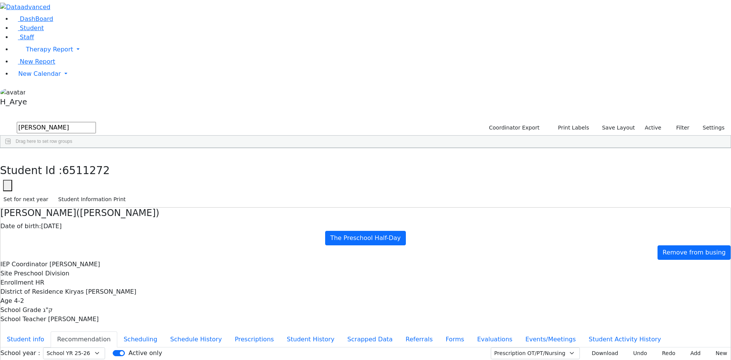
select select "212"
click at [8, 154] on icon "button" at bounding box center [5, 156] width 4 height 5
type input "yank ber"
click at [246, 163] on span "AH" at bounding box center [242, 165] width 6 height 5
click at [235, 160] on div "Brown Darlene" at bounding box center [215, 165] width 39 height 11
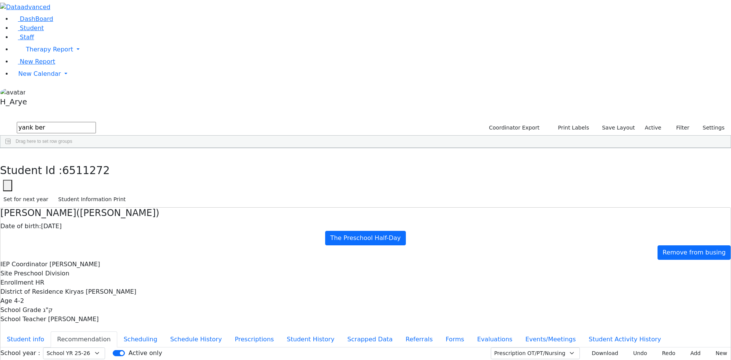
click at [235, 160] on div "Brown Darlene" at bounding box center [215, 165] width 39 height 11
click at [105, 347] on select "Select School YR School YR 25-26 Summer YR 25 School YR 24-25 Summer YR 24 Scho…" at bounding box center [74, 353] width 62 height 12
select select "210"
click at [105, 347] on select "Select School YR School YR 25-26 Summer YR 25 School YR 24-25 Summer YR 24 Scho…" at bounding box center [74, 353] width 62 height 12
click at [164, 331] on button "Scheduling" at bounding box center [140, 339] width 46 height 16
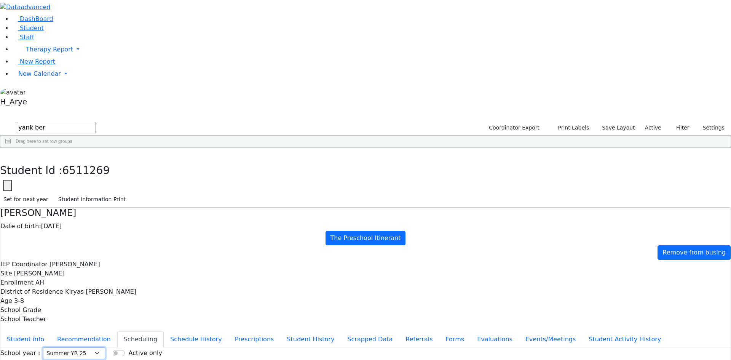
click at [105, 347] on select "Select School YR School YR 25-26 Summer YR 25 School YR 24-25 Summer YR 24 Scho…" at bounding box center [74, 353] width 62 height 12
select select "210"
click at [105, 347] on select "Select School YR School YR 25-26 Summer YR 25 School YR 24-25 Summer YR 24 Scho…" at bounding box center [74, 353] width 62 height 12
click at [51, 331] on button "Student info" at bounding box center [25, 339] width 50 height 16
click at [11, 148] on button "button" at bounding box center [5, 156] width 11 height 16
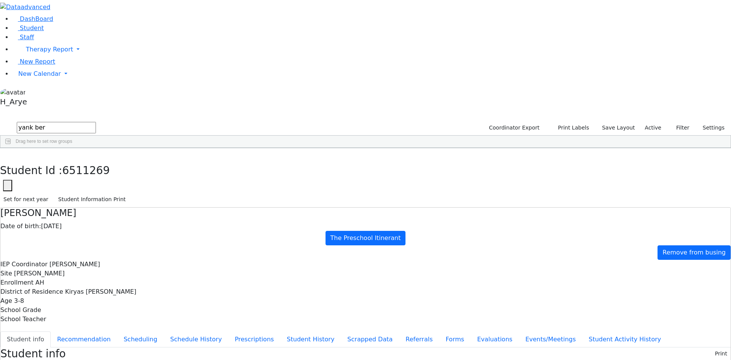
drag, startPoint x: 145, startPoint y: 30, endPoint x: 6, endPoint y: 29, distance: 139.0
click at [6, 29] on div "DashBoard Student Staff Therapy Report Student Old Calendar Report H_Arye" at bounding box center [365, 325] width 731 height 651
click at [117, 171] on div "Mendy" at bounding box center [97, 176] width 39 height 11
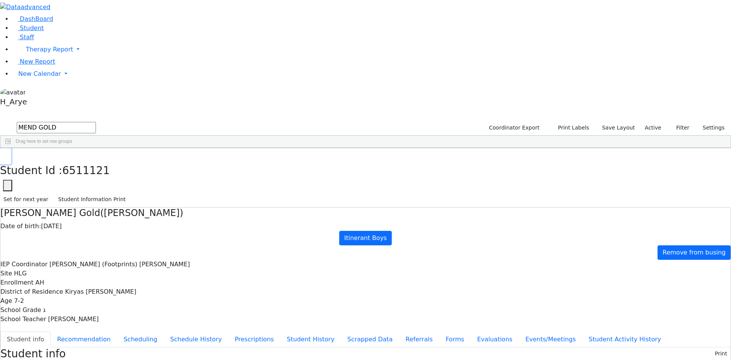
click at [11, 148] on button "button" at bounding box center [5, 156] width 11 height 16
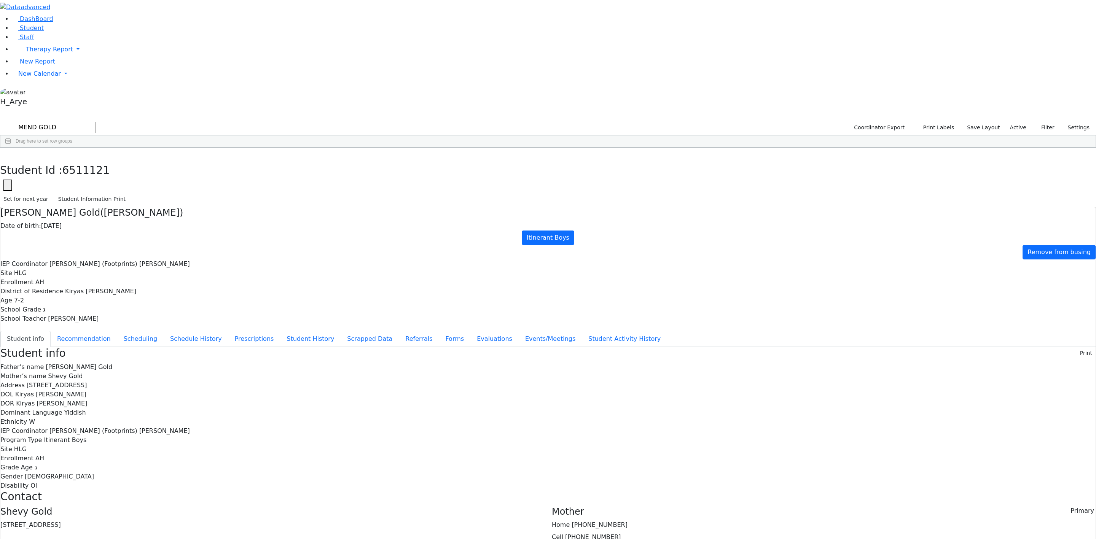
click at [241, 109] on div "Students 2 A 24 K 24 W 24 A 24 K 24 W 24 876" at bounding box center [548, 114] width 1096 height 11
drag, startPoint x: 235, startPoint y: 24, endPoint x: 0, endPoint y: 15, distance: 234.7
click at [0, 15] on div "DashBoard Student Staff Therapy Report Student Old Calendar Report H_Arye" at bounding box center [548, 331] width 1096 height 663
type input "yoss kl"
click at [117, 160] on div "Yossi" at bounding box center [97, 165] width 39 height 11
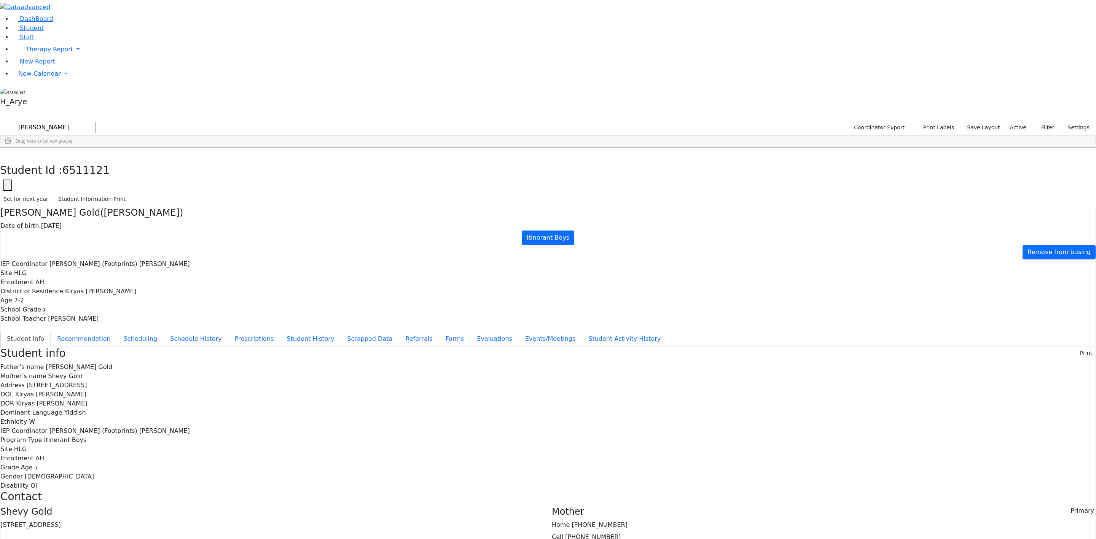
click at [117, 160] on div "Yossi" at bounding box center [97, 165] width 39 height 11
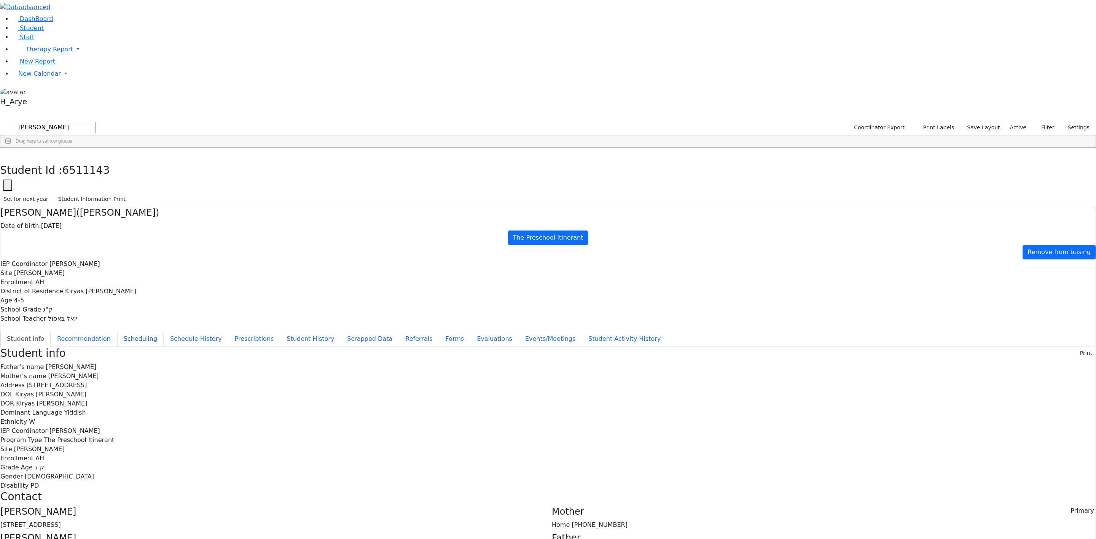
click at [164, 331] on button "Scheduling" at bounding box center [140, 339] width 46 height 16
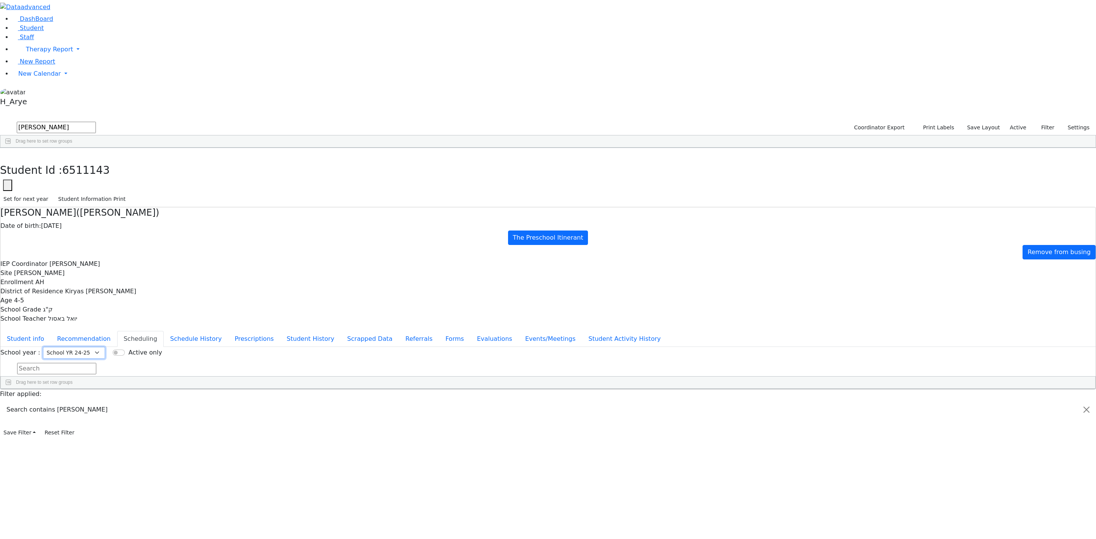
click at [105, 347] on select "Select School YR School YR 25-26 Summer YR 25 School YR 24-25 Summer YR 24 Scho…" at bounding box center [74, 353] width 62 height 12
select select "212"
click at [105, 347] on select "Select School YR School YR 25-26 Summer YR 25 School YR 24-25 Summer YR 24 Scho…" at bounding box center [74, 353] width 62 height 12
click at [406, 359] on div "Physical Therapy" at bounding box center [312, 471] width 187 height 11
click at [406, 359] on div "Vision Services" at bounding box center [312, 460] width 187 height 11
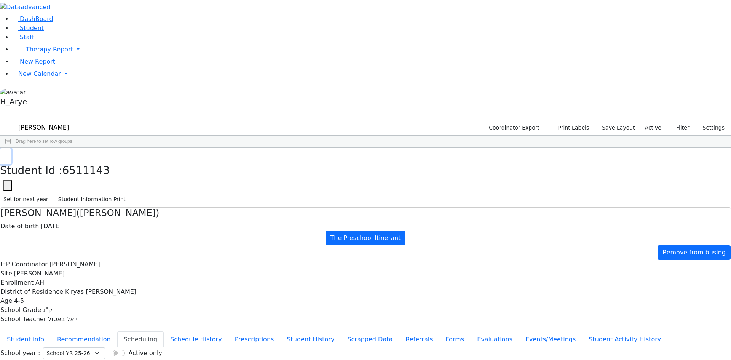
click at [11, 148] on button "button" at bounding box center [5, 156] width 11 height 16
drag, startPoint x: 127, startPoint y: 33, endPoint x: 1, endPoint y: 18, distance: 126.9
click at [1, 18] on div "DashBoard Student Staff Therapy Report Student Old Calendar Report H_Arye" at bounding box center [365, 219] width 731 height 439
type input "may mos"
click at [185, 182] on div "Mayer" at bounding box center [154, 187] width 62 height 11
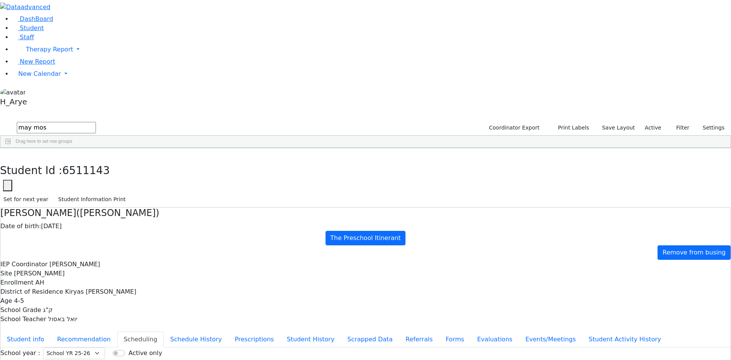
click at [185, 182] on div "Mayer" at bounding box center [154, 187] width 62 height 11
select select "210"
select select "212"
click at [117, 331] on button "Recommendation" at bounding box center [84, 339] width 67 height 16
checkbox input "true"
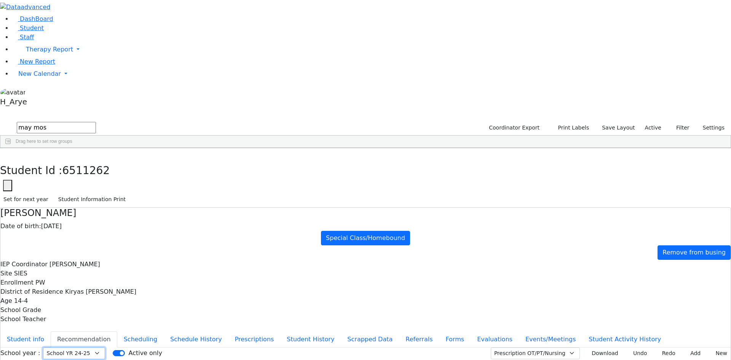
click at [105, 347] on select "Select School YR School YR 25-26 Summer YR 25 School YR 24-25 Summer YR 24 Scho…" at bounding box center [74, 353] width 62 height 12
select select "212"
click at [105, 347] on select "Select School YR School YR 25-26 Summer YR 25 School YR 24-25 Summer YR 24 Scho…" at bounding box center [74, 353] width 62 height 12
click at [11, 148] on button "button" at bounding box center [5, 156] width 11 height 16
drag, startPoint x: 169, startPoint y: 32, endPoint x: 0, endPoint y: 49, distance: 169.9
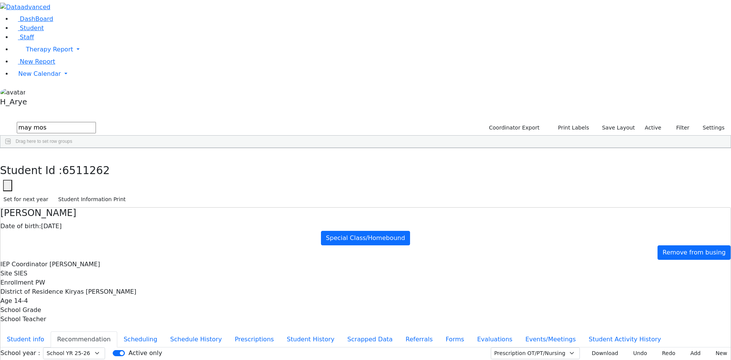
click at [0, 49] on div "DashBoard Student Staff Therapy Report Student Old Calendar Report H_Arye" at bounding box center [365, 219] width 731 height 439
type input "shay go"
click at [156, 171] on div "11/26/2019" at bounding box center [136, 176] width 39 height 11
select select "212"
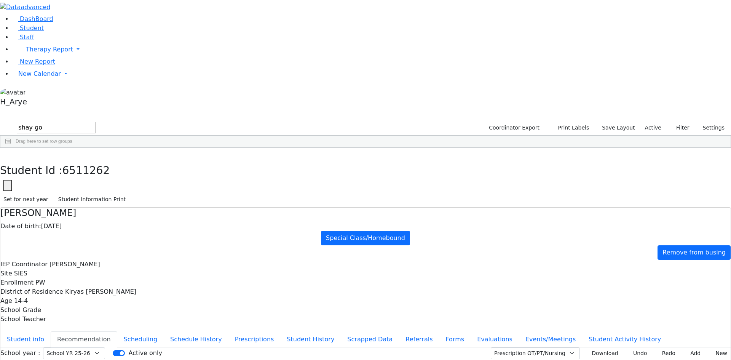
select select "212"
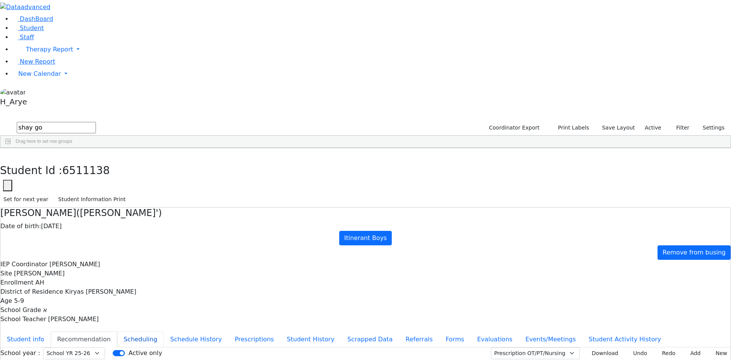
click at [164, 331] on button "Scheduling" at bounding box center [140, 339] width 46 height 16
click at [117, 331] on button "Recommendation" at bounding box center [84, 339] width 67 height 16
click at [185, 331] on button "Schedule History" at bounding box center [196, 339] width 65 height 16
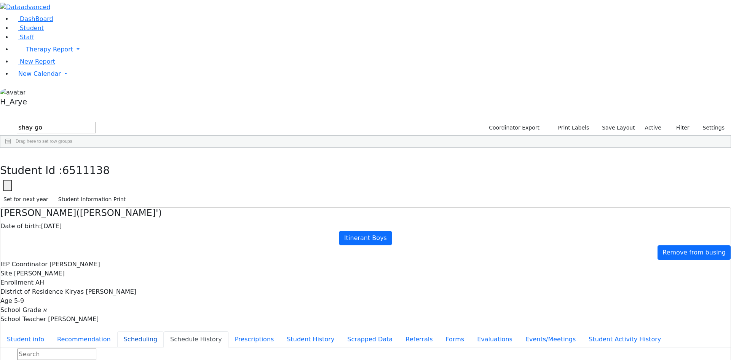
click at [164, 331] on button "Scheduling" at bounding box center [140, 339] width 46 height 16
click at [117, 331] on button "Recommendation" at bounding box center [84, 339] width 67 height 16
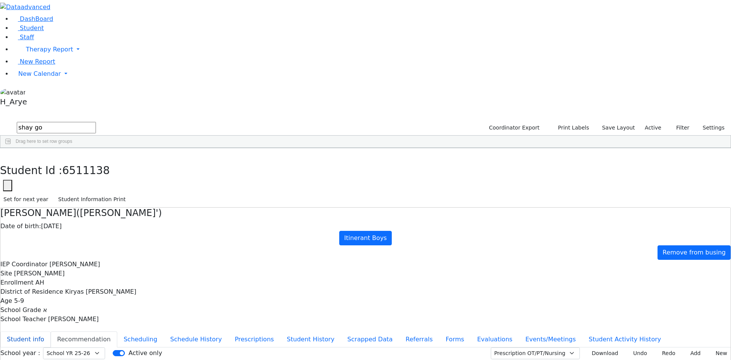
click at [51, 331] on button "Student info" at bounding box center [25, 339] width 50 height 16
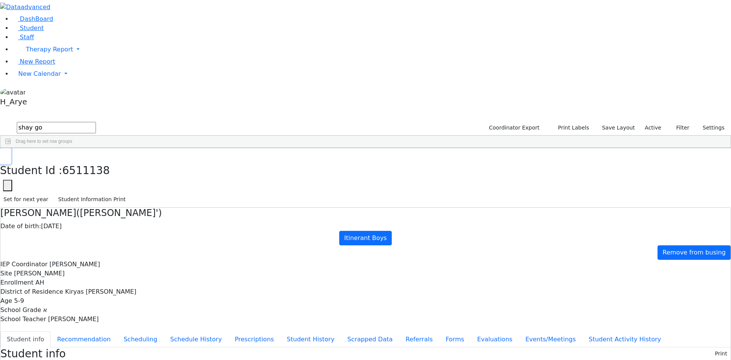
click at [8, 154] on icon "button" at bounding box center [5, 156] width 4 height 5
drag, startPoint x: 133, startPoint y: 27, endPoint x: 0, endPoint y: 29, distance: 133.3
click at [0, 29] on div "DashBoard Student Staff Therapy Report Student Old Calendar Report H_Arye" at bounding box center [365, 325] width 731 height 651
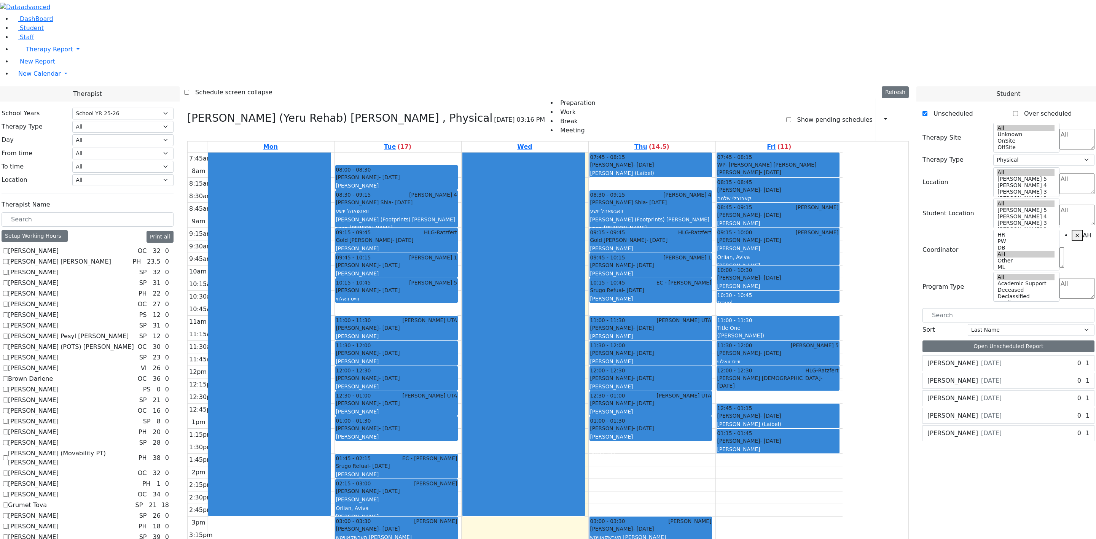
select select "212"
select select "2"
select select "4"
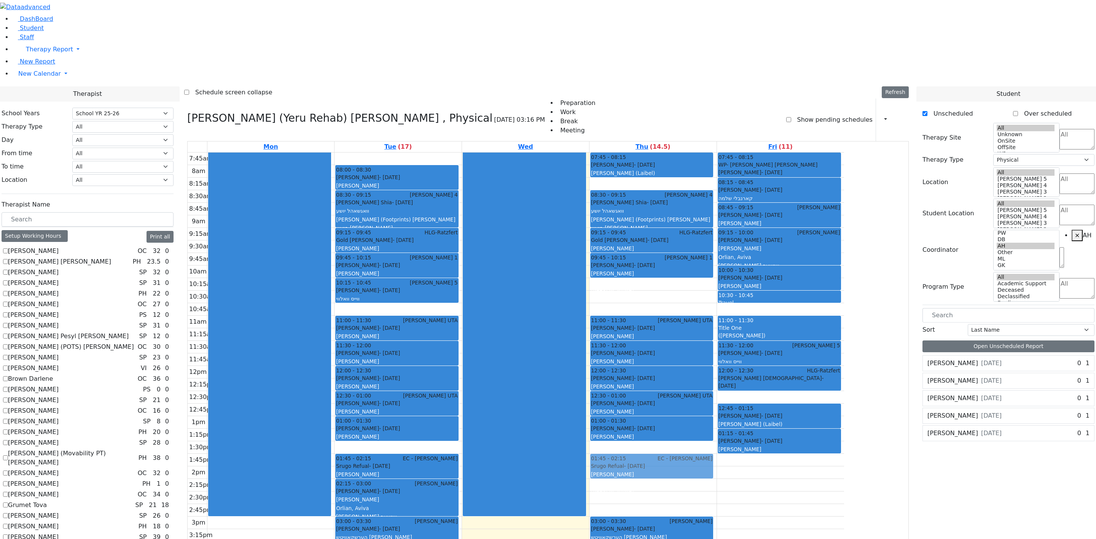
drag, startPoint x: 701, startPoint y: 191, endPoint x: 695, endPoint y: 368, distance: 176.8
click at [695, 369] on div "07:45 - 08:15 [PERSON_NAME] - [DATE] [PERSON_NAME] ([GEOGRAPHIC_DATA]) 08:30 - …" at bounding box center [653, 410] width 127 height 515
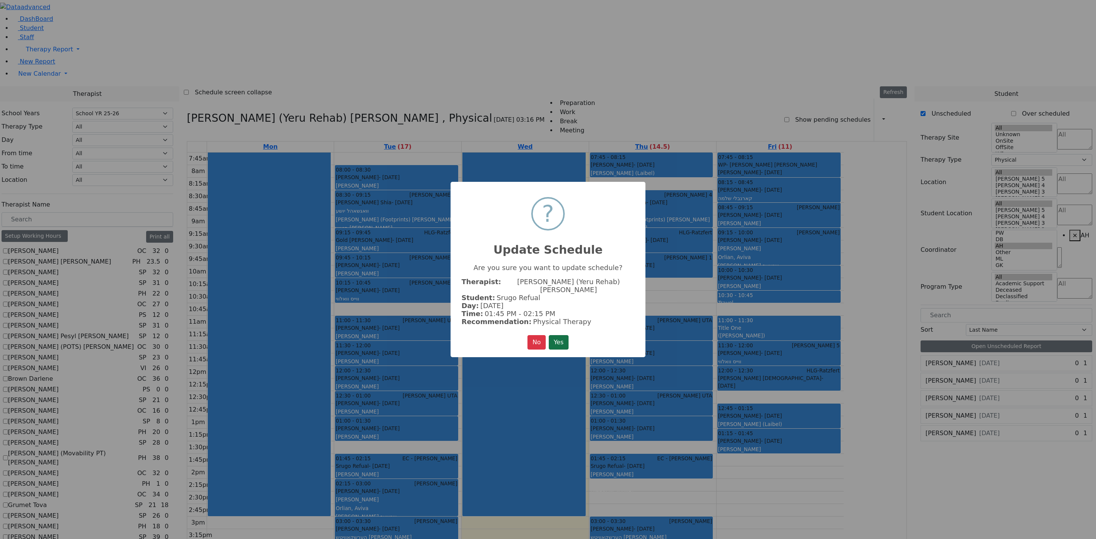
click at [563, 338] on button "Yes" at bounding box center [559, 342] width 20 height 14
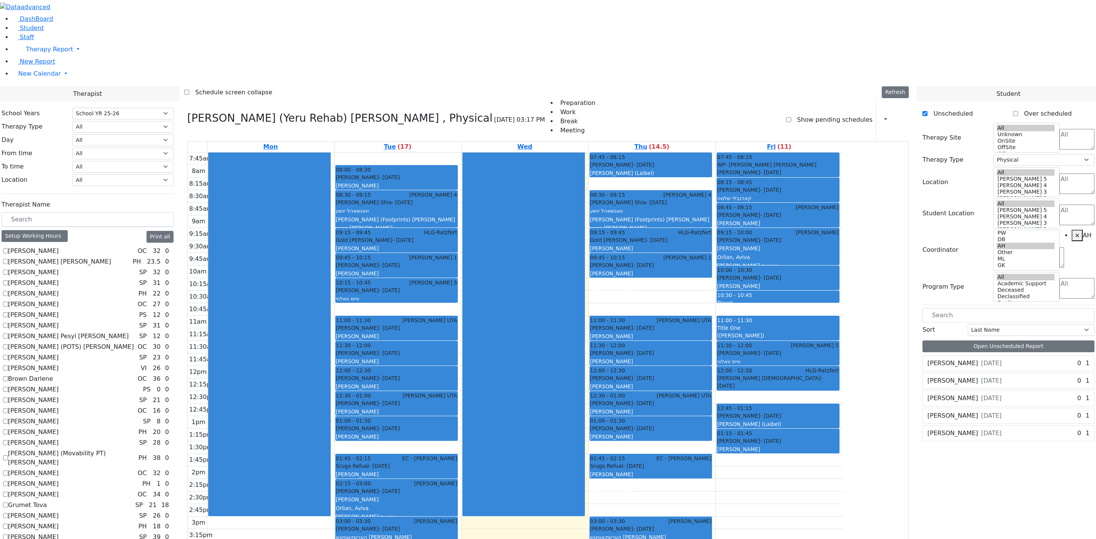
click at [944, 377] on label "[PERSON_NAME]" at bounding box center [953, 381] width 51 height 9
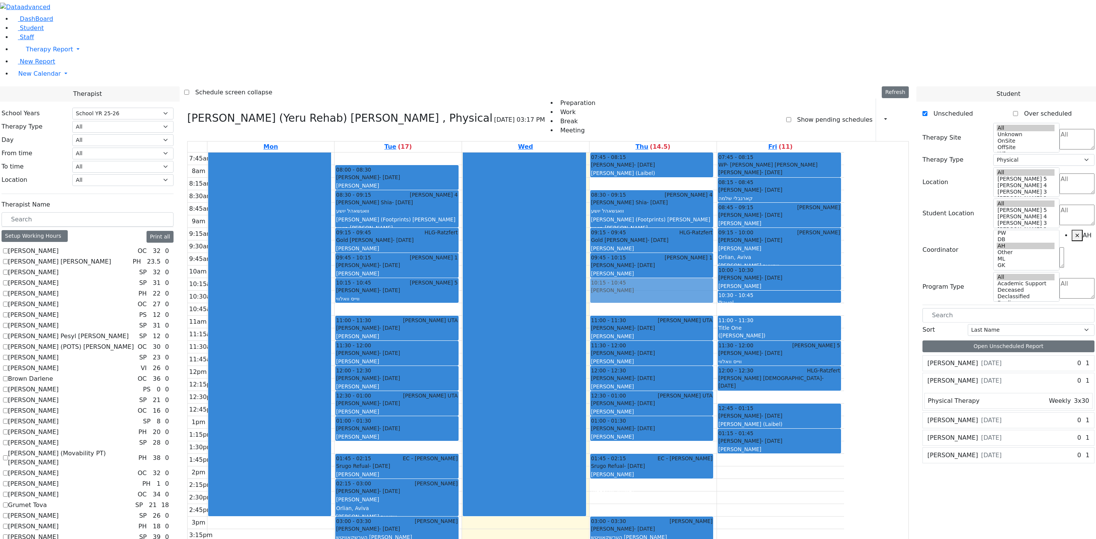
drag, startPoint x: 969, startPoint y: 208, endPoint x: 772, endPoint y: 185, distance: 197.8
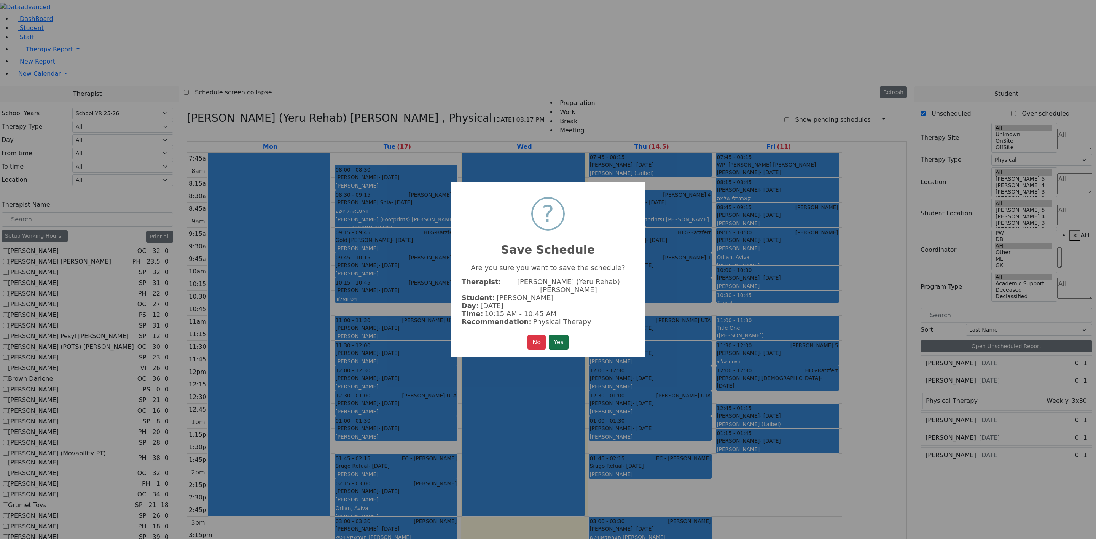
click at [561, 337] on button "Yes" at bounding box center [559, 342] width 20 height 14
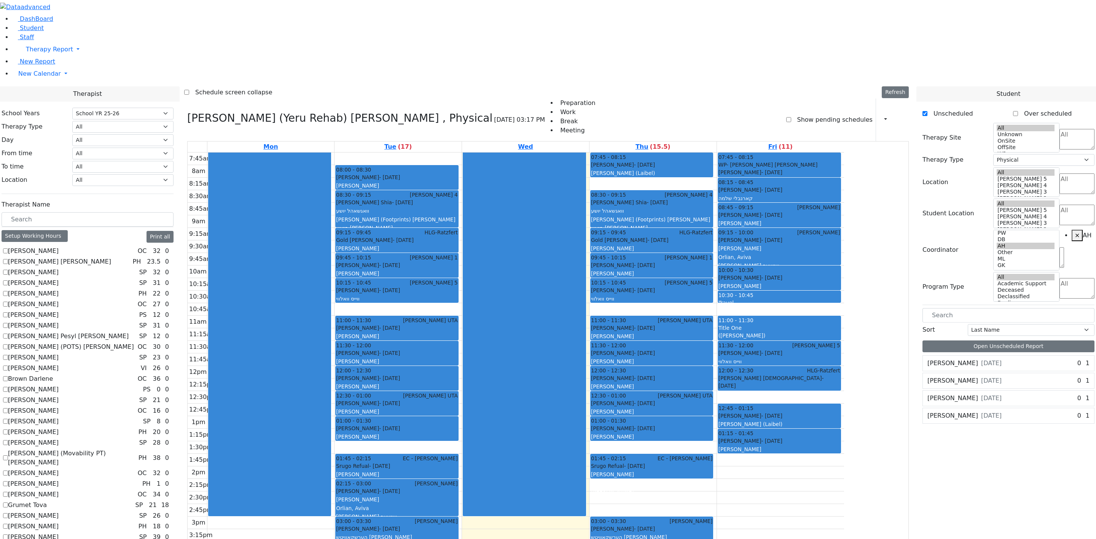
click at [995, 373] on div "[PERSON_NAME] [DATE] 0 1 Physical Therapy 3x45" at bounding box center [1009, 381] width 172 height 16
click at [994, 377] on span "[DATE]" at bounding box center [991, 381] width 21 height 9
click at [1060, 372] on div "[PERSON_NAME] [DATE] 0 1 Physical Therapy 2x30" at bounding box center [1009, 402] width 172 height 92
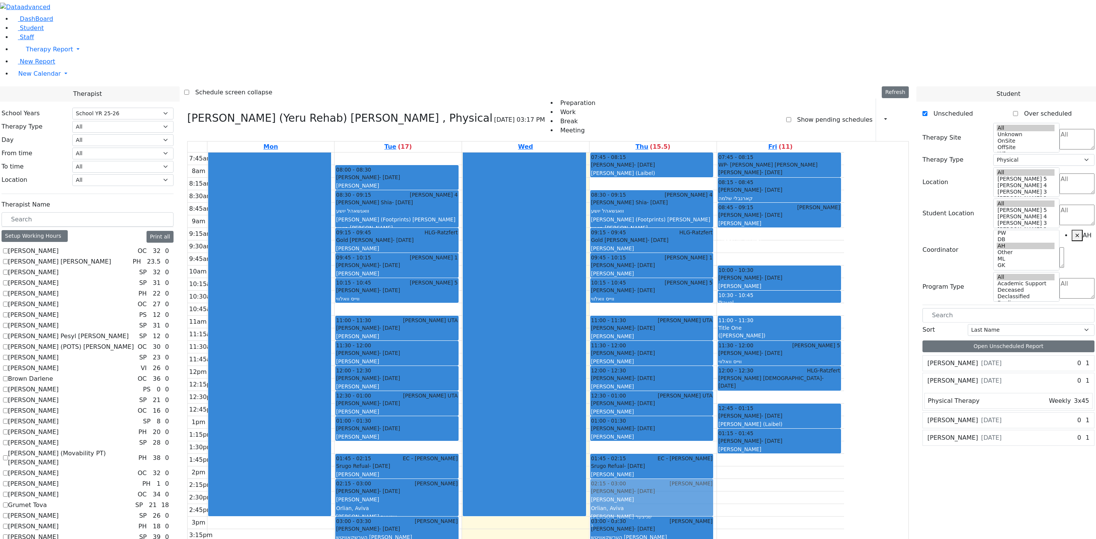
drag, startPoint x: 832, startPoint y: 132, endPoint x: 718, endPoint y: 381, distance: 273.2
click at [718, 381] on tr "08:00 - 08:30 [PERSON_NAME] - [DATE] [PERSON_NAME] 08:30 - 09:15 [PERSON_NAME] …" at bounding box center [516, 410] width 657 height 515
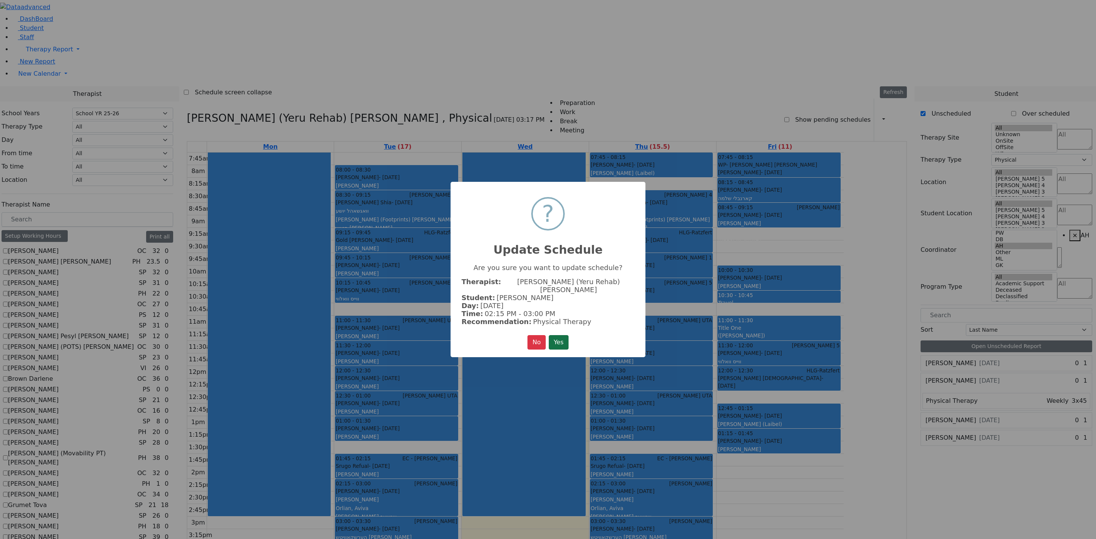
click at [554, 335] on button "Yes" at bounding box center [559, 342] width 20 height 14
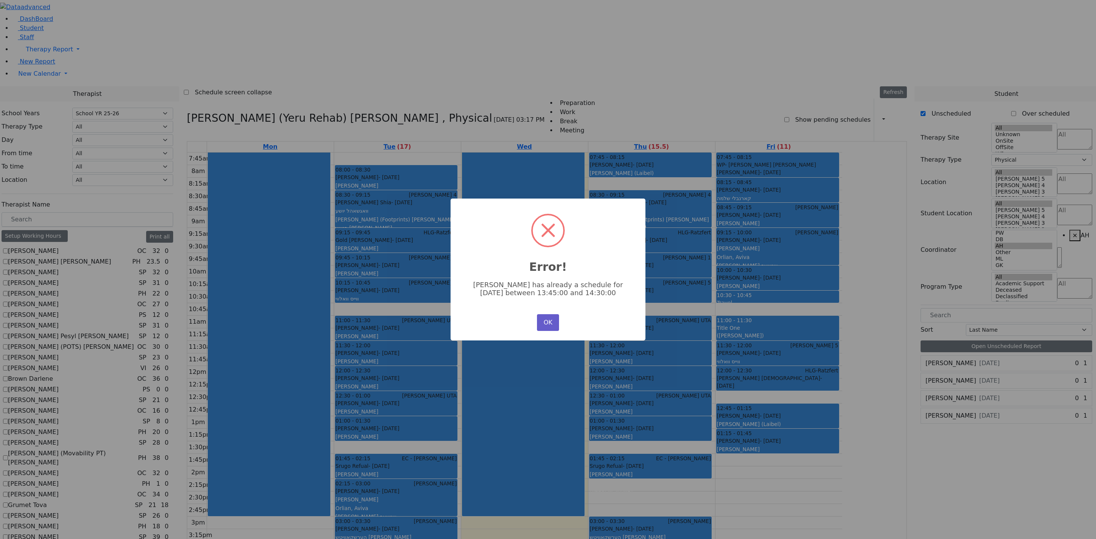
click at [545, 321] on button "OK" at bounding box center [548, 322] width 22 height 17
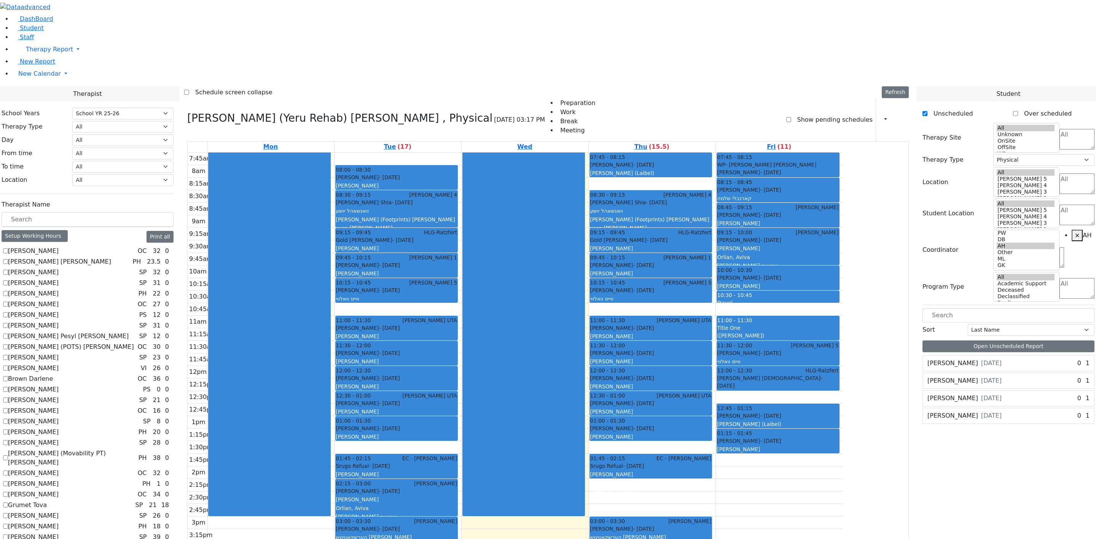
click at [1078, 356] on div "[PERSON_NAME] [DATE] 0 1 Physical Therapy 2x30" at bounding box center [1009, 391] width 172 height 70
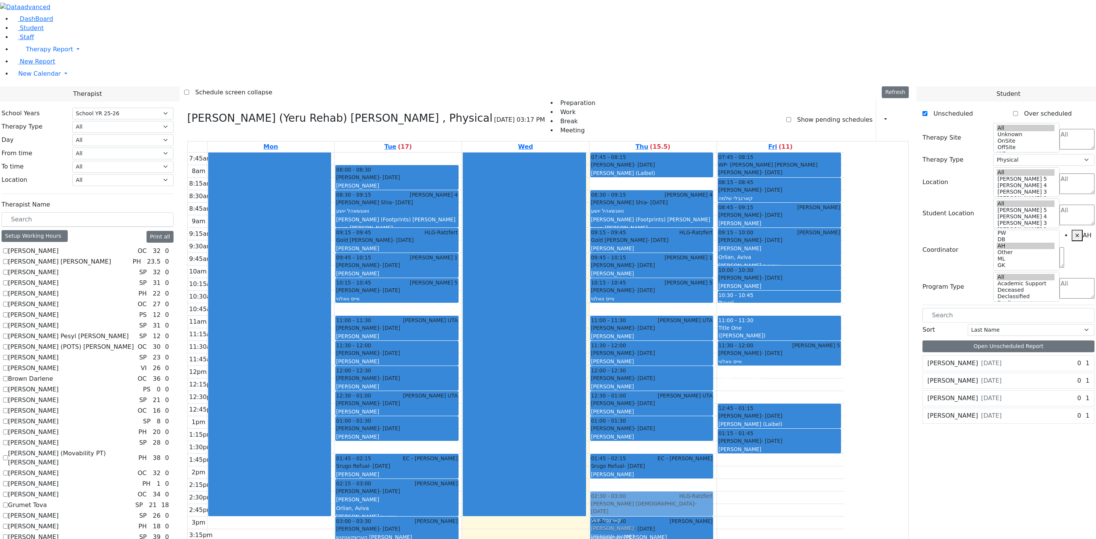
drag, startPoint x: 823, startPoint y: 270, endPoint x: 733, endPoint y: 395, distance: 154.2
click at [733, 395] on tr "08:00 - 08:30 [PERSON_NAME] - [DATE] [PERSON_NAME] 08:30 - 09:15 [PERSON_NAME] …" at bounding box center [516, 410] width 657 height 515
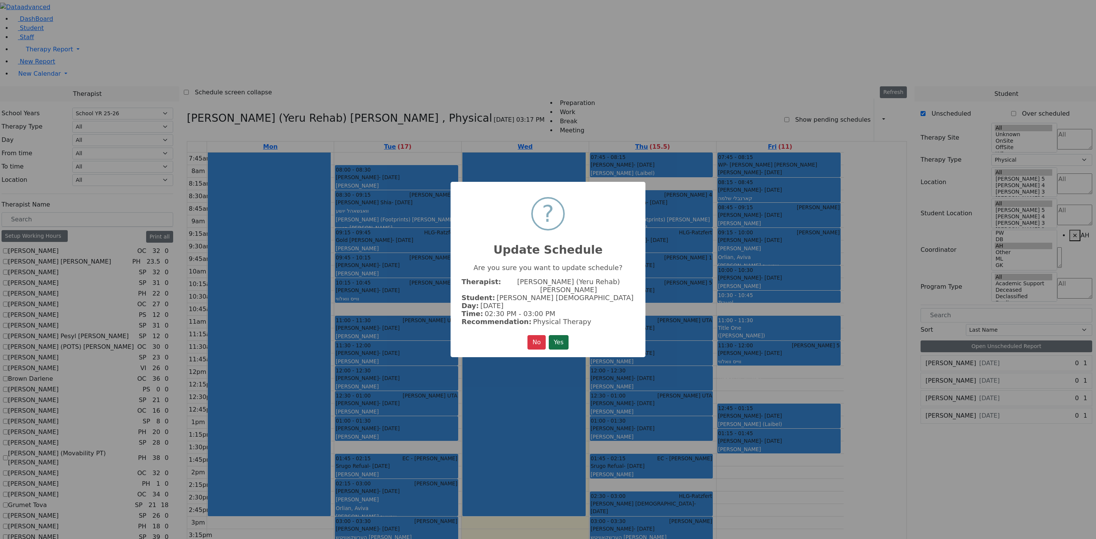
click at [564, 335] on button "Yes" at bounding box center [559, 342] width 20 height 14
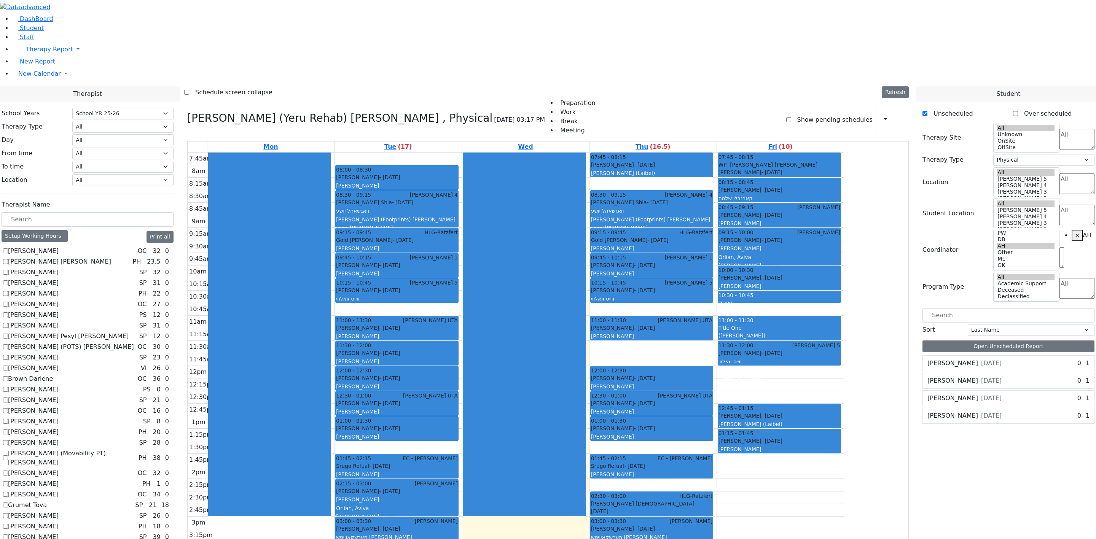
drag, startPoint x: 698, startPoint y: 244, endPoint x: 706, endPoint y: 301, distance: 57.7
click at [706, 317] on div "07:45 - 08:15 [PERSON_NAME] - [DATE] [PERSON_NAME] ([GEOGRAPHIC_DATA]) 08:30 - …" at bounding box center [653, 410] width 127 height 515
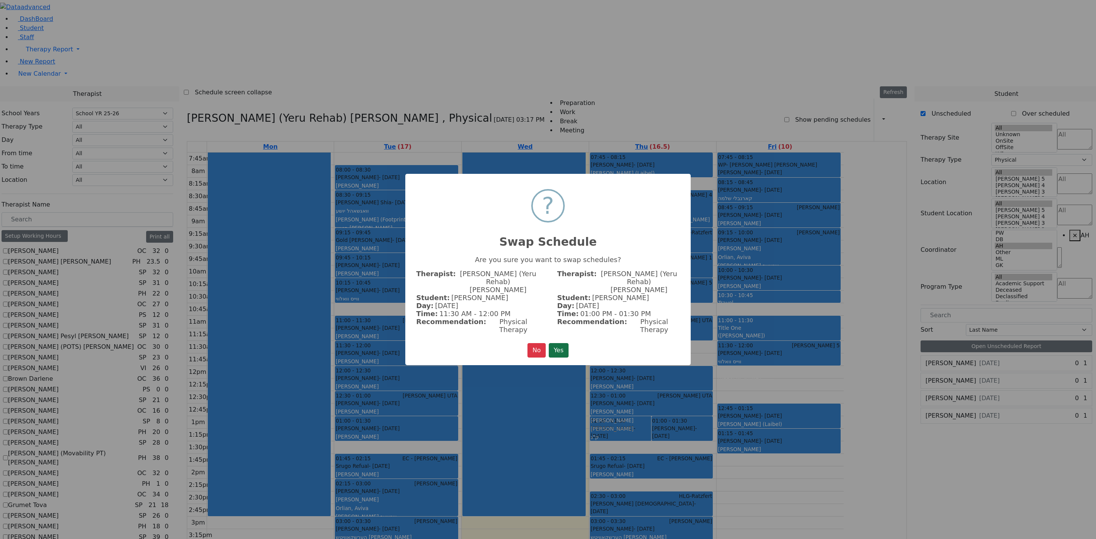
click at [565, 343] on button "Yes" at bounding box center [559, 350] width 20 height 14
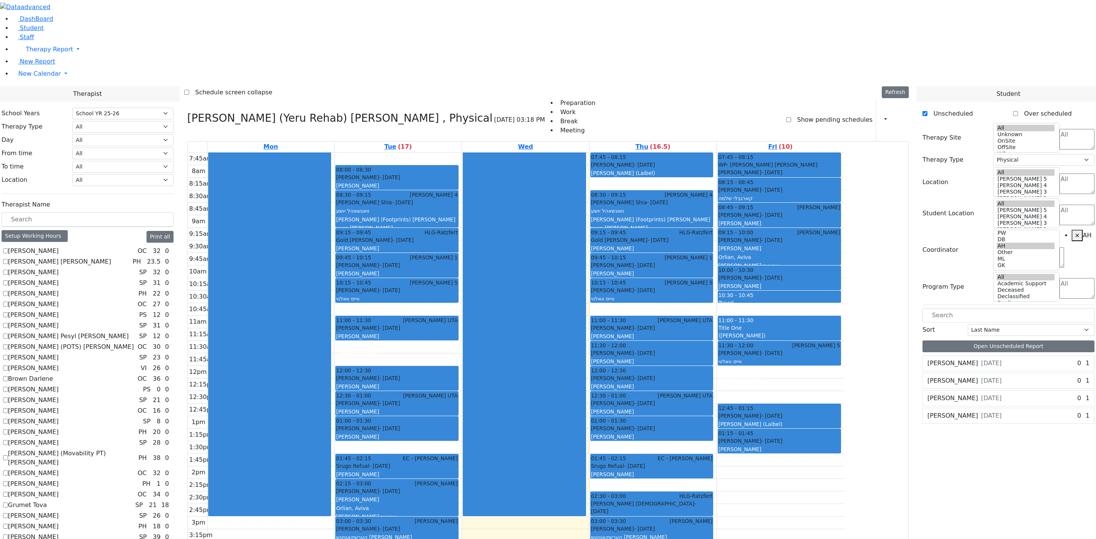
drag, startPoint x: 468, startPoint y: 240, endPoint x: 479, endPoint y: 317, distance: 77.6
click at [462, 317] on div "08:00 - 08:30 [PERSON_NAME] - [DATE] [PERSON_NAME] 08:30 - 09:15 [PERSON_NAME] …" at bounding box center [398, 410] width 127 height 515
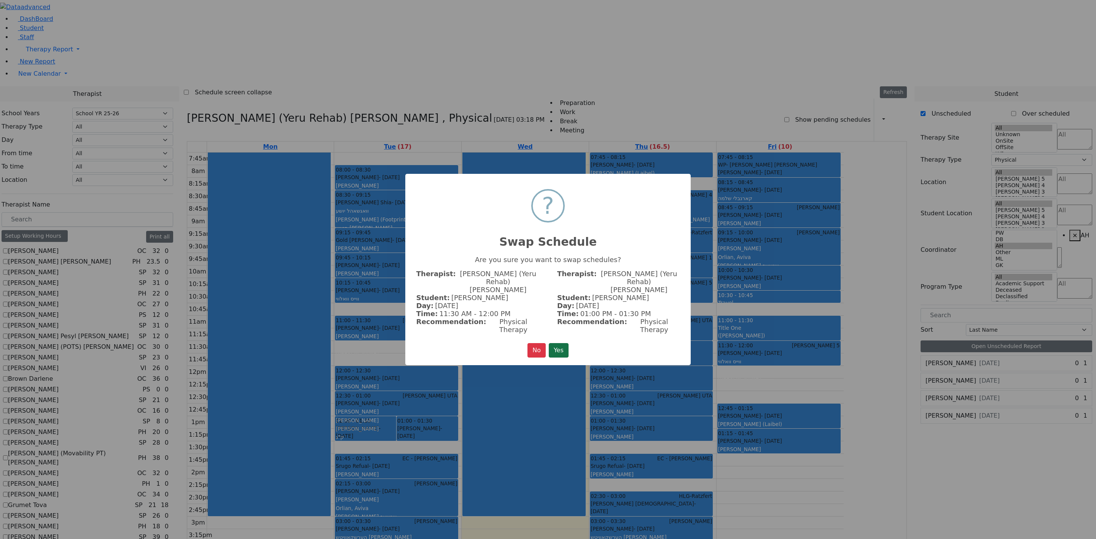
click at [563, 343] on button "Yes" at bounding box center [559, 350] width 20 height 14
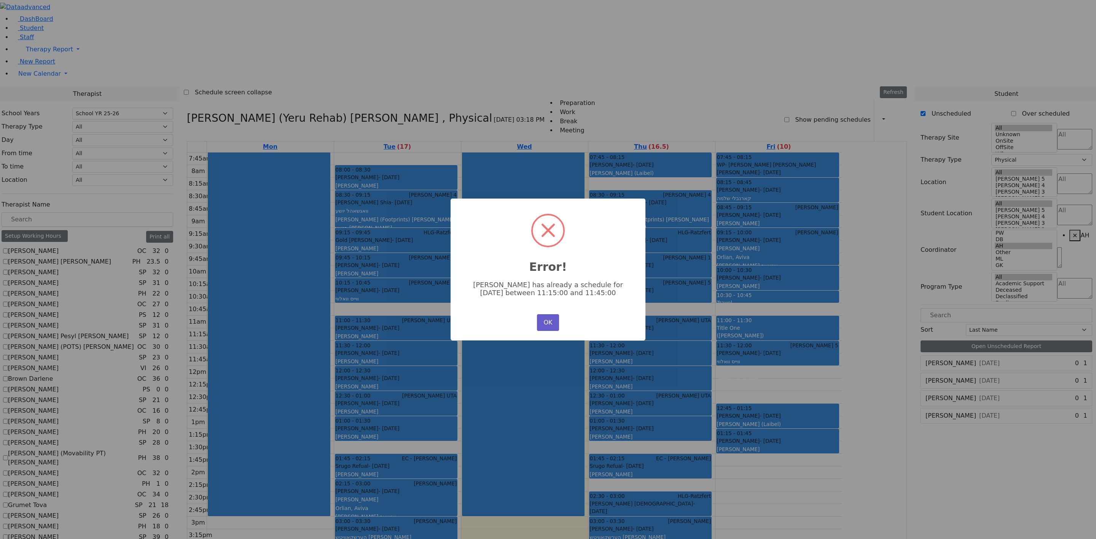
click at [550, 318] on button "OK" at bounding box center [548, 322] width 22 height 17
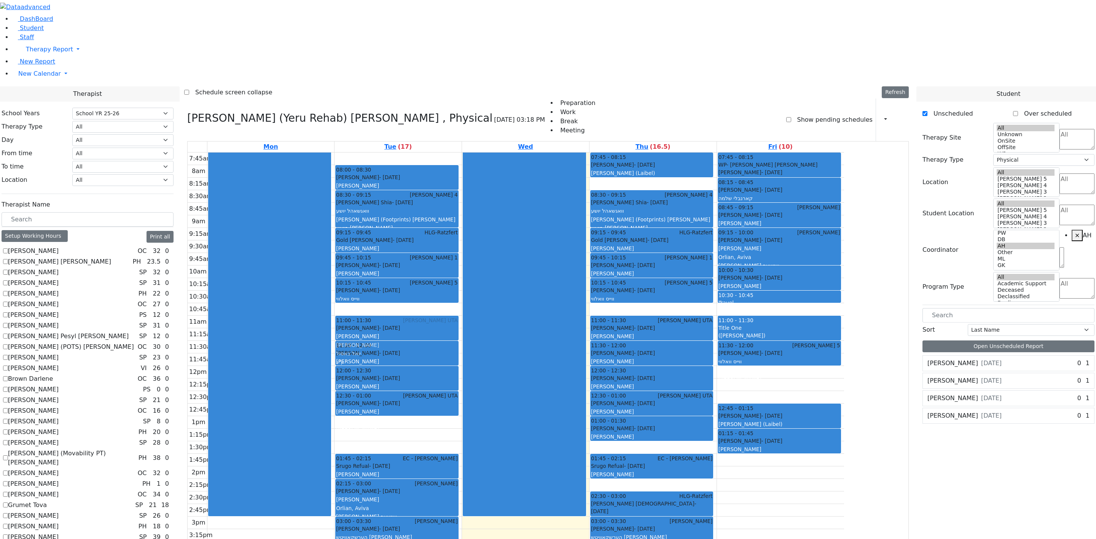
drag, startPoint x: 454, startPoint y: 318, endPoint x: 475, endPoint y: 214, distance: 106.5
click at [462, 222] on div "08:00 - 08:30 [PERSON_NAME] - [DATE] [PERSON_NAME] 08:30 - 09:15 [PERSON_NAME] …" at bounding box center [398, 410] width 127 height 515
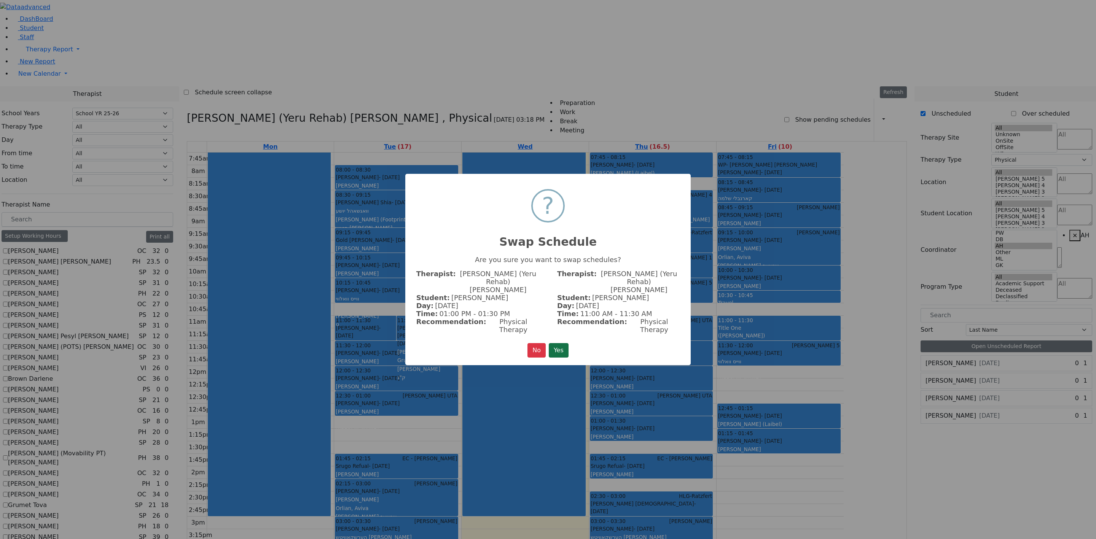
click at [558, 343] on button "Yes" at bounding box center [559, 350] width 20 height 14
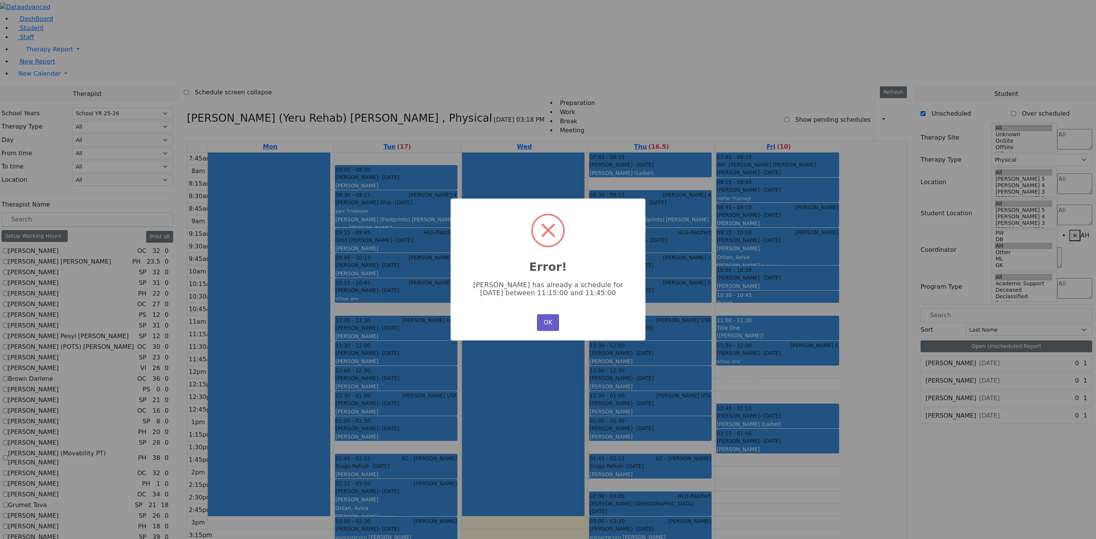
click at [545, 320] on button "OK" at bounding box center [548, 322] width 22 height 17
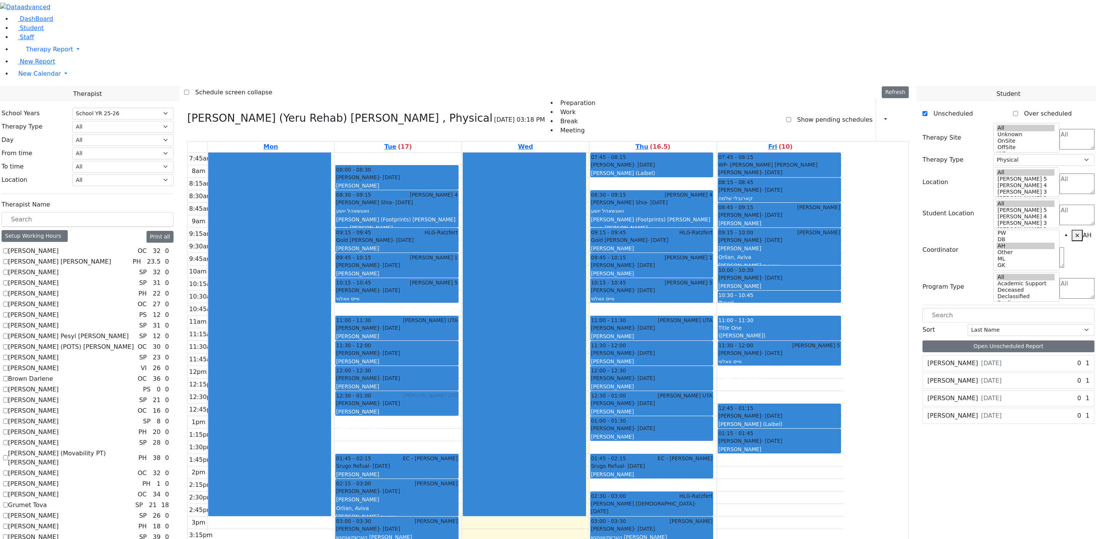
drag, startPoint x: 475, startPoint y: 320, endPoint x: 479, endPoint y: 293, distance: 27.2
click at [462, 293] on div "08:00 - 08:30 [PERSON_NAME] - [DATE] [PERSON_NAME] 08:30 - 09:15 [PERSON_NAME] …" at bounding box center [398, 410] width 127 height 515
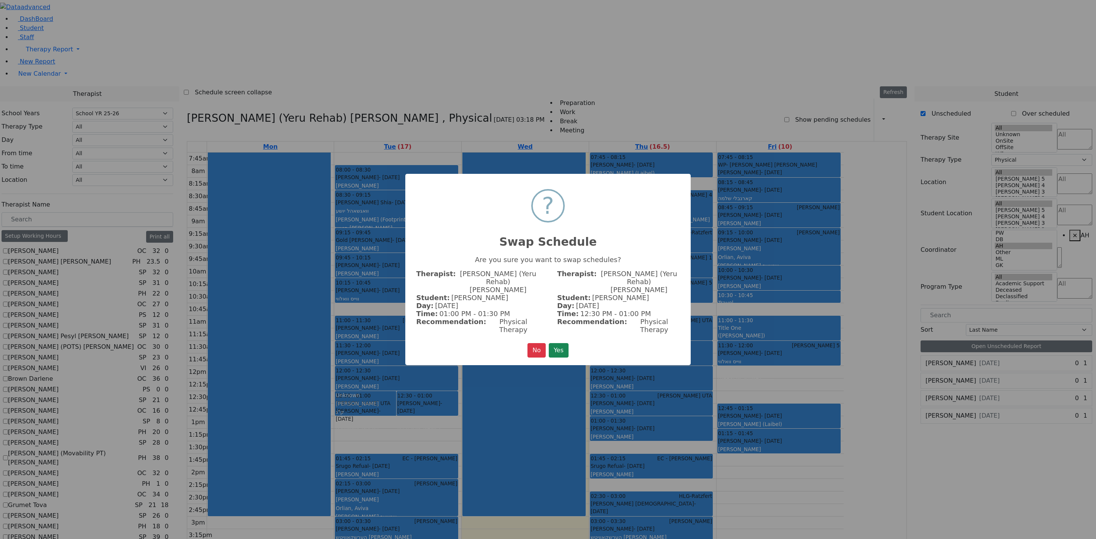
click at [560, 343] on button "Yes" at bounding box center [559, 350] width 20 height 14
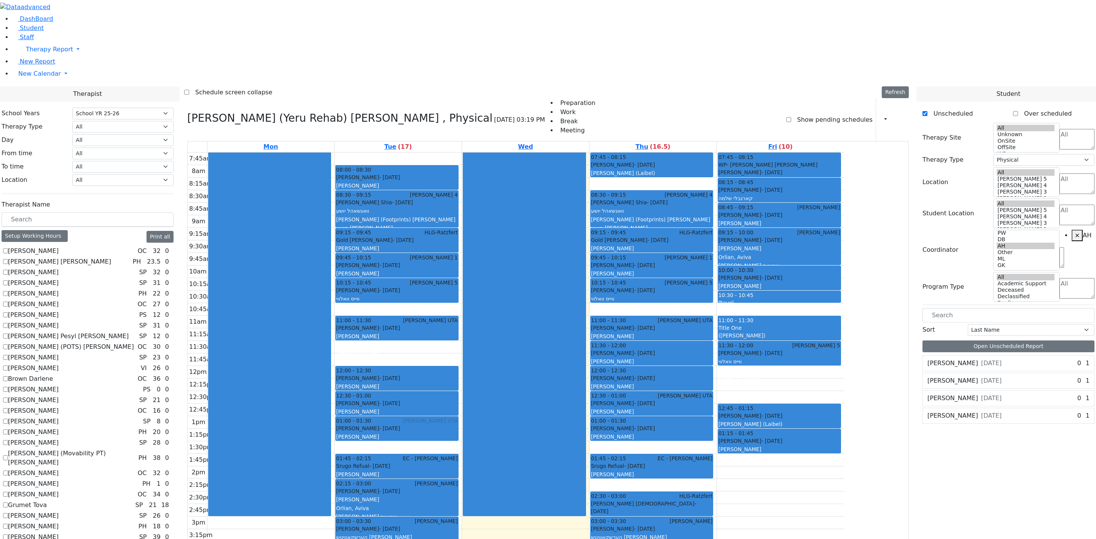
drag, startPoint x: 438, startPoint y: 239, endPoint x: 455, endPoint y: 317, distance: 79.4
click at [455, 317] on div "08:00 - 08:30 [PERSON_NAME] - [DATE] [PERSON_NAME] 08:30 - 09:15 [PERSON_NAME] …" at bounding box center [398, 410] width 127 height 515
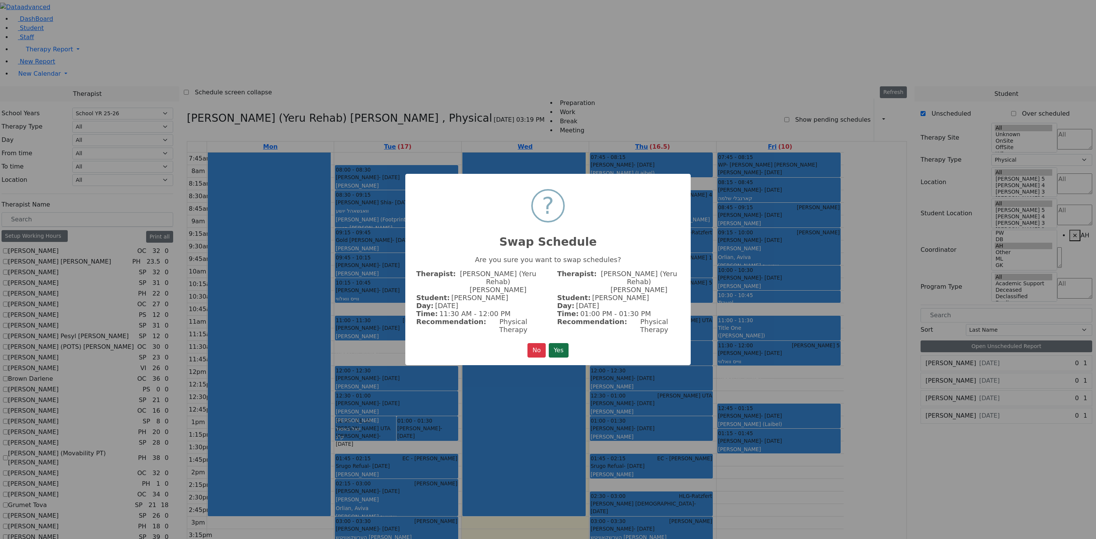
click at [556, 343] on button "Yes" at bounding box center [559, 350] width 20 height 14
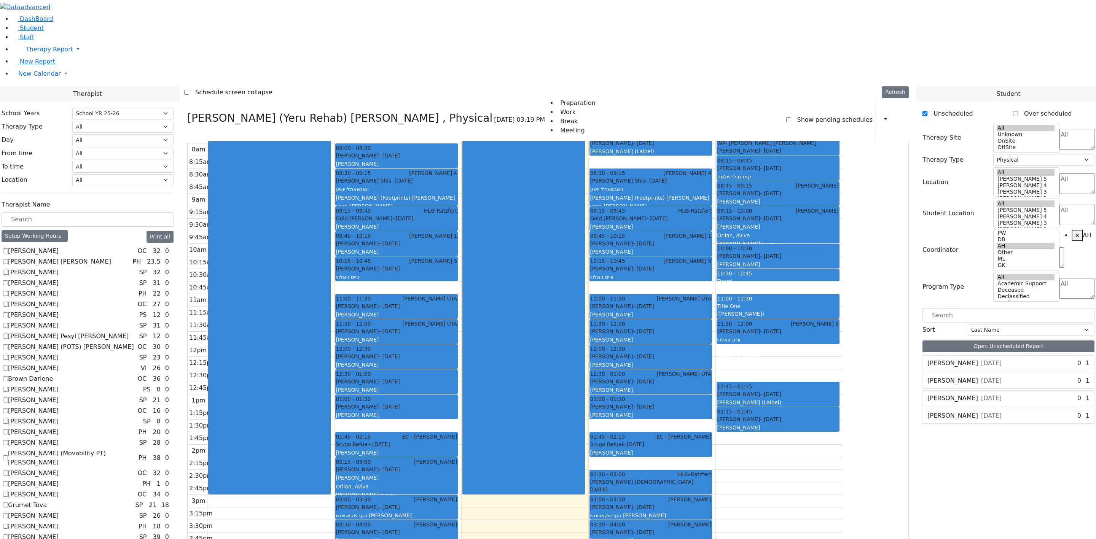
scroll to position [0, 0]
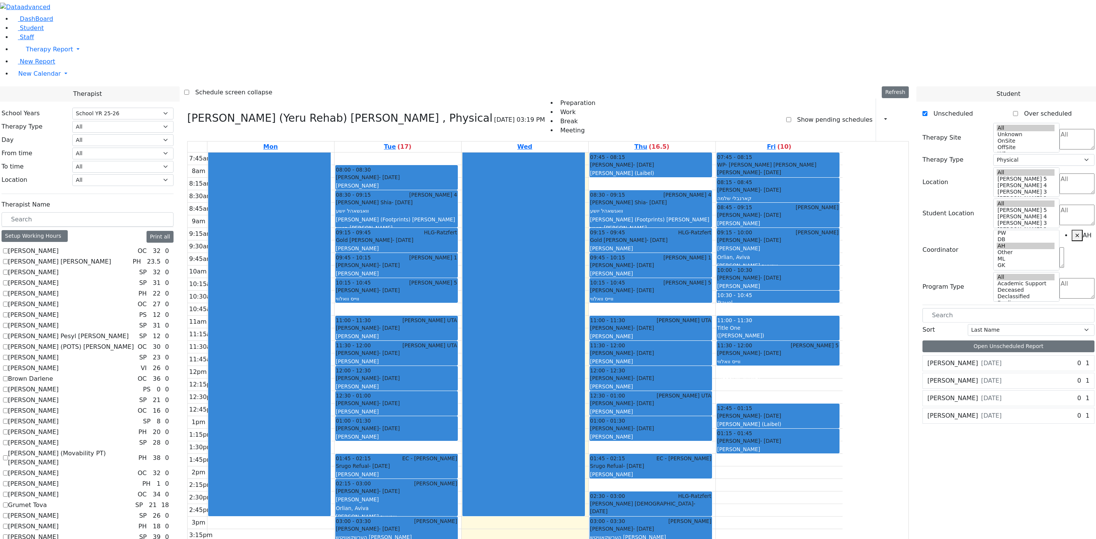
click at [438, 174] on div "[PERSON_NAME] - [DATE]" at bounding box center [396, 178] width 121 height 8
click at [699, 169] on div "[PERSON_NAME] (Laibel)" at bounding box center [650, 173] width 121 height 8
click at [835, 279] on div "7:45am 8am 8:15am 8:30am 8:45am 9am 9:15am 9:30am 9:45am 10am 10:15am 10:30am 1…" at bounding box center [515, 410] width 655 height 515
click at [1075, 232] on span "×" at bounding box center [1077, 235] width 5 height 7
select select
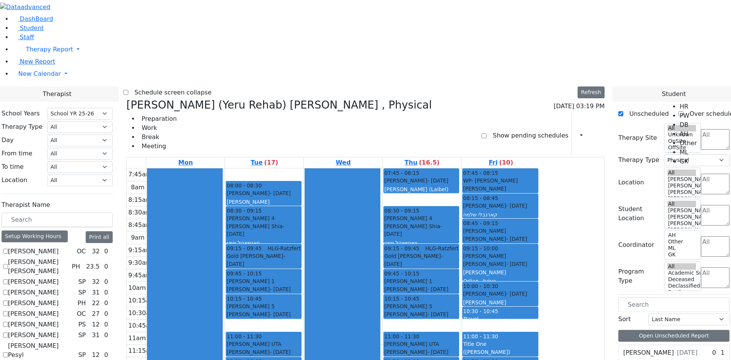
scroll to position [76, 0]
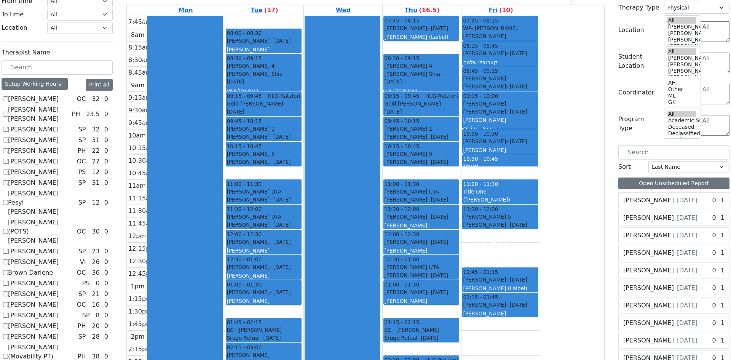
scroll to position [190, 0]
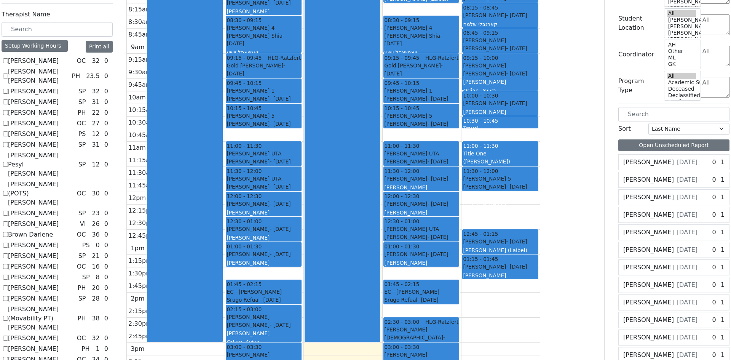
drag, startPoint x: 667, startPoint y: 47, endPoint x: 358, endPoint y: 337, distance: 423.4
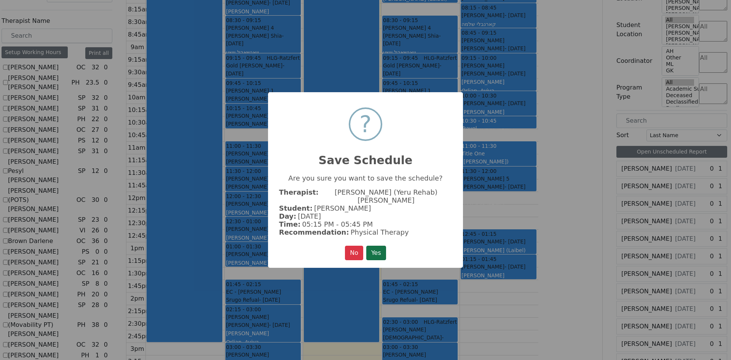
click at [378, 246] on button "Yes" at bounding box center [376, 253] width 20 height 14
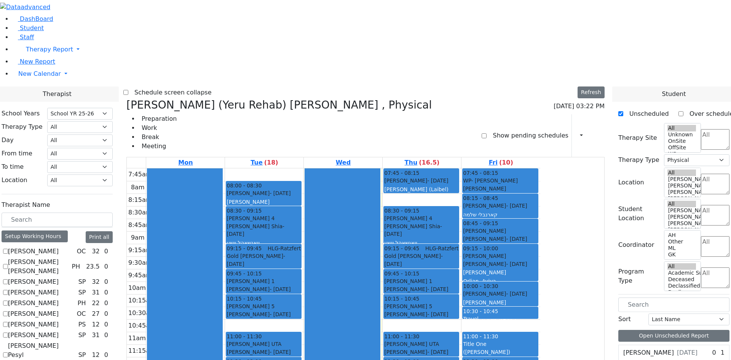
scroll to position [150, 0]
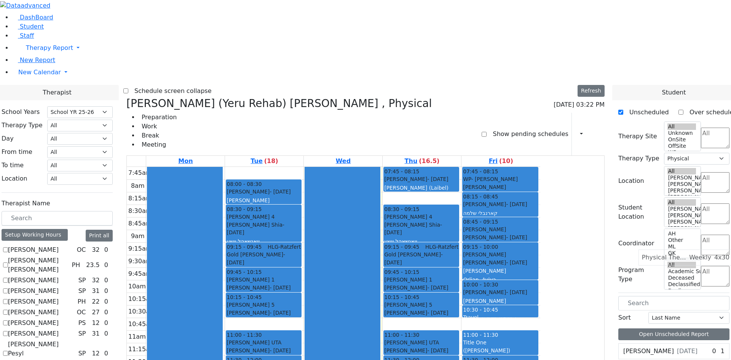
drag, startPoint x: 662, startPoint y: 253, endPoint x: 670, endPoint y: 252, distance: 8.0
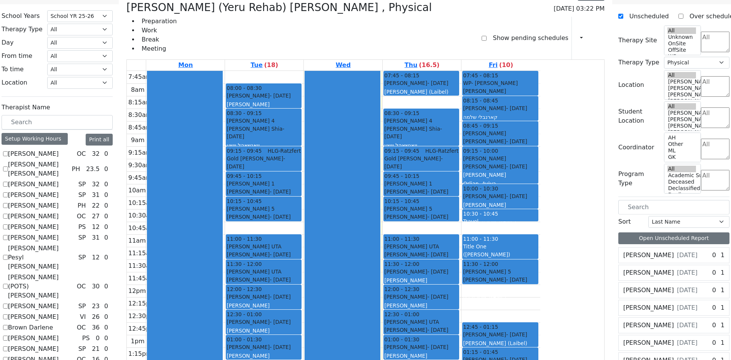
scroll to position [203, 0]
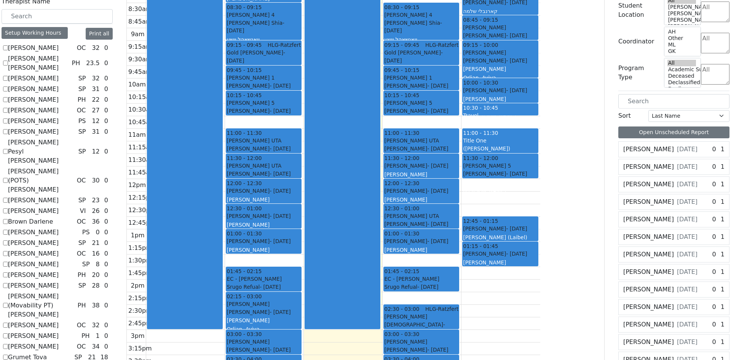
drag, startPoint x: 664, startPoint y: 53, endPoint x: 519, endPoint y: 331, distance: 313.2
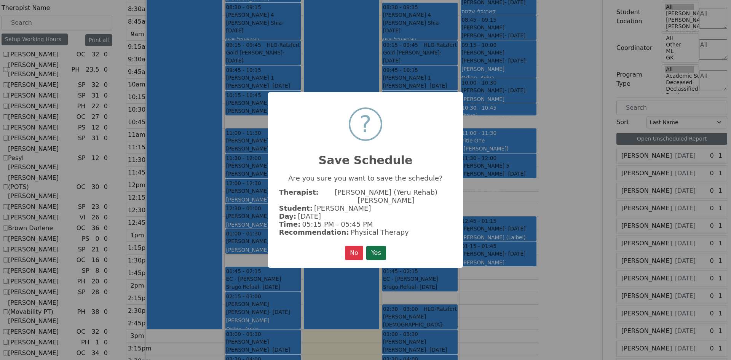
click at [380, 248] on button "Yes" at bounding box center [376, 253] width 20 height 14
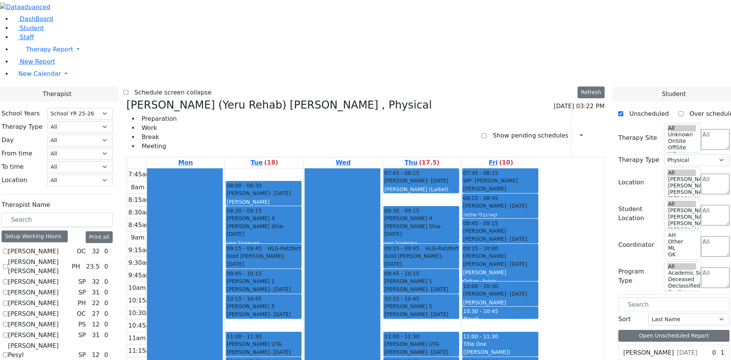
scroll to position [0, 0]
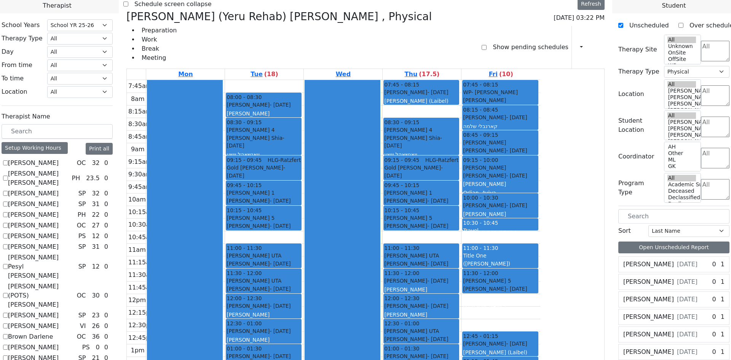
scroll to position [114, 0]
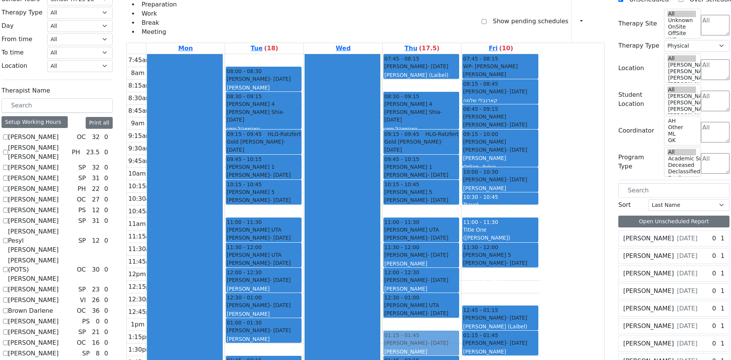
drag, startPoint x: 491, startPoint y: 213, endPoint x: 492, endPoint y: 219, distance: 6.5
click at [461, 223] on div "07:45 - 08:15 [PERSON_NAME] - [DATE] [PERSON_NAME] ([GEOGRAPHIC_DATA]) 08:30 - …" at bounding box center [422, 311] width 78 height 515
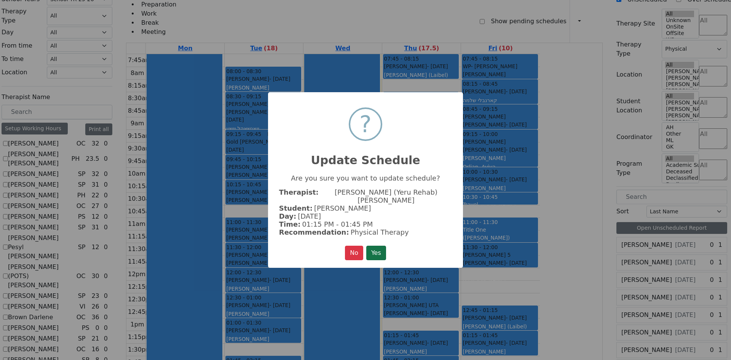
click at [378, 246] on button "Yes" at bounding box center [376, 253] width 20 height 14
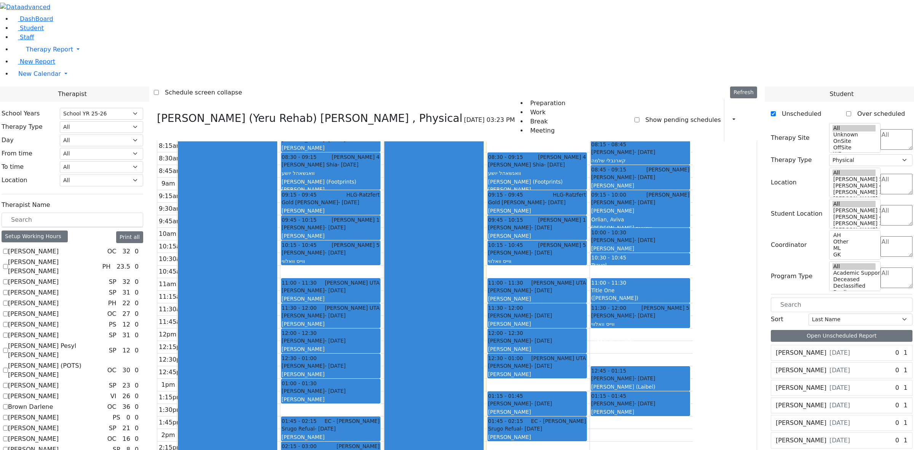
scroll to position [0, 0]
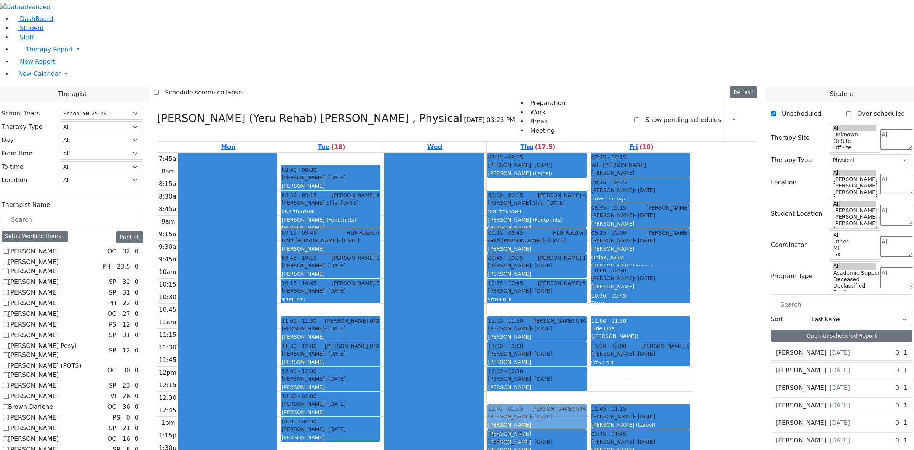
drag, startPoint x: 601, startPoint y: 263, endPoint x: 600, endPoint y: 309, distance: 45.7
click at [589, 311] on div "07:45 - 08:15 [PERSON_NAME] - [DATE] [PERSON_NAME] ([GEOGRAPHIC_DATA]) 08:30 - …" at bounding box center [538, 410] width 103 height 515
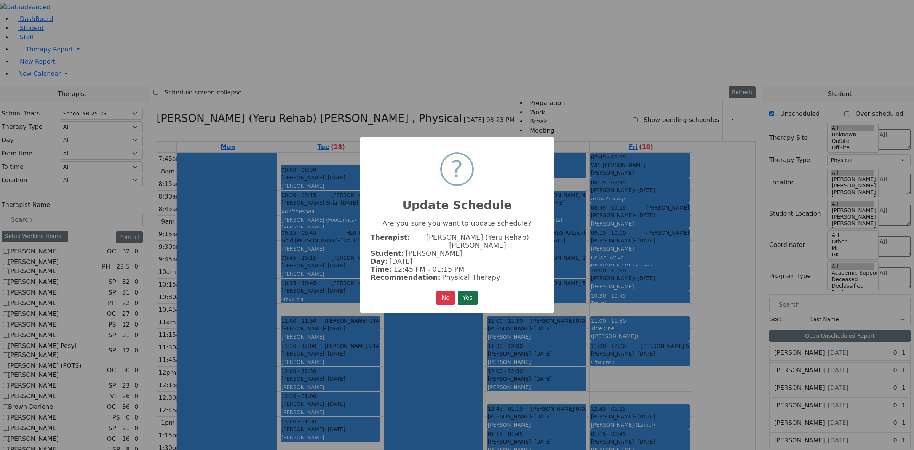
click at [463, 290] on button "Yes" at bounding box center [468, 297] width 20 height 14
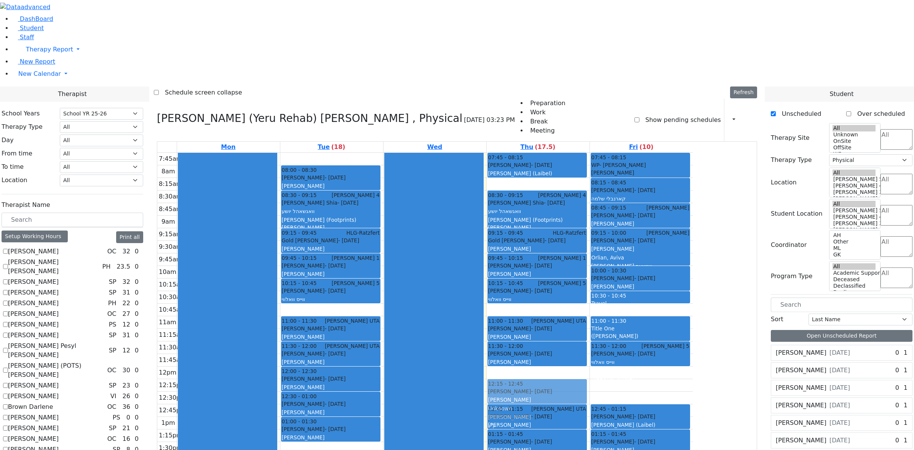
drag, startPoint x: 587, startPoint y: 277, endPoint x: 589, endPoint y: 287, distance: 10.0
click at [589, 287] on div "07:45 - 08:15 [PERSON_NAME] - [DATE] [PERSON_NAME] ([GEOGRAPHIC_DATA]) 08:30 - …" at bounding box center [538, 410] width 103 height 515
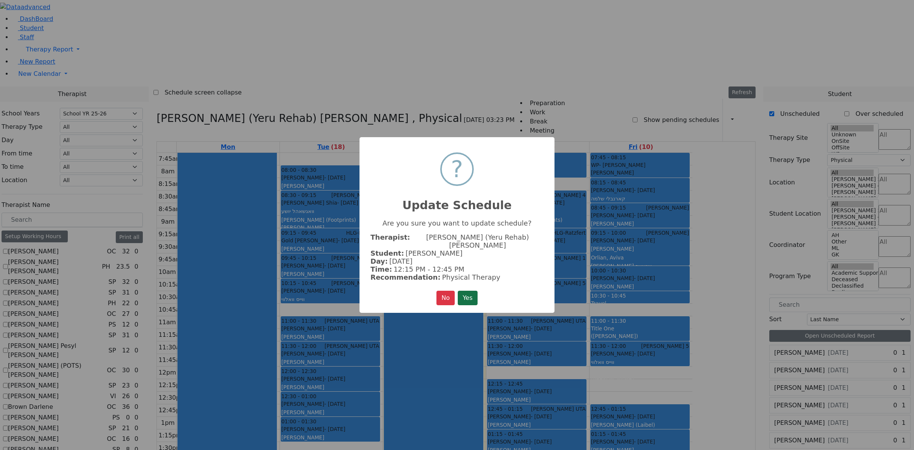
click at [462, 292] on button "Yes" at bounding box center [468, 297] width 20 height 14
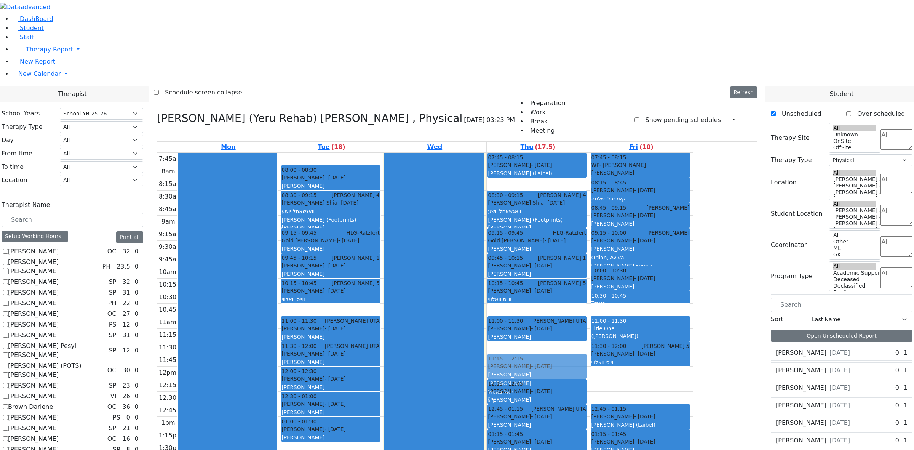
drag, startPoint x: 602, startPoint y: 250, endPoint x: 602, endPoint y: 258, distance: 8.0
click at [589, 258] on div "07:45 - 08:15 [PERSON_NAME] - [DATE] [PERSON_NAME] ([GEOGRAPHIC_DATA]) 08:30 - …" at bounding box center [538, 410] width 103 height 515
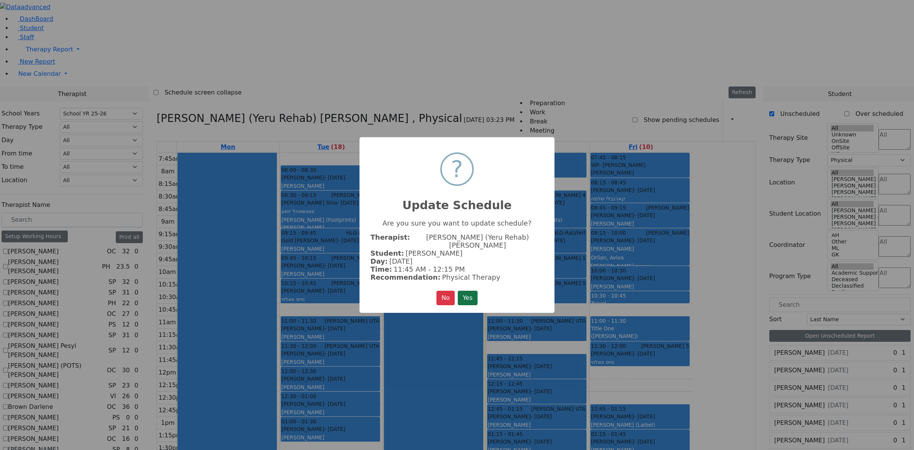
click at [468, 293] on button "Yes" at bounding box center [468, 297] width 20 height 14
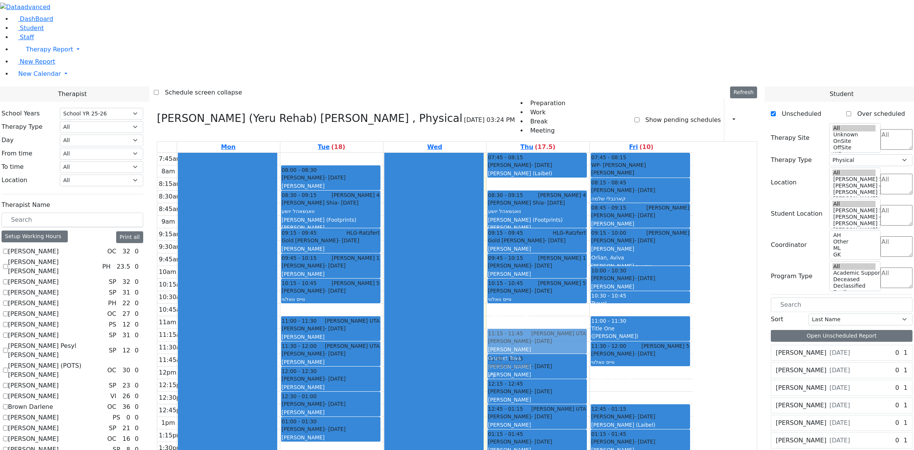
drag, startPoint x: 614, startPoint y: 224, endPoint x: 614, endPoint y: 235, distance: 11.0
click at [589, 235] on div "07:45 - 08:15 [PERSON_NAME] - [DATE] [PERSON_NAME] ([GEOGRAPHIC_DATA]) 08:30 - …" at bounding box center [538, 410] width 103 height 515
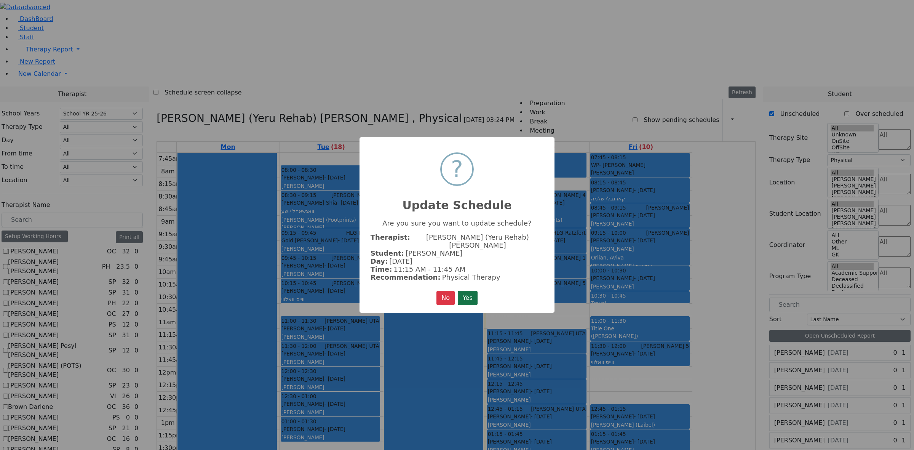
click at [467, 290] on button "Yes" at bounding box center [468, 297] width 20 height 14
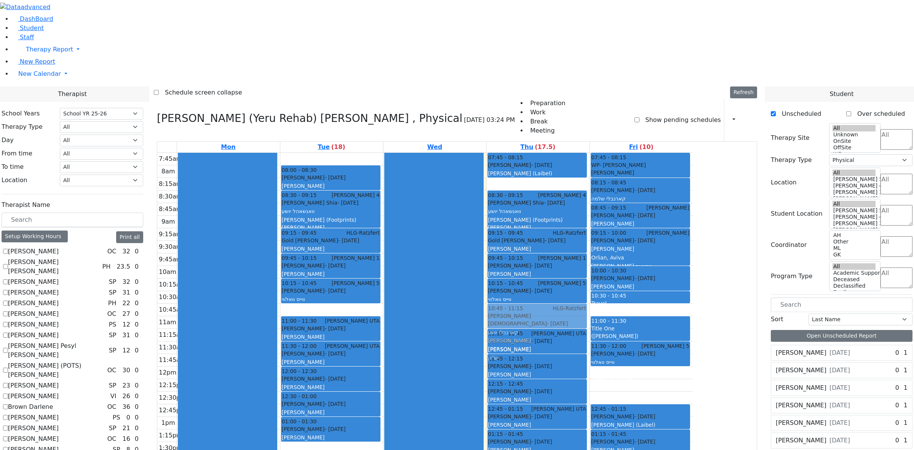
drag, startPoint x: 579, startPoint y: 393, endPoint x: 587, endPoint y: 203, distance: 190.1
click at [587, 203] on div "07:45 - 08:15 [PERSON_NAME] - [DATE] [PERSON_NAME] ([GEOGRAPHIC_DATA]) 08:30 - …" at bounding box center [538, 410] width 103 height 515
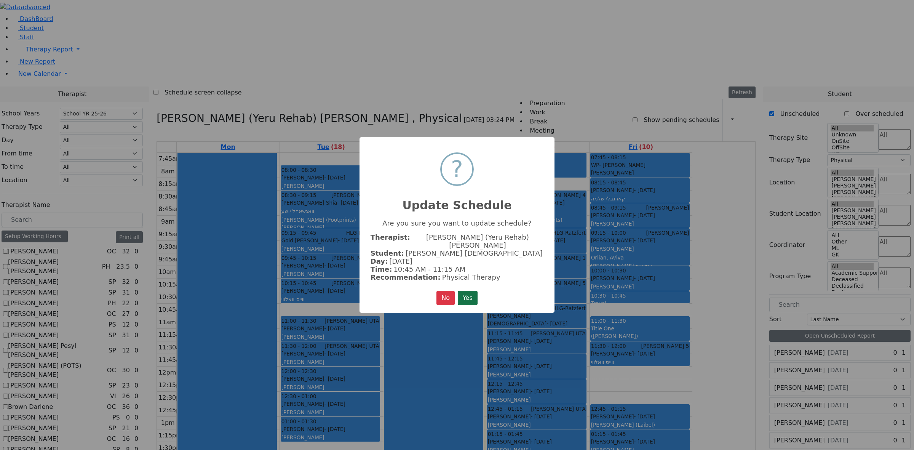
click at [469, 290] on button "Yes" at bounding box center [468, 297] width 20 height 14
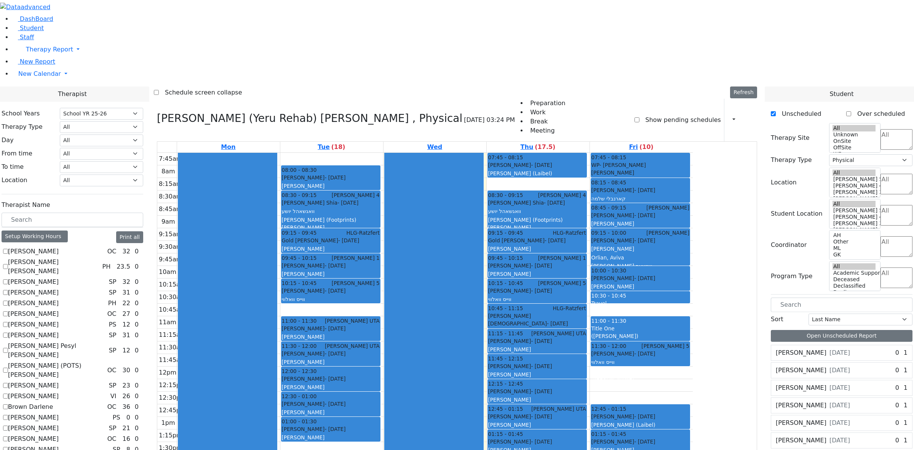
drag, startPoint x: 605, startPoint y: 252, endPoint x: 606, endPoint y: 399, distance: 146.6
click at [589, 399] on div "07:45 - 08:15 [PERSON_NAME] - [DATE] [PERSON_NAME] ([GEOGRAPHIC_DATA]) 08:30 - …" at bounding box center [538, 410] width 103 height 515
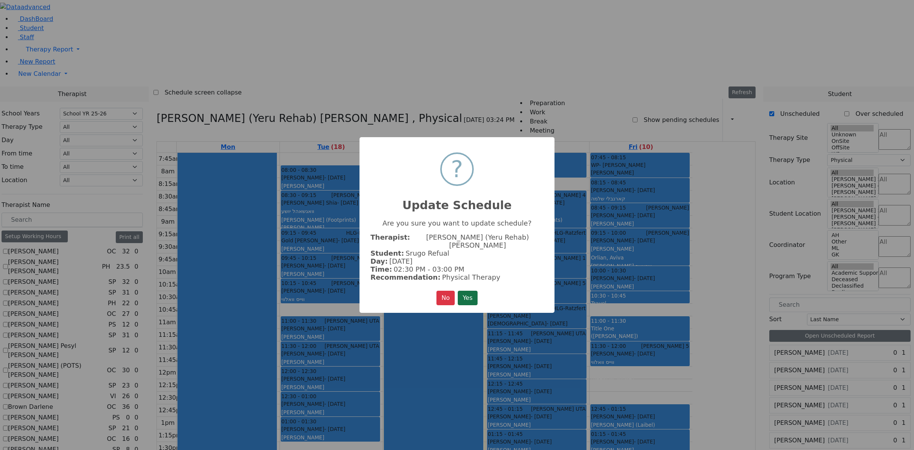
click at [464, 290] on button "Yes" at bounding box center [468, 297] width 20 height 14
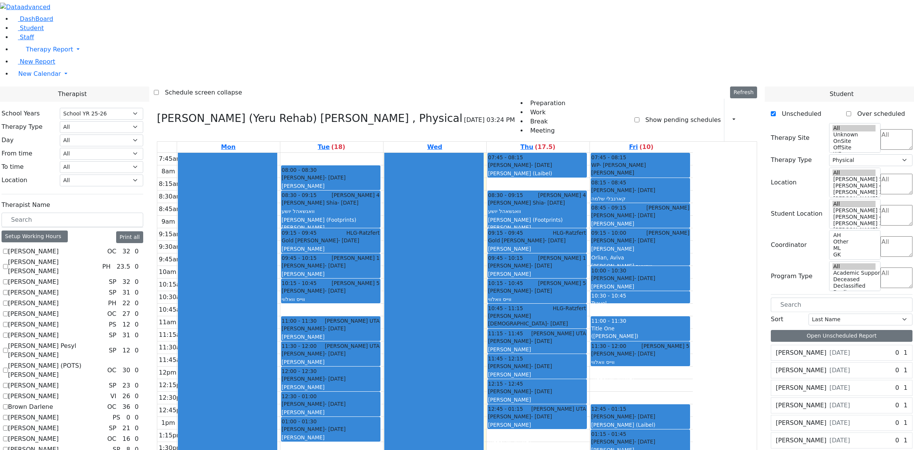
drag, startPoint x: 614, startPoint y: 338, endPoint x: 611, endPoint y: 374, distance: 36.3
click at [589, 374] on div "07:45 - 08:15 [PERSON_NAME] - [DATE] [PERSON_NAME] ([GEOGRAPHIC_DATA]) 08:30 - …" at bounding box center [538, 410] width 103 height 515
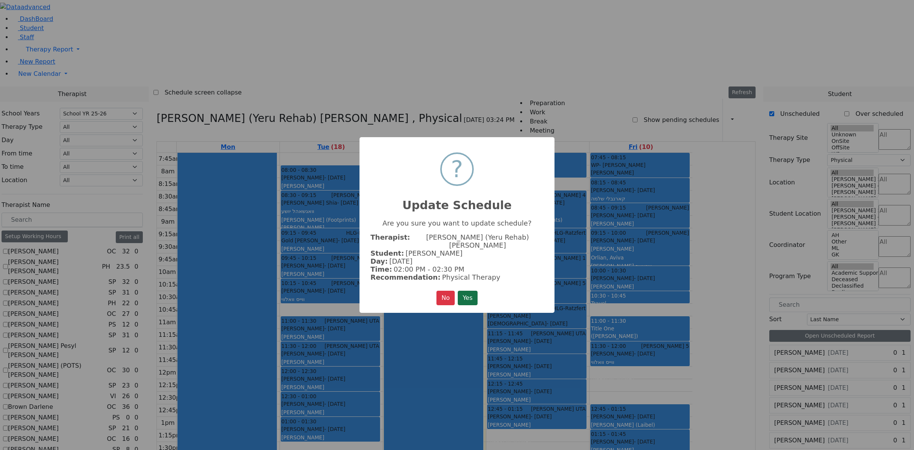
click at [472, 292] on button "Yes" at bounding box center [468, 297] width 20 height 14
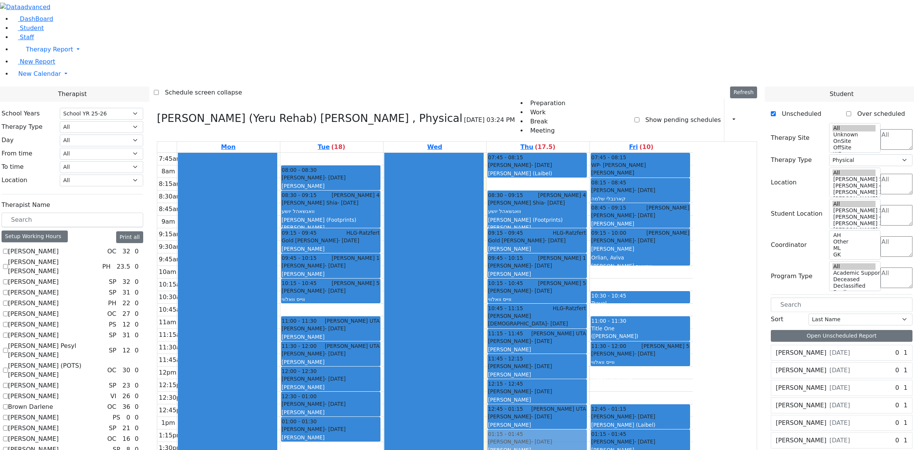
drag, startPoint x: 685, startPoint y: 168, endPoint x: 602, endPoint y: 333, distance: 184.2
click at [602, 333] on tr "08:00 - 08:30 [PERSON_NAME] - [DATE] [PERSON_NAME] 08:30 - 09:15 [PERSON_NAME] …" at bounding box center [424, 410] width 535 height 515
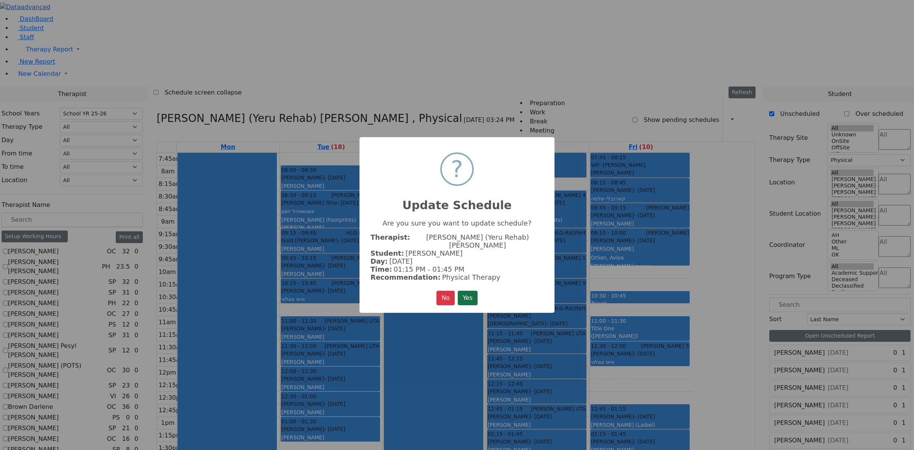
click at [475, 290] on button "Yes" at bounding box center [468, 297] width 20 height 14
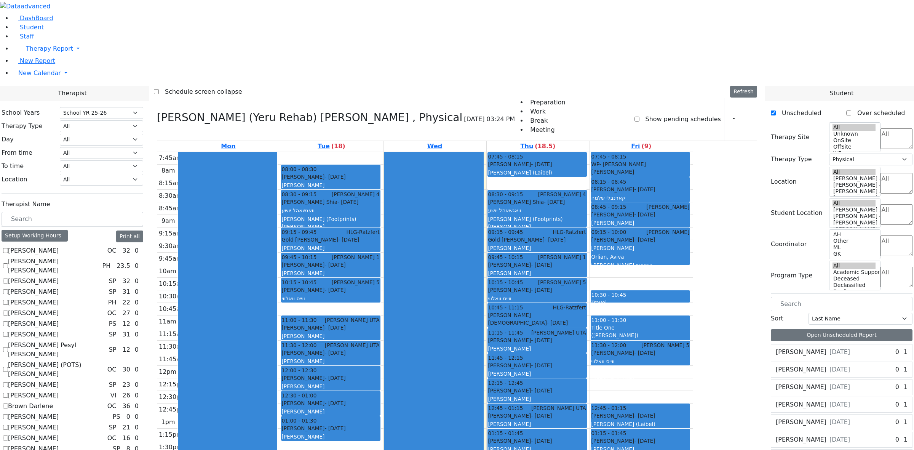
drag, startPoint x: 404, startPoint y: 385, endPoint x: 402, endPoint y: 424, distance: 40.0
click at [383, 424] on div "08:00 - 08:30 [PERSON_NAME] - [DATE] [PERSON_NAME] 08:30 - 09:15 [PERSON_NAME] …" at bounding box center [331, 409] width 103 height 515
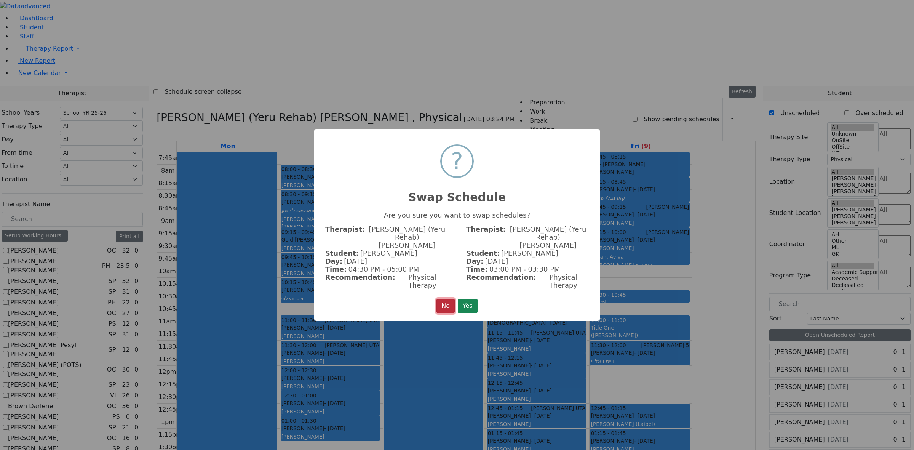
click at [444, 298] on button "No" at bounding box center [445, 305] width 18 height 14
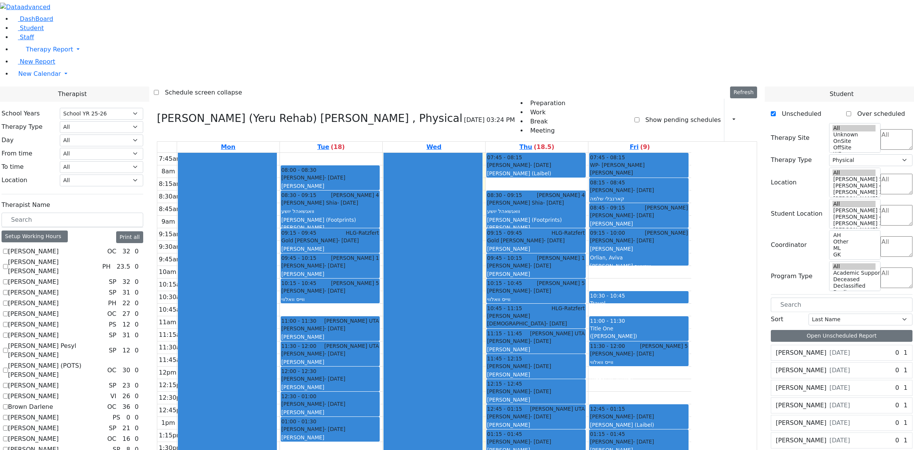
click at [688, 299] on div "Travel" at bounding box center [639, 303] width 98 height 8
click at [722, 196] on button "Delete Selected Schedule" at bounding box center [745, 197] width 75 height 12
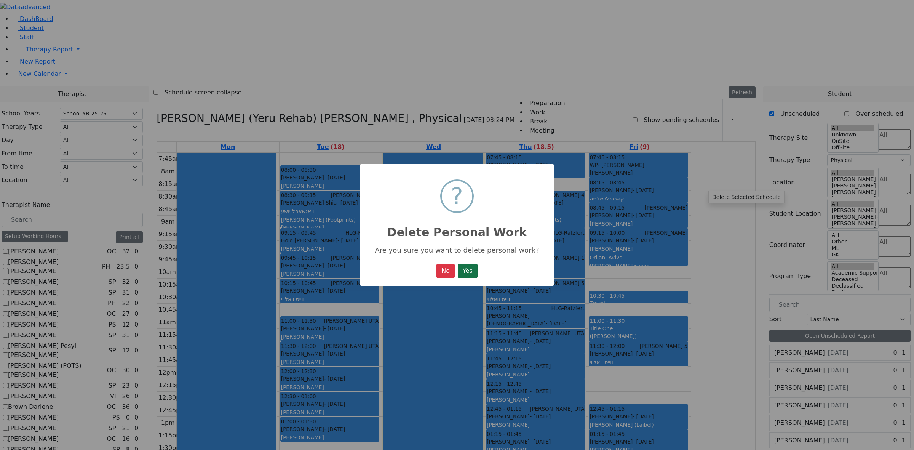
click at [473, 270] on button "Yes" at bounding box center [468, 270] width 20 height 14
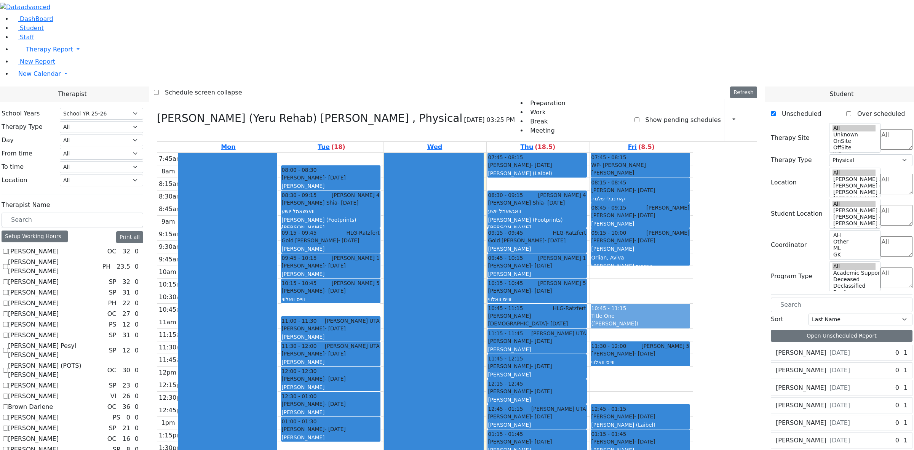
drag, startPoint x: 692, startPoint y: 217, endPoint x: 693, endPoint y: 202, distance: 15.3
click at [693, 202] on div "07:45 - 08:15 WP- [PERSON_NAME] [PERSON_NAME] [PERSON_NAME] - [DATE] [PERSON_NA…" at bounding box center [641, 410] width 103 height 515
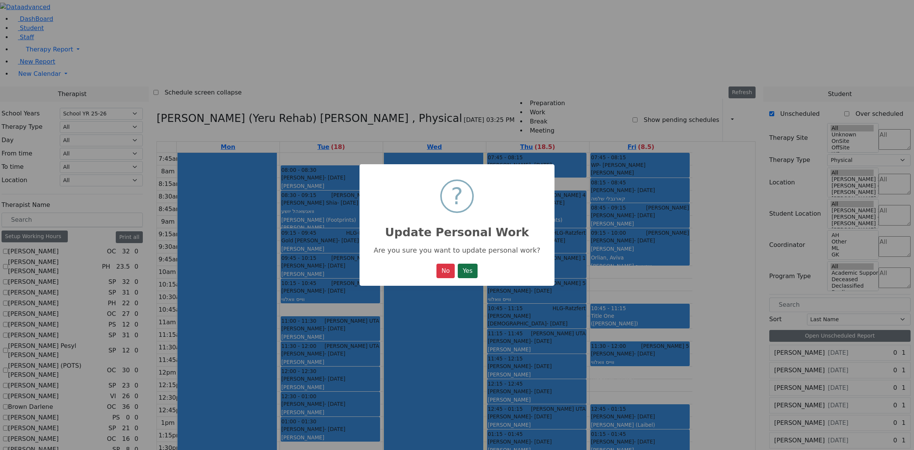
click at [463, 272] on button "Yes" at bounding box center [468, 270] width 20 height 14
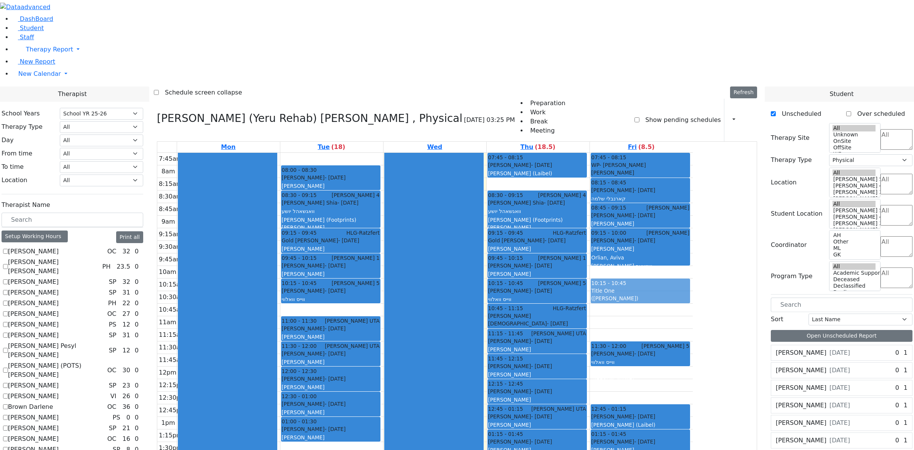
drag, startPoint x: 721, startPoint y: 207, endPoint x: 721, endPoint y: 187, distance: 20.6
click at [693, 185] on div "07:45 - 08:15 WP- [PERSON_NAME] [PERSON_NAME] [PERSON_NAME] - [DATE] [PERSON_NA…" at bounding box center [641, 410] width 103 height 515
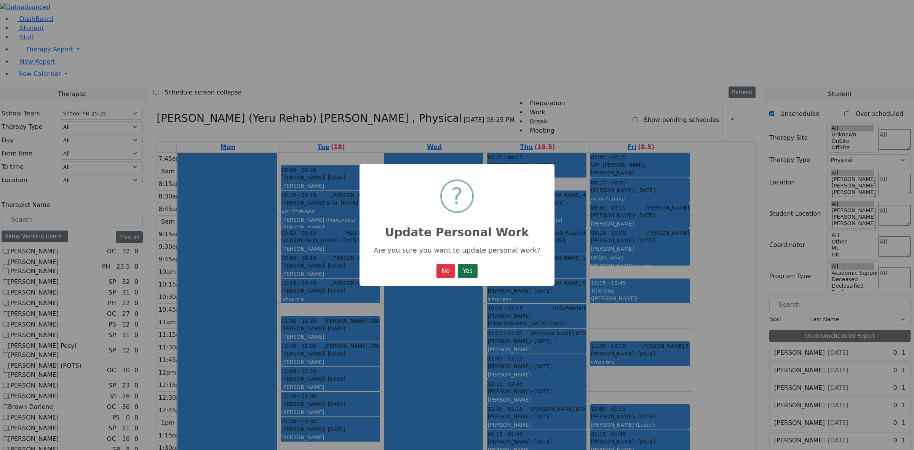
click at [466, 273] on button "Yes" at bounding box center [468, 270] width 20 height 14
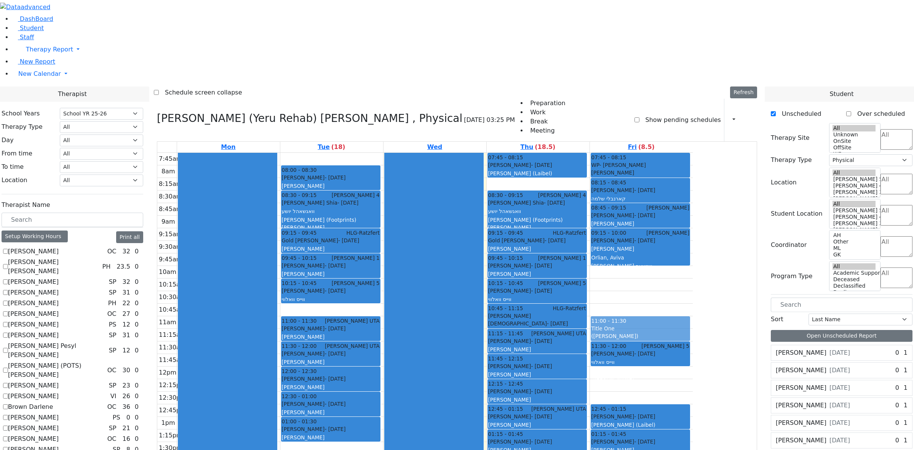
drag, startPoint x: 716, startPoint y: 186, endPoint x: 716, endPoint y: 223, distance: 36.9
click at [693, 223] on div "07:45 - 08:15 WP- [PERSON_NAME] [PERSON_NAME] [PERSON_NAME] - [DATE] [PERSON_NA…" at bounding box center [641, 410] width 103 height 515
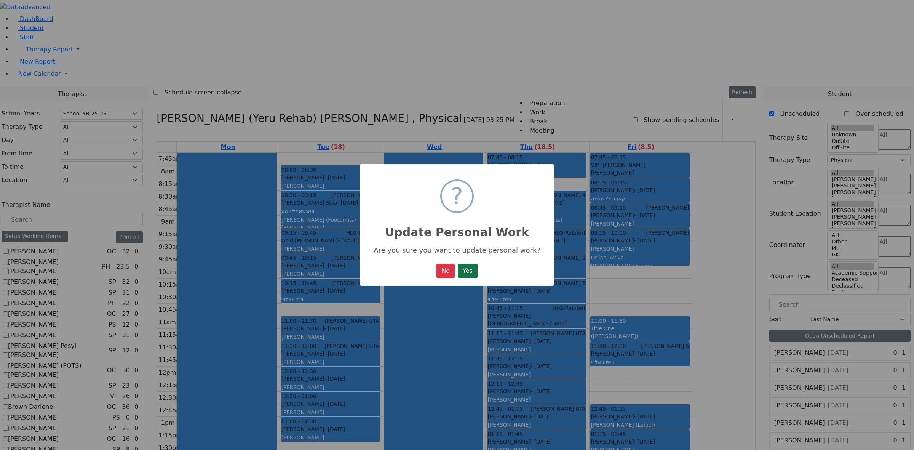
click at [474, 269] on button "Yes" at bounding box center [468, 270] width 20 height 14
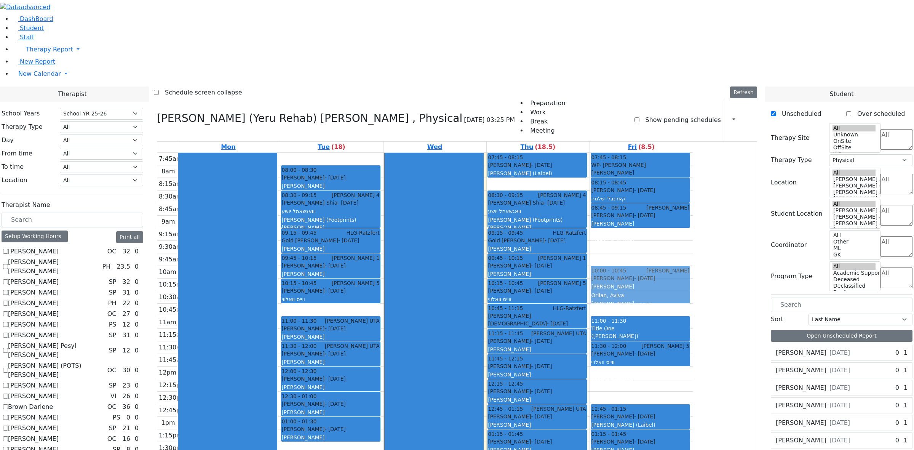
drag, startPoint x: 704, startPoint y: 144, endPoint x: 703, endPoint y: 187, distance: 43.0
click at [693, 187] on div "07:45 - 08:15 WP- [PERSON_NAME] [PERSON_NAME] [PERSON_NAME] - [DATE] [PERSON_NA…" at bounding box center [641, 410] width 103 height 515
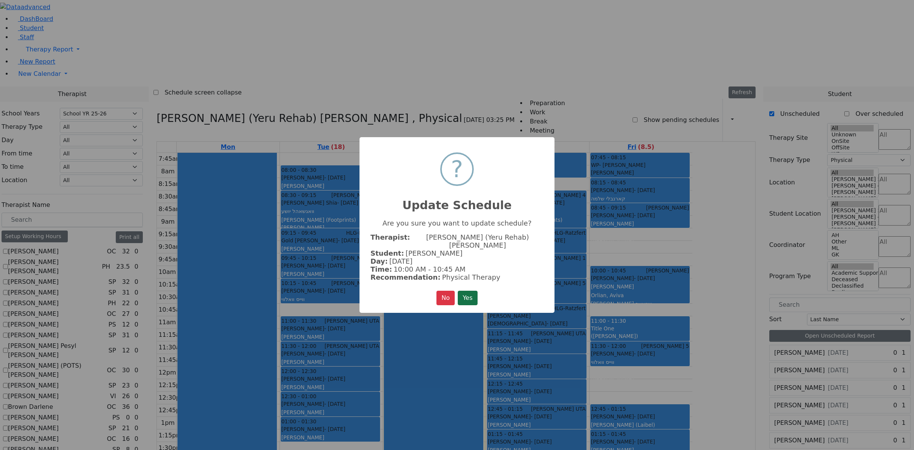
click at [471, 290] on button "Yes" at bounding box center [468, 297] width 20 height 14
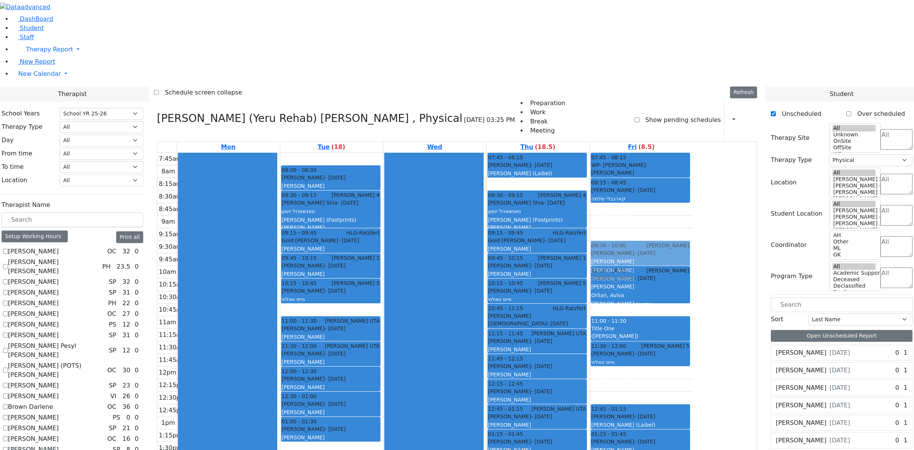
drag, startPoint x: 695, startPoint y: 107, endPoint x: 697, endPoint y: 141, distance: 34.4
click at [693, 153] on div "07:45 - 08:15 WP- [PERSON_NAME] [PERSON_NAME] [PERSON_NAME] - [DATE] [PERSON_NA…" at bounding box center [641, 410] width 103 height 515
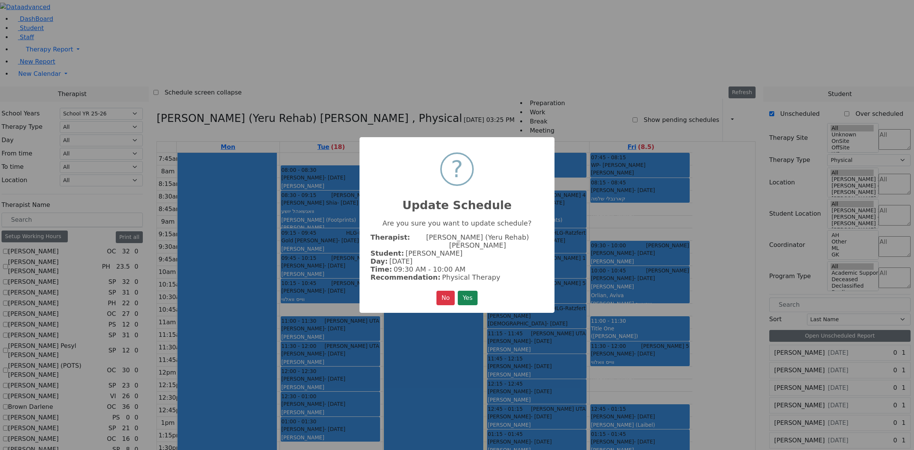
click at [469, 290] on button "Yes" at bounding box center [468, 297] width 20 height 14
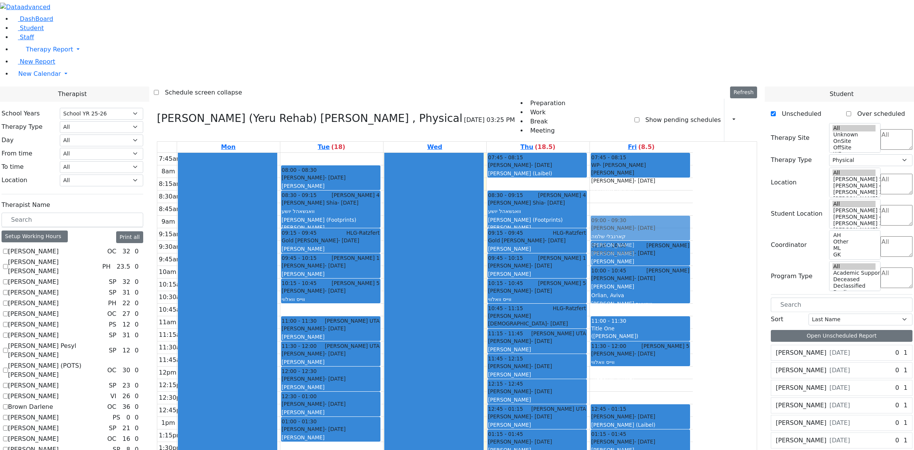
drag, startPoint x: 717, startPoint y: 83, endPoint x: 718, endPoint y: 117, distance: 33.9
click at [693, 153] on div "07:45 - 08:15 WP- [PERSON_NAME] [PERSON_NAME] [PERSON_NAME] - [DATE] [PERSON_NA…" at bounding box center [641, 410] width 103 height 515
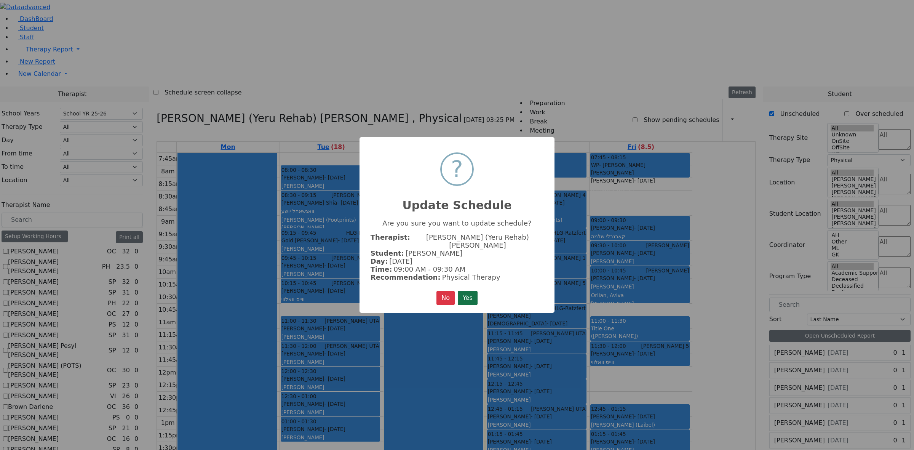
click at [466, 290] on button "Yes" at bounding box center [468, 297] width 20 height 14
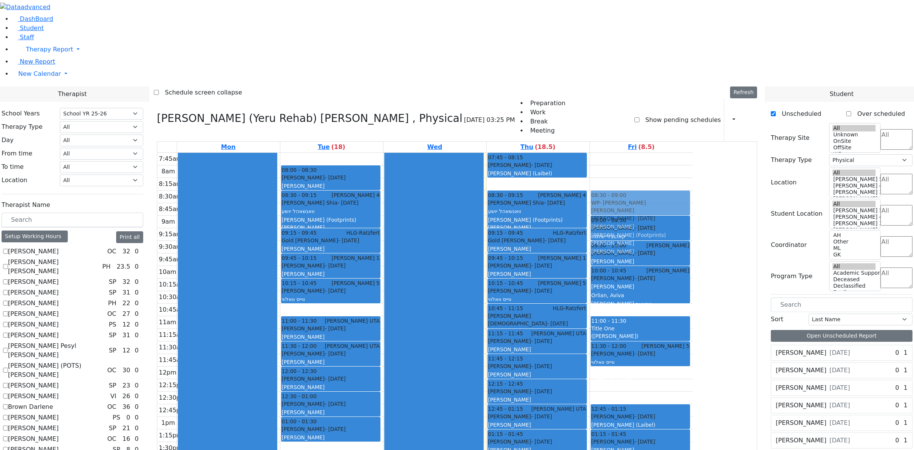
drag, startPoint x: 696, startPoint y: 63, endPoint x: 696, endPoint y: 94, distance: 30.8
click at [693, 153] on div "07:45 - 08:15 WP- [PERSON_NAME] [PERSON_NAME] [PERSON_NAME] - [DATE] [PERSON_NA…" at bounding box center [641, 410] width 103 height 515
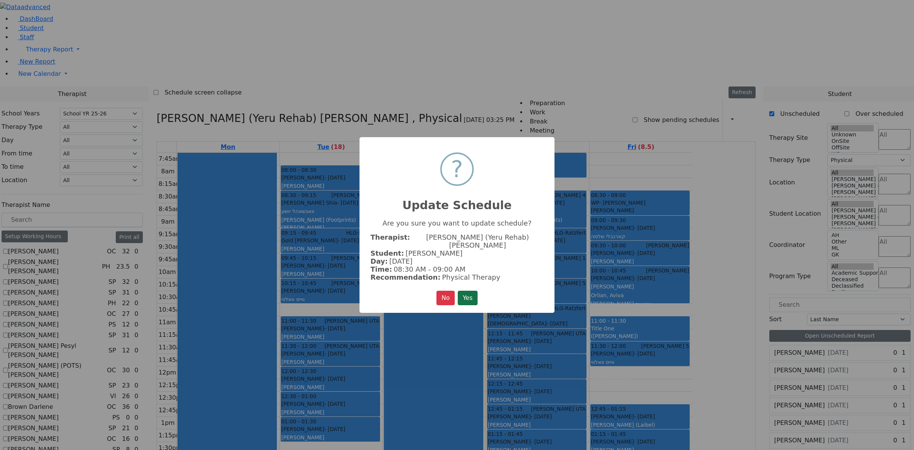
click at [474, 292] on button "Yes" at bounding box center [468, 297] width 20 height 14
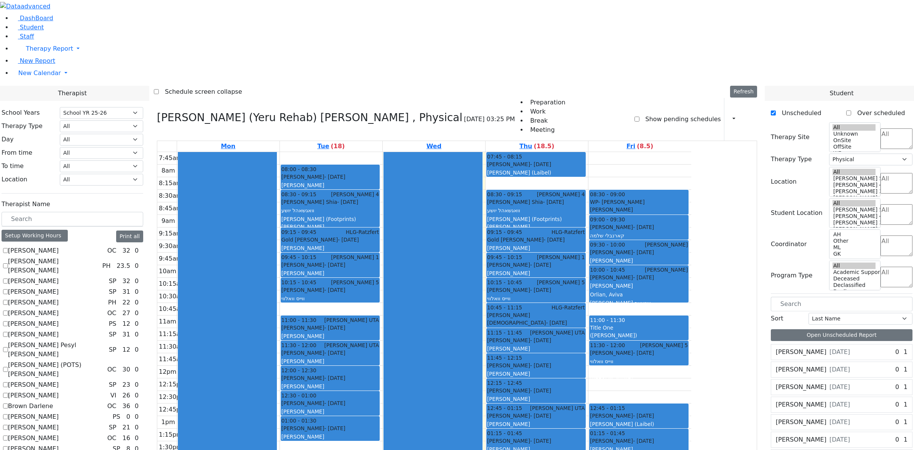
click at [345, 174] on span "- [DATE]" at bounding box center [334, 177] width 21 height 6
click at [443, 75] on button "Delete Selected Schedule" at bounding box center [443, 76] width 75 height 12
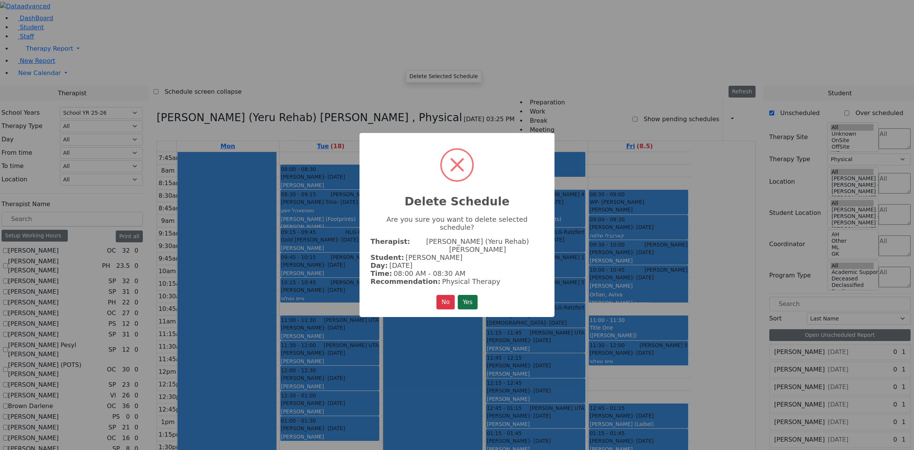
click at [471, 296] on button "Yes" at bounding box center [468, 302] width 20 height 14
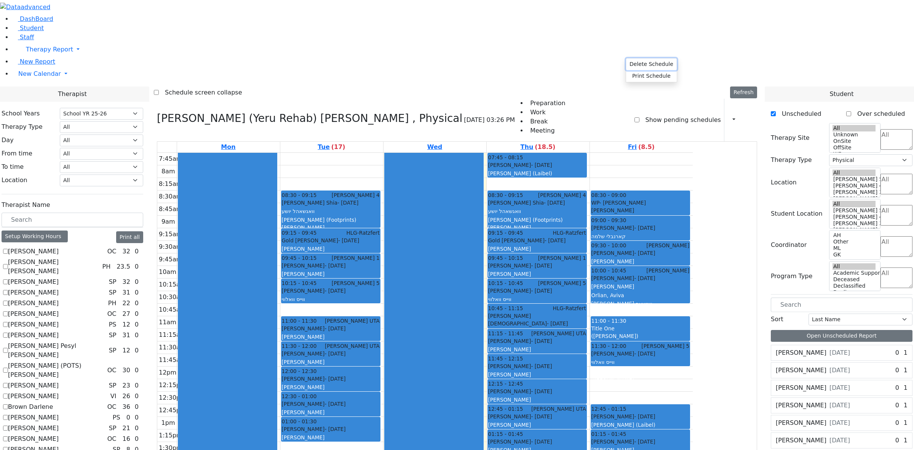
click at [649, 62] on button "Delete Schedule" at bounding box center [651, 64] width 51 height 12
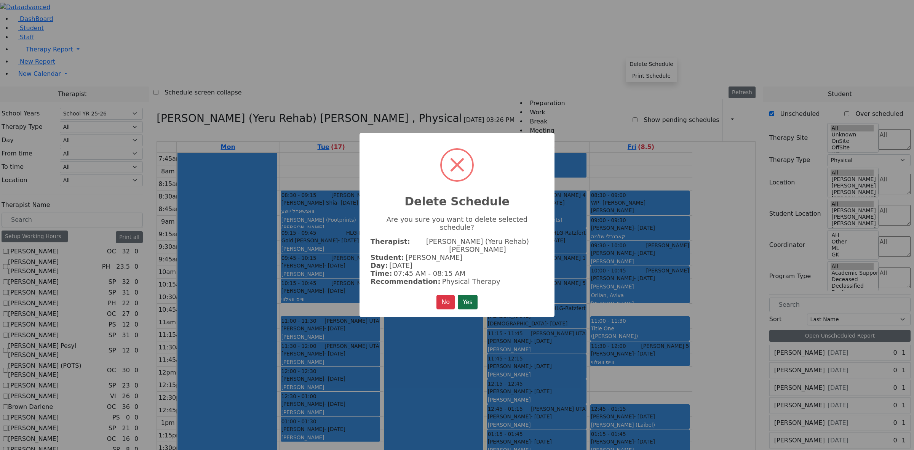
click at [474, 295] on button "Yes" at bounding box center [468, 302] width 20 height 14
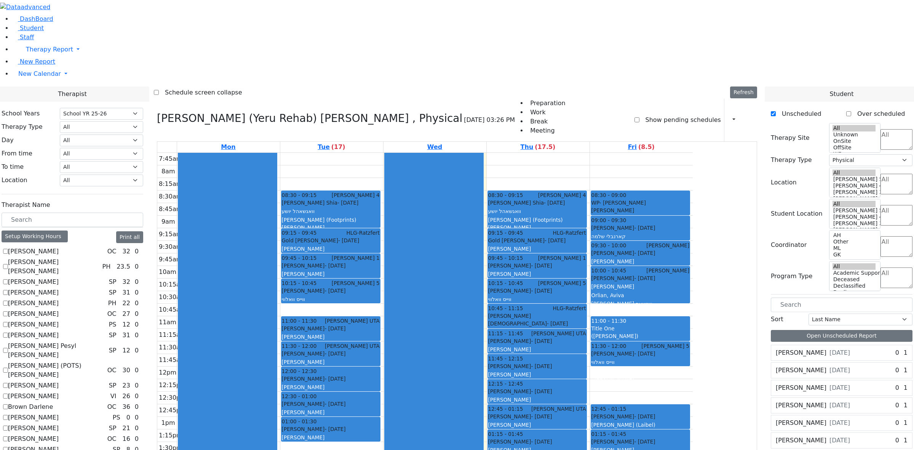
click at [689, 421] on div "[PERSON_NAME] (Laibel)" at bounding box center [640, 425] width 98 height 8
click at [712, 315] on button "Delete Selected Schedule" at bounding box center [735, 317] width 75 height 12
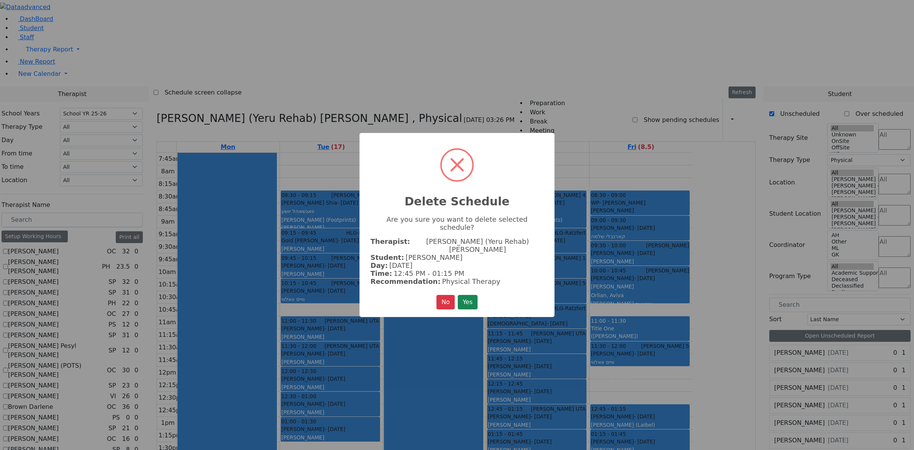
click at [471, 280] on div "× Delete Schedule Are you sure you want to delete selected schedule? Therapist:…" at bounding box center [456, 225] width 195 height 184
click at [469, 295] on button "Yes" at bounding box center [468, 302] width 20 height 14
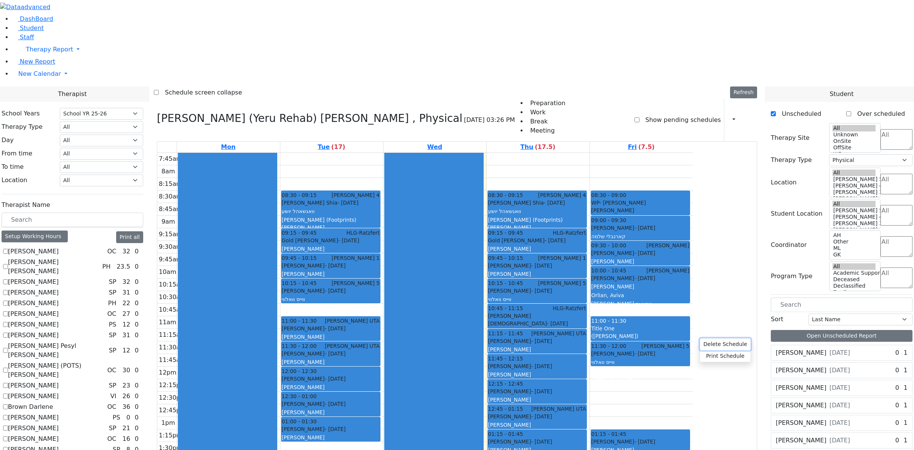
click at [709, 342] on button "Delete Schedule" at bounding box center [725, 344] width 51 height 12
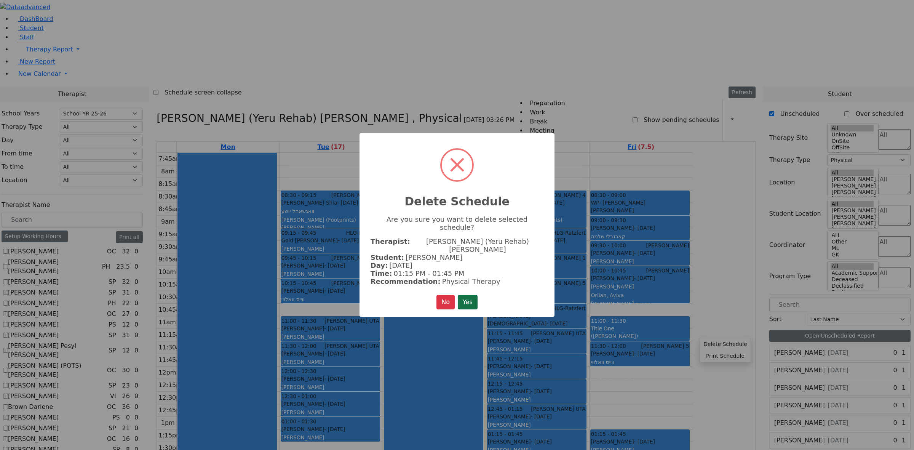
click at [467, 295] on button "Yes" at bounding box center [468, 302] width 20 height 14
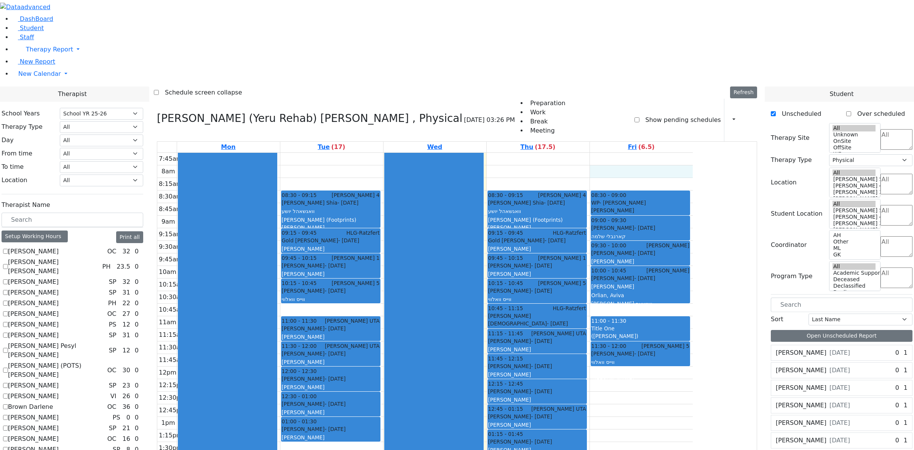
click at [693, 153] on div "7:45am 8am 8:15am 8:30am 8:45am 9am 9:15am 9:30am 9:45am 10am 10:15am 10:30am 1…" at bounding box center [424, 410] width 535 height 515
click at [693, 317] on div "7:45am 8am 8:15am 8:30am 8:45am 9am 9:15am 9:30am 9:45am 10am 10:15am 10:30am 1…" at bounding box center [424, 410] width 535 height 515
click at [747, 116] on icon at bounding box center [747, 119] width 0 height 7
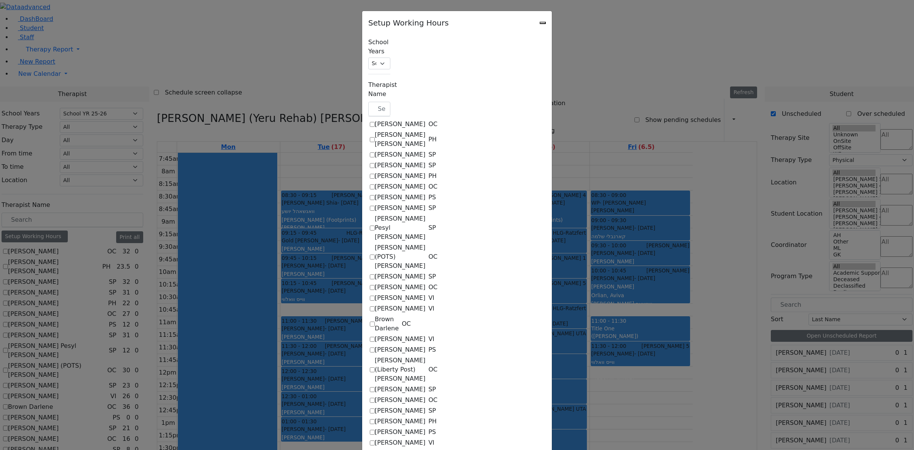
checkbox input "true"
select select "19:00:00"
select select "07:45:00"
select select "18:00:00"
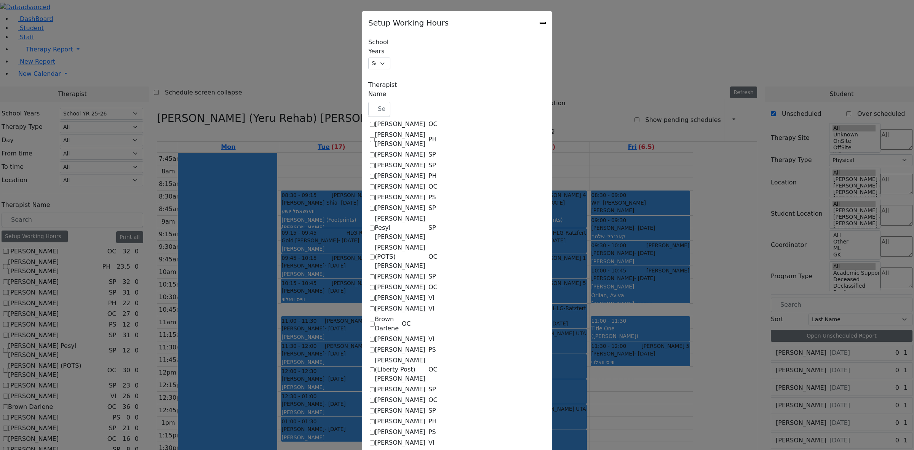
select select "1"
select select "15:00:00"
select select "19:00:00"
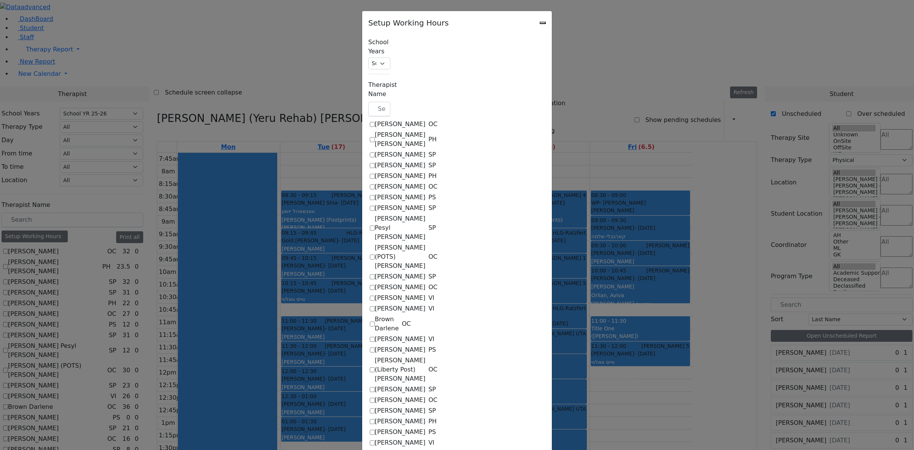
select select "07:45:00"
select select "18:00:00"
select select "1"
select select "15:00:00"
select select "19:00:00"
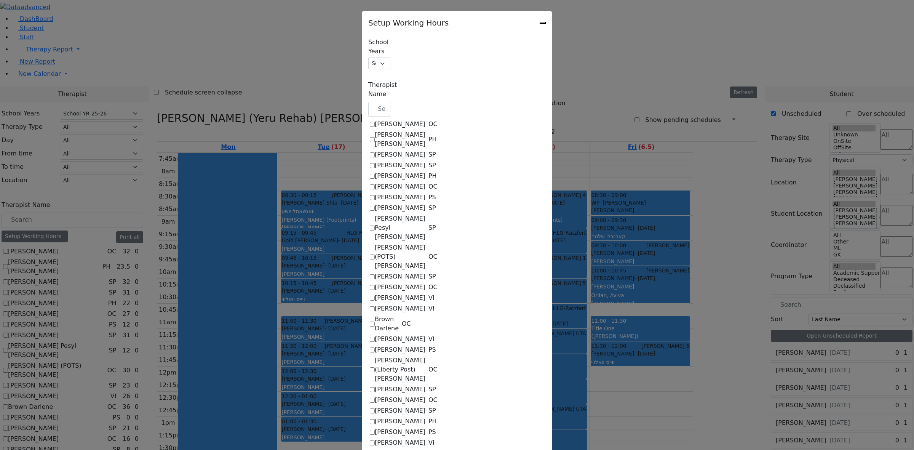
select select "07:45:00"
select select "15:00:00"
select select "1"
select select "15:00:00"
select select "19:00:00"
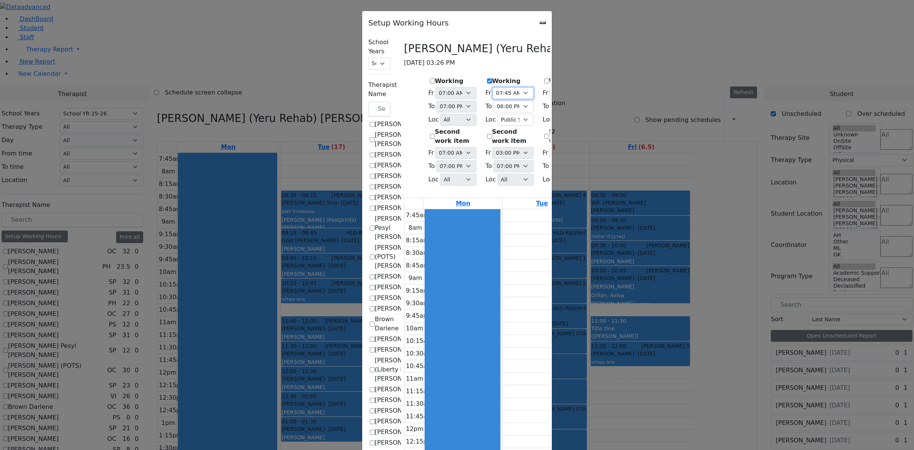
click at [492, 99] on select "07:00 AM 07:15 AM 07:30 AM 07:45 AM 08:00 AM 08:15 AM 08:30 AM 08:45 AM 09:00 A…" at bounding box center [512, 93] width 41 height 12
select select "08:30:00"
click at [492, 99] on select "07:00 AM 07:15 AM 07:30 AM 07:45 AM 08:00 AM 08:15 AM 08:30 AM 08:45 AM 09:00 A…" at bounding box center [512, 93] width 41 height 12
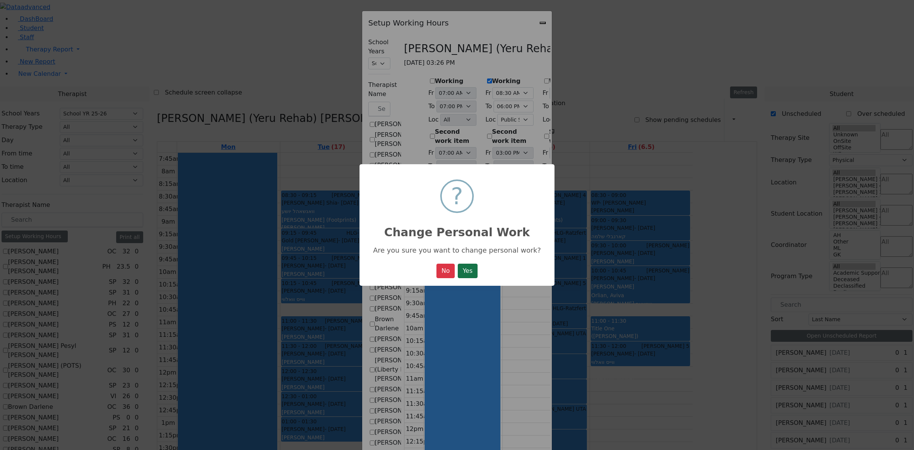
click at [469, 275] on button "Yes" at bounding box center [468, 270] width 20 height 14
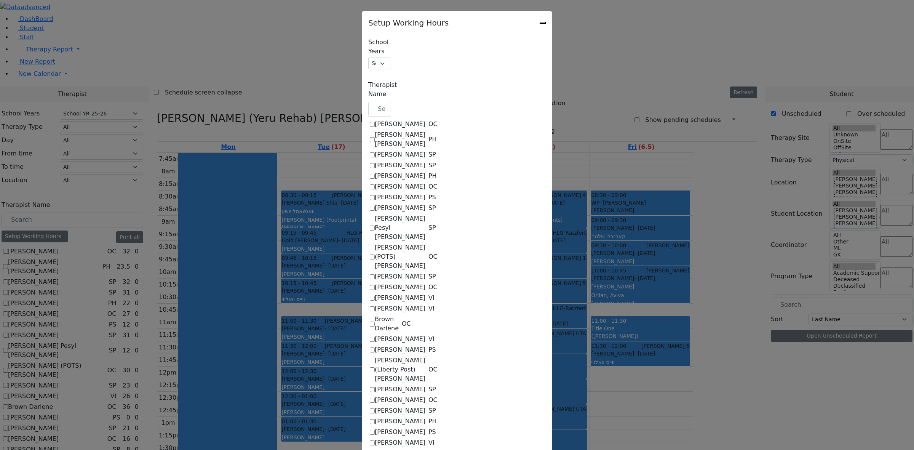
select select "19:00:00"
select select "08:30:00"
select select "18:00:00"
select select "1"
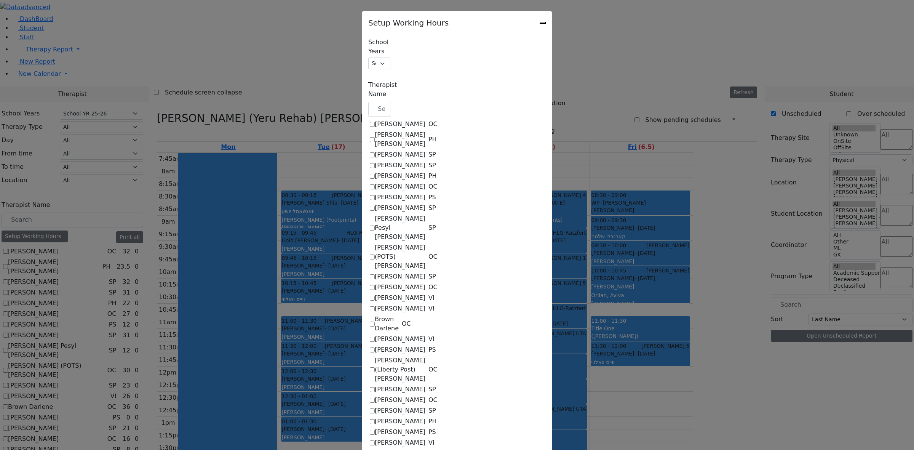
select select "15:00:00"
select select "19:00:00"
select select "07:45:00"
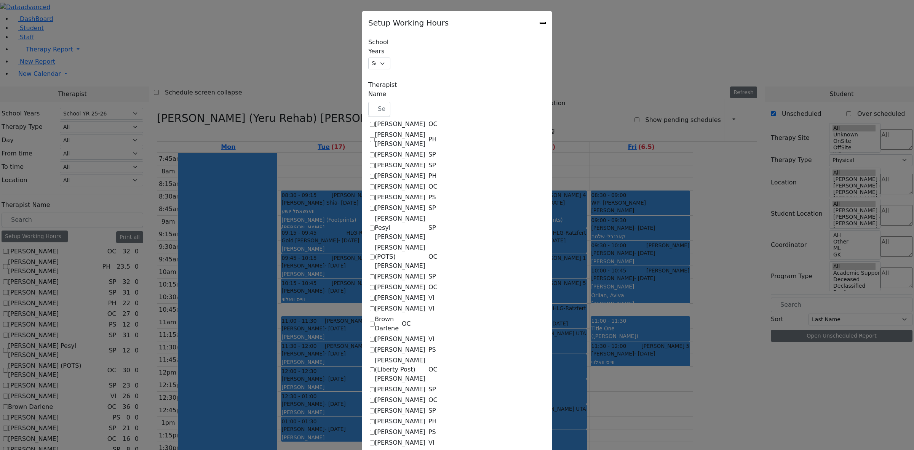
select select "18:00:00"
select select "1"
select select "15:00:00"
select select "19:00:00"
select select "07:45:00"
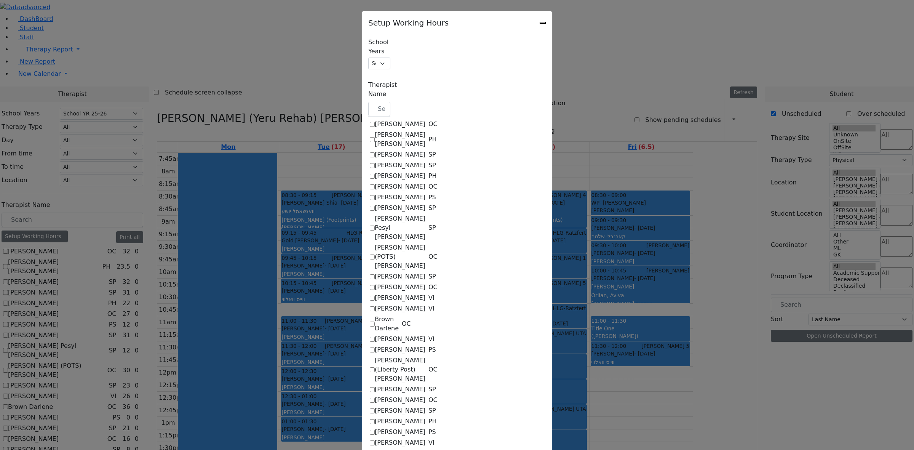
select select "15:00:00"
select select "1"
select select "15:00:00"
select select "19:00:00"
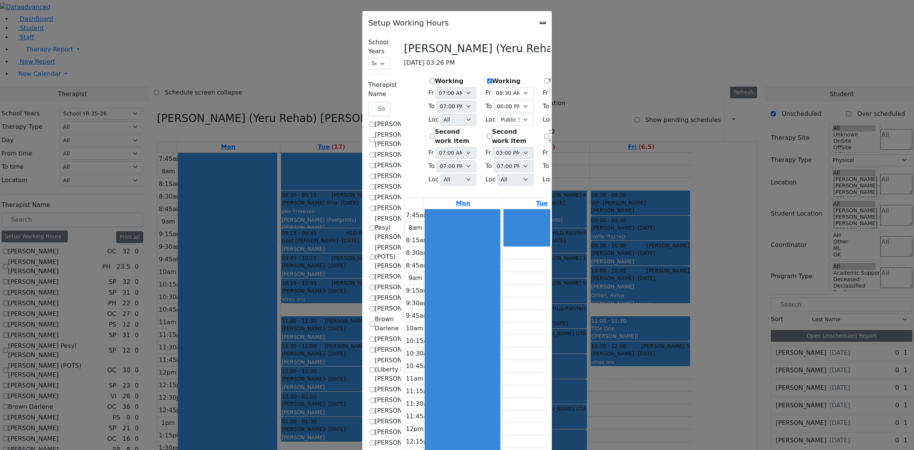
click at [606, 99] on select "07:00 AM 07:15 AM 07:30 AM 07:45 AM 08:00 AM 08:15 AM 08:30 AM 08:45 AM 09:00 A…" at bounding box center [626, 93] width 41 height 12
select select "08:30:00"
click at [606, 99] on select "07:00 AM 07:15 AM 07:30 AM 07:45 AM 08:00 AM 08:15 AM 08:30 AM 08:45 AM 09:00 A…" at bounding box center [626, 93] width 41 height 12
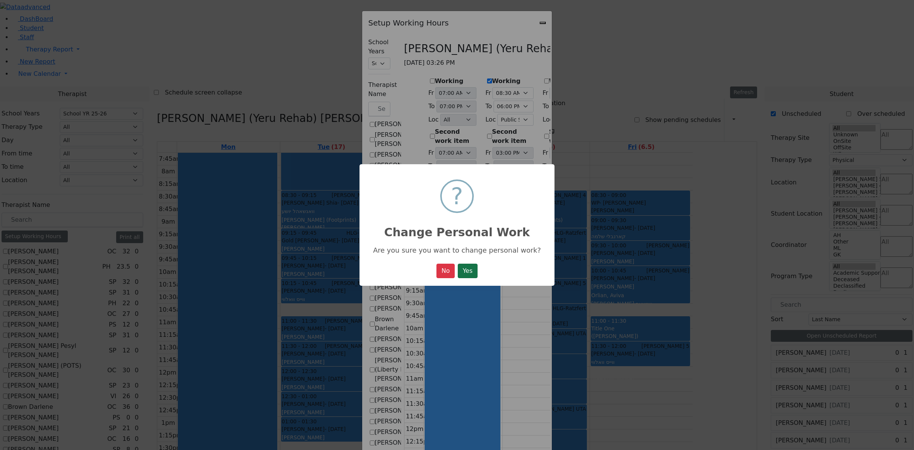
click at [471, 274] on button "Yes" at bounding box center [468, 270] width 20 height 14
select select "19:00:00"
select select "08:30:00"
select select "18:00:00"
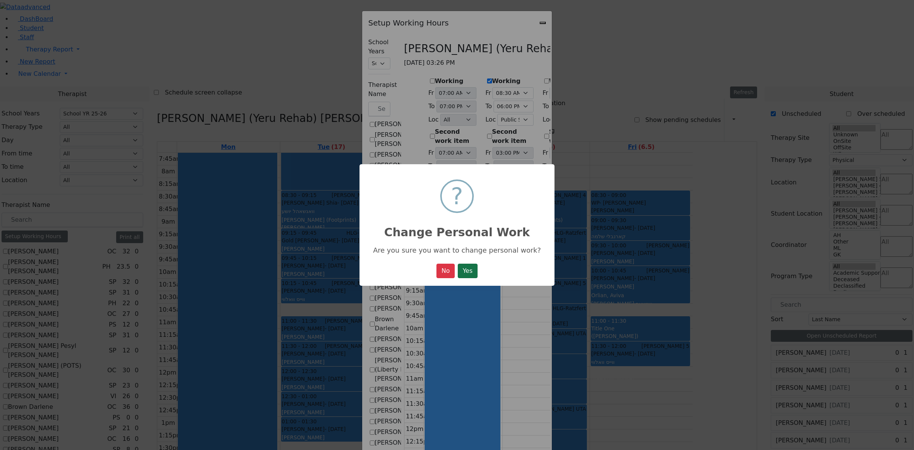
select select "1"
select select "15:00:00"
select select "19:00:00"
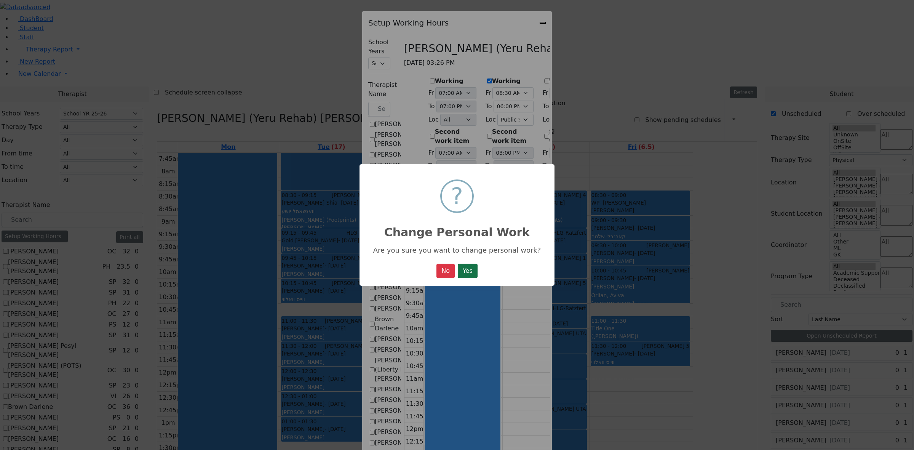
select select "08:30:00"
select select "18:00:00"
select select "1"
select select "15:00:00"
select select "19:00:00"
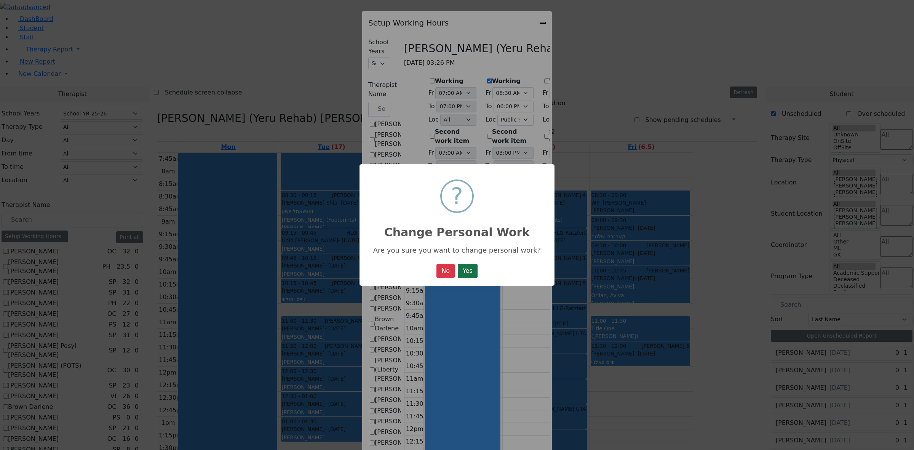
select select "07:45:00"
select select "15:00:00"
select select "1"
select select "15:00:00"
select select "19:00:00"
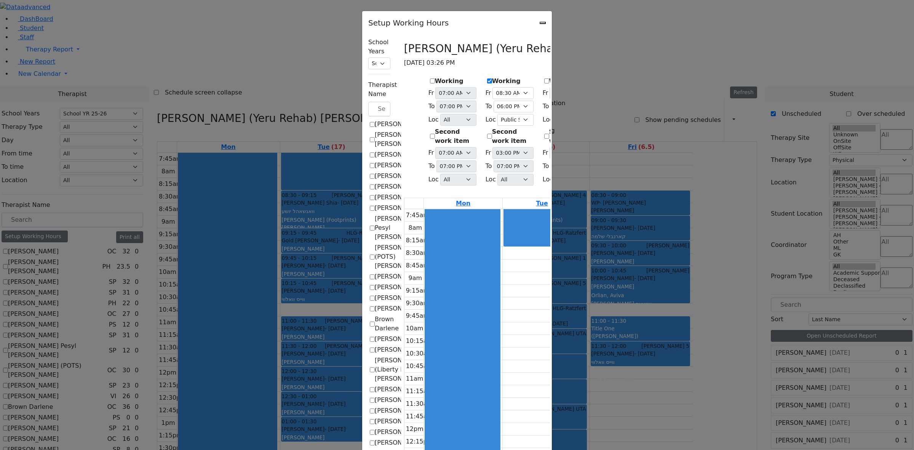
click at [669, 99] on select "07:00 AM 07:15 AM 07:30 AM 07:45 AM 08:00 AM 08:15 AM 08:30 AM 08:45 AM 09:00 A…" at bounding box center [684, 93] width 41 height 12
select select "08:30:00"
click at [664, 99] on select "07:00 AM 07:15 AM 07:30 AM 07:45 AM 08:00 AM 08:15 AM 08:30 AM 08:45 AM 09:00 A…" at bounding box center [684, 93] width 41 height 12
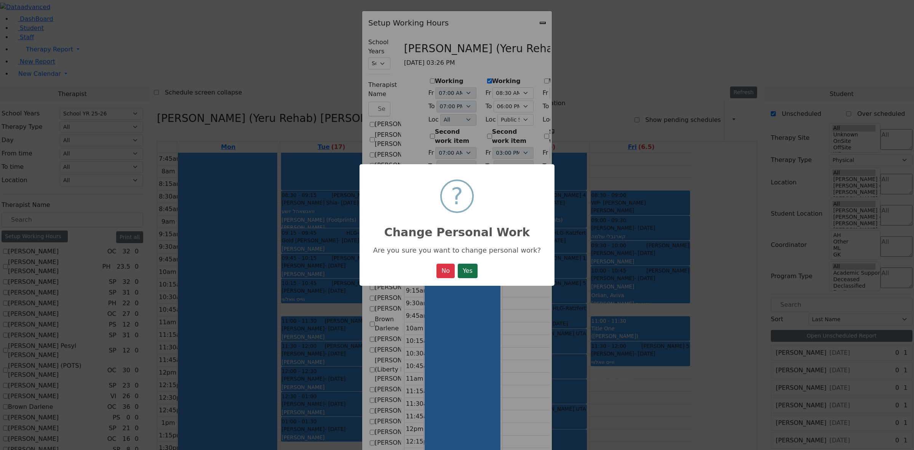
click at [473, 275] on button "Yes" at bounding box center [468, 270] width 20 height 14
select select "19:00:00"
select select "08:30:00"
select select "18:00:00"
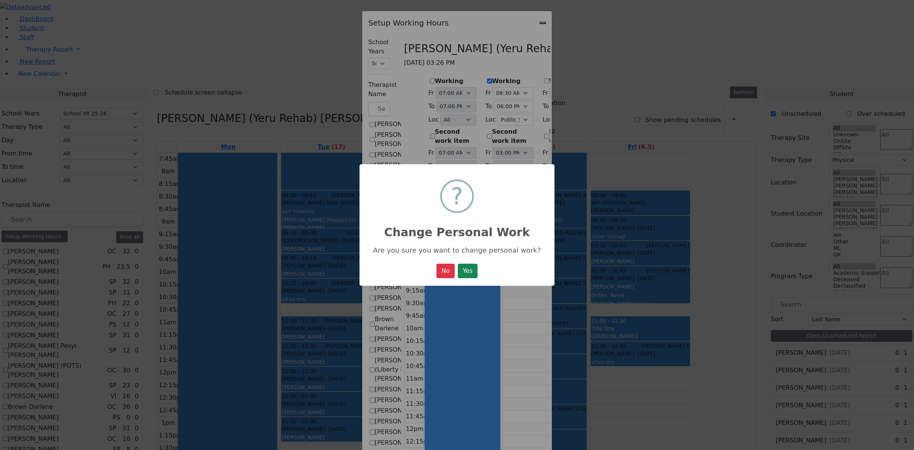
select select "1"
select select "15:00:00"
select select "19:00:00"
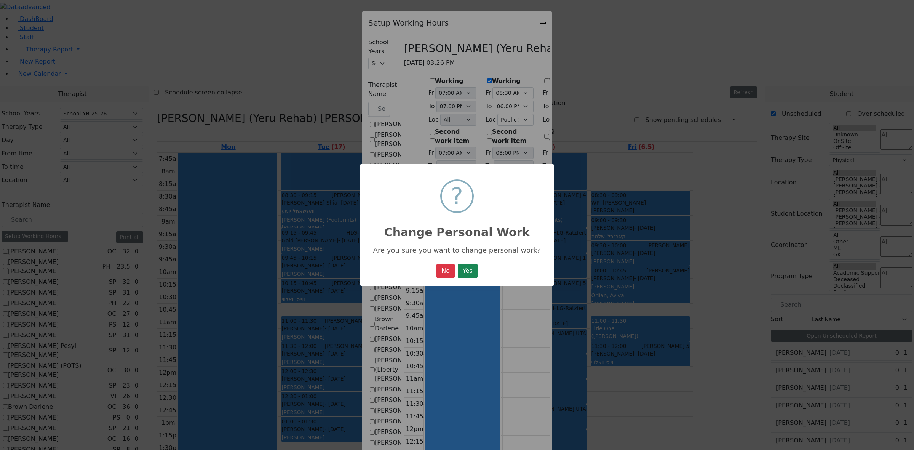
select select "08:30:00"
select select "18:00:00"
select select "1"
select select "15:00:00"
select select "19:00:00"
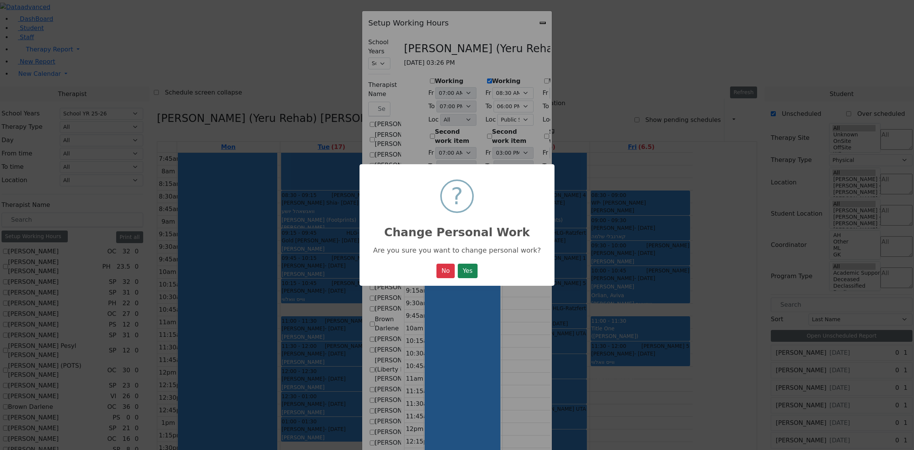
select select "08:30:00"
select select "15:00:00"
select select "1"
select select "15:00:00"
select select "19:00:00"
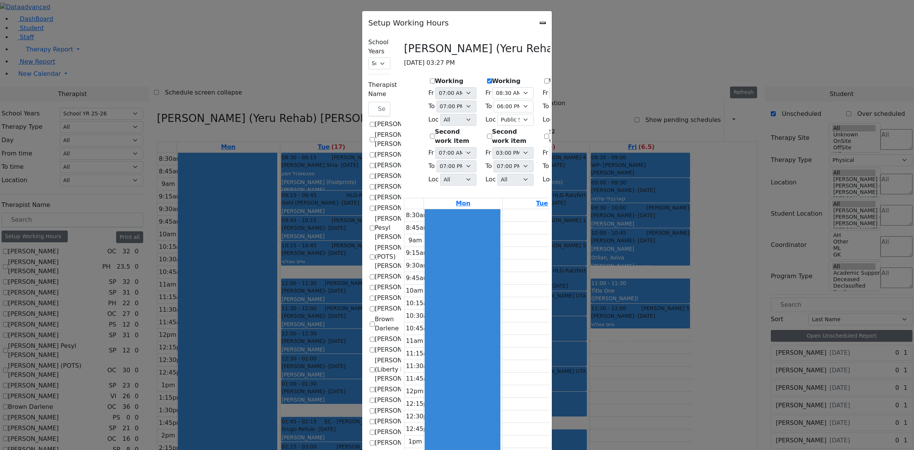
click at [667, 112] on select "07:15 AM 07:30 AM 07:45 AM 08:00 AM 08:15 AM 08:30 AM 08:45 AM 09:00 AM 09:15 A…" at bounding box center [685, 107] width 40 height 12
select select "12:00:00"
click at [665, 112] on select "07:15 AM 07:30 AM 07:45 AM 08:00 AM 08:15 AM 08:30 AM 08:45 AM 09:00 AM 09:15 A…" at bounding box center [685, 107] width 40 height 12
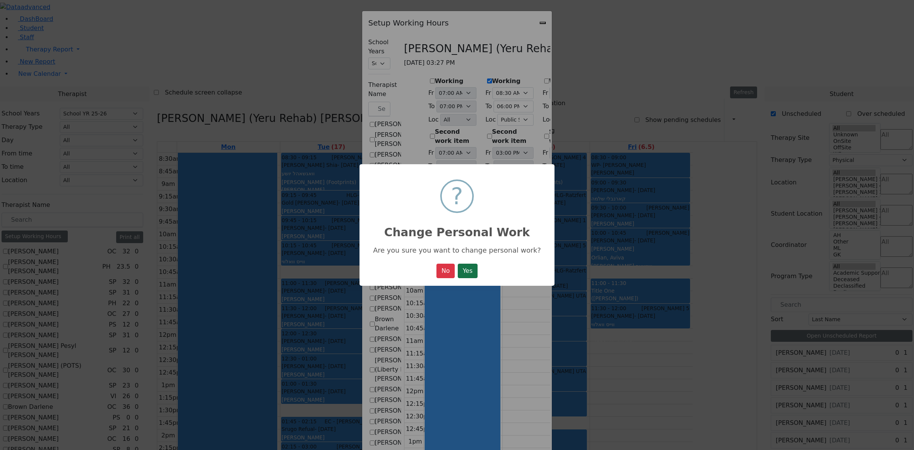
click at [473, 273] on button "Yes" at bounding box center [468, 270] width 20 height 14
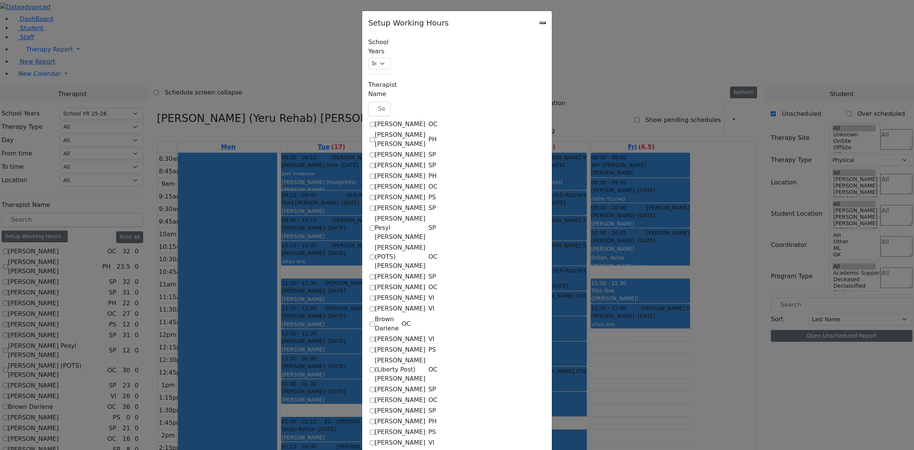
select select "19:00:00"
select select "08:30:00"
select select "18:00:00"
select select "1"
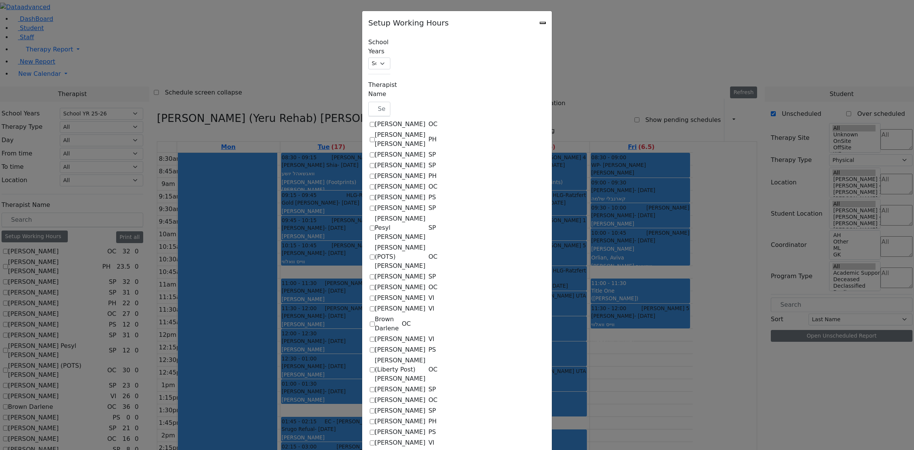
select select "15:00:00"
select select "19:00:00"
select select "08:30:00"
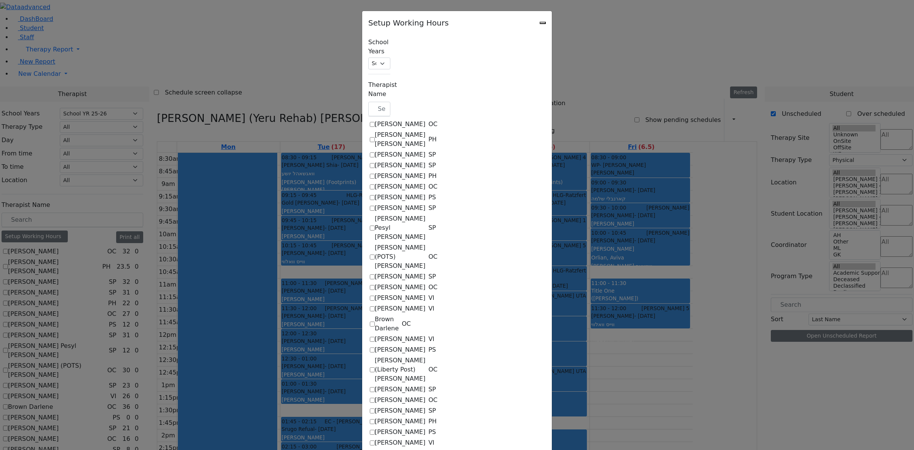
select select "18:00:00"
select select "1"
select select "15:00:00"
select select "19:00:00"
select select "08:30:00"
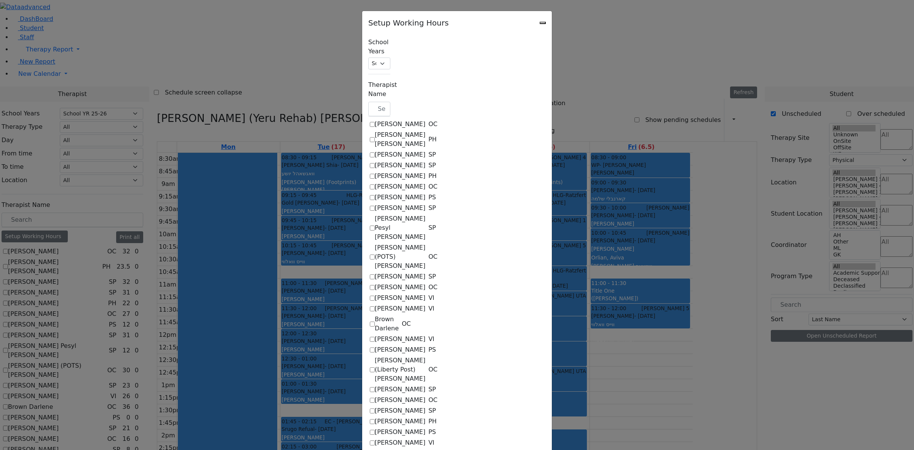
select select "12:00:00"
select select "1"
select select "15:00:00"
select select "19:00:00"
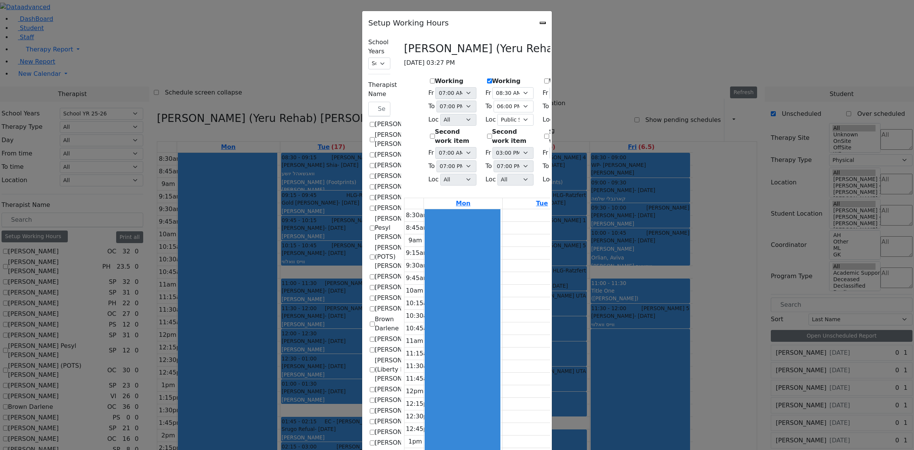
click at [543, 23] on icon "Close" at bounding box center [543, 23] width 0 height 0
checkbox input "false"
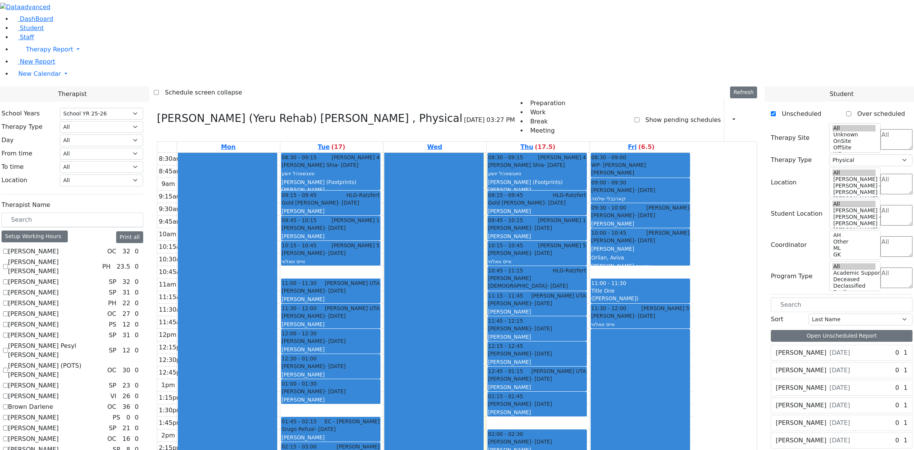
click at [519, 401] on div "8:30am 8:45am 9am 9:15am 9:30am 9:45am 10am 10:15am 10:30am 10:45am 11am 11:15a…" at bounding box center [424, 391] width 535 height 477
click at [870, 154] on select "All Psych Hearing Vision Speech Physical Occupational" at bounding box center [870, 160] width 83 height 12
select select "3"
click at [832, 154] on select "All Psych Hearing Vision Speech Physical Occupational" at bounding box center [870, 160] width 83 height 12
click at [880, 236] on textarea "Search" at bounding box center [896, 246] width 32 height 21
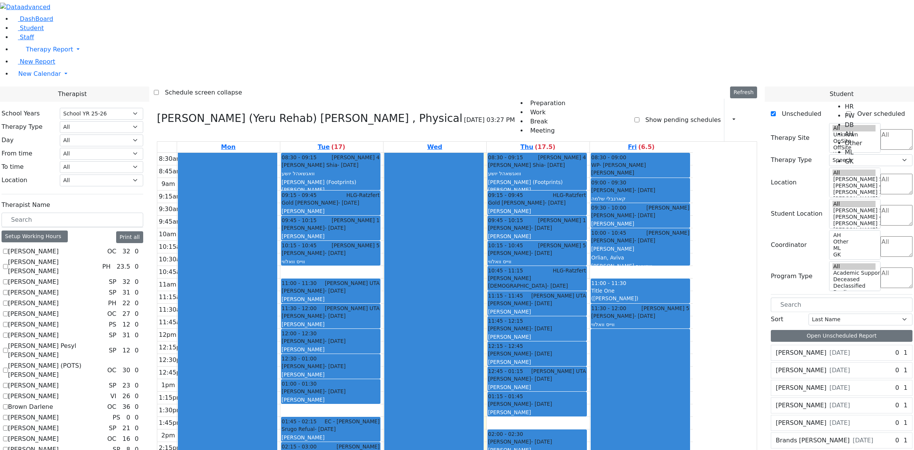
click at [851, 139] on li "AH" at bounding box center [852, 133] width 17 height 9
select select "4"
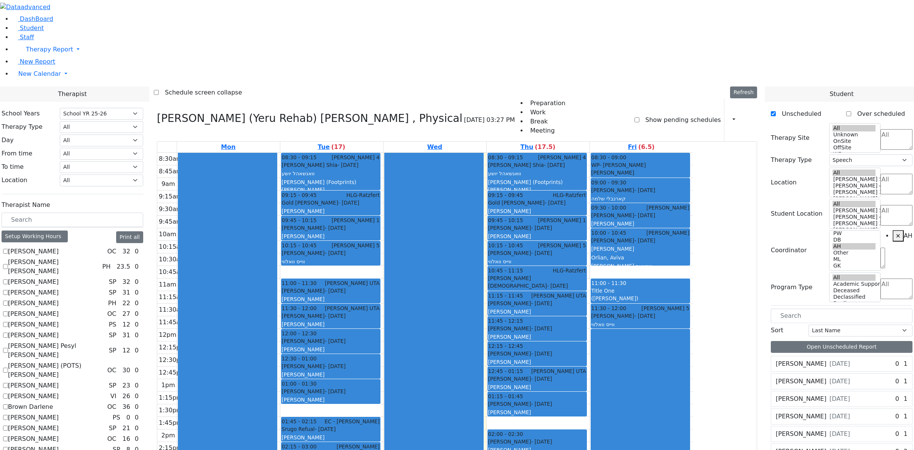
click at [840, 356] on div "[PERSON_NAME] [DATE] 0 1 Weekly 2x45 0 1 2x30" at bounding box center [842, 426] width 142 height 140
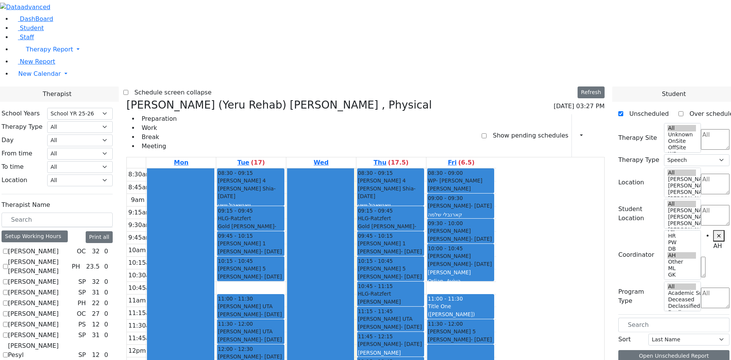
scroll to position [29, 0]
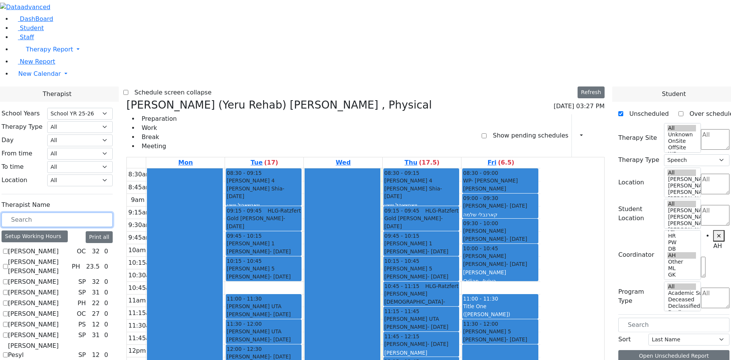
click at [113, 212] on input "text" at bounding box center [57, 219] width 111 height 14
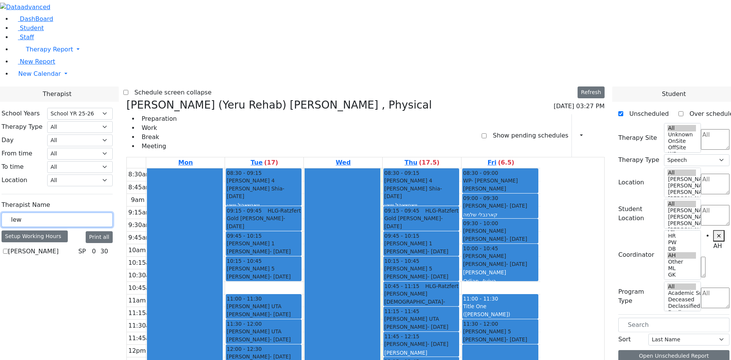
type input "lew"
click at [59, 247] on label "[PERSON_NAME]" at bounding box center [33, 251] width 51 height 9
click at [8, 249] on input "[PERSON_NAME]" at bounding box center [5, 251] width 5 height 5
checkbox input "true"
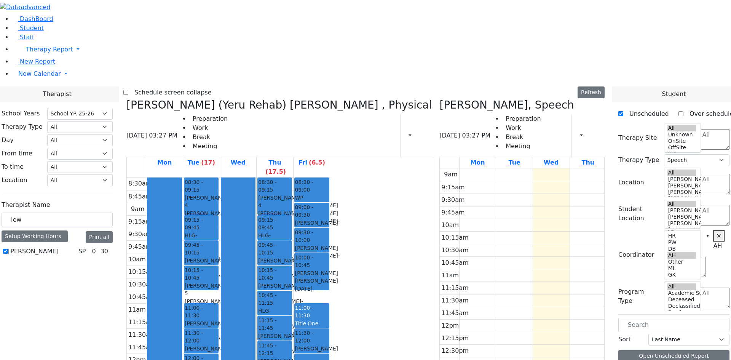
click at [126, 99] on icon at bounding box center [126, 105] width 0 height 13
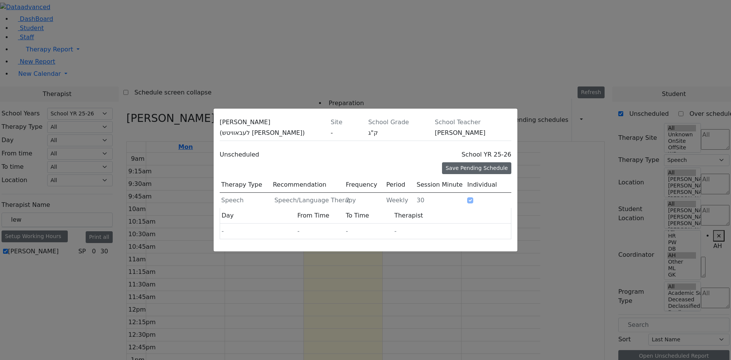
click at [461, 162] on div "Save Pending Schedule" at bounding box center [476, 168] width 69 height 12
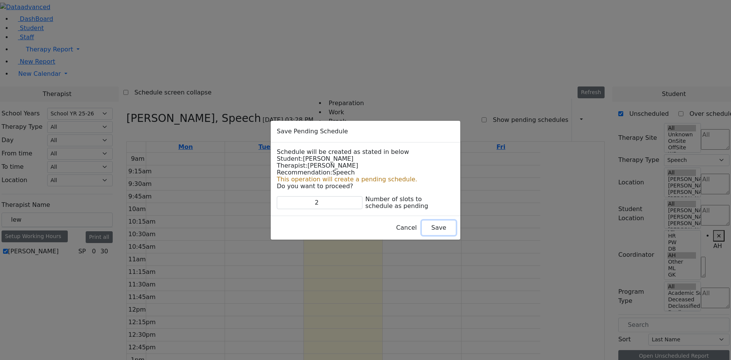
click at [422, 225] on button "Save" at bounding box center [439, 227] width 34 height 14
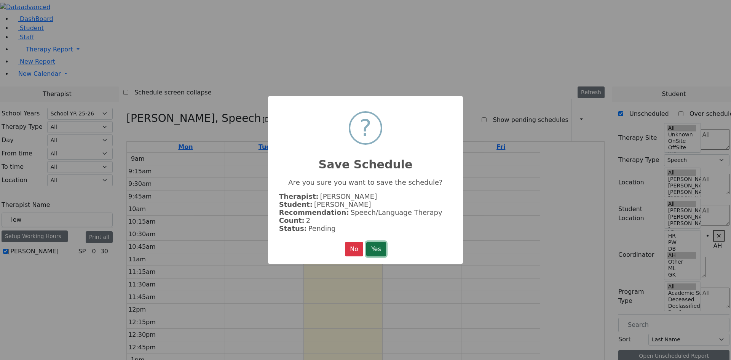
click at [373, 247] on button "Yes" at bounding box center [376, 249] width 20 height 14
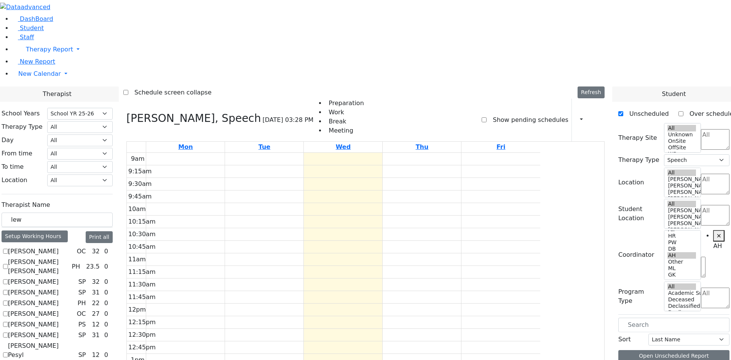
click at [494, 114] on label "Show pending schedules" at bounding box center [527, 120] width 81 height 12
click at [487, 117] on input "Show pending schedules" at bounding box center [484, 119] width 5 height 5
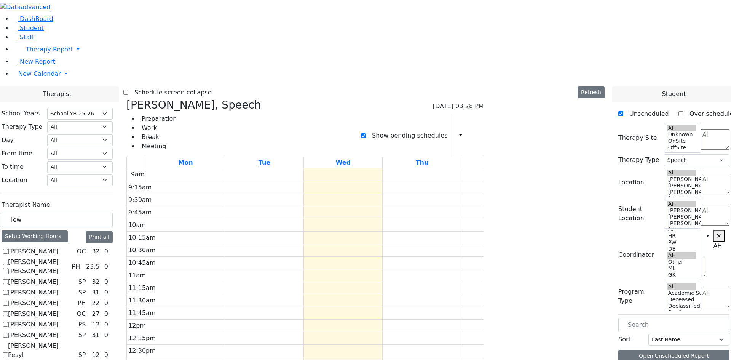
checkbox input "false"
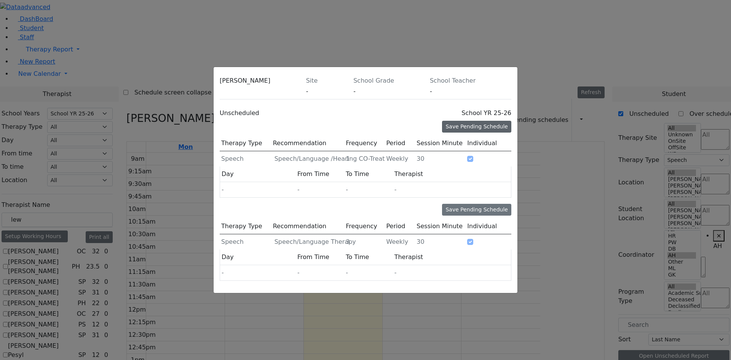
click at [474, 121] on div "Save Pending Schedule" at bounding box center [476, 127] width 69 height 12
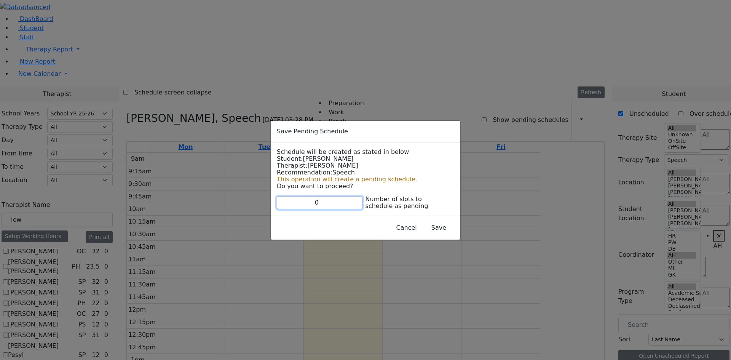
click at [306, 203] on input "0" at bounding box center [320, 202] width 86 height 13
click at [307, 199] on input "1" at bounding box center [320, 202] width 86 height 13
click at [307, 199] on input "2" at bounding box center [320, 202] width 86 height 13
click at [422, 233] on button "Save" at bounding box center [439, 227] width 34 height 14
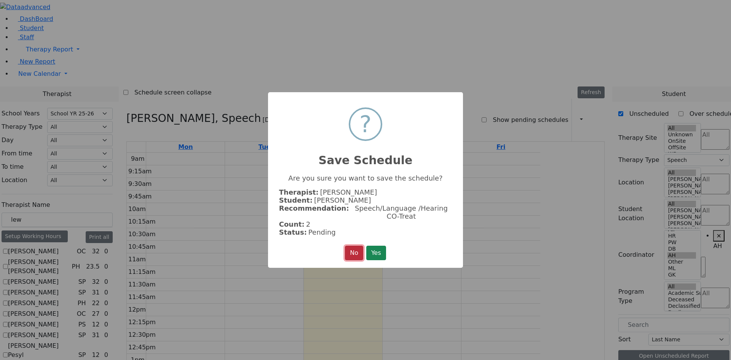
click at [351, 246] on button "No" at bounding box center [354, 253] width 18 height 14
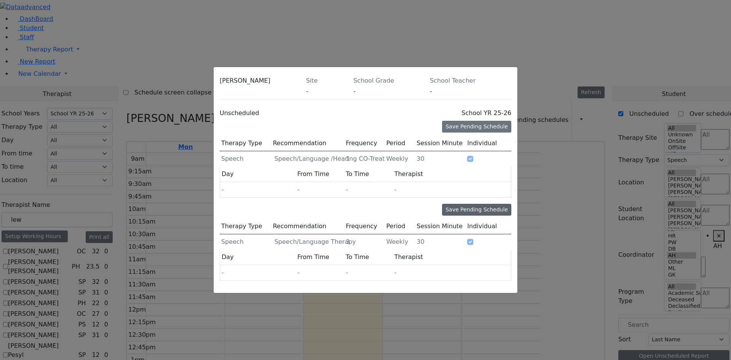
click at [481, 204] on div "Save Pending Schedule" at bounding box center [476, 210] width 69 height 12
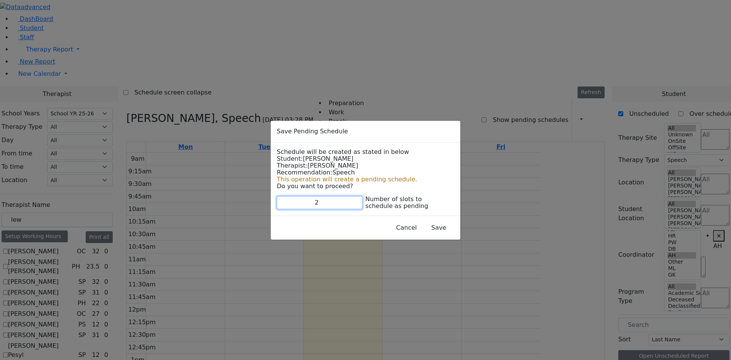
type input "2"
click at [308, 206] on input "2" at bounding box center [320, 202] width 86 height 13
click at [422, 231] on button "Save" at bounding box center [439, 227] width 34 height 14
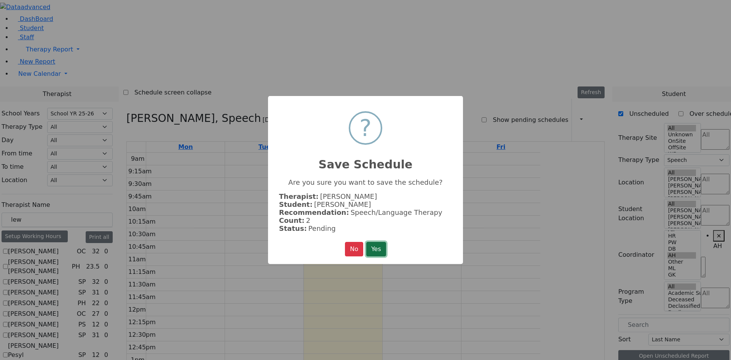
click at [384, 249] on button "Yes" at bounding box center [376, 249] width 20 height 14
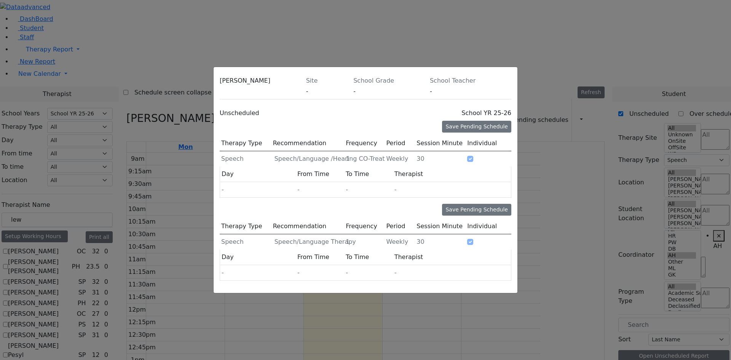
click at [511, 83] on icon at bounding box center [511, 83] width 0 height 0
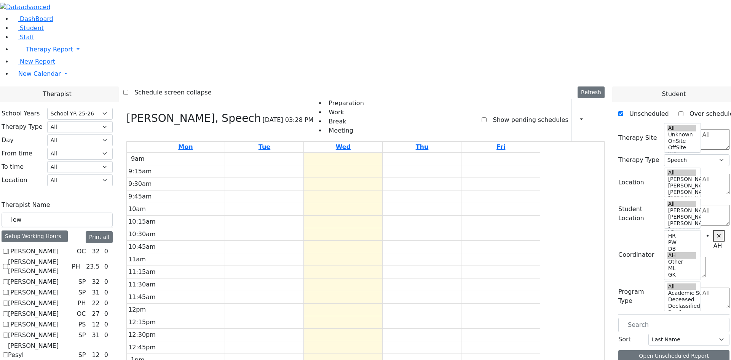
click at [510, 114] on label "Show pending schedules" at bounding box center [527, 120] width 81 height 12
click at [487, 117] on input "Show pending schedules" at bounding box center [484, 119] width 5 height 5
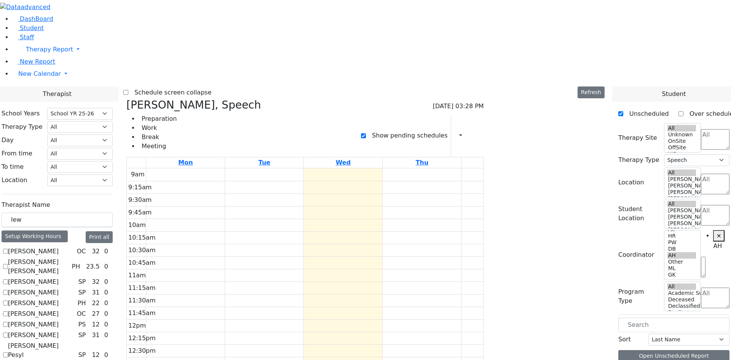
click at [435, 129] on label "Show pending schedules" at bounding box center [406, 135] width 81 height 12
click at [366, 133] on input "Show pending schedules" at bounding box center [363, 135] width 5 height 5
checkbox input "false"
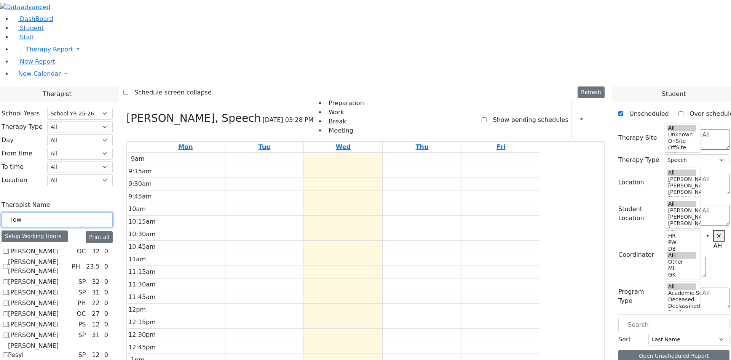
drag, startPoint x: 141, startPoint y: 129, endPoint x: 76, endPoint y: 132, distance: 64.8
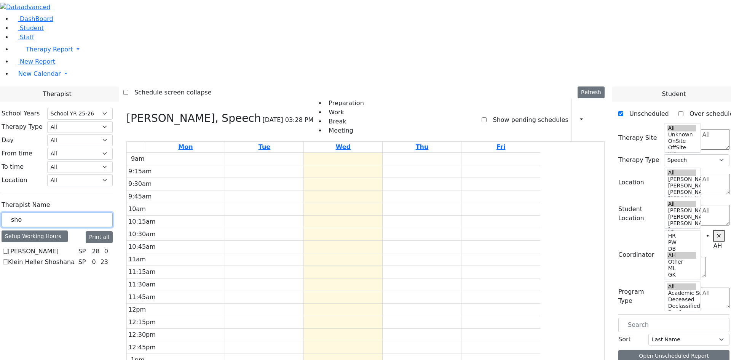
type input "sho"
click at [75, 257] on label "Klein Heller Shoshana" at bounding box center [41, 261] width 67 height 9
click at [8, 259] on input "Klein Heller Shoshana" at bounding box center [5, 261] width 5 height 5
checkbox input "true"
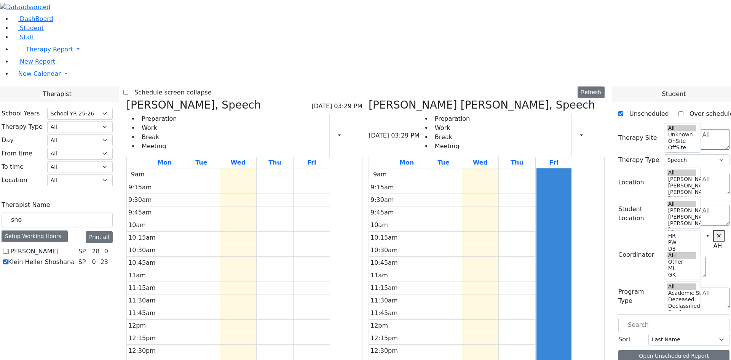
click at [197, 86] on div "Schedule screen collapse Refresh Setup Working Hours Print Schedule [PERSON_NAM…" at bounding box center [365, 289] width 493 height 407
click at [198, 86] on label "Schedule screen collapse" at bounding box center [169, 92] width 83 height 12
click at [128, 90] on input "Schedule screen collapse" at bounding box center [125, 92] width 5 height 5
checkbox input "true"
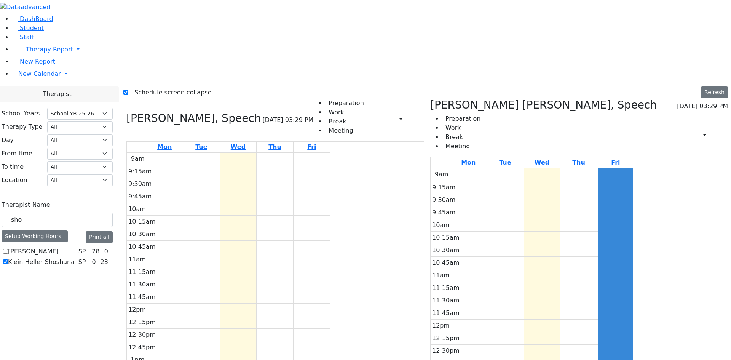
click at [126, 112] on icon at bounding box center [126, 118] width 0 height 13
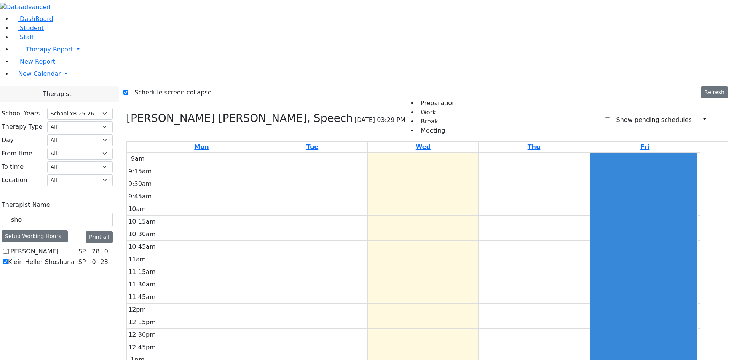
click at [610, 114] on label "Show pending schedules" at bounding box center [650, 120] width 81 height 12
click at [605, 117] on input "Show pending schedules" at bounding box center [607, 119] width 5 height 5
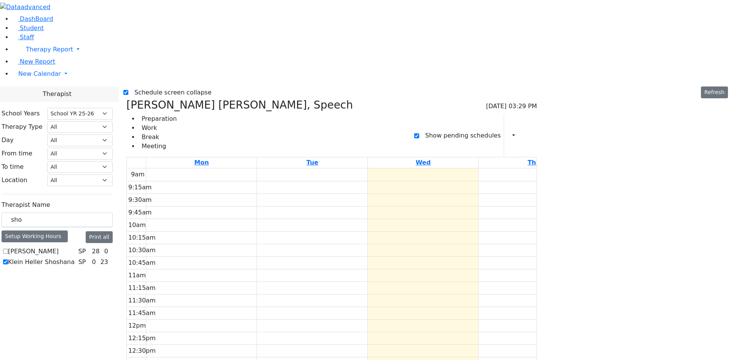
checkbox input "false"
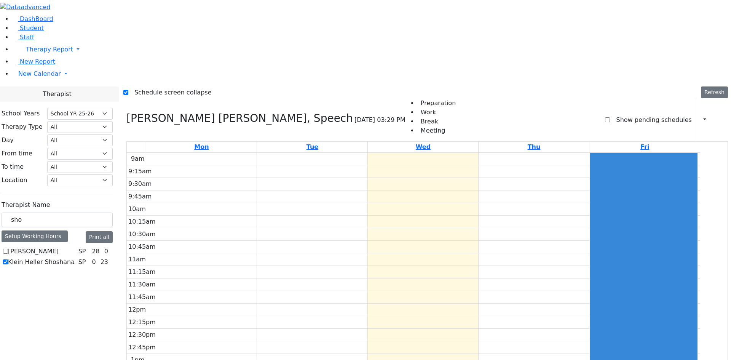
click at [176, 86] on label "Schedule screen collapse" at bounding box center [169, 92] width 83 height 12
click at [128, 90] on input "Schedule screen collapse" at bounding box center [125, 92] width 5 height 5
checkbox input "false"
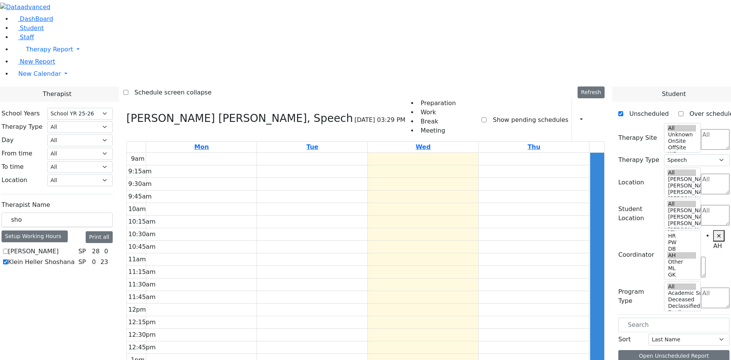
click at [499, 114] on label "Show pending schedules" at bounding box center [527, 120] width 81 height 12
click at [487, 117] on input "Show pending schedules" at bounding box center [484, 119] width 5 height 5
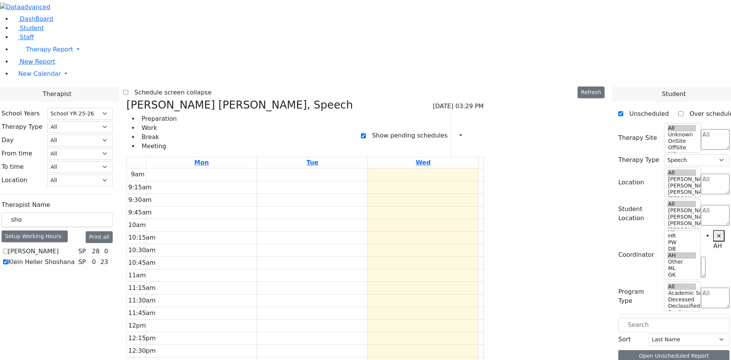
checkbox input "false"
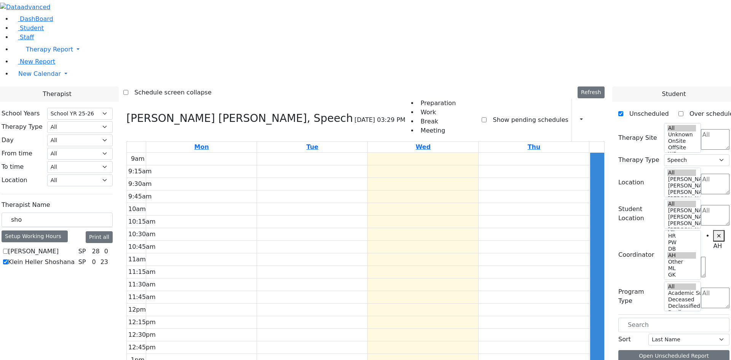
click at [111, 262] on icon at bounding box center [111, 262] width 0 height 0
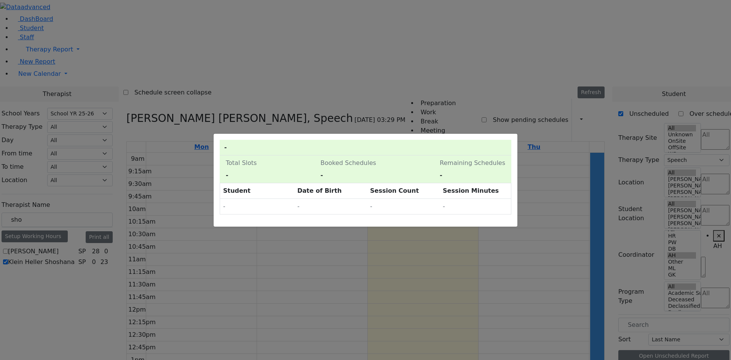
click at [182, 182] on div "0 Pending Schedules - Total Slots - Booked Schedules - Pending Schedules - Rema…" at bounding box center [365, 180] width 731 height 360
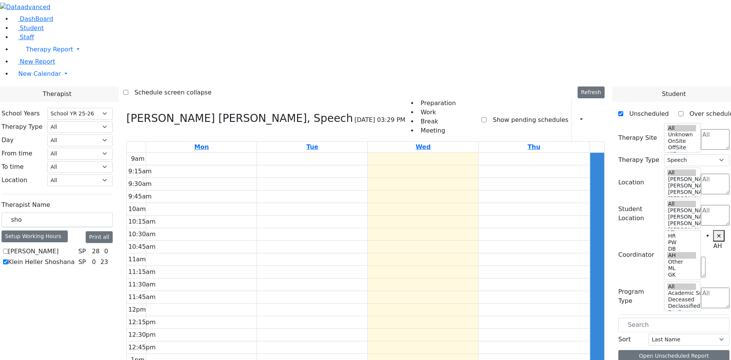
click at [75, 257] on label "Klein Heller Shoshana" at bounding box center [41, 261] width 67 height 9
click at [8, 259] on input "Klein Heller Shoshana" at bounding box center [5, 261] width 5 height 5
checkbox input "false"
select select
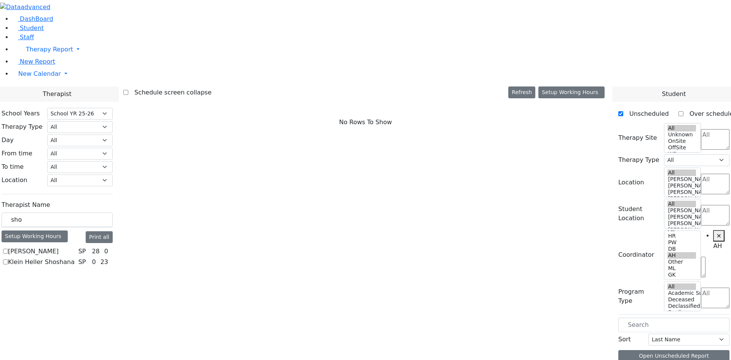
click at [75, 257] on label "Klein Heller Shoshana" at bounding box center [41, 261] width 67 height 9
click at [8, 259] on input "Klein Heller Shoshana" at bounding box center [5, 261] width 5 height 5
checkbox input "true"
select select "3"
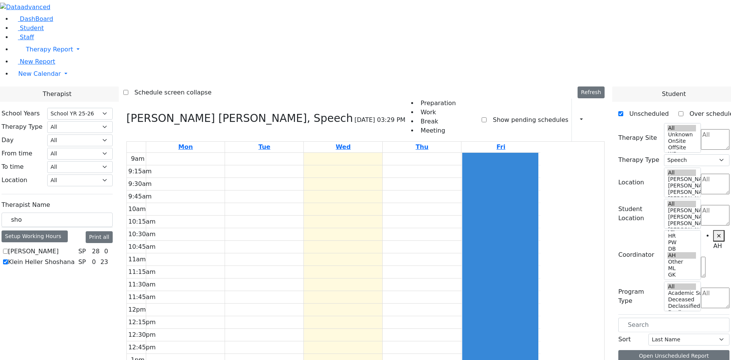
click at [528, 114] on label "Show pending schedules" at bounding box center [527, 120] width 81 height 12
click at [487, 117] on input "Show pending schedules" at bounding box center [484, 119] width 5 height 5
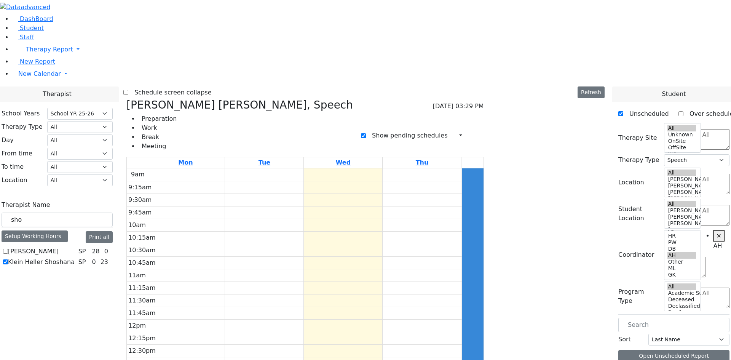
checkbox input "false"
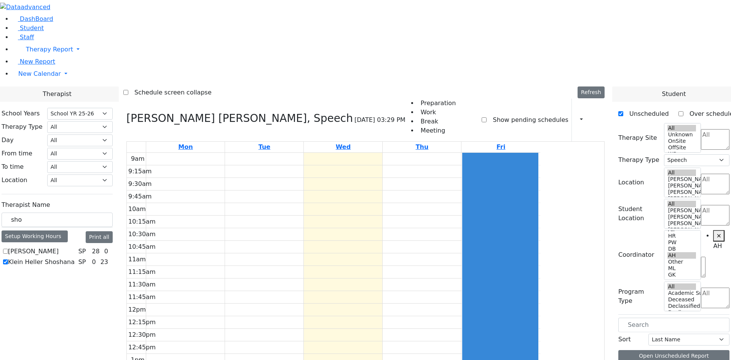
click at [126, 112] on icon at bounding box center [126, 118] width 0 height 13
select select
checkbox input "false"
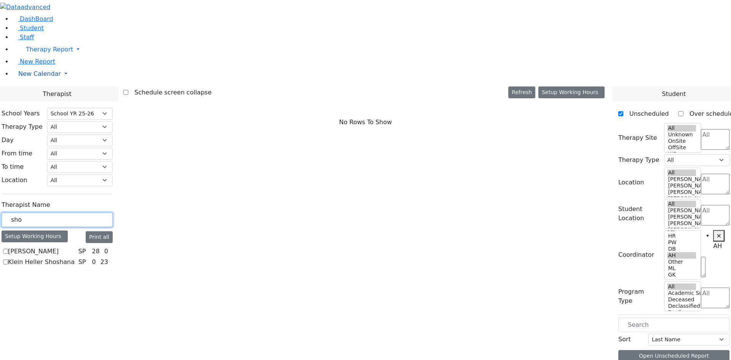
drag, startPoint x: 84, startPoint y: 123, endPoint x: 70, endPoint y: 121, distance: 14.5
type input "gru"
click at [47, 247] on label "Grumet Tova" at bounding box center [27, 251] width 39 height 9
click at [8, 249] on input "Grumet Tova" at bounding box center [5, 251] width 5 height 5
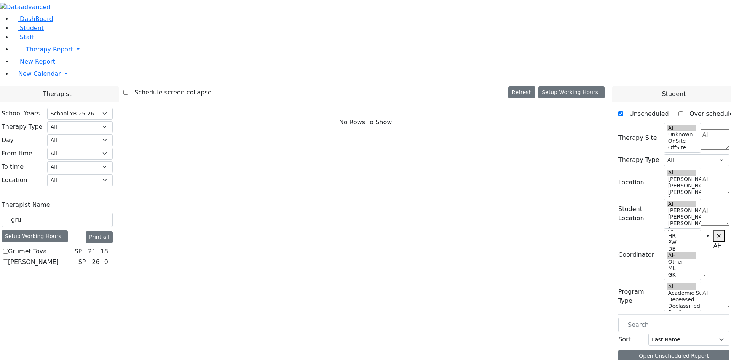
checkbox input "true"
select select "3"
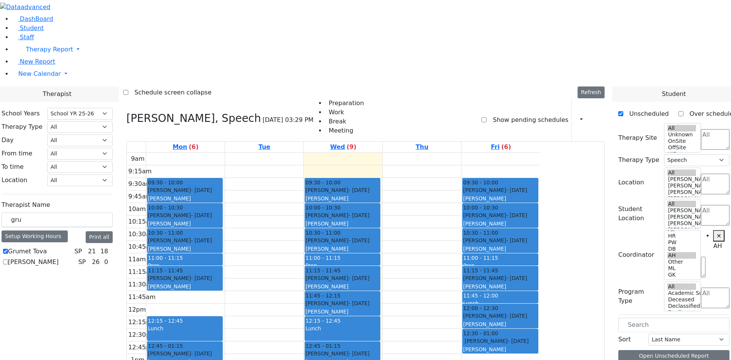
click at [510, 114] on label "Show pending schedules" at bounding box center [527, 120] width 81 height 12
click at [487, 117] on input "Show pending schedules" at bounding box center [484, 119] width 5 height 5
checkbox input "true"
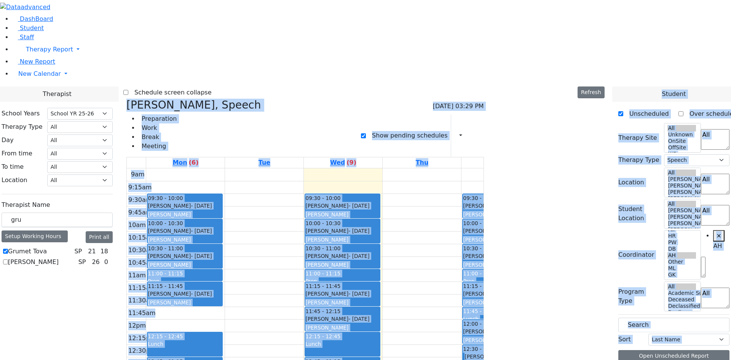
drag, startPoint x: 567, startPoint y: 13, endPoint x: 543, endPoint y: 10, distance: 24.9
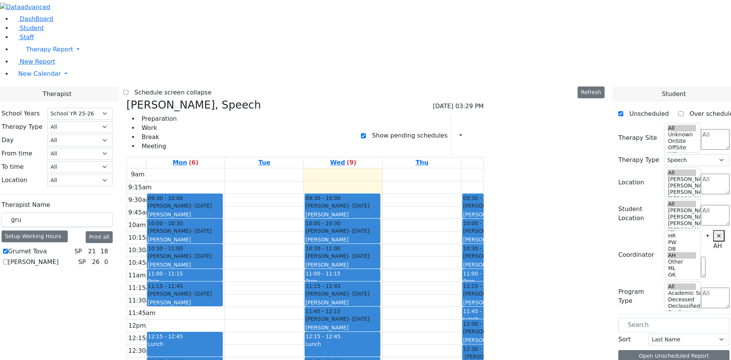
drag, startPoint x: 127, startPoint y: 131, endPoint x: 62, endPoint y: 131, distance: 64.7
click at [92, 247] on div "[PERSON_NAME] SP 21 18 [PERSON_NAME] SP 26 0" at bounding box center [57, 257] width 111 height 20
click at [47, 247] on label "Grumet Tova" at bounding box center [27, 251] width 39 height 9
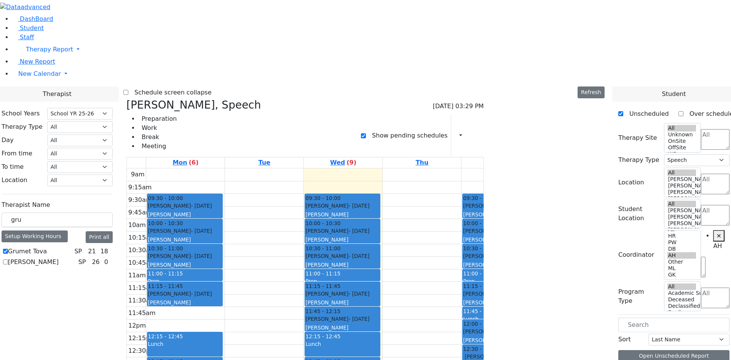
click at [8, 249] on input "Grumet Tova" at bounding box center [5, 251] width 5 height 5
checkbox input "false"
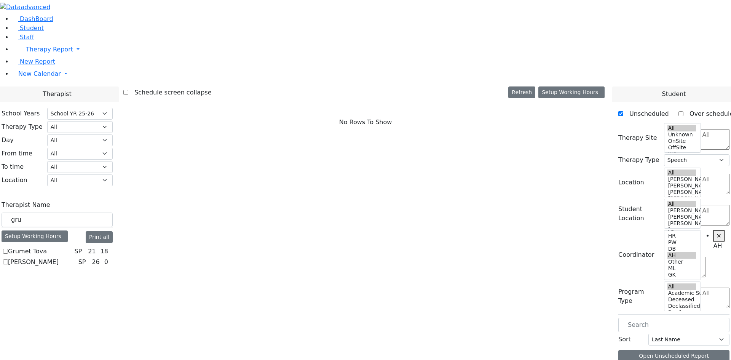
select select
drag, startPoint x: 61, startPoint y: 126, endPoint x: 42, endPoint y: 125, distance: 18.7
type input "sho"
click at [75, 257] on label "Klein Heller Shoshana" at bounding box center [41, 261] width 67 height 9
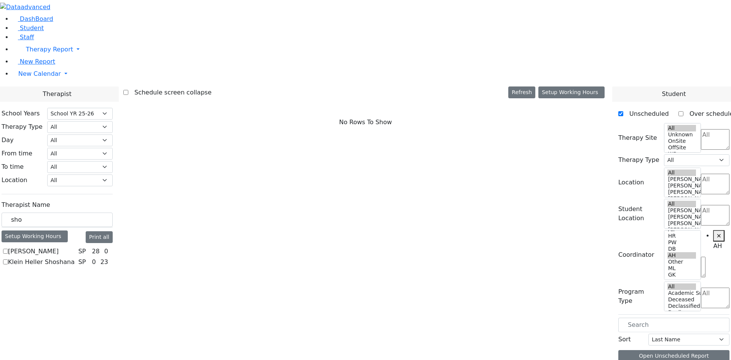
click at [8, 259] on input "Klein Heller Shoshana" at bounding box center [5, 261] width 5 height 5
checkbox input "true"
select select "3"
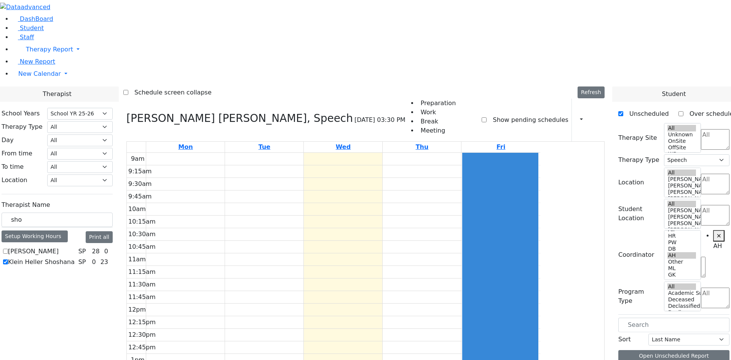
click at [504, 114] on label "Show pending schedules" at bounding box center [527, 120] width 81 height 12
click at [487, 117] on input "Show pending schedules" at bounding box center [484, 119] width 5 height 5
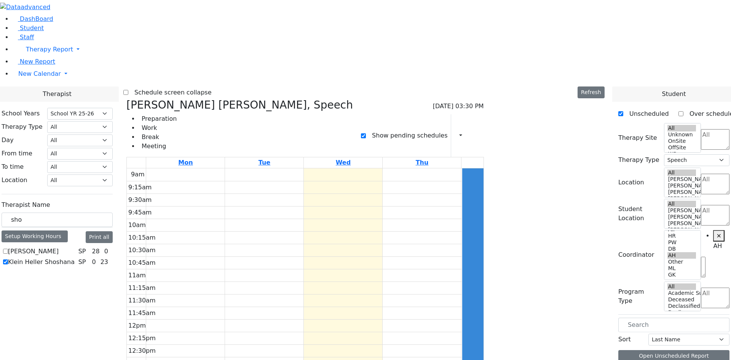
checkbox input "false"
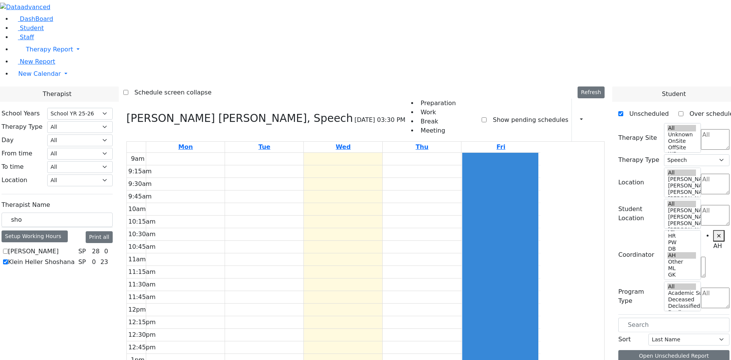
click at [75, 257] on label "Klein Heller Shoshana" at bounding box center [41, 261] width 67 height 9
click at [8, 259] on input "Klein Heller Shoshana" at bounding box center [5, 261] width 5 height 5
checkbox input "false"
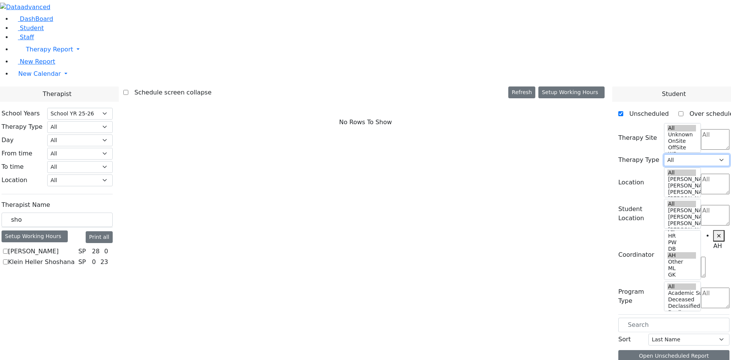
click at [691, 154] on select "All Psych Hearing Vision Speech Physical Occupational" at bounding box center [696, 160] width 65 height 12
click at [667, 154] on select "All Psych Hearing Vision Speech Physical Occupational" at bounding box center [696, 160] width 65 height 12
click at [697, 154] on select "All Psych Hearing Vision Speech Physical Occupational" at bounding box center [696, 160] width 65 height 12
select select "1"
click at [667, 154] on select "All Psych Hearing Vision Speech Physical Occupational" at bounding box center [696, 160] width 65 height 12
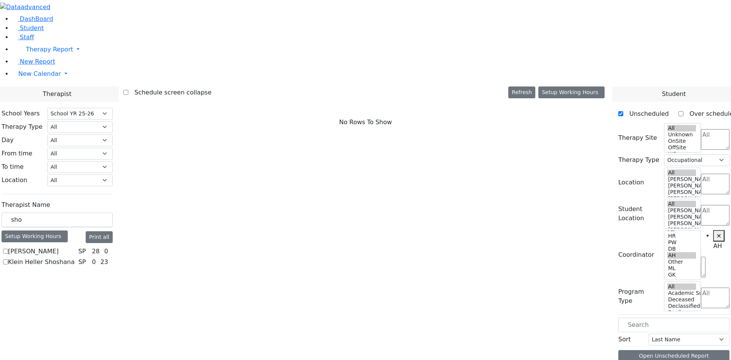
click at [716, 232] on span "×" at bounding box center [718, 235] width 5 height 7
select select
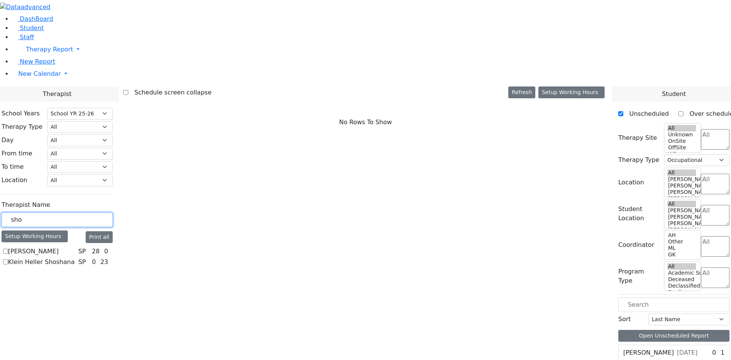
drag, startPoint x: 124, startPoint y: 129, endPoint x: 39, endPoint y: 134, distance: 85.4
type input "[PERSON_NAME]"
click at [59, 247] on label "[PERSON_NAME]" at bounding box center [33, 251] width 51 height 9
click at [8, 249] on input "[PERSON_NAME]" at bounding box center [5, 251] width 5 height 5
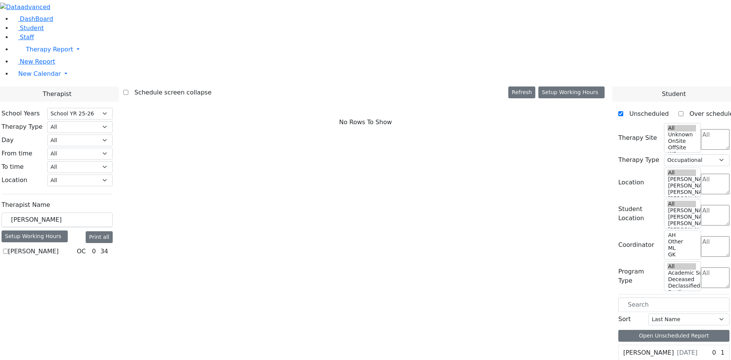
checkbox input "true"
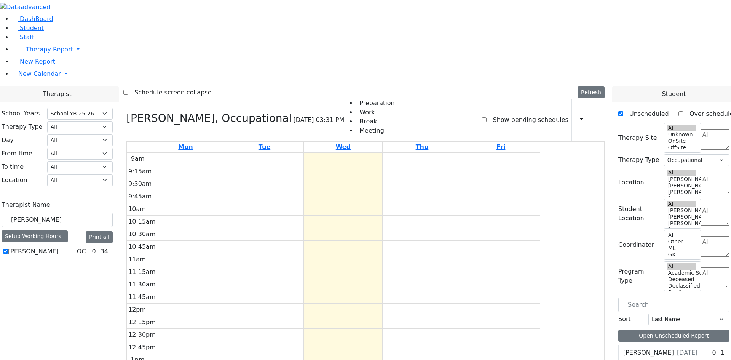
click at [701, 236] on textarea "Search" at bounding box center [715, 246] width 29 height 21
click at [540, 161] on div "9am 9:15am 9:30am 9:45am 10am 10:15am 10:30am 10:45am 11am 11:15am 11:30am 11:4…" at bounding box center [333, 304] width 413 height 302
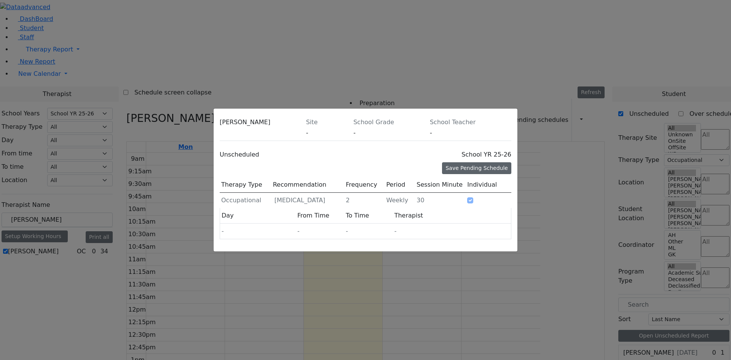
click at [491, 162] on div "Save Pending Schedule" at bounding box center [476, 168] width 69 height 12
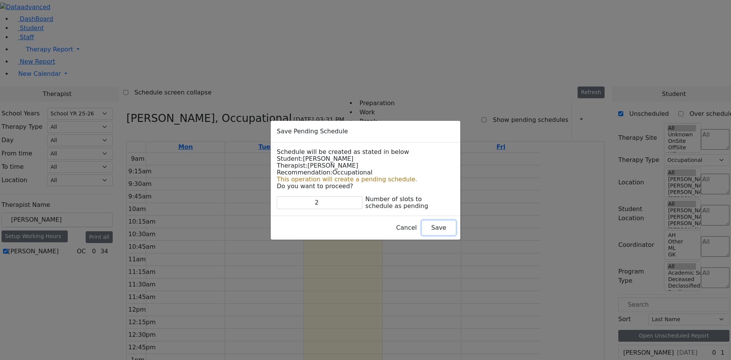
click at [422, 227] on button "Save" at bounding box center [439, 227] width 34 height 14
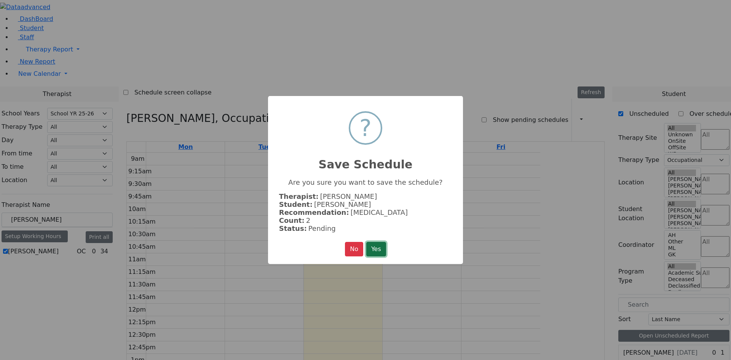
click at [380, 248] on button "Yes" at bounding box center [376, 249] width 20 height 14
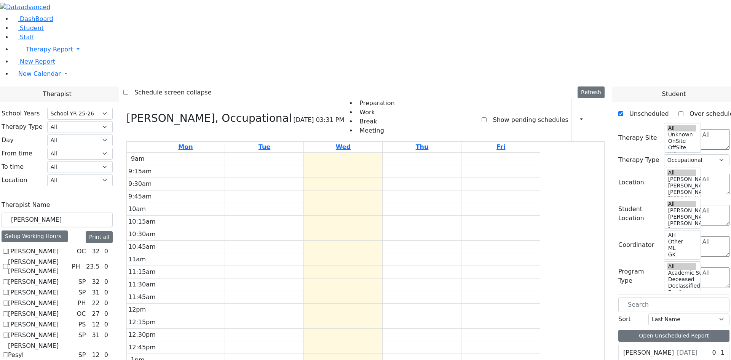
scroll to position [1, 0]
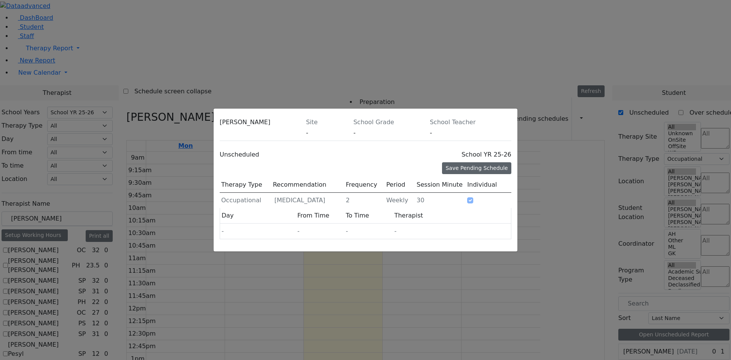
click at [485, 162] on div "Save Pending Schedule" at bounding box center [476, 168] width 69 height 12
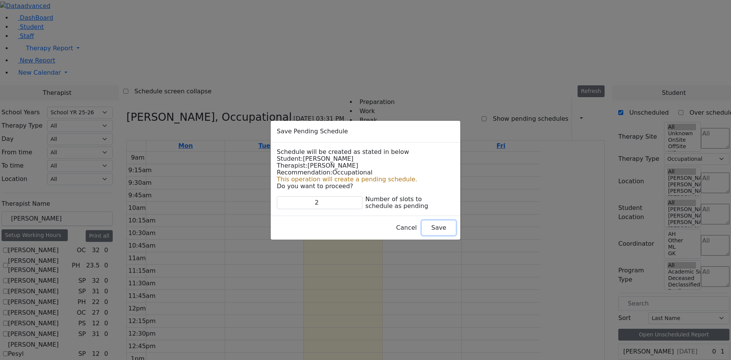
click at [422, 230] on button "Save" at bounding box center [439, 227] width 34 height 14
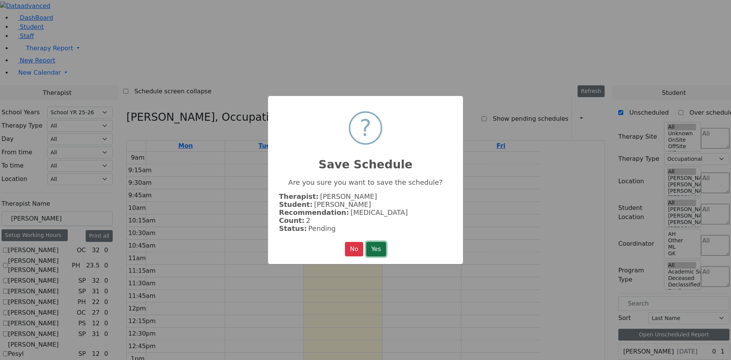
click at [378, 243] on button "Yes" at bounding box center [376, 249] width 20 height 14
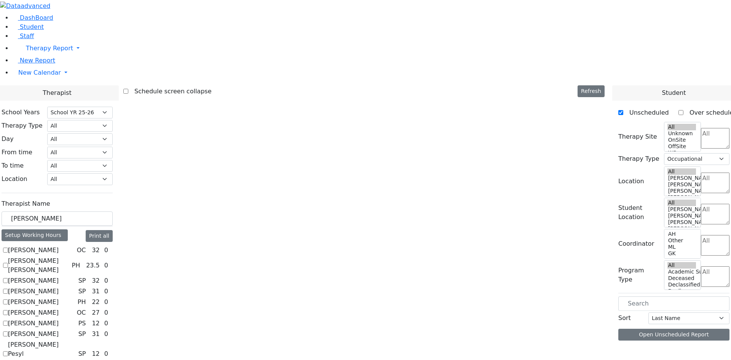
scroll to position [0, 0]
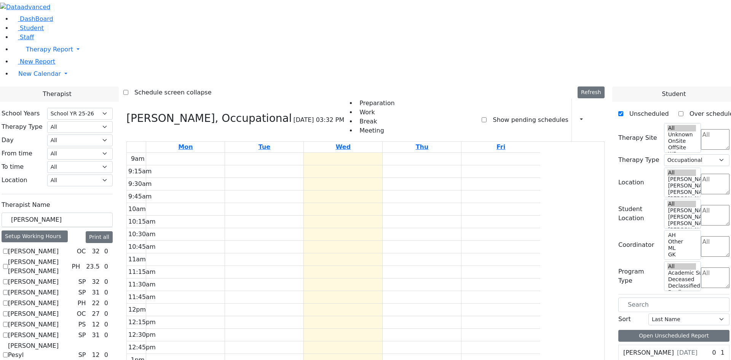
click at [504, 114] on label "Show pending schedules" at bounding box center [527, 120] width 81 height 12
click at [487, 117] on input "Show pending schedules" at bounding box center [484, 119] width 5 height 5
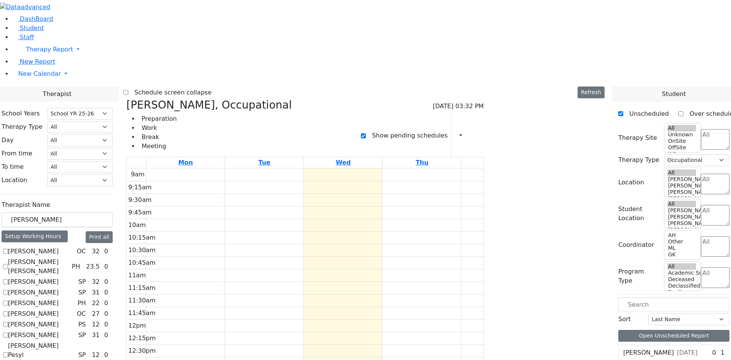
click at [463, 129] on div "Print Schedule Print All Print Info Print Pending Schedule Print Non Pending Sc…" at bounding box center [456, 135] width 11 height 13
click at [447, 129] on label "Show pending schedules" at bounding box center [406, 135] width 81 height 12
click at [366, 133] on input "Show pending schedules" at bounding box center [363, 135] width 5 height 5
checkbox input "false"
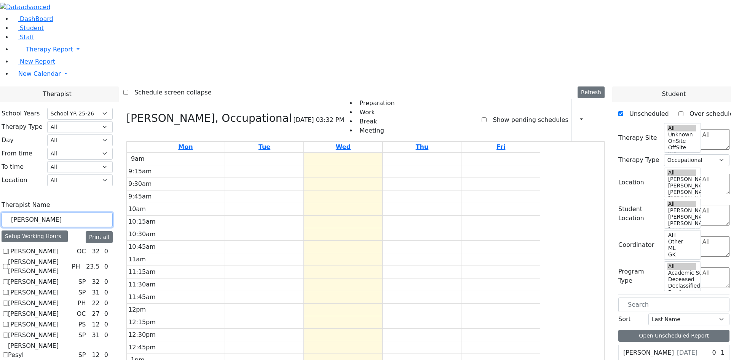
drag, startPoint x: 128, startPoint y: 132, endPoint x: 0, endPoint y: 129, distance: 128.0
click at [126, 112] on icon at bounding box center [126, 118] width 0 height 13
select select
checkbox input "false"
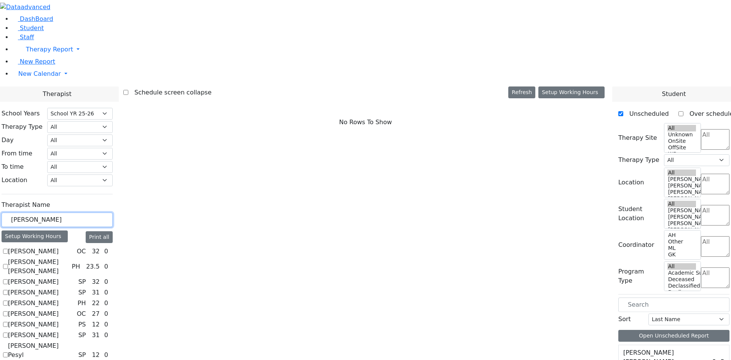
drag, startPoint x: 121, startPoint y: 136, endPoint x: 48, endPoint y: 132, distance: 72.8
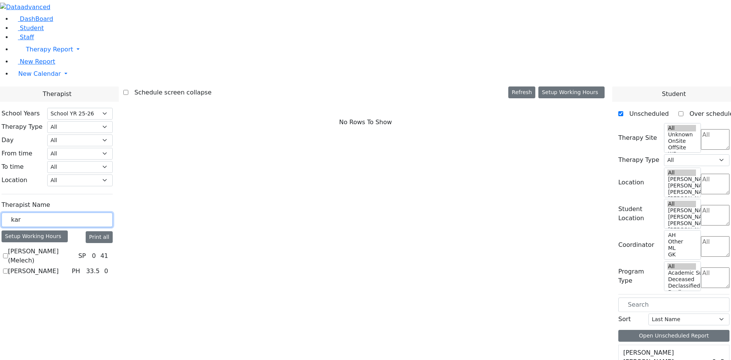
type input "kar"
click at [75, 247] on label "[PERSON_NAME] (Melech)" at bounding box center [41, 256] width 67 height 18
click at [8, 253] on input "[PERSON_NAME] (Melech)" at bounding box center [5, 255] width 5 height 5
checkbox input "true"
select select "3"
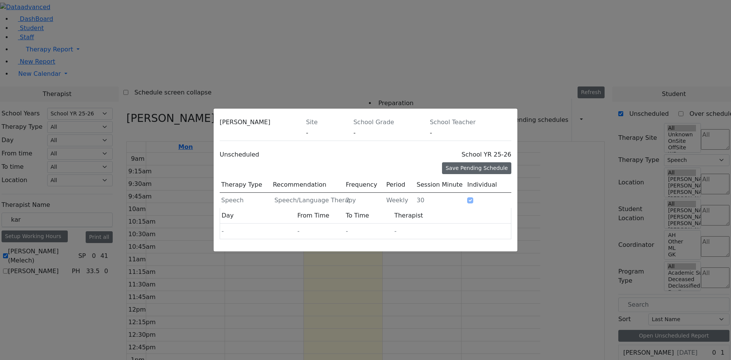
click at [466, 162] on div "Save Pending Schedule" at bounding box center [476, 168] width 69 height 12
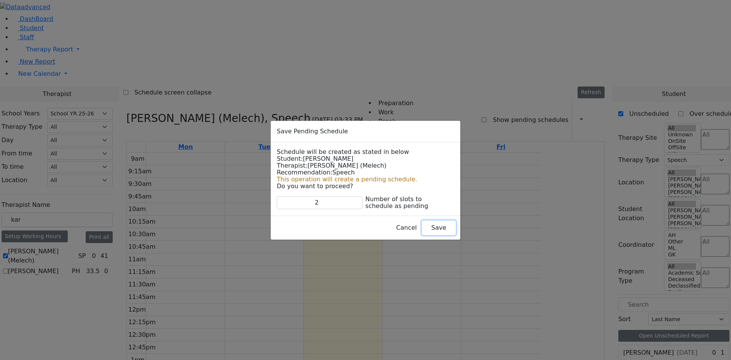
click at [428, 227] on button "Save" at bounding box center [439, 227] width 34 height 14
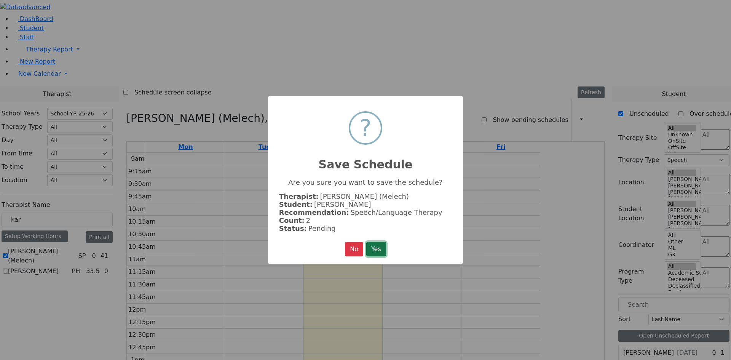
click at [384, 248] on button "Yes" at bounding box center [376, 249] width 20 height 14
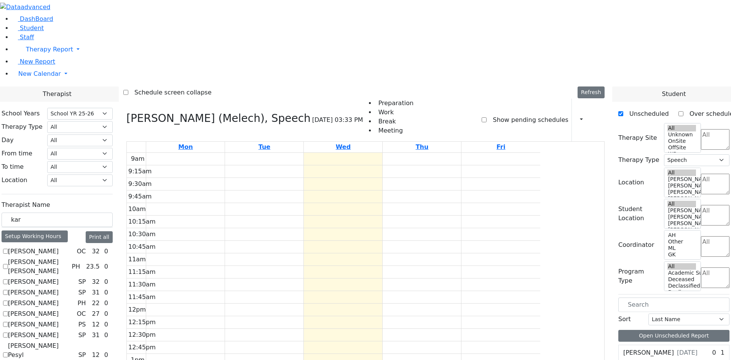
scroll to position [495, 0]
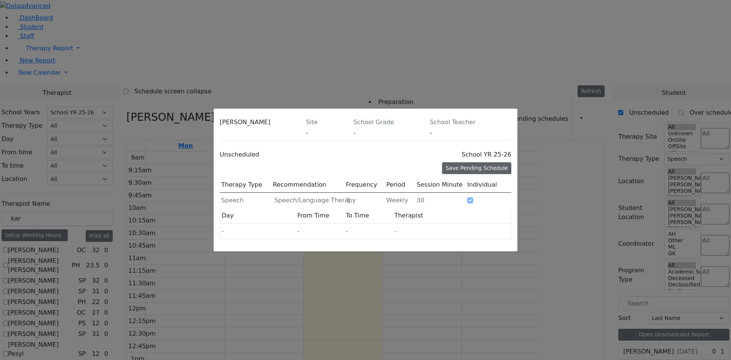
click at [478, 162] on div "Save Pending Schedule" at bounding box center [476, 168] width 69 height 12
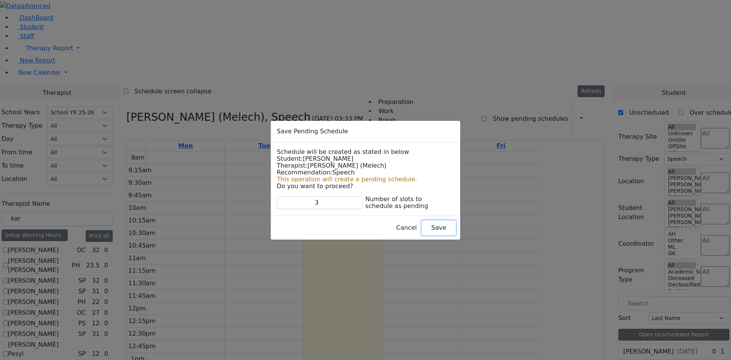
click at [422, 225] on button "Save" at bounding box center [439, 227] width 34 height 14
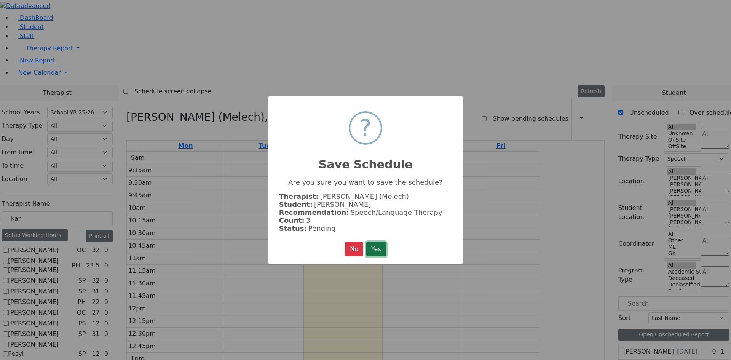
click at [379, 242] on button "Yes" at bounding box center [376, 249] width 20 height 14
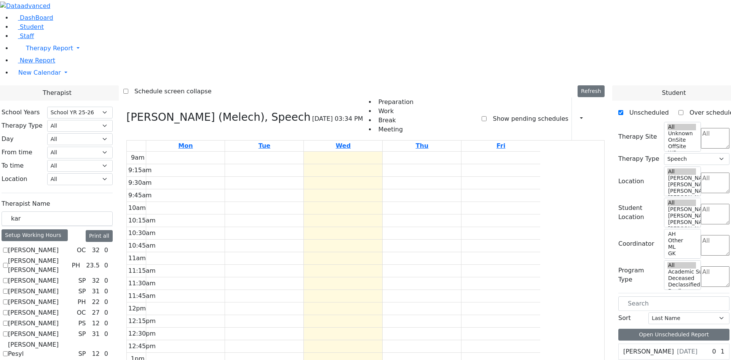
scroll to position [343, 0]
click at [701, 235] on textarea "Search" at bounding box center [715, 245] width 29 height 21
click at [697, 137] on li "AH" at bounding box center [688, 132] width 17 height 9
select select "4"
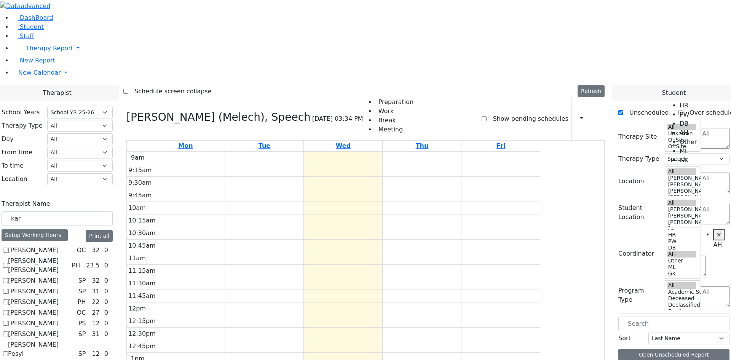
scroll to position [0, 0]
click at [528, 113] on label "Show pending schedules" at bounding box center [527, 119] width 81 height 12
click at [487, 116] on input "Show pending schedules" at bounding box center [484, 118] width 5 height 5
checkbox input "true"
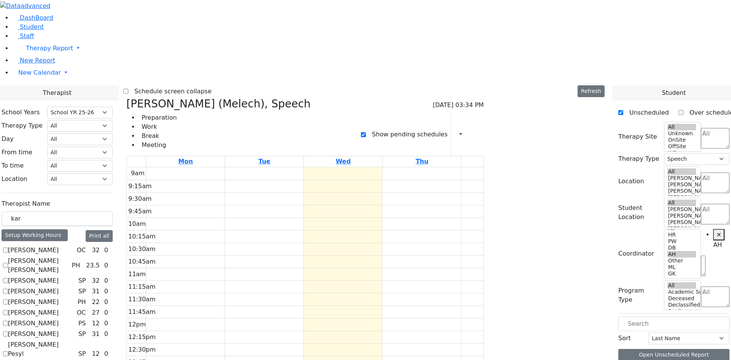
scroll to position [42, 0]
